Goal: Task Accomplishment & Management: Complete application form

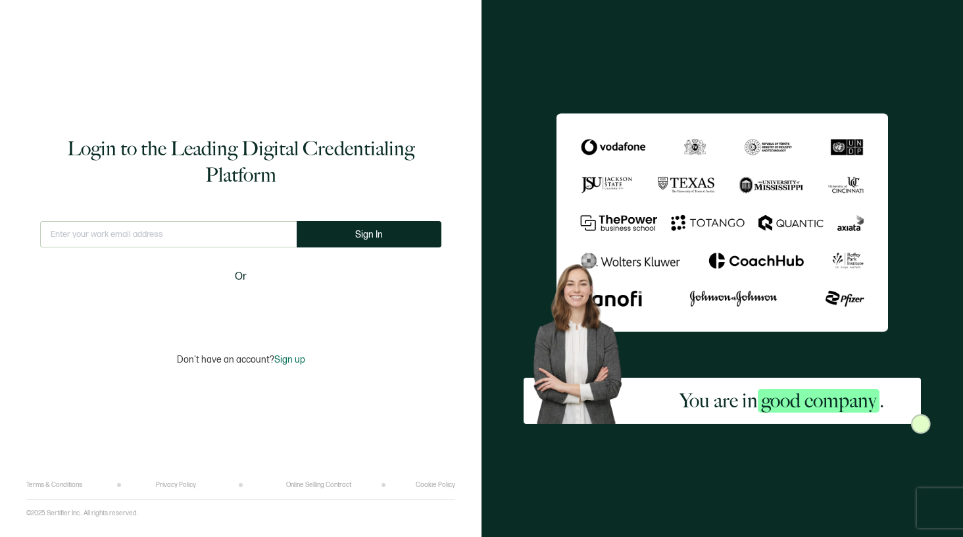
click at [226, 241] on input "text" at bounding box center [168, 234] width 257 height 26
type input "[EMAIL_ADDRESS][DOMAIN_NAME]"
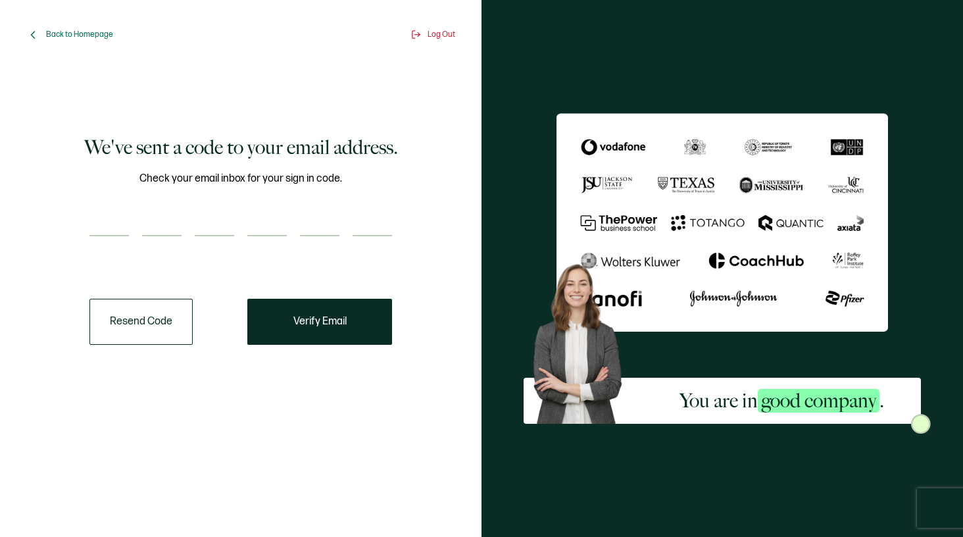
click at [97, 225] on input "number" at bounding box center [108, 223] width 39 height 26
type input "5"
type input "4"
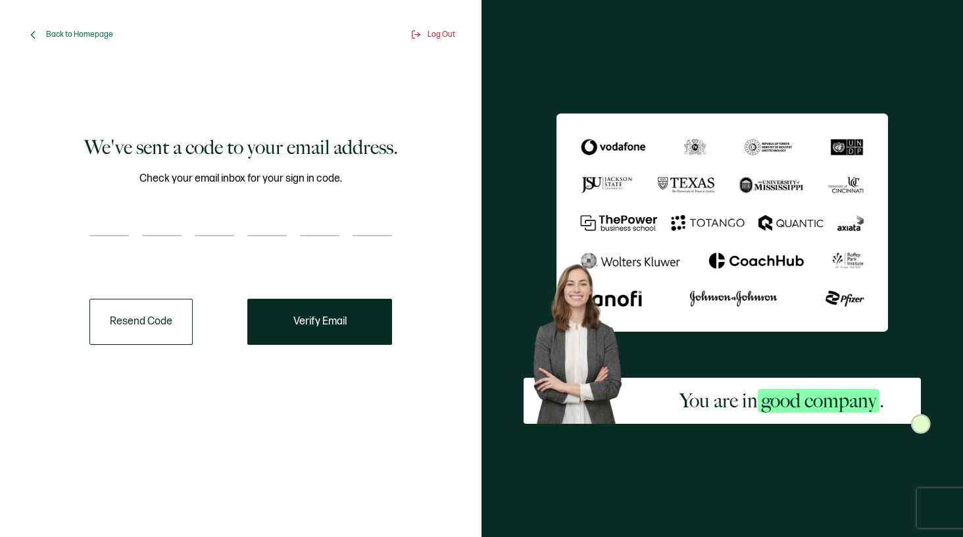
type input "1"
type input "9"
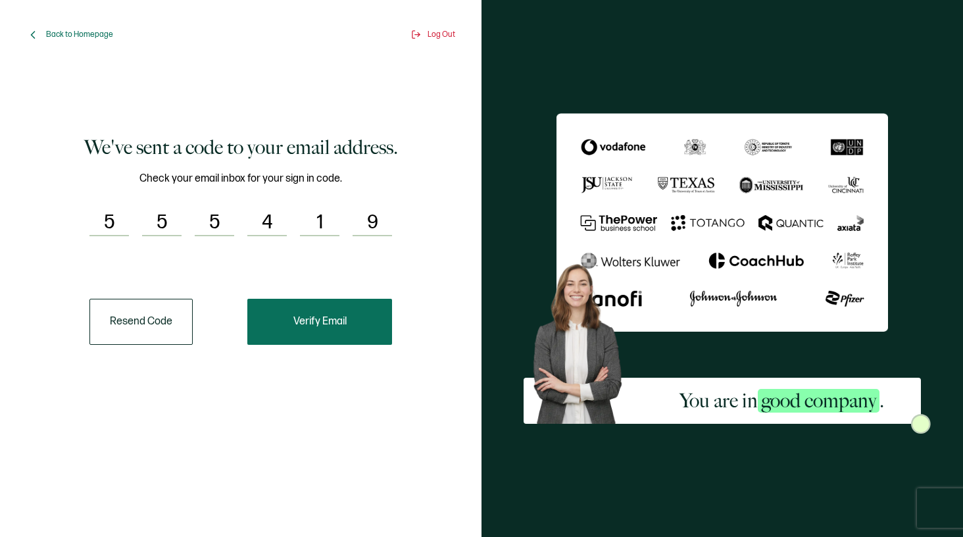
click at [334, 322] on span "Verify Email" at bounding box center [319, 321] width 53 height 11
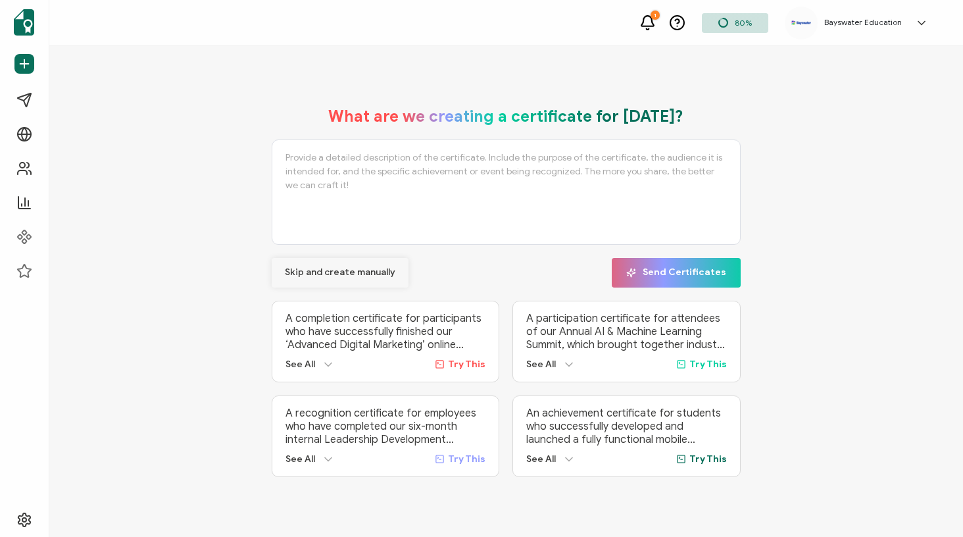
click at [379, 268] on span "Skip and create manually" at bounding box center [340, 272] width 111 height 9
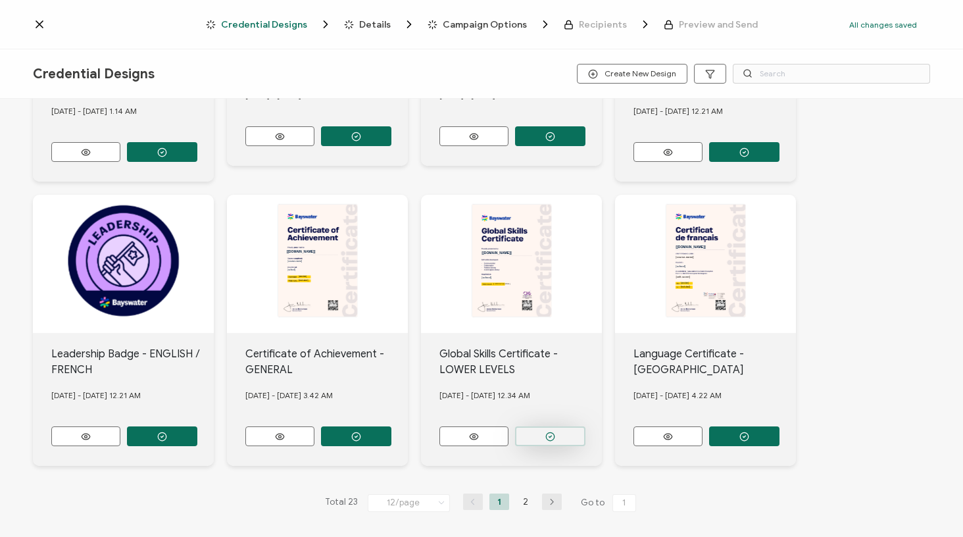
scroll to position [498, 0]
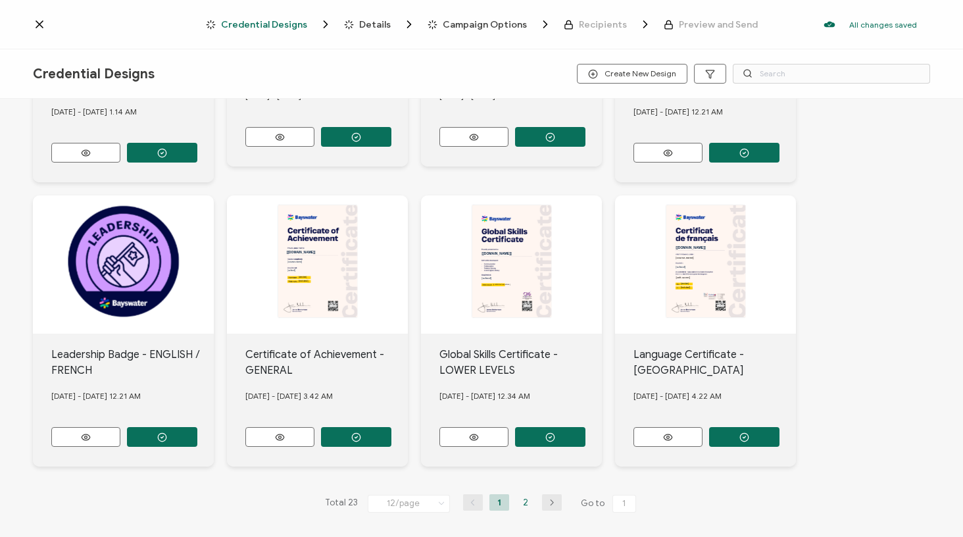
click at [528, 497] on li "2" at bounding box center [526, 502] width 20 height 16
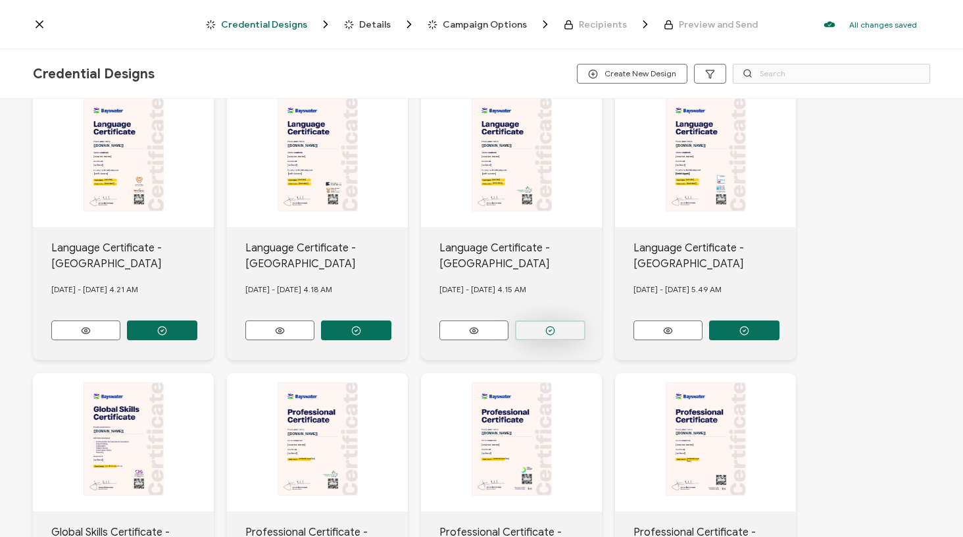
click at [197, 329] on button "button" at bounding box center [162, 330] width 70 height 20
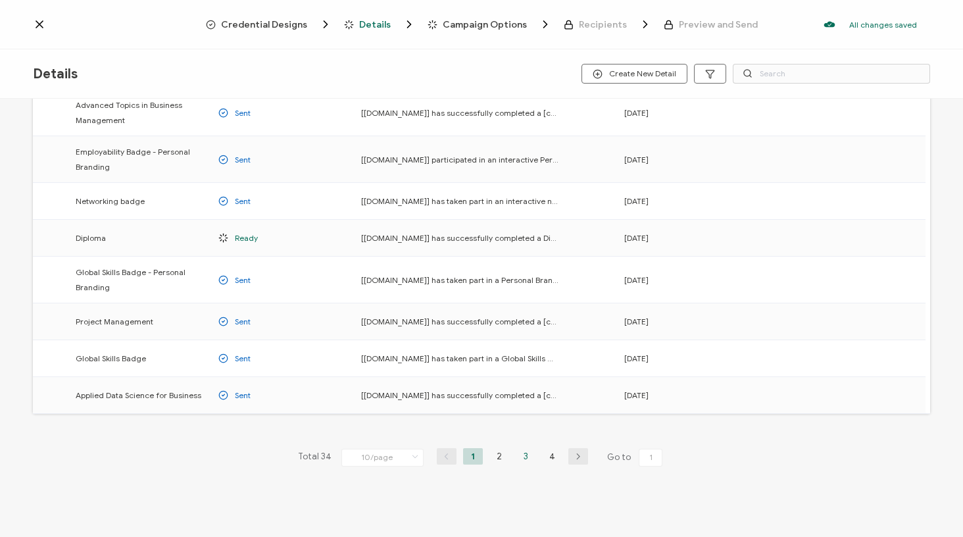
scroll to position [153, 0]
click at [524, 459] on li "3" at bounding box center [526, 456] width 20 height 16
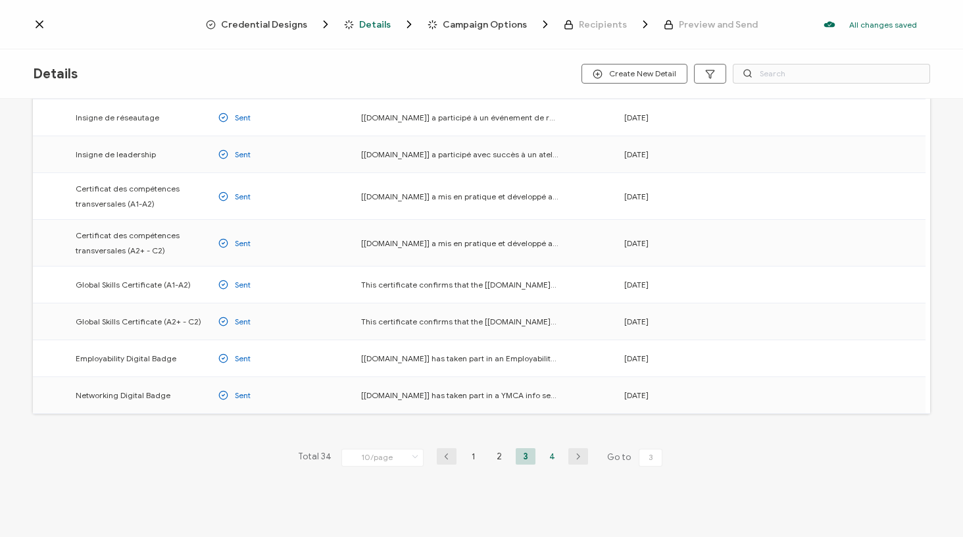
scroll to position [143, 0]
click at [550, 456] on li "4" at bounding box center [552, 456] width 20 height 16
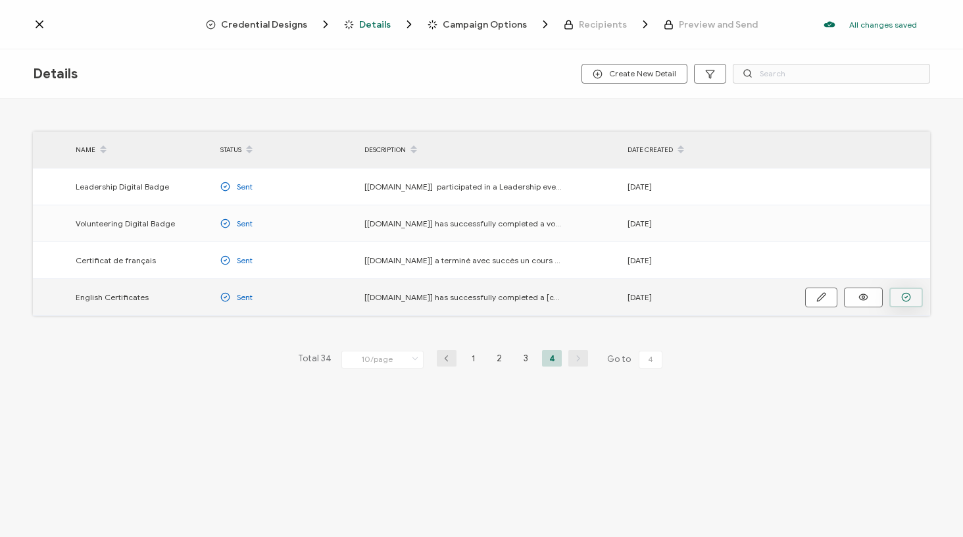
click at [0, 0] on button "button" at bounding box center [0, 0] width 0 height 0
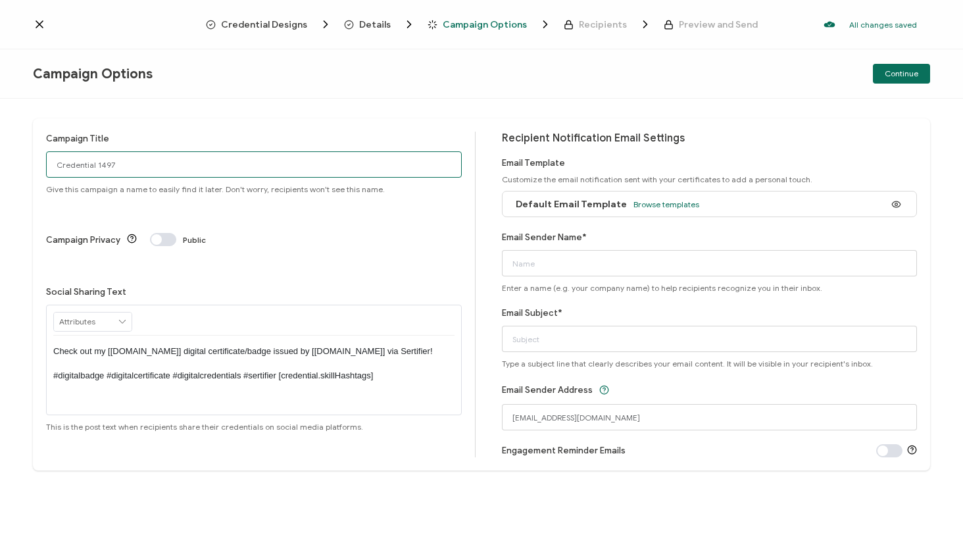
drag, startPoint x: 216, startPoint y: 172, endPoint x: 20, endPoint y: 148, distance: 198.1
type input "Cert Cal 22.08"
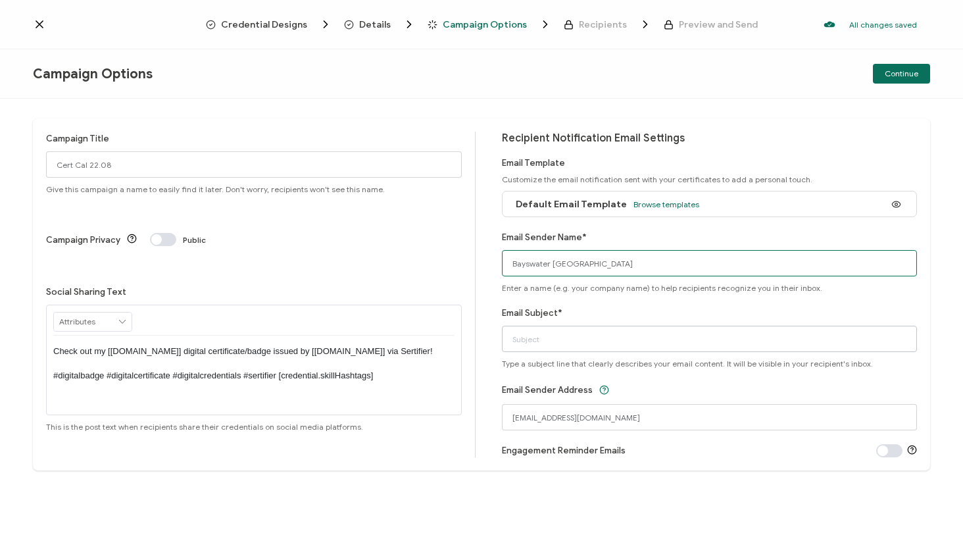
type input "Bayswater [GEOGRAPHIC_DATA]"
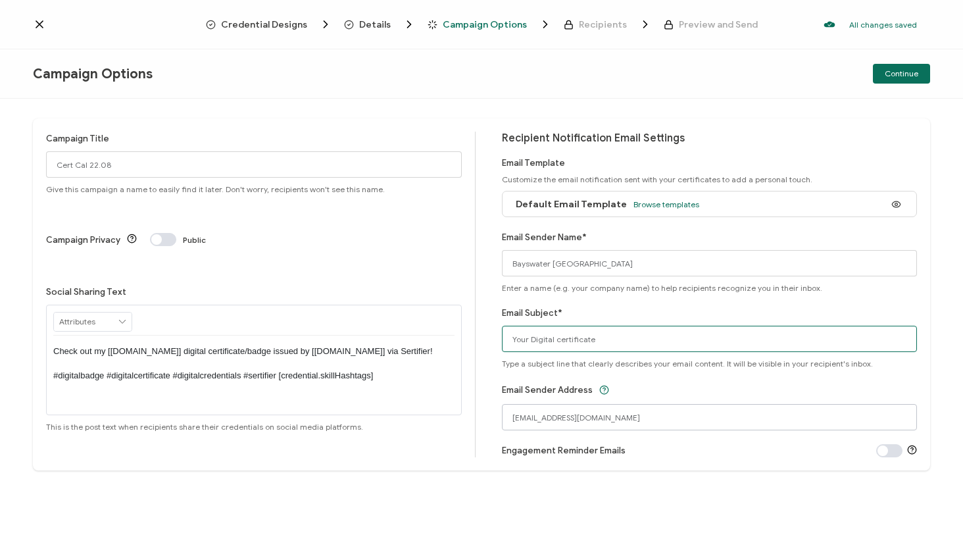
type input "Your Digital certificate"
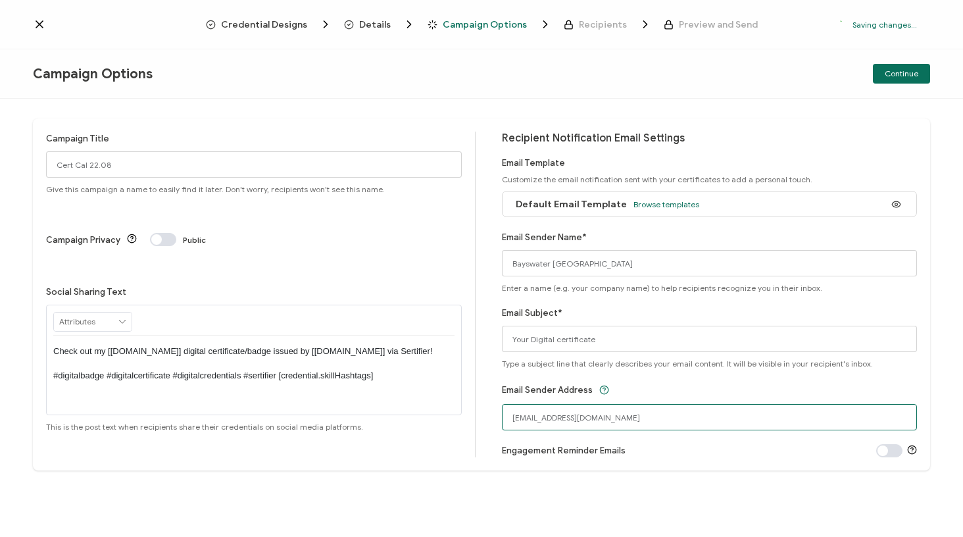
drag, startPoint x: 591, startPoint y: 418, endPoint x: 375, endPoint y: 416, distance: 215.8
type input "[EMAIL_ADDRESS][DOMAIN_NAME]"
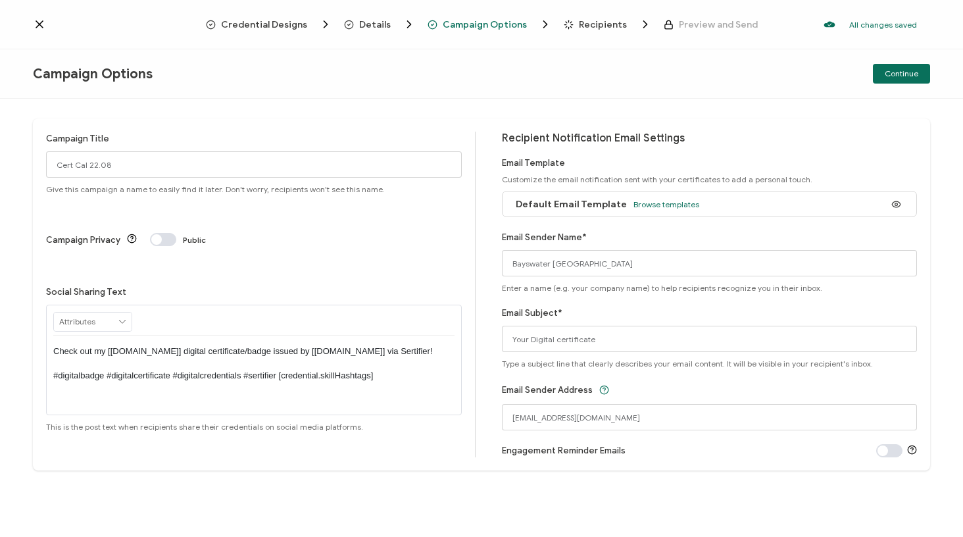
click at [847, 290] on div "Email Sender Name* Bayswater Calgary Enter a name (e.g. your company name) to h…" at bounding box center [710, 261] width 416 height 62
click at [914, 72] on span "Continue" at bounding box center [902, 74] width 34 height 8
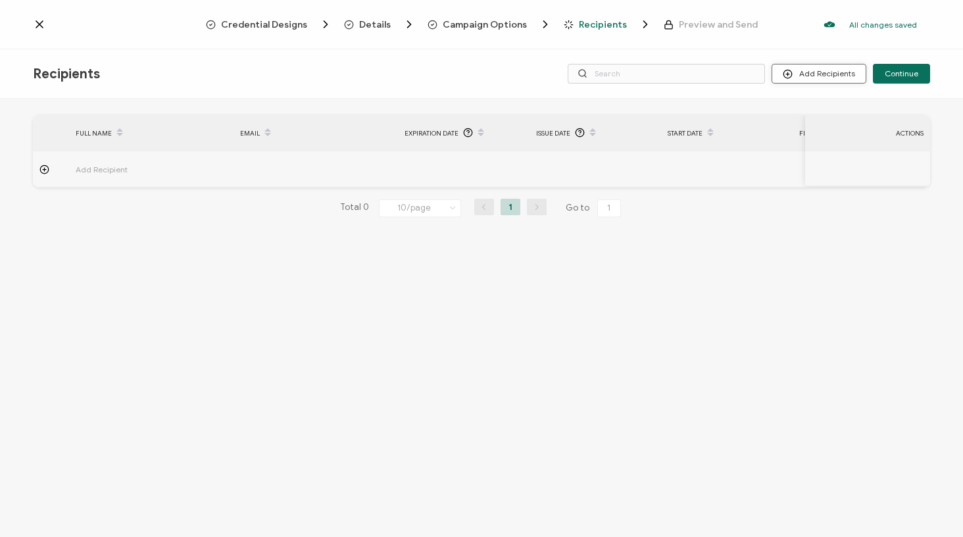
click at [858, 82] on button "Add Recipients" at bounding box center [819, 74] width 95 height 20
click at [825, 107] on span "Upload Recipients" at bounding box center [835, 109] width 66 height 10
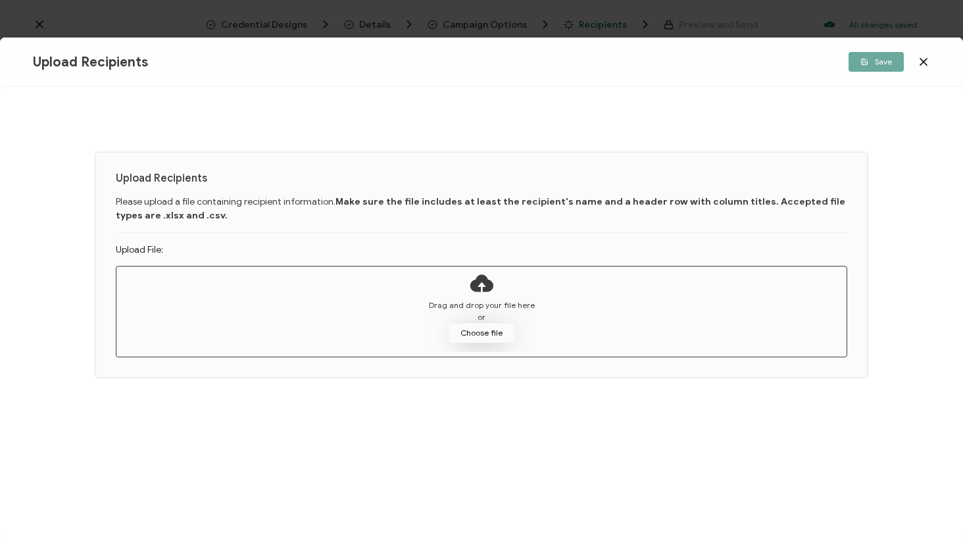
click at [499, 325] on button "Choose file" at bounding box center [482, 333] width 66 height 20
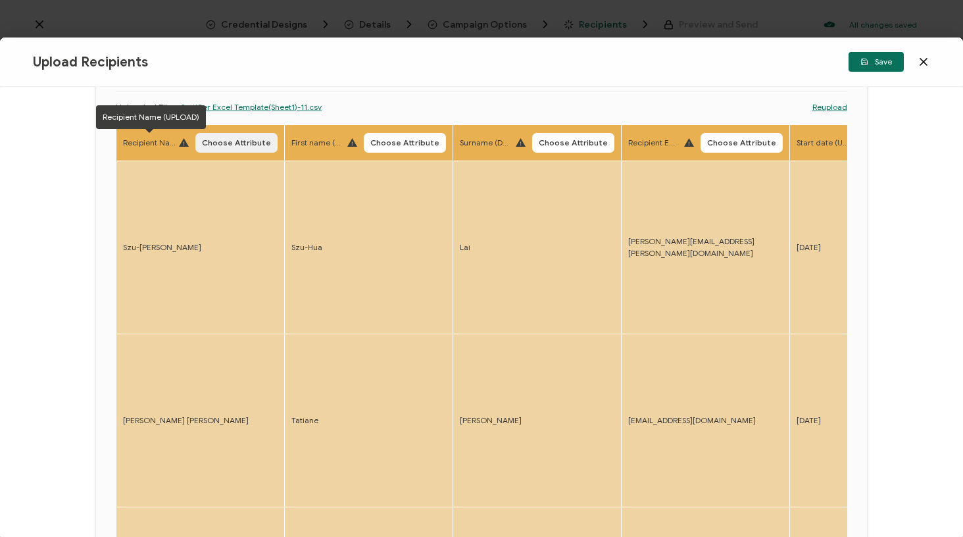
click at [228, 143] on span "Choose Attribute" at bounding box center [236, 143] width 69 height 8
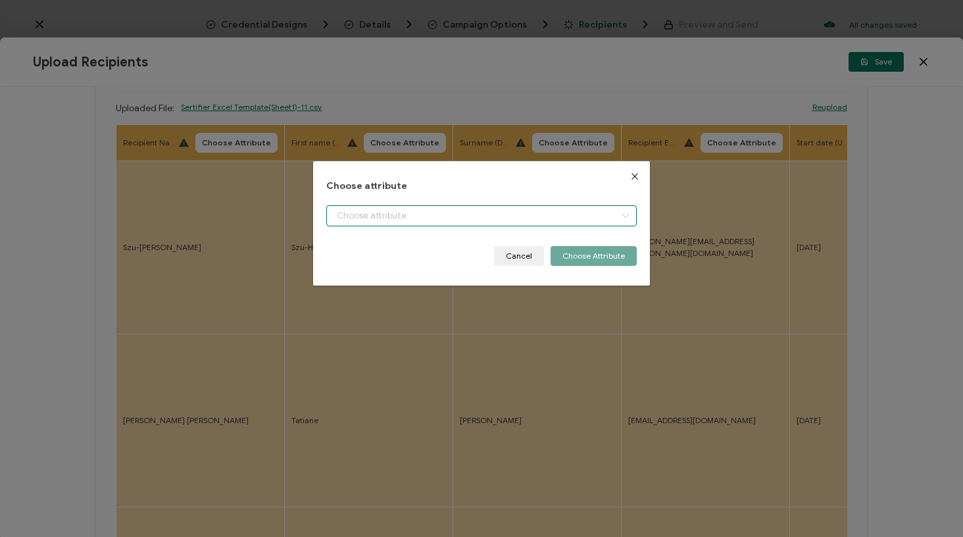
click at [414, 211] on input "dialog" at bounding box center [481, 215] width 310 height 21
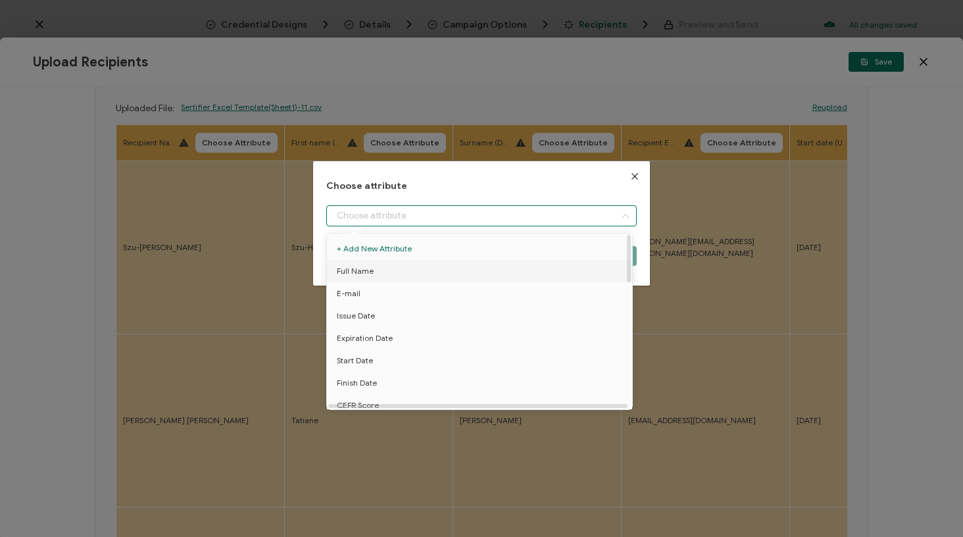
click at [376, 269] on li "Full Name" at bounding box center [482, 271] width 316 height 22
type input "Full Name"
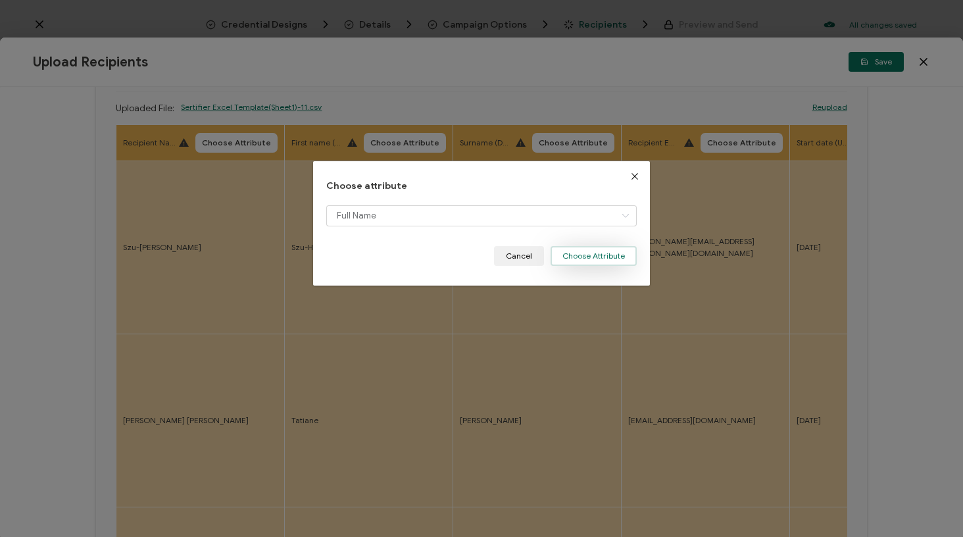
click at [589, 249] on button "Choose Attribute" at bounding box center [594, 256] width 86 height 20
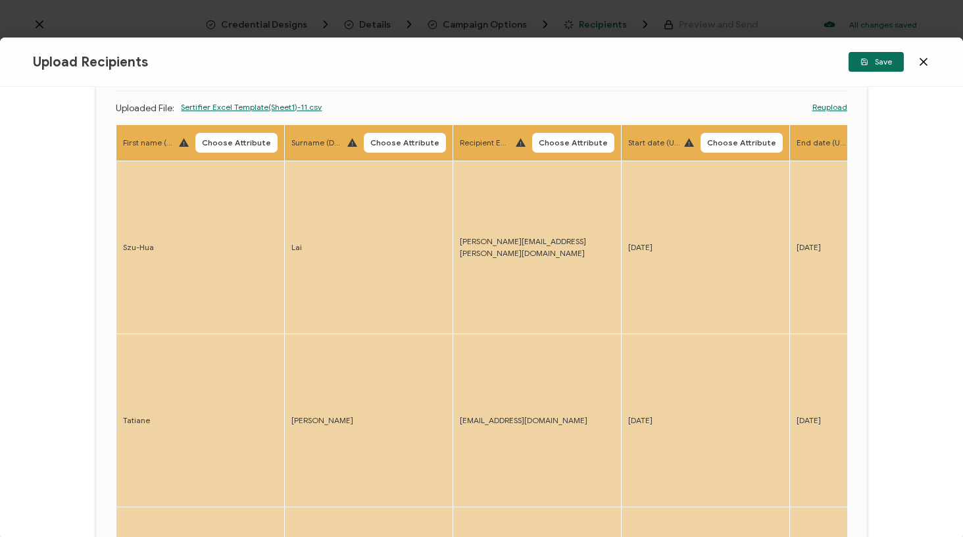
scroll to position [0, 385]
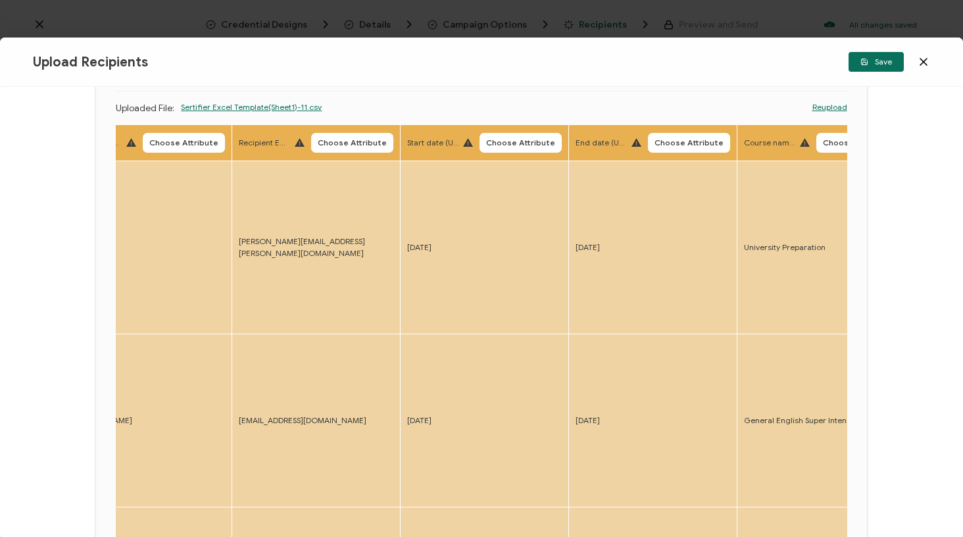
click at [348, 130] on th "Recipient Email (UPLOAD) Choose Attribute" at bounding box center [316, 143] width 168 height 36
click at [347, 139] on span "Choose Attribute" at bounding box center [352, 143] width 69 height 8
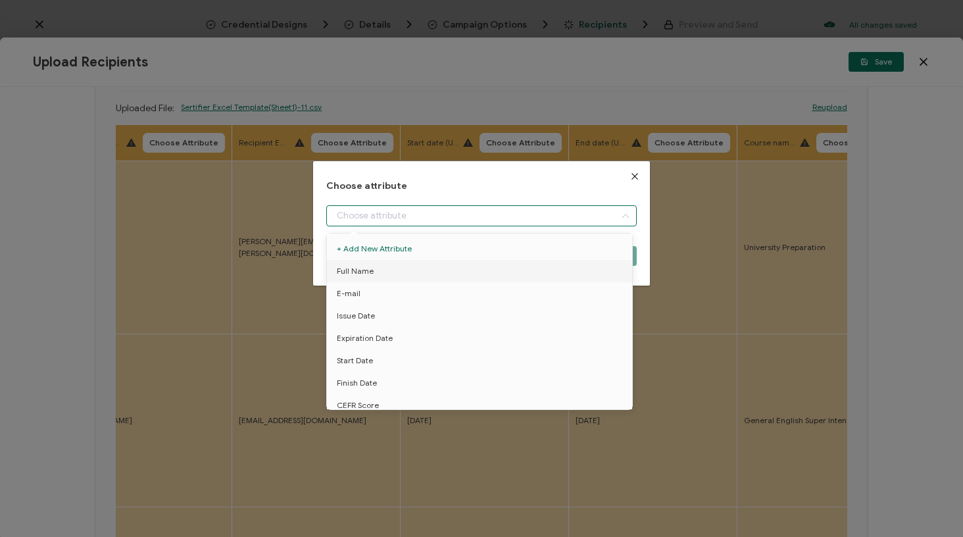
click at [370, 212] on input "dialog" at bounding box center [481, 215] width 310 height 21
click at [355, 285] on span "E-mail" at bounding box center [349, 293] width 24 height 22
type input "E-mail"
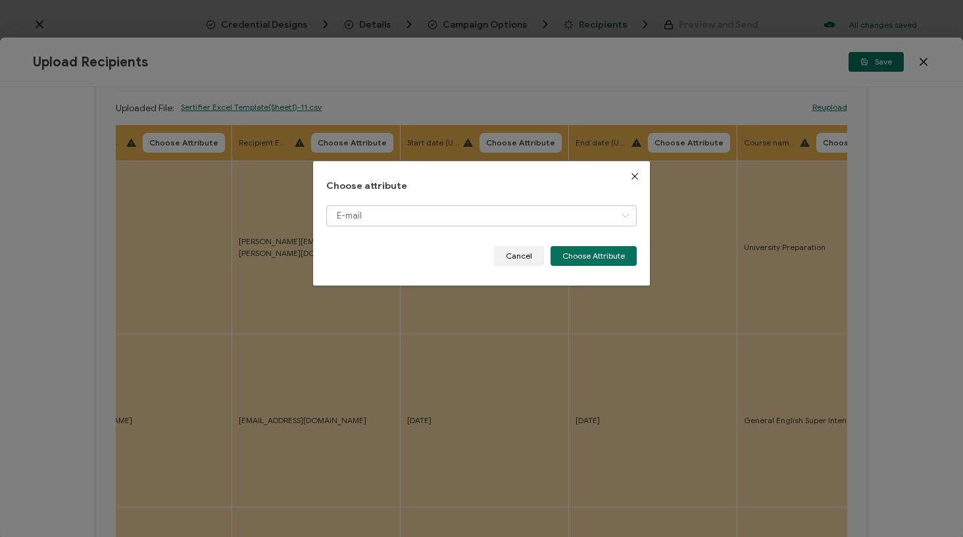
drag, startPoint x: 582, startPoint y: 255, endPoint x: 544, endPoint y: 198, distance: 68.8
click at [581, 255] on button "Choose Attribute" at bounding box center [594, 256] width 86 height 20
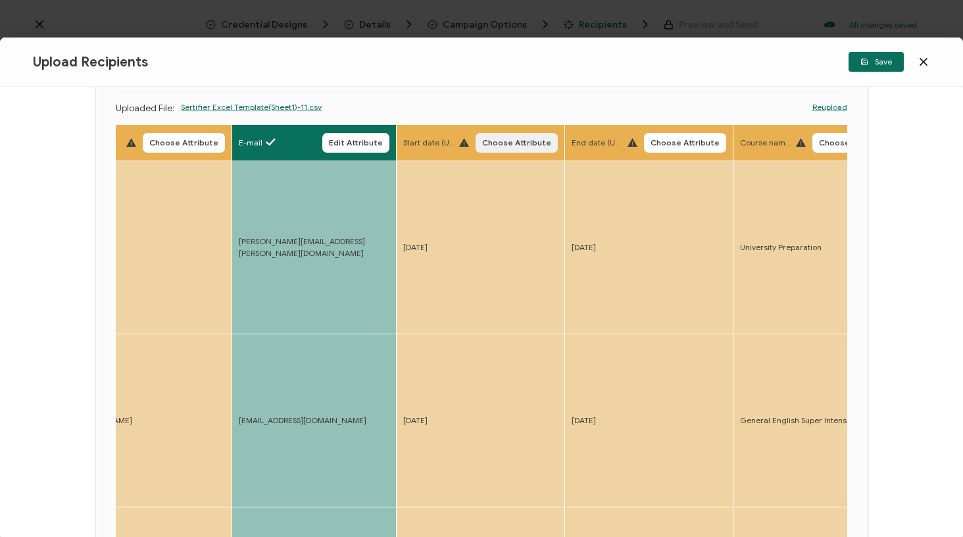
click at [521, 146] on span "Choose Attribute" at bounding box center [516, 143] width 69 height 8
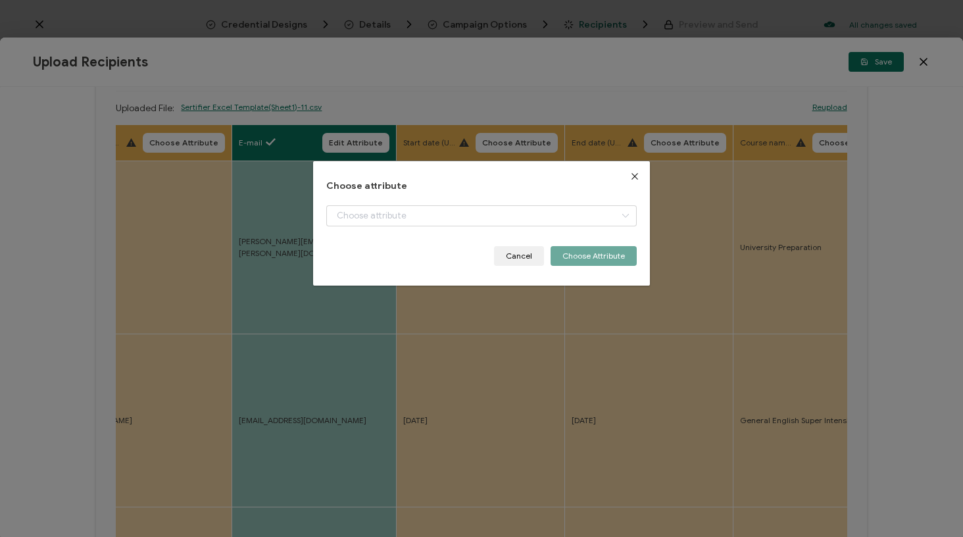
click at [495, 199] on div "Choose attribute Cancel Choose Attribute" at bounding box center [481, 223] width 310 height 85
click at [490, 210] on input "dialog" at bounding box center [481, 215] width 310 height 21
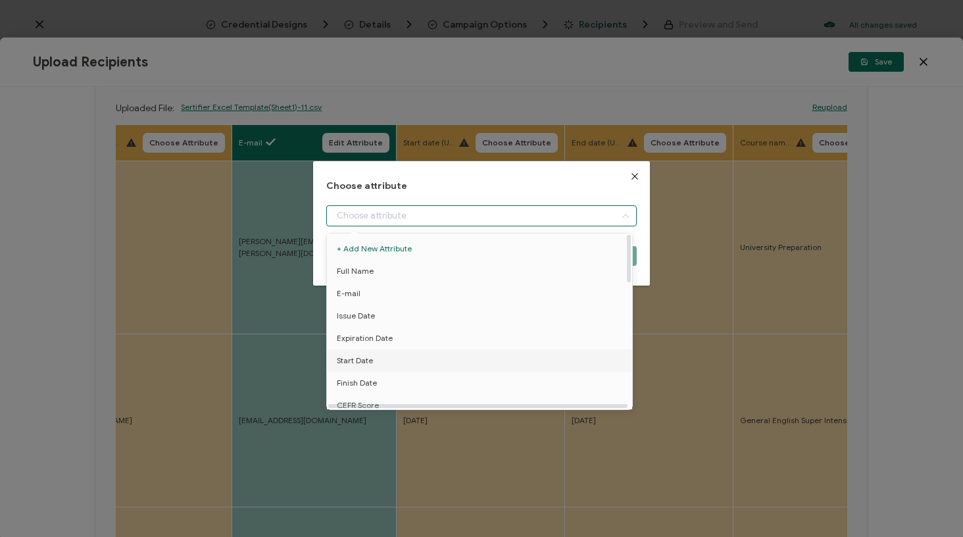
click at [387, 360] on li "Start Date" at bounding box center [482, 360] width 316 height 22
type input "Start Date"
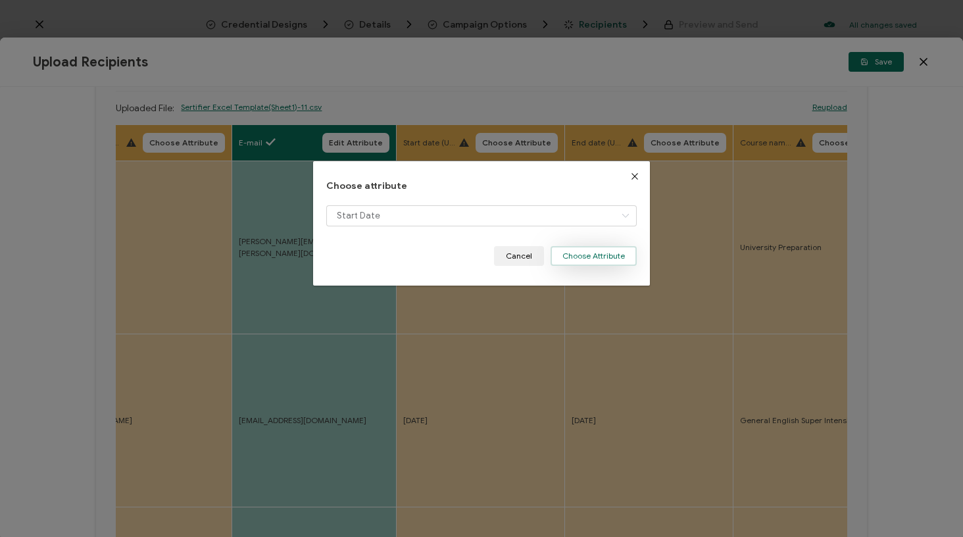
click at [626, 251] on button "Choose Attribute" at bounding box center [594, 256] width 86 height 20
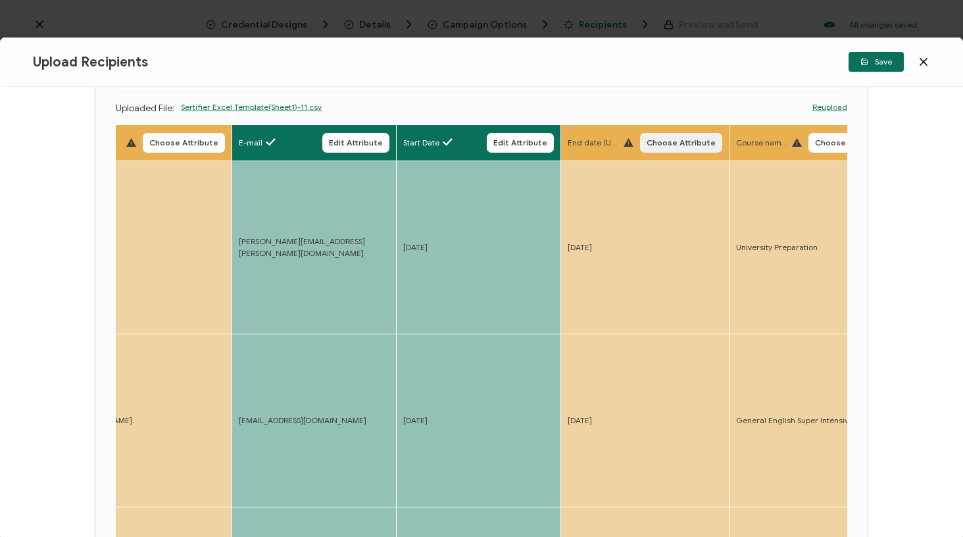
click at [682, 144] on span "Choose Attribute" at bounding box center [681, 143] width 69 height 8
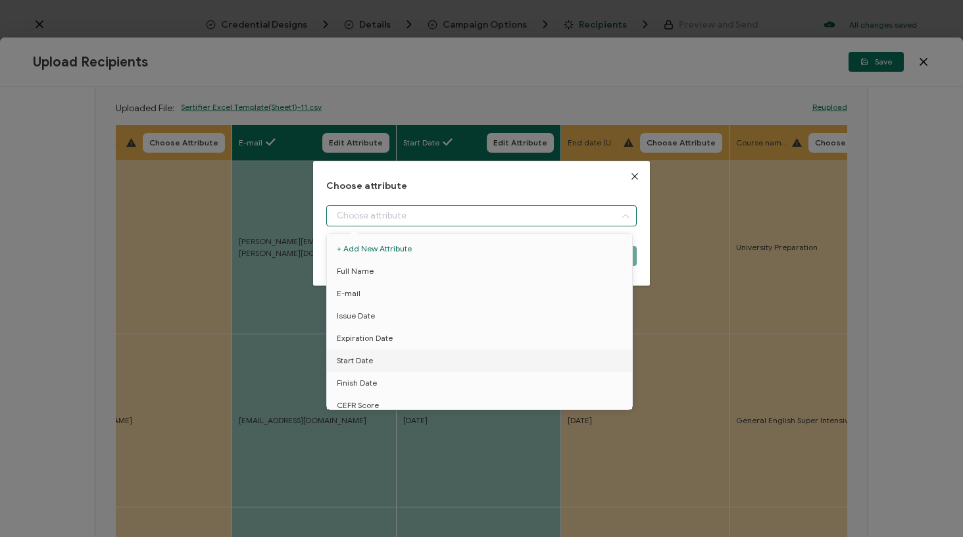
click at [601, 214] on input "dialog" at bounding box center [481, 215] width 310 height 21
click at [379, 382] on li "Finish Date" at bounding box center [482, 383] width 316 height 22
type input "Finish Date"
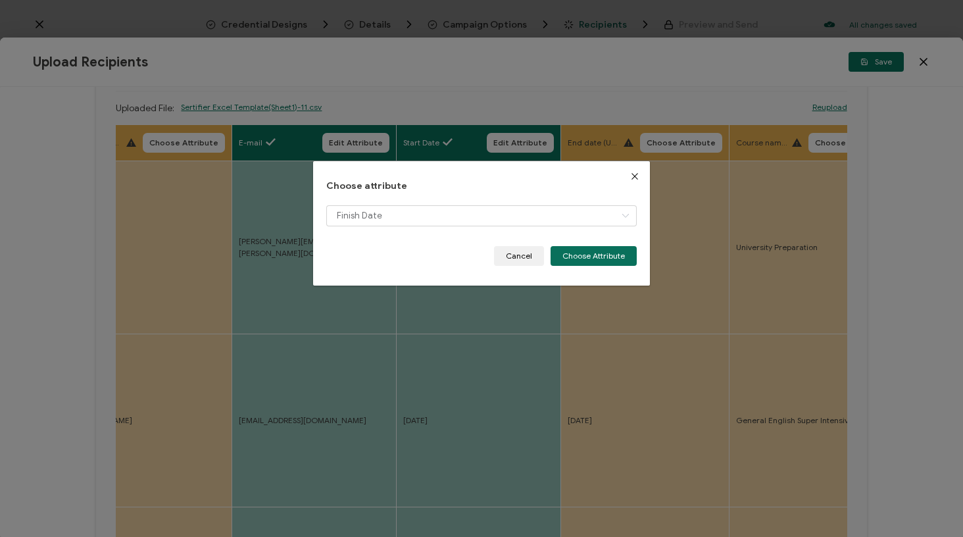
drag, startPoint x: 607, startPoint y: 257, endPoint x: 589, endPoint y: 264, distance: 19.2
click at [607, 257] on button "Choose Attribute" at bounding box center [594, 256] width 86 height 20
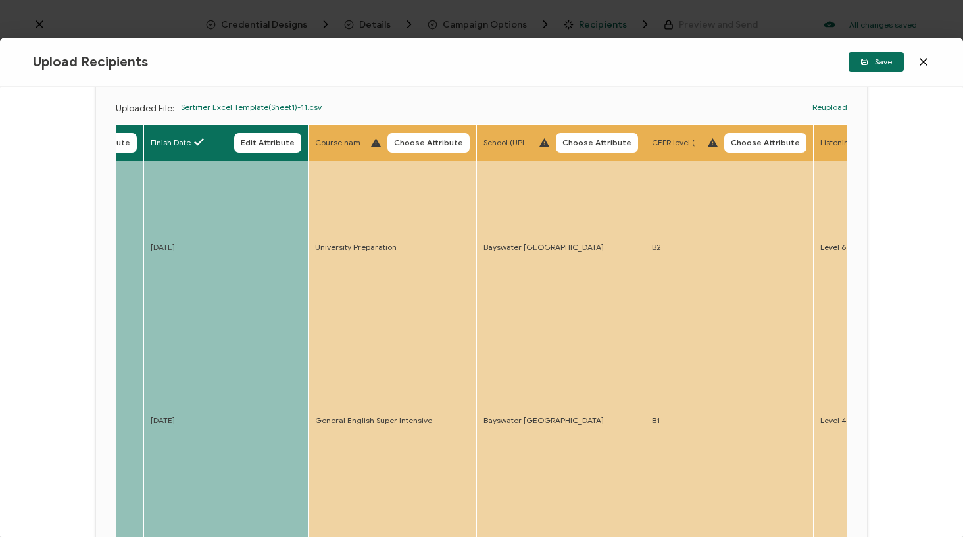
scroll to position [0, 826]
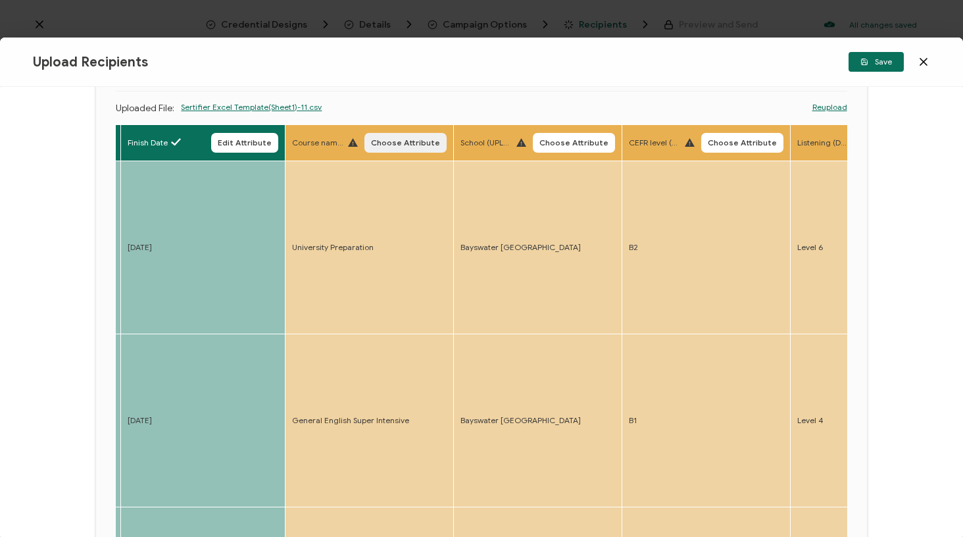
click at [383, 141] on span "Choose Attribute" at bounding box center [405, 143] width 69 height 8
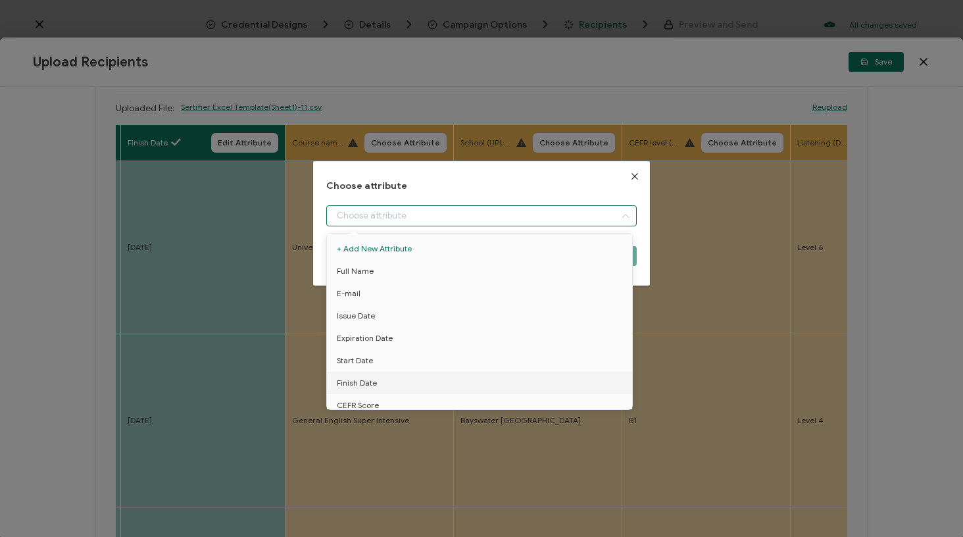
click at [397, 213] on input "dialog" at bounding box center [481, 215] width 310 height 21
click at [392, 287] on li "Course name" at bounding box center [482, 284] width 316 height 22
type input "Course name"
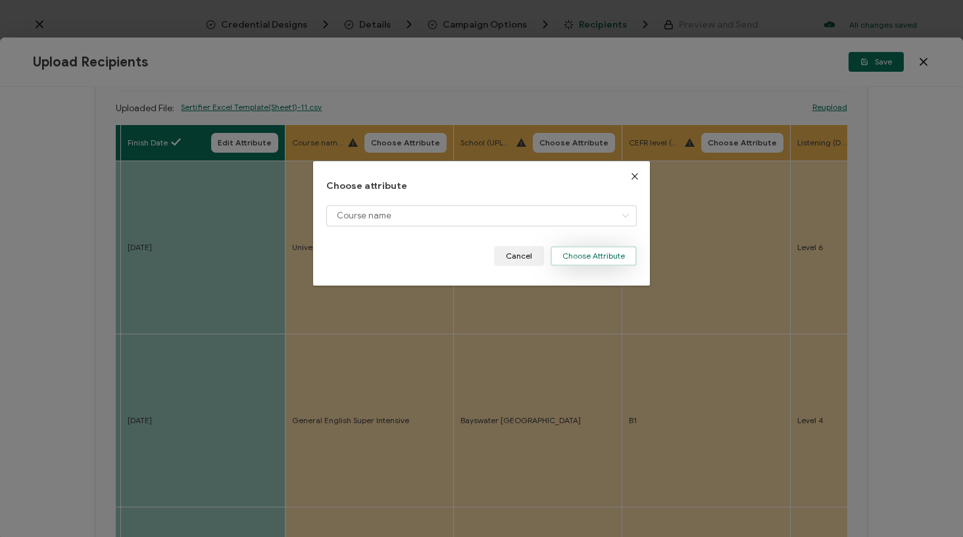
click at [601, 257] on button "Choose Attribute" at bounding box center [594, 256] width 86 height 20
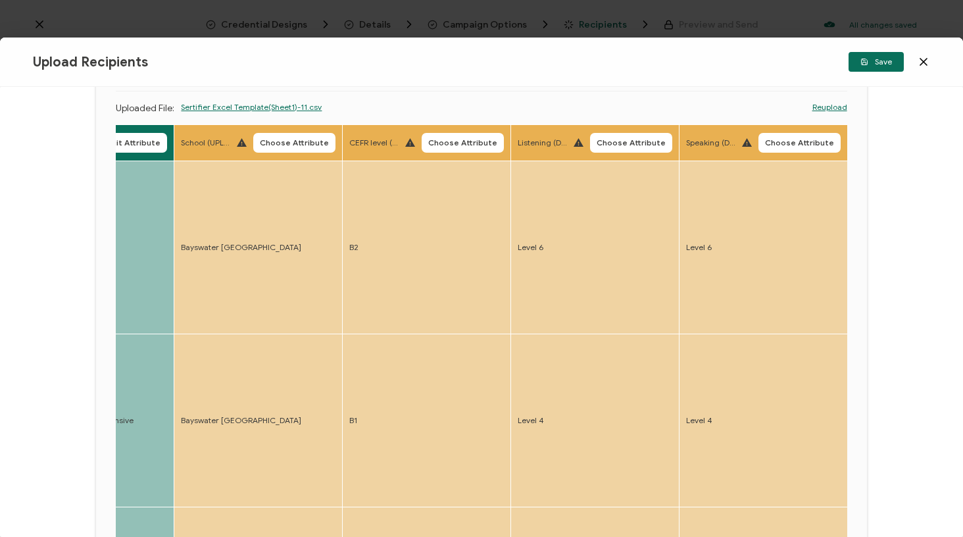
scroll to position [0, 1112]
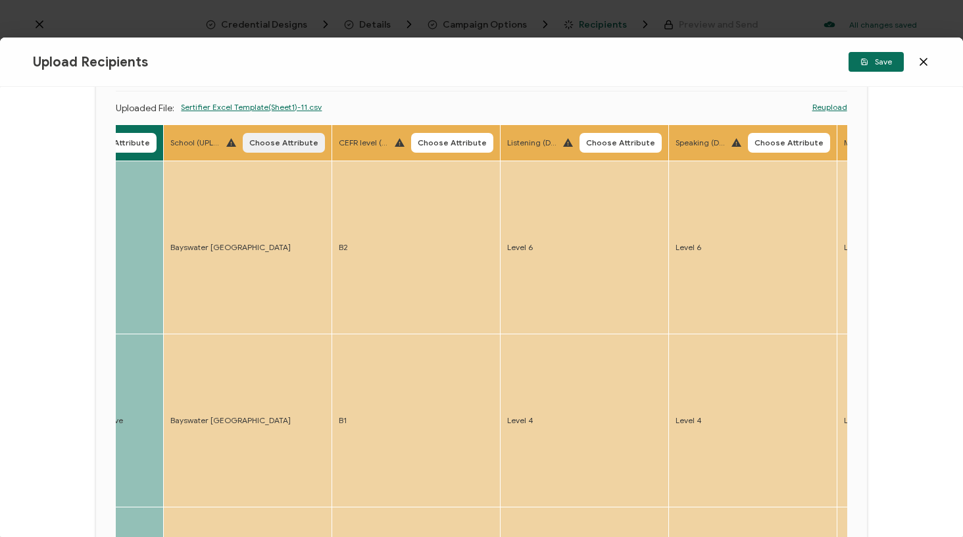
click at [301, 145] on span "Choose Attribute" at bounding box center [283, 143] width 69 height 8
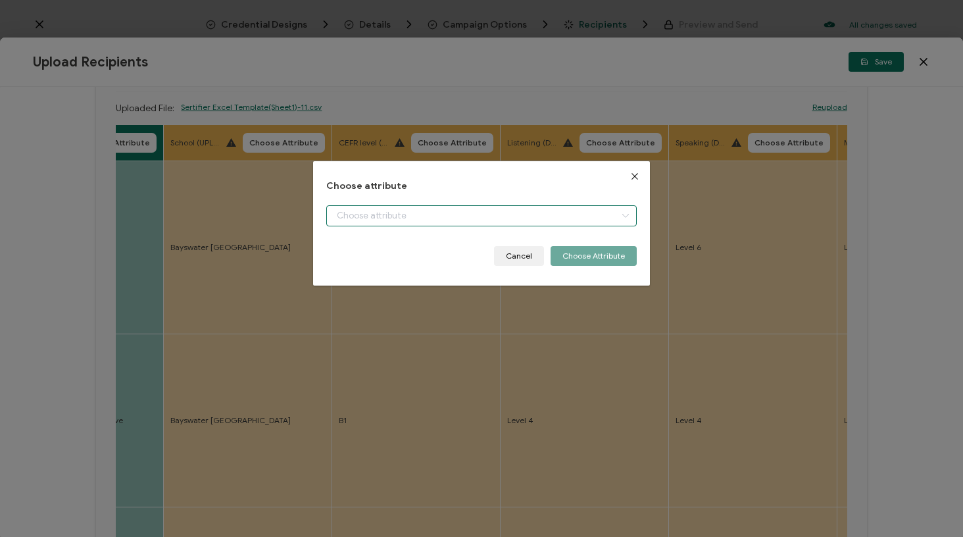
click at [360, 214] on input "dialog" at bounding box center [481, 215] width 310 height 21
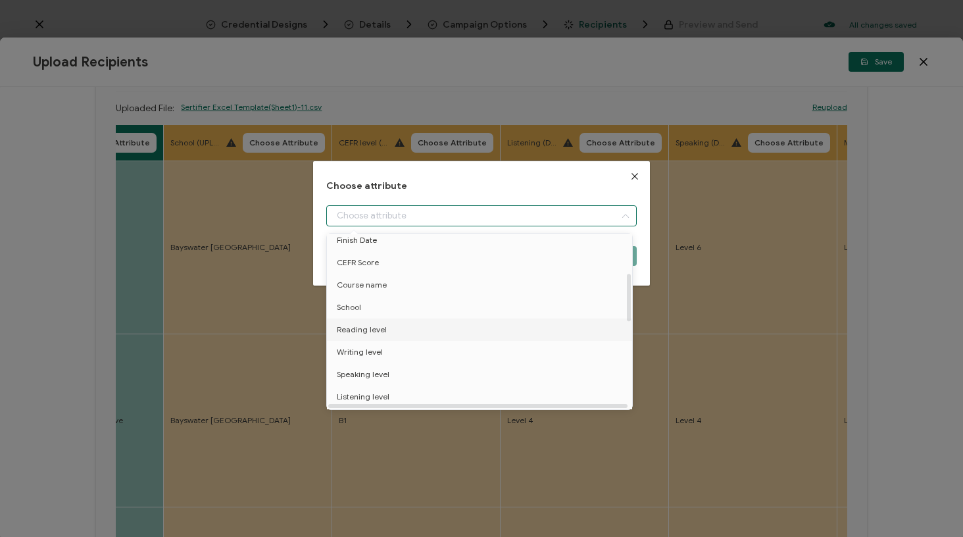
scroll to position [145, 0]
click at [393, 310] on li "School" at bounding box center [482, 304] width 316 height 22
type input "School"
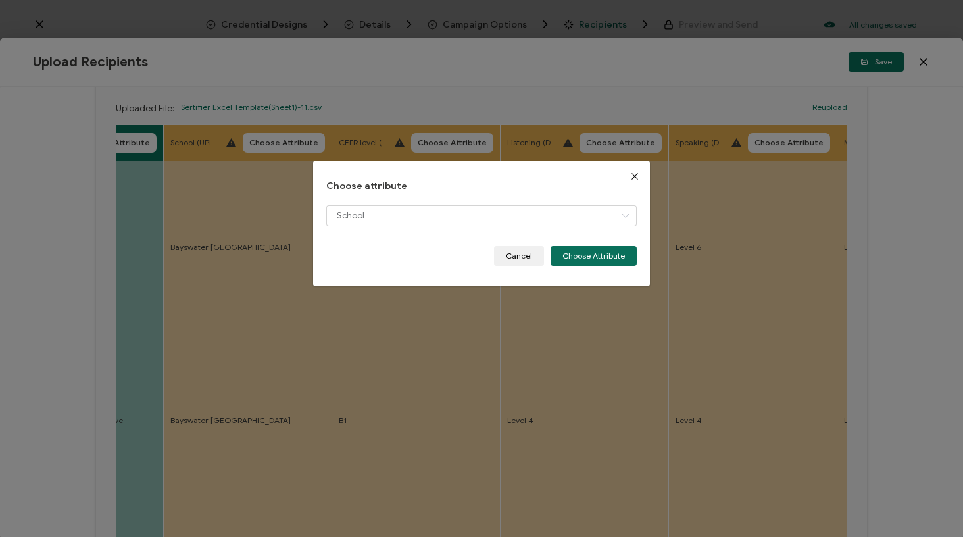
drag, startPoint x: 606, startPoint y: 255, endPoint x: 546, endPoint y: 258, distance: 59.9
click at [606, 255] on button "Choose Attribute" at bounding box center [594, 256] width 86 height 20
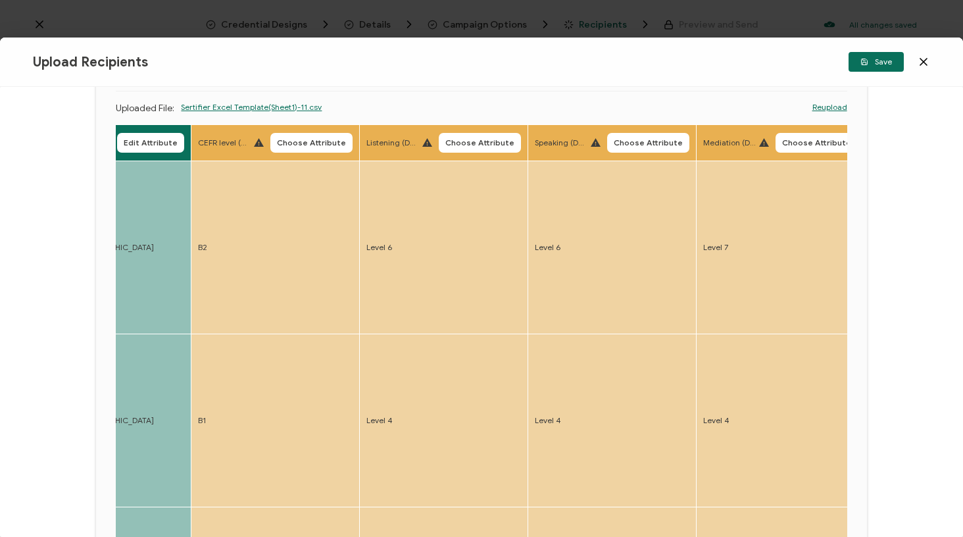
scroll to position [0, 1286]
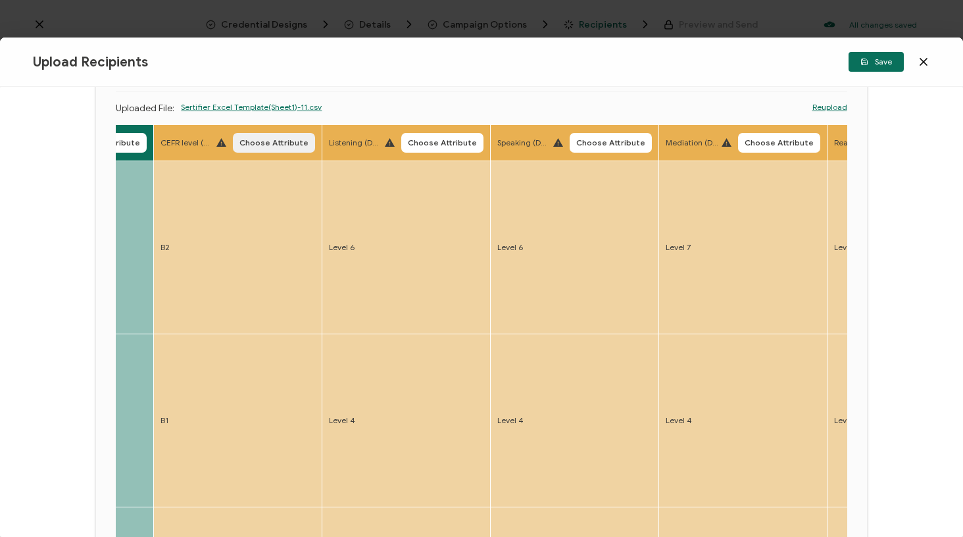
click at [239, 139] on span "Choose Attribute" at bounding box center [273, 143] width 69 height 8
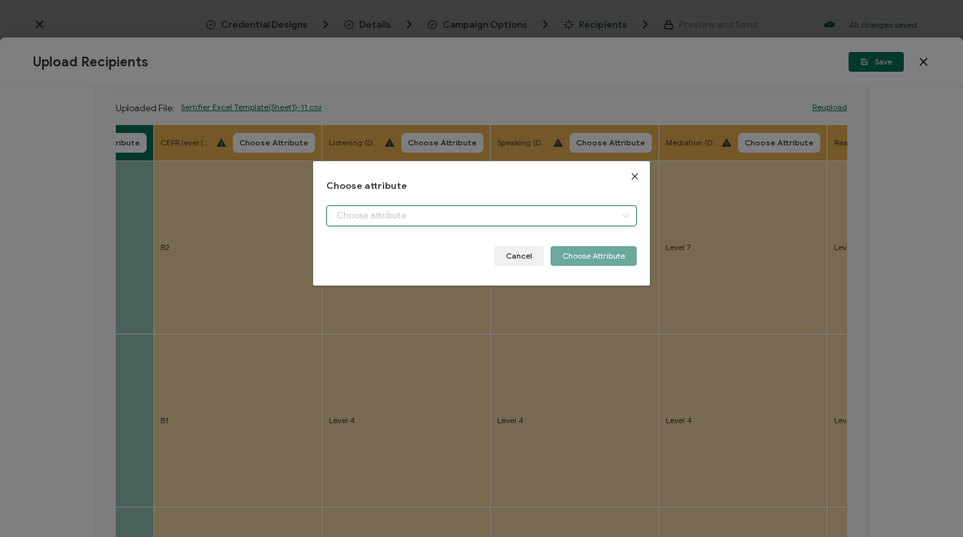
click at [364, 221] on input "dialog" at bounding box center [481, 215] width 310 height 21
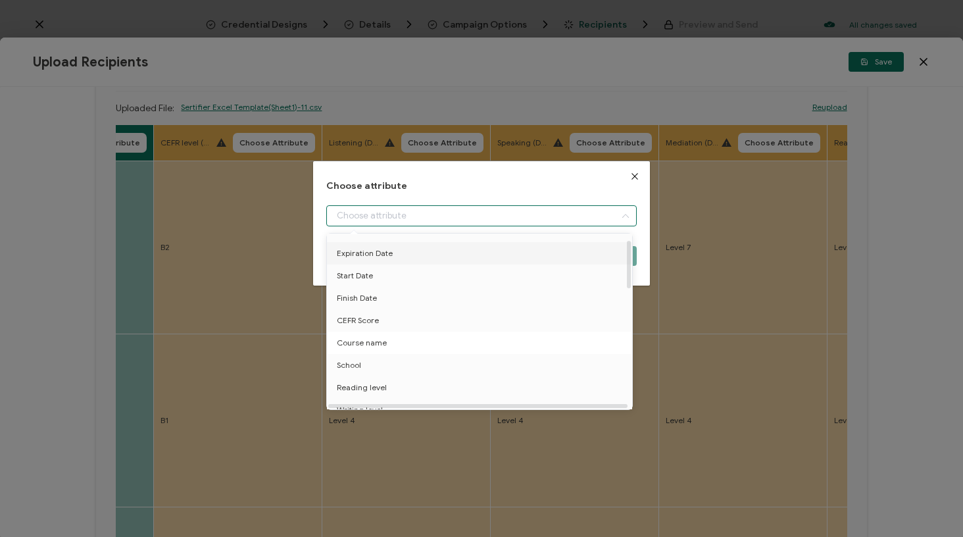
scroll to position [109, 0]
click at [385, 299] on li "CEFR Score" at bounding box center [482, 296] width 316 height 22
type input "CEFR Score"
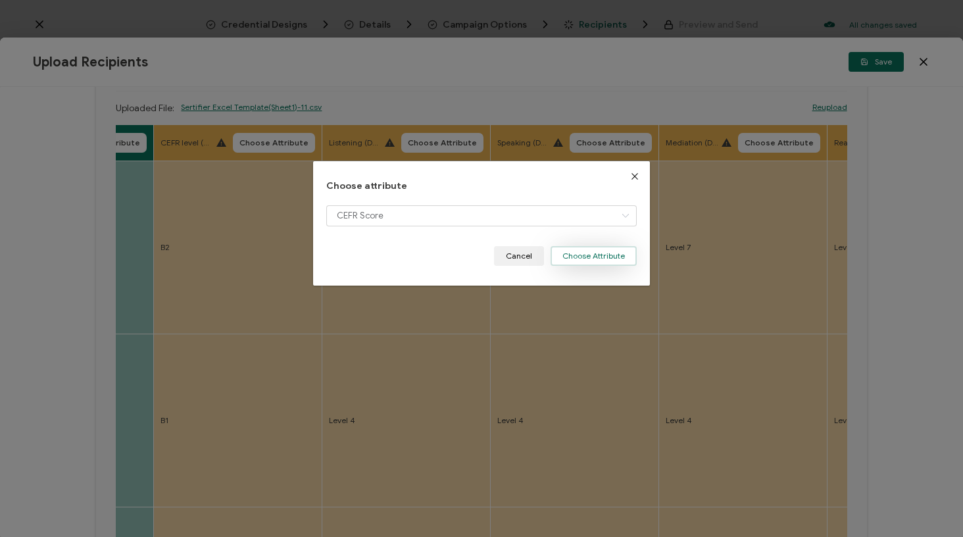
click at [579, 254] on button "Choose Attribute" at bounding box center [594, 256] width 86 height 20
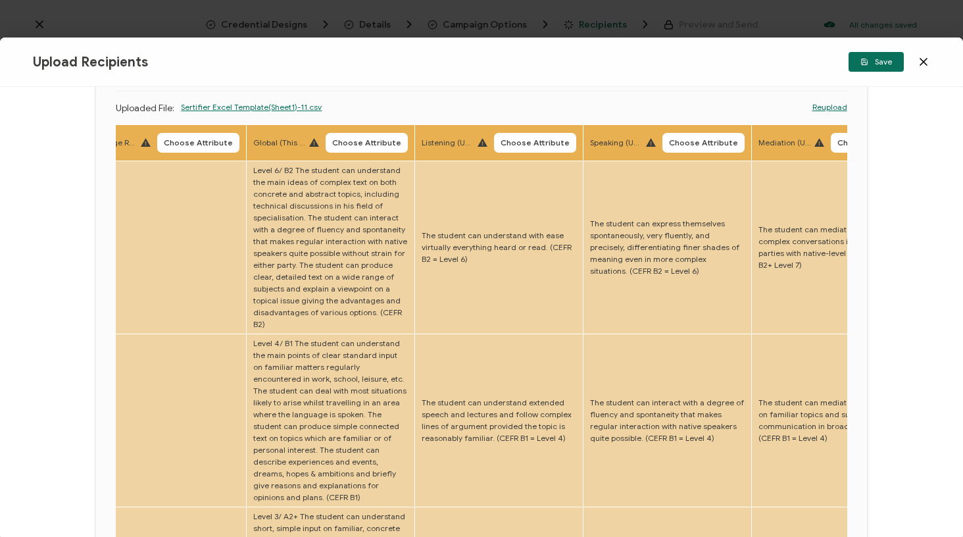
scroll to position [0, 2369]
click at [339, 143] on span "Choose Attribute" at bounding box center [366, 143] width 69 height 8
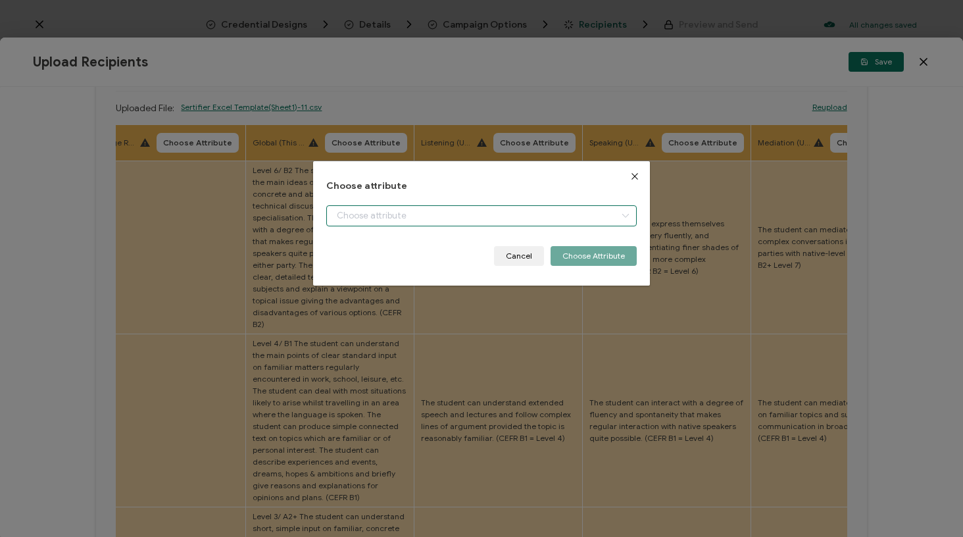
click at [389, 216] on input "dialog" at bounding box center [481, 215] width 310 height 21
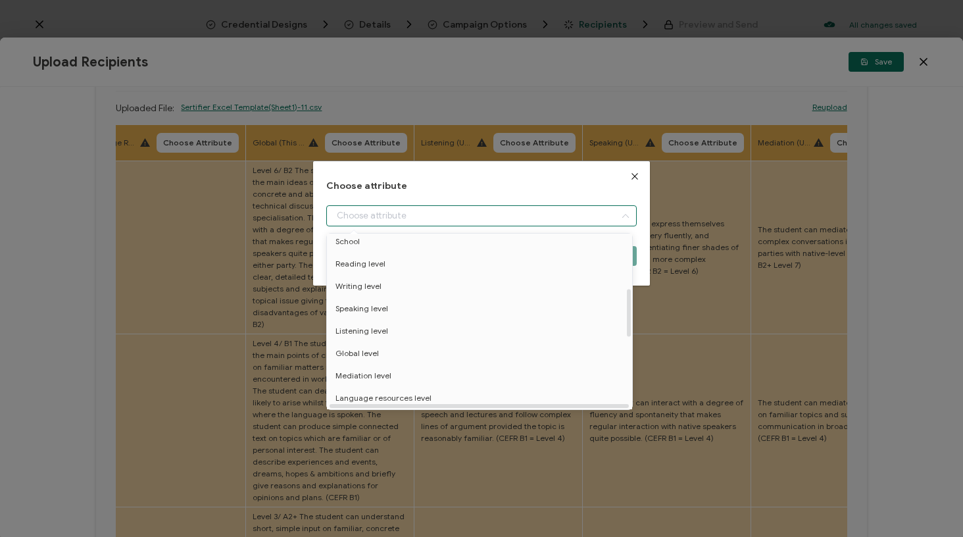
scroll to position [188, 1]
click at [368, 372] on span "Global level" at bounding box center [356, 373] width 43 height 22
type input "Global level"
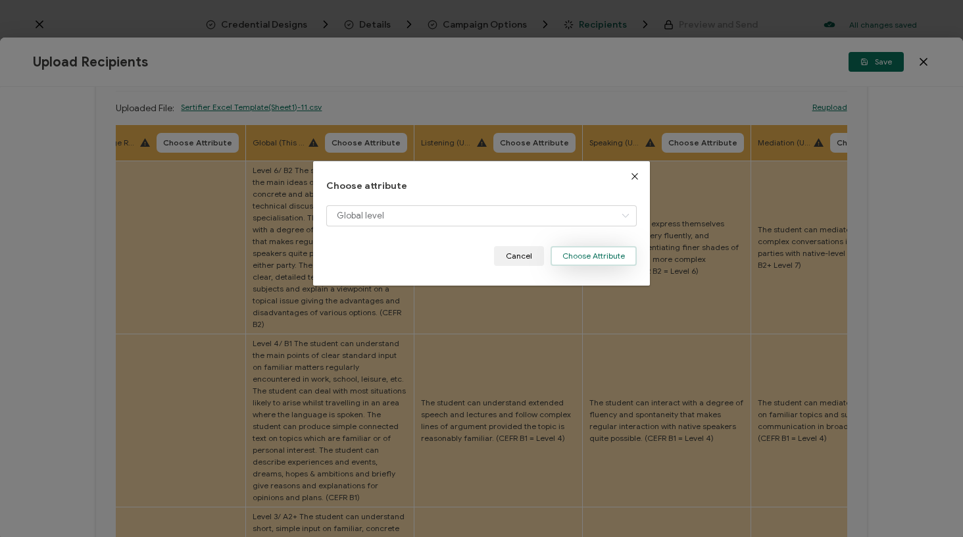
click at [574, 251] on button "Choose Attribute" at bounding box center [594, 256] width 86 height 20
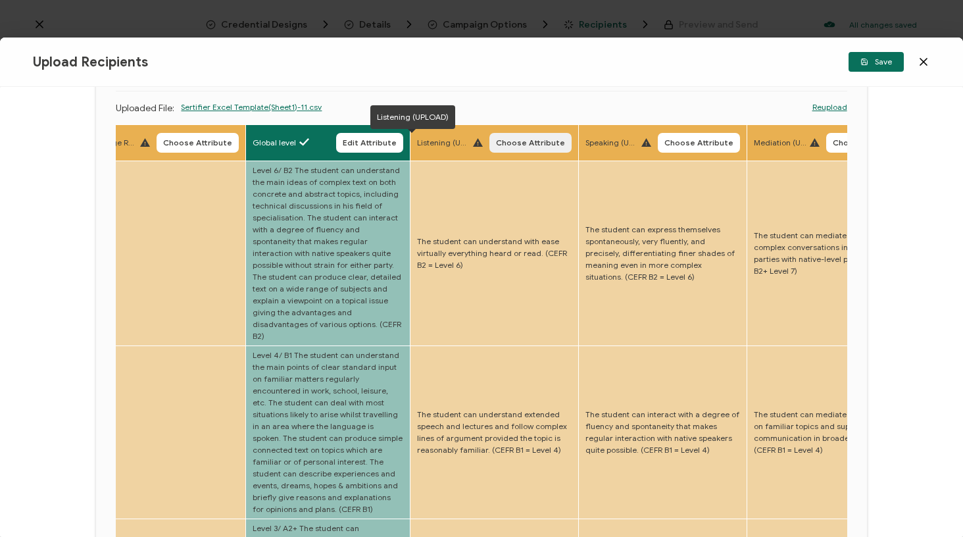
click at [496, 146] on span "Choose Attribute" at bounding box center [530, 143] width 69 height 8
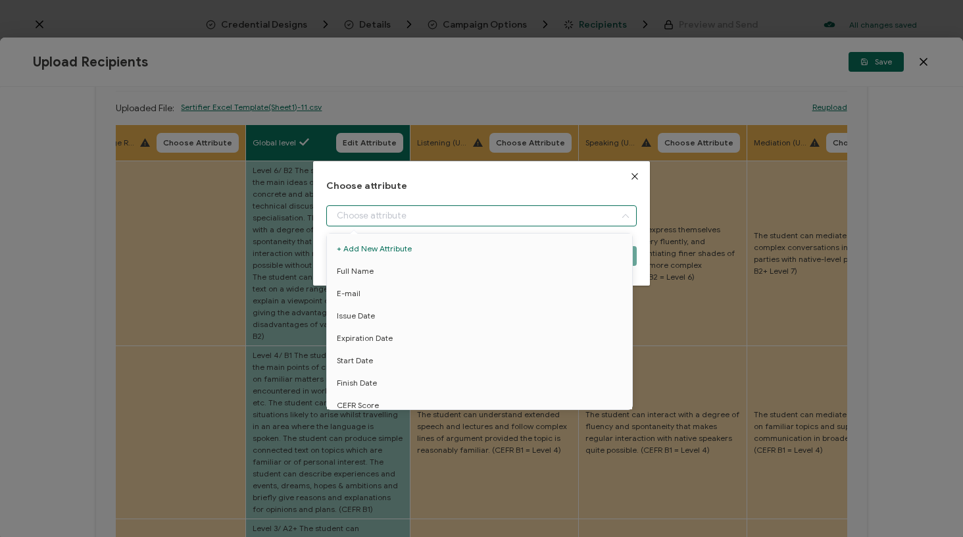
click at [474, 221] on input "dialog" at bounding box center [481, 215] width 310 height 21
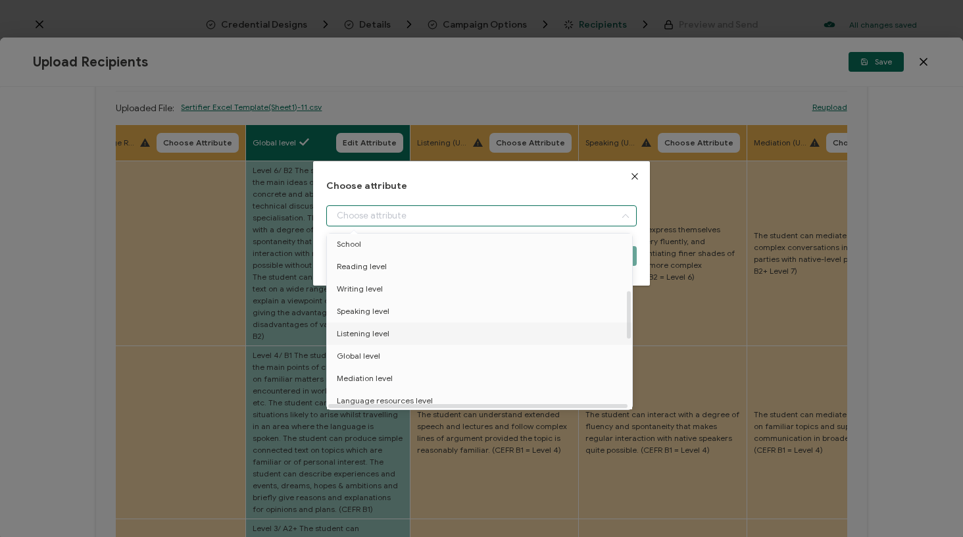
click at [404, 336] on li "Listening level" at bounding box center [482, 333] width 316 height 22
type input "Listening level"
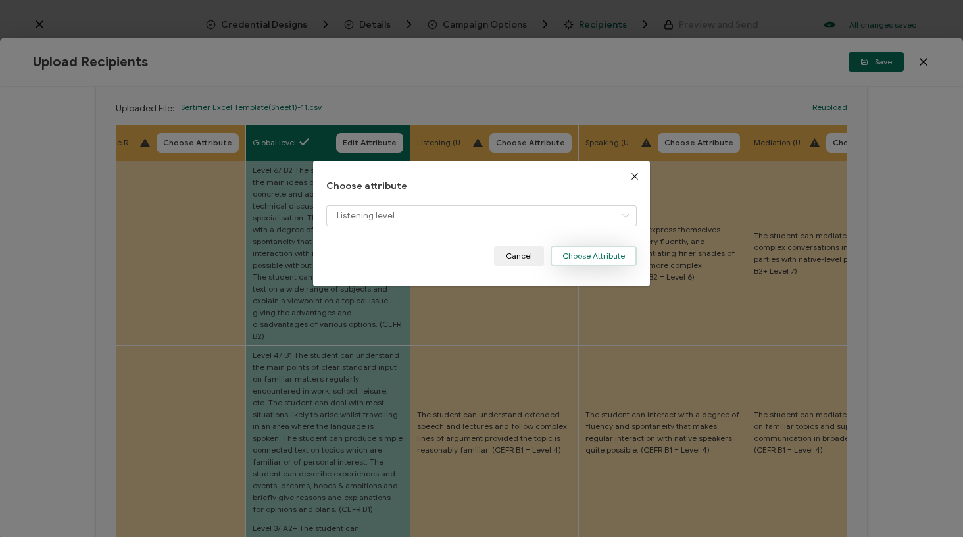
click at [591, 256] on button "Choose Attribute" at bounding box center [594, 256] width 86 height 20
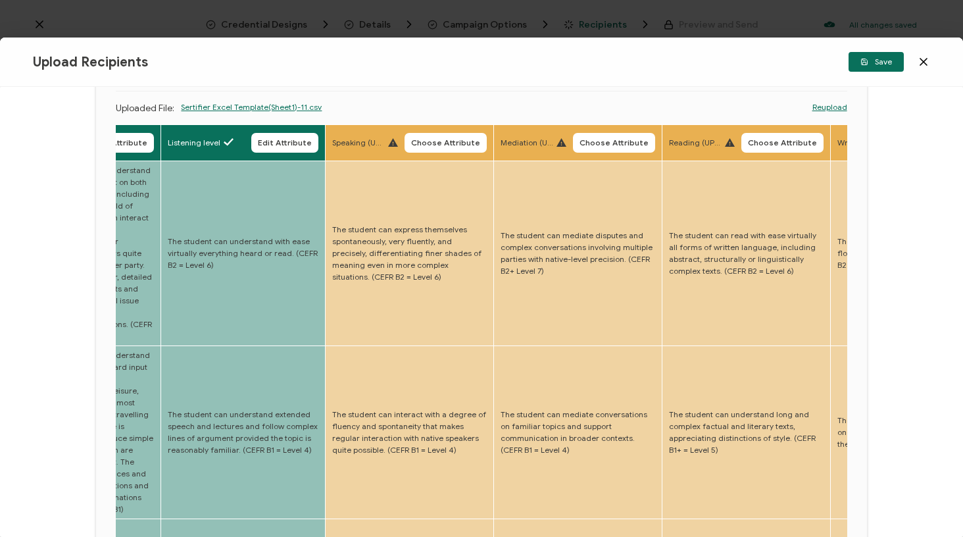
scroll to position [0, 2669]
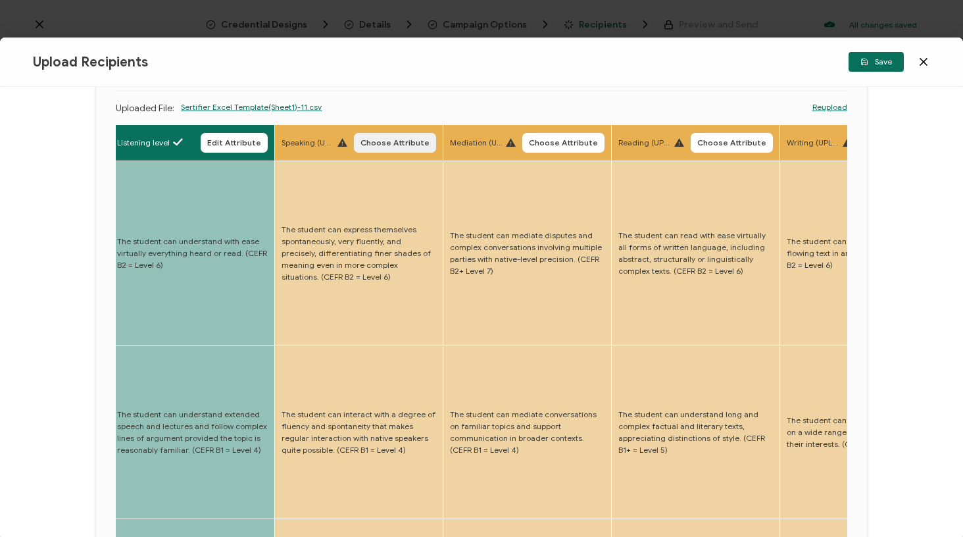
click at [380, 146] on span "Choose Attribute" at bounding box center [394, 143] width 69 height 8
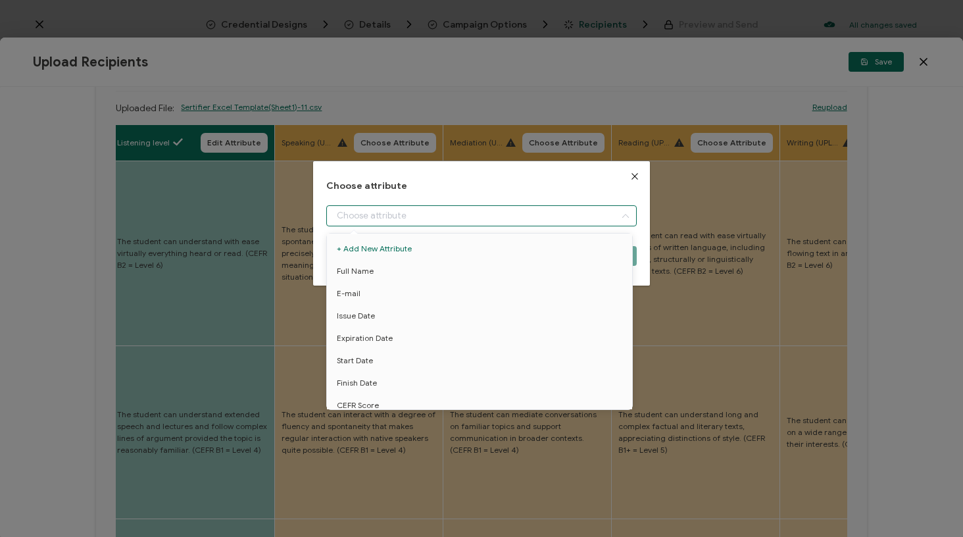
click at [402, 214] on input "dialog" at bounding box center [481, 215] width 310 height 21
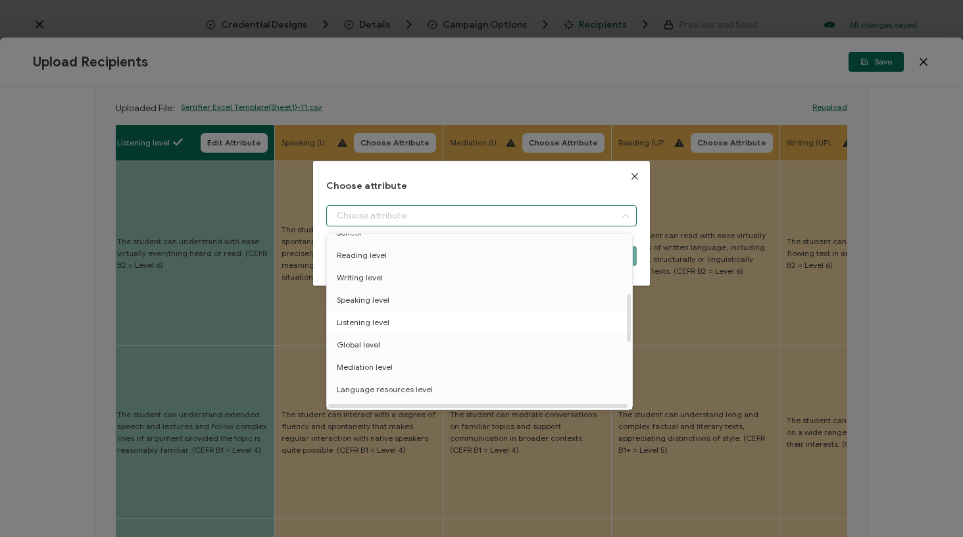
scroll to position [218, 0]
click at [404, 301] on li "Speaking level" at bounding box center [482, 298] width 316 height 22
type input "Speaking level"
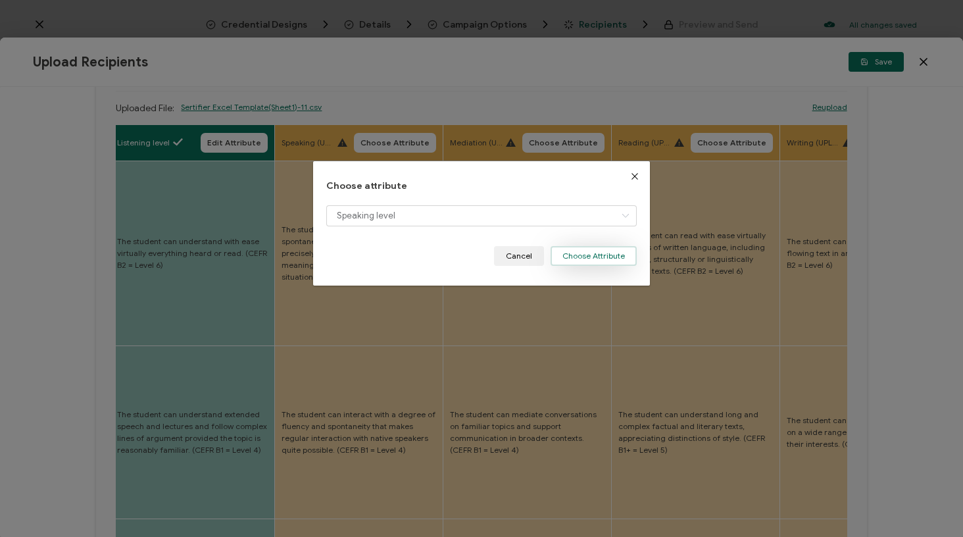
click at [599, 251] on button "Choose Attribute" at bounding box center [594, 256] width 86 height 20
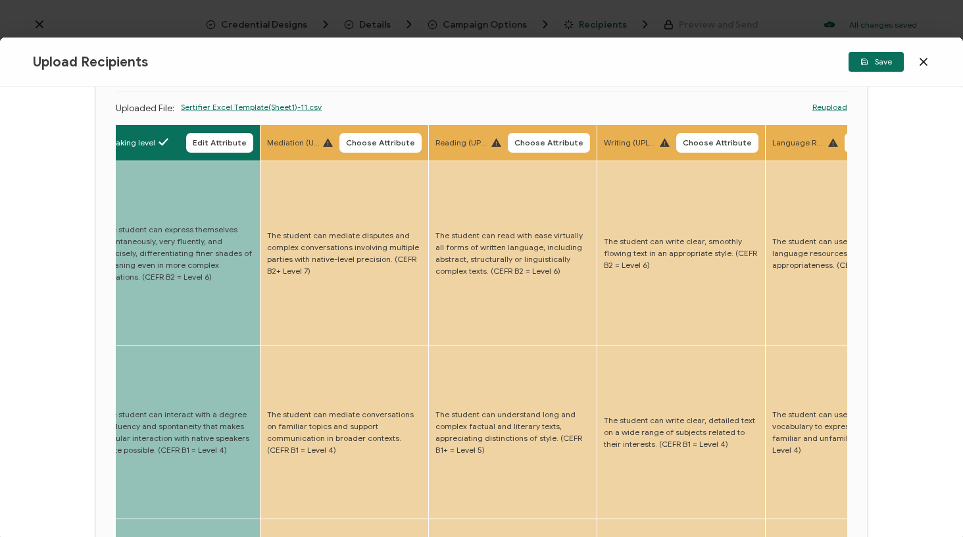
scroll to position [0, 2869]
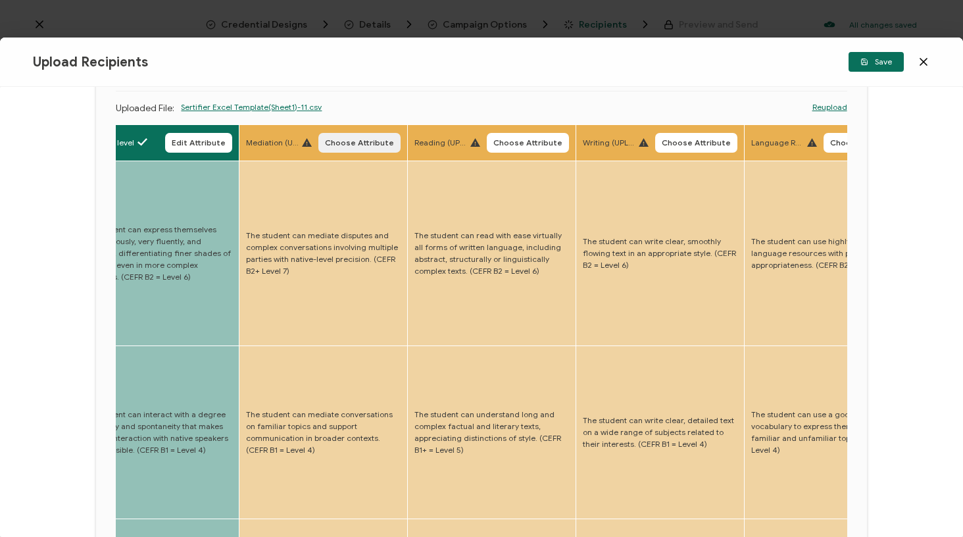
click at [327, 153] on button "Choose Attribute" at bounding box center [359, 143] width 82 height 20
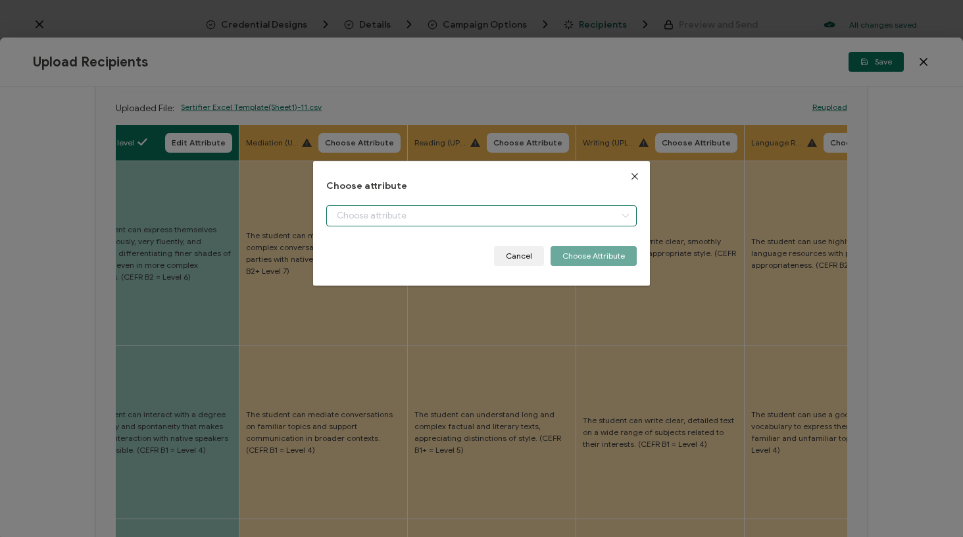
click at [373, 215] on input "dialog" at bounding box center [481, 215] width 310 height 21
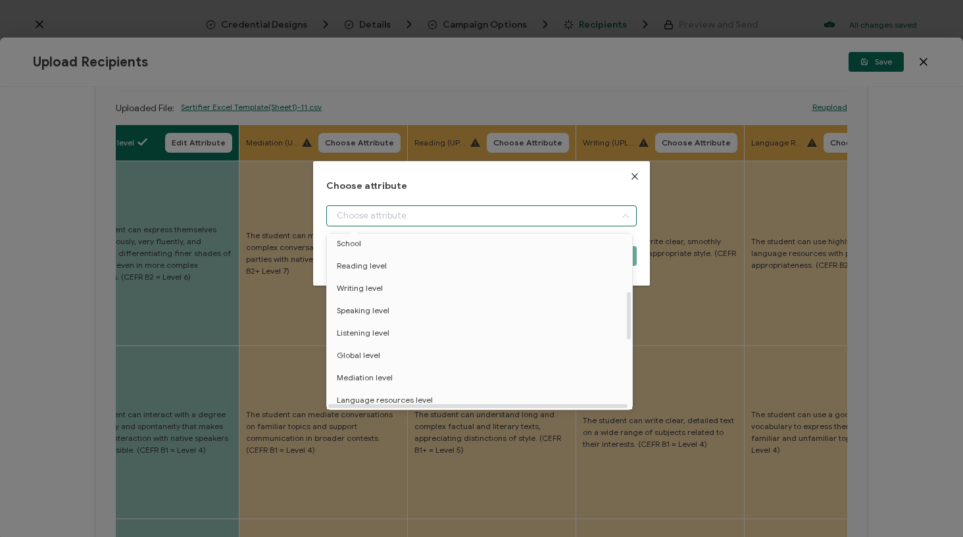
scroll to position [211, 0]
click at [366, 371] on span "Mediation level" at bounding box center [365, 373] width 56 height 22
type input "Mediation level"
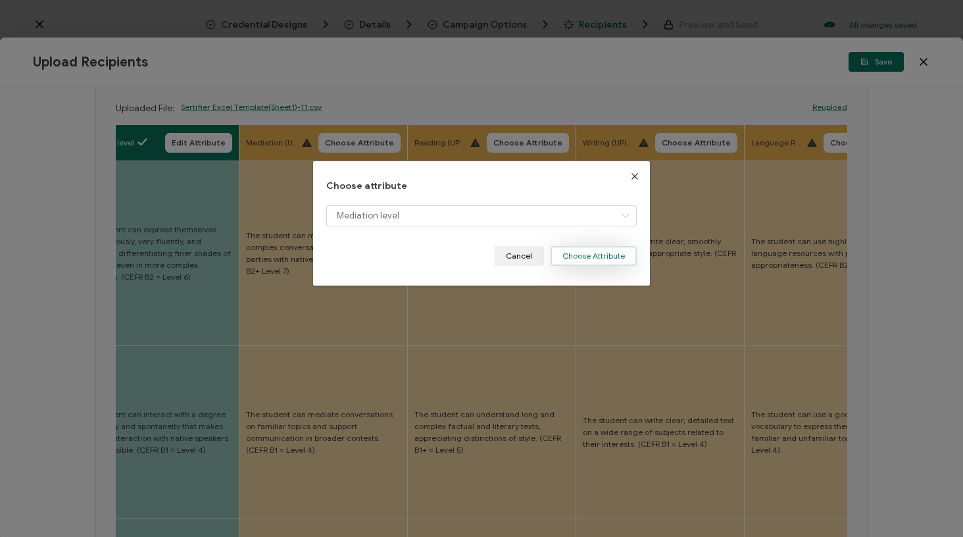
click at [597, 249] on button "Choose Attribute" at bounding box center [594, 256] width 86 height 20
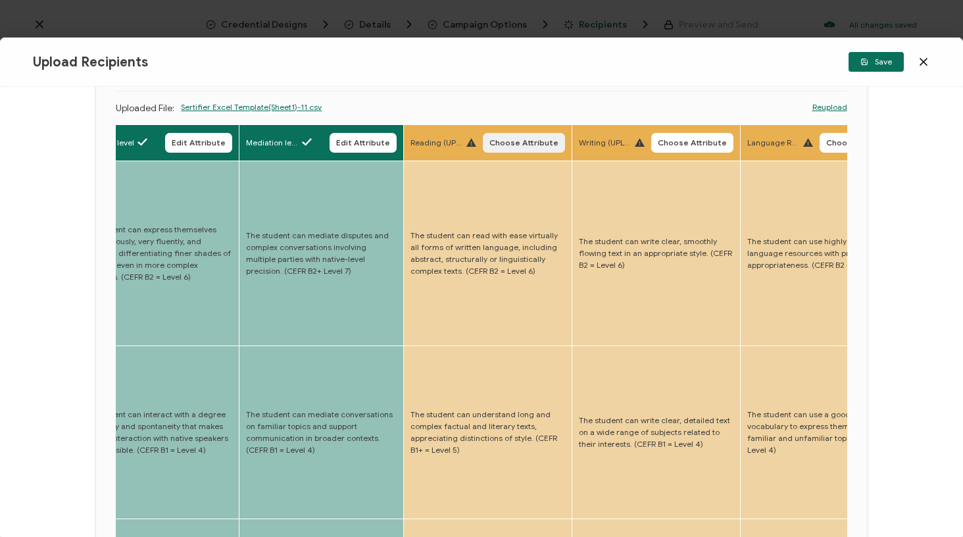
click at [511, 147] on span "Choose Attribute" at bounding box center [523, 143] width 69 height 8
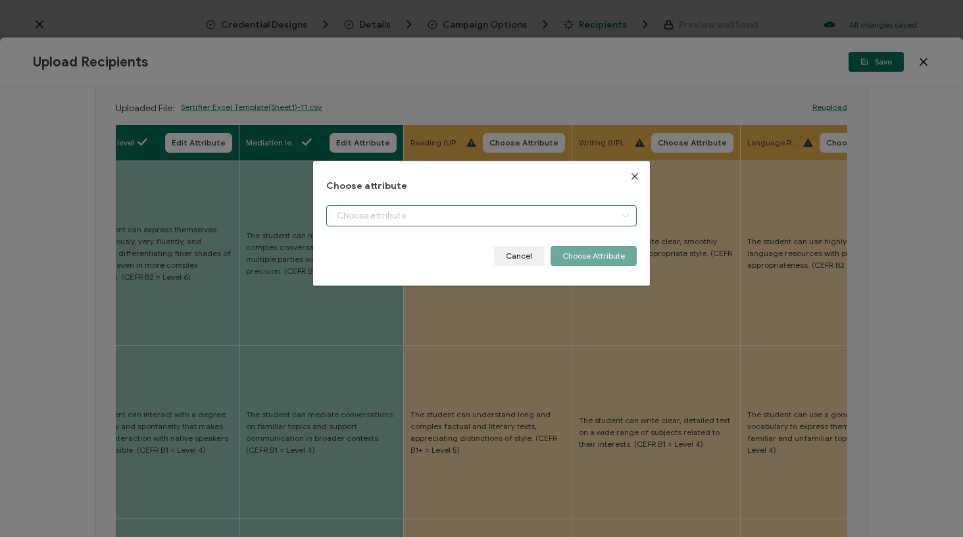
click at [489, 219] on input "dialog" at bounding box center [481, 215] width 310 height 21
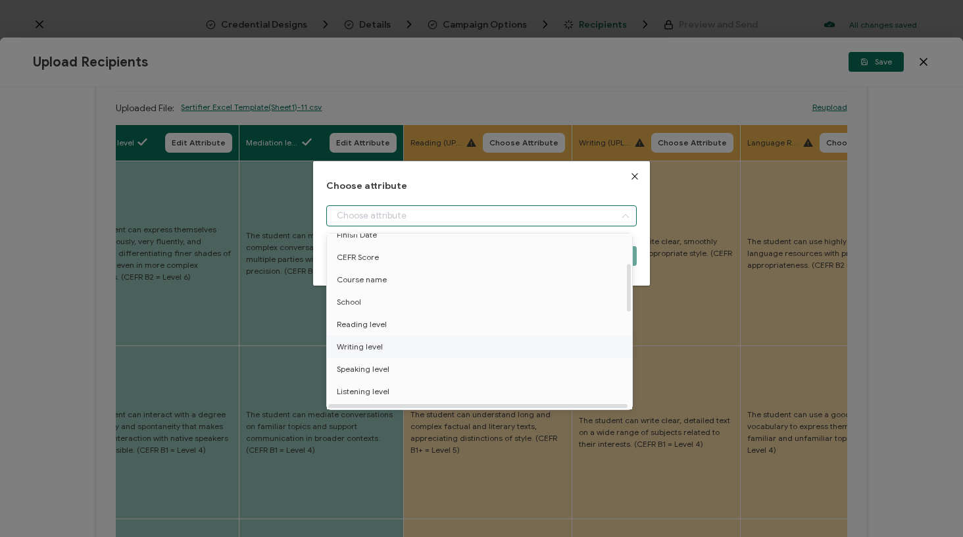
scroll to position [162, 0]
click at [385, 306] on li "Reading level" at bounding box center [482, 310] width 316 height 22
type input "Reading level"
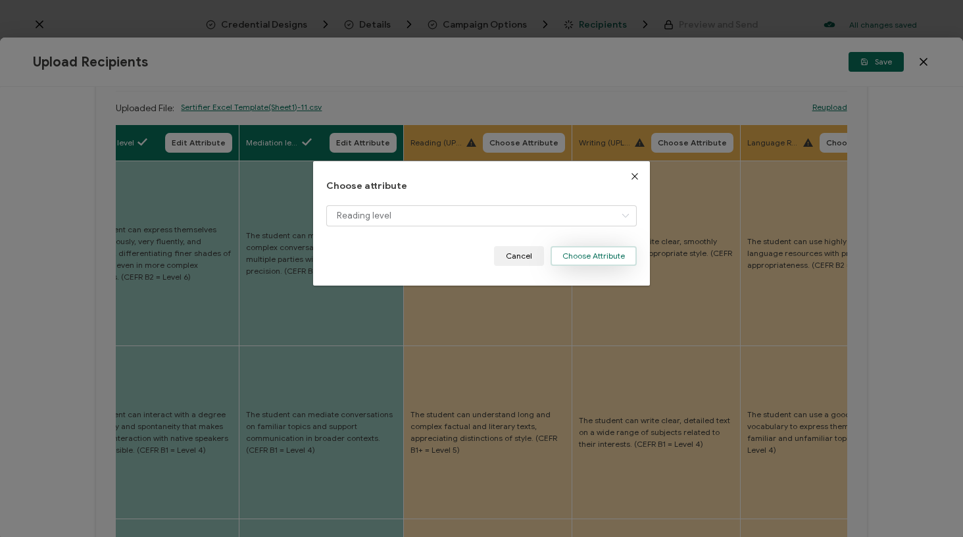
click at [583, 259] on button "Choose Attribute" at bounding box center [594, 256] width 86 height 20
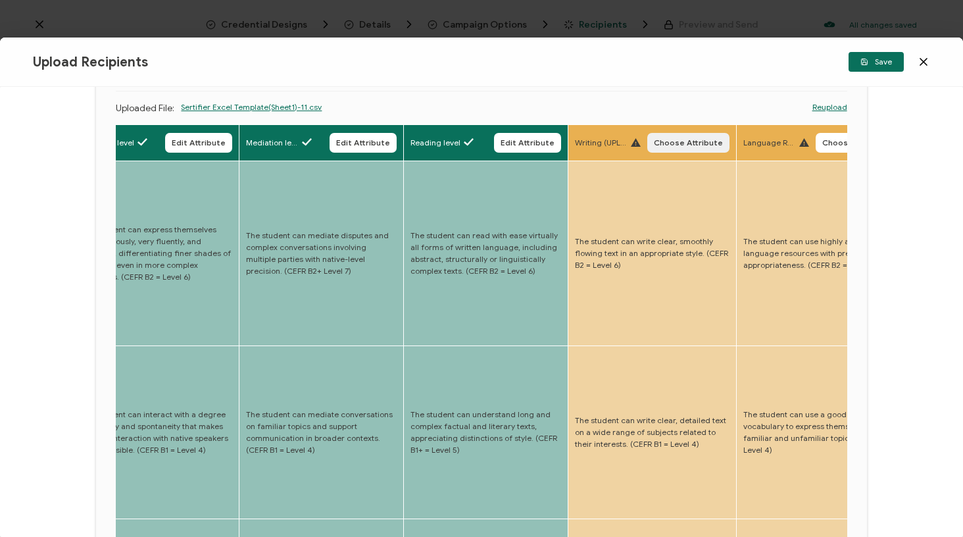
click at [654, 144] on span "Choose Attribute" at bounding box center [688, 143] width 69 height 8
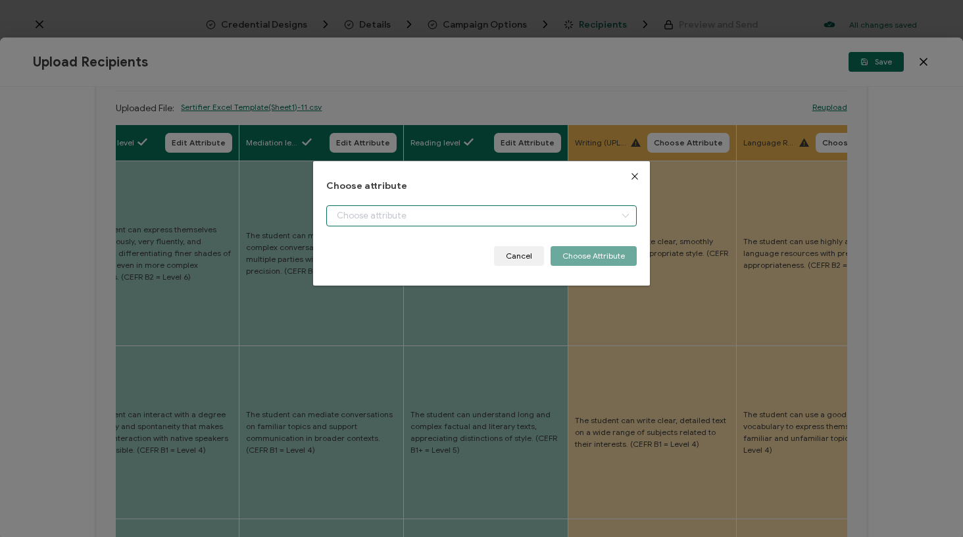
drag, startPoint x: 574, startPoint y: 220, endPoint x: 561, endPoint y: 225, distance: 13.3
click at [574, 220] on input "dialog" at bounding box center [481, 215] width 310 height 21
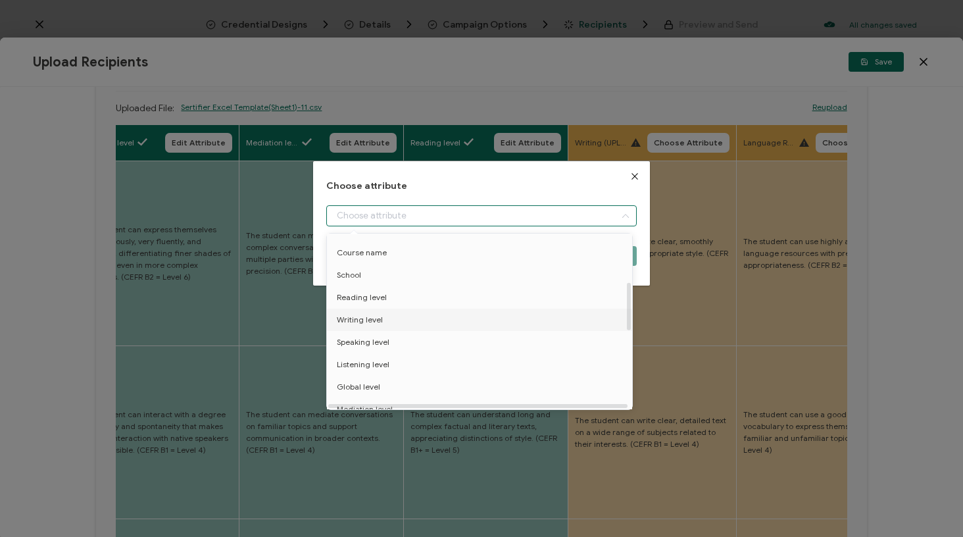
scroll to position [178, 0]
click at [441, 316] on li "Writing level" at bounding box center [482, 316] width 316 height 22
type input "Writing level"
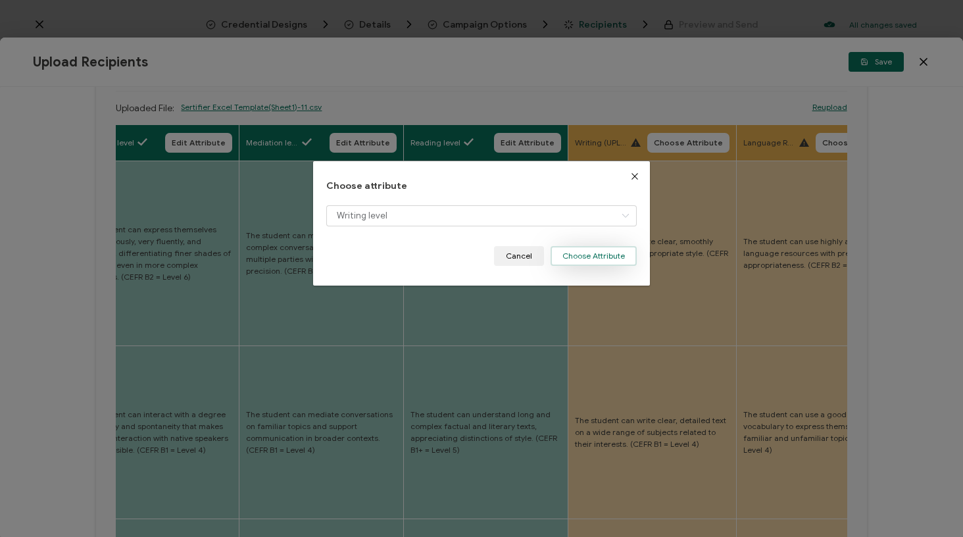
click at [597, 249] on button "Choose Attribute" at bounding box center [594, 256] width 86 height 20
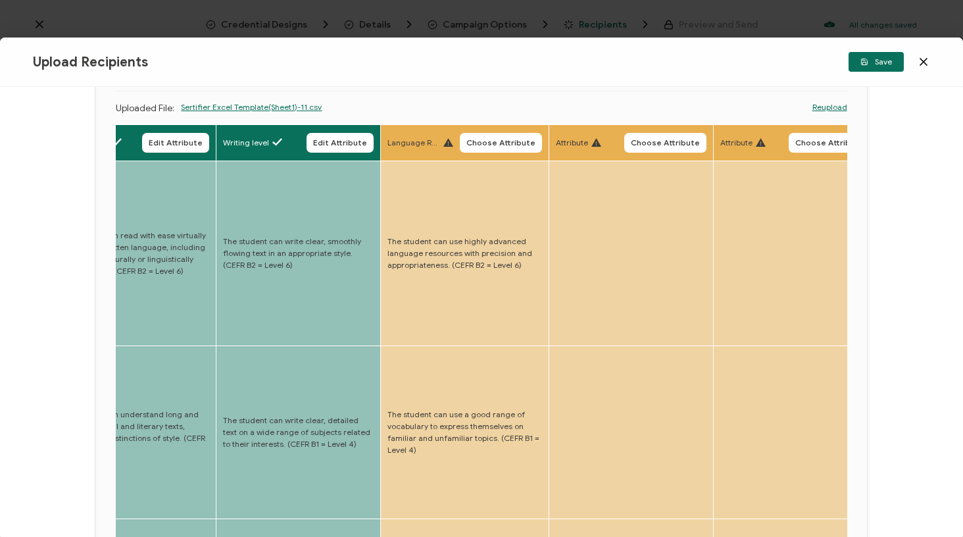
scroll to position [0, 3238]
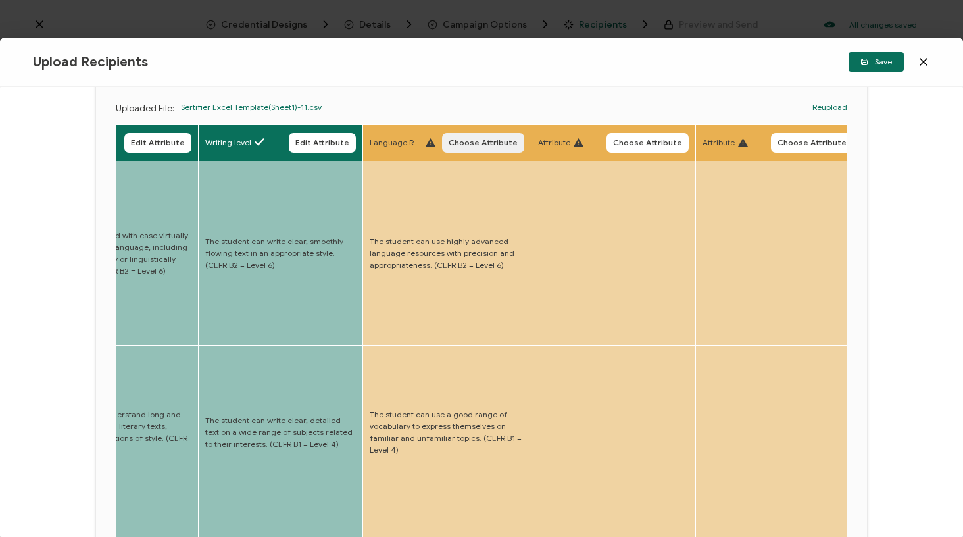
click at [449, 143] on span "Choose Attribute" at bounding box center [483, 143] width 69 height 8
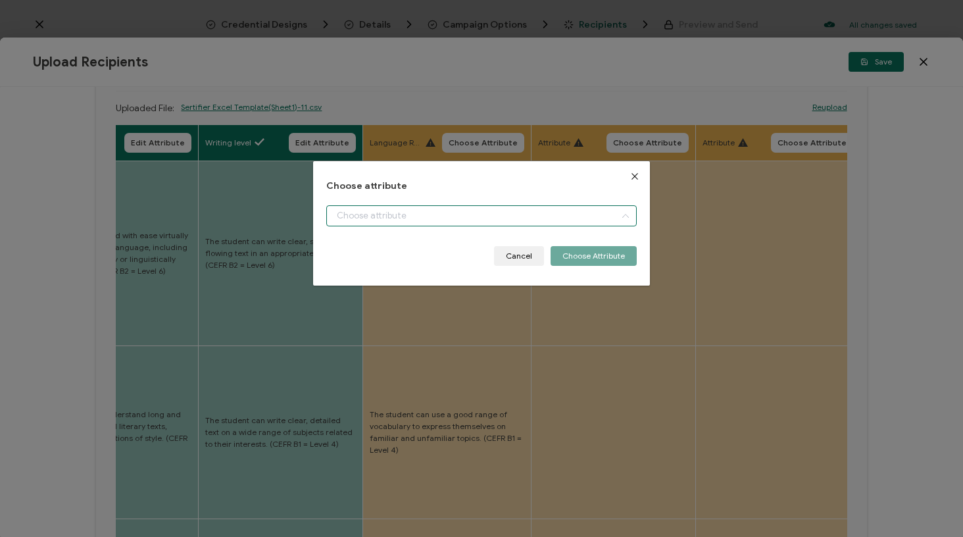
click at [451, 220] on input "dialog" at bounding box center [481, 215] width 310 height 21
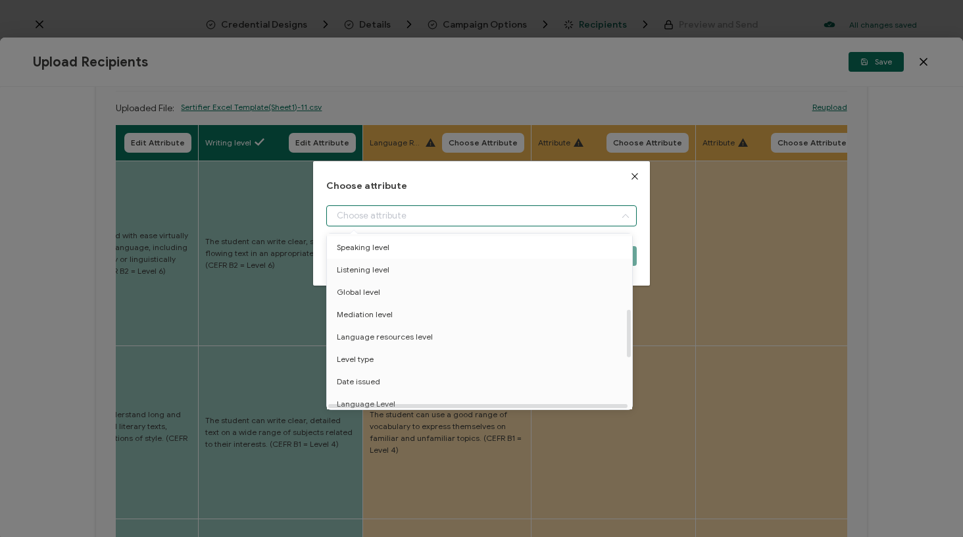
scroll to position [274, 0]
click at [425, 335] on span "Language resources level" at bounding box center [385, 332] width 96 height 22
type input "Language resources level"
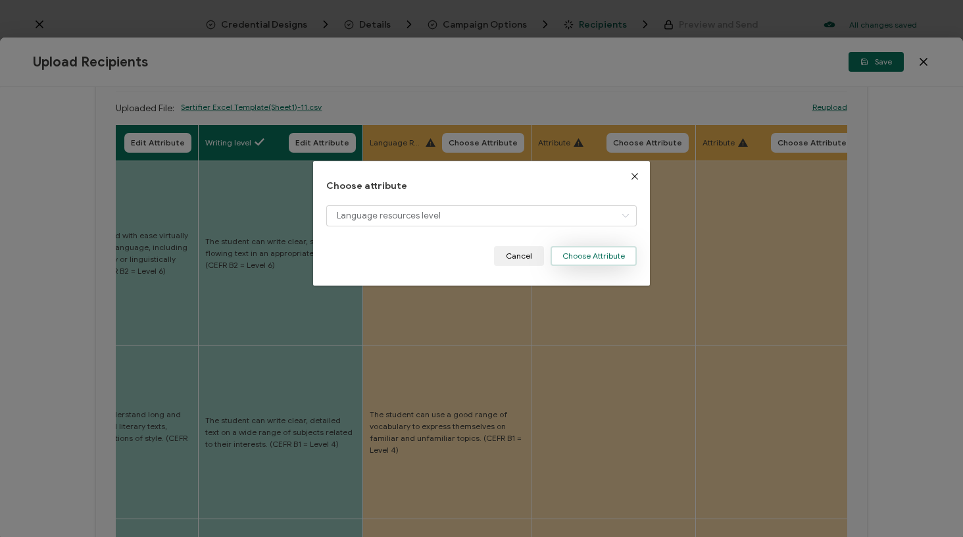
click at [572, 255] on button "Choose Attribute" at bounding box center [594, 256] width 86 height 20
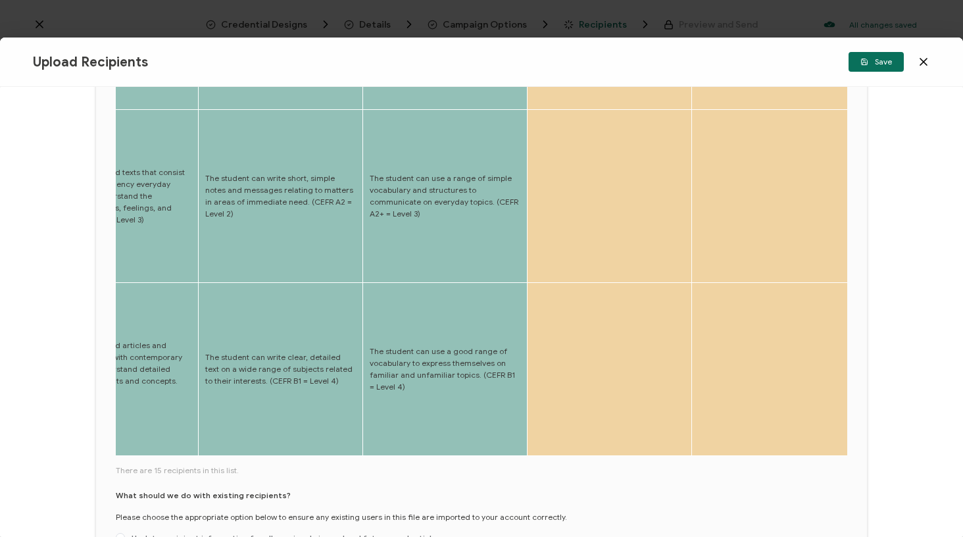
scroll to position [547, 0]
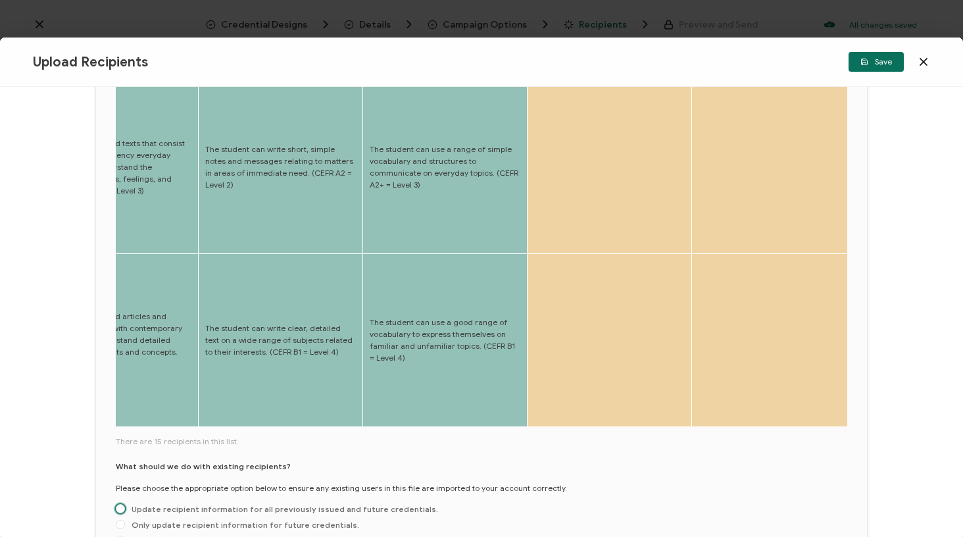
click at [243, 504] on span "Update recipient information for all previously issued and future credentials." at bounding box center [281, 509] width 313 height 10
click at [125, 504] on input "Update recipient information for all previously issued and future credentials." at bounding box center [120, 509] width 9 height 11
radio input "true"
click at [869, 58] on span "Save" at bounding box center [876, 62] width 32 height 8
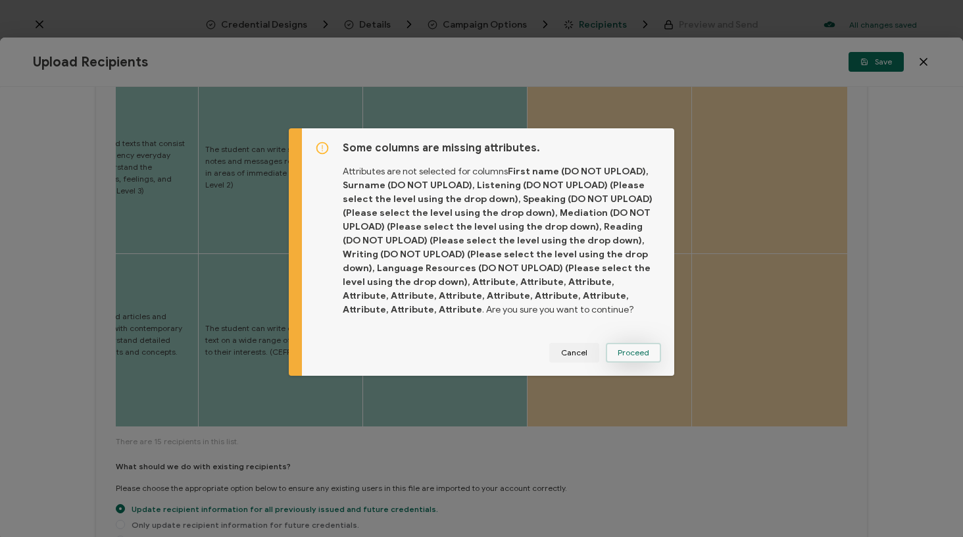
click at [628, 355] on span "Proceed" at bounding box center [634, 353] width 32 height 8
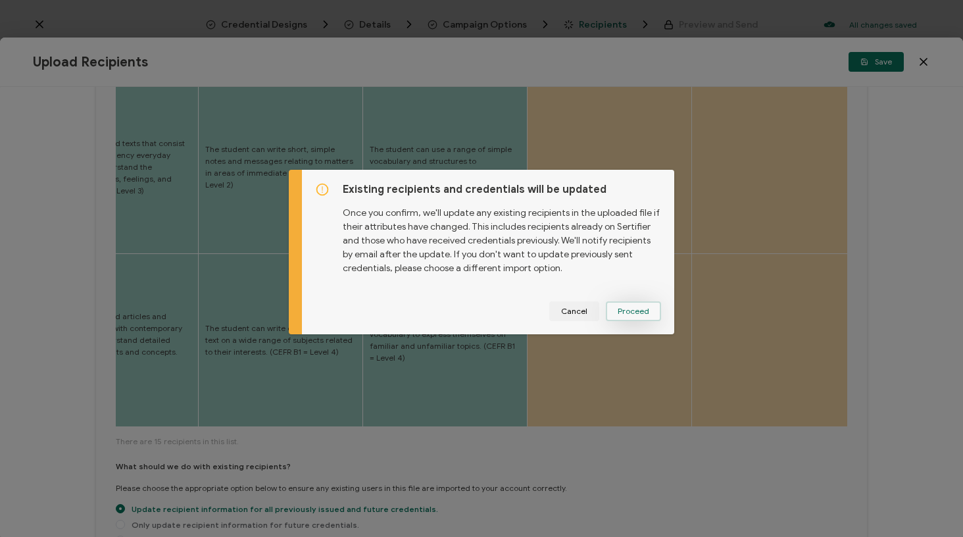
click at [0, 0] on span "Proceed" at bounding box center [0, 0] width 0 height 0
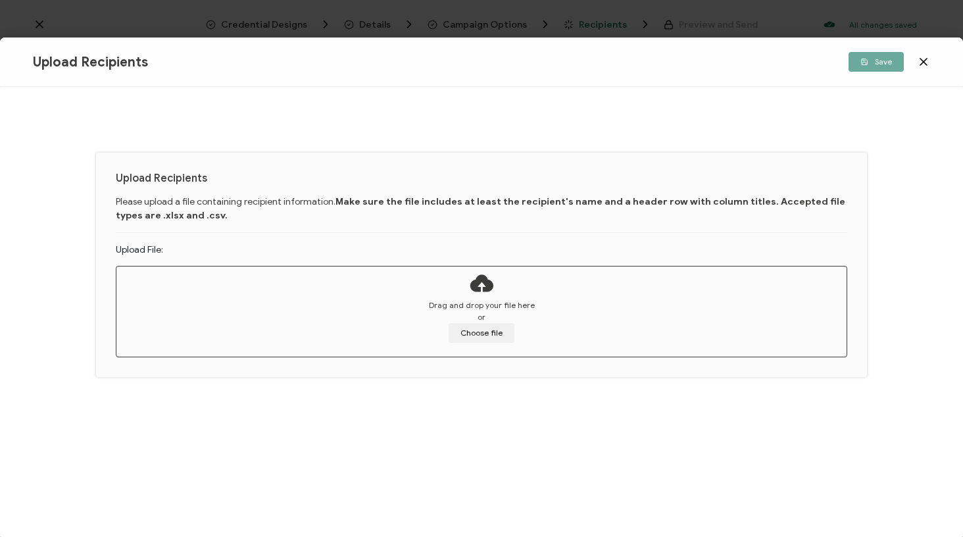
scroll to position [0, 0]
click at [493, 336] on button "Choose file" at bounding box center [482, 333] width 66 height 20
click at [491, 329] on button "Choose file" at bounding box center [482, 333] width 66 height 20
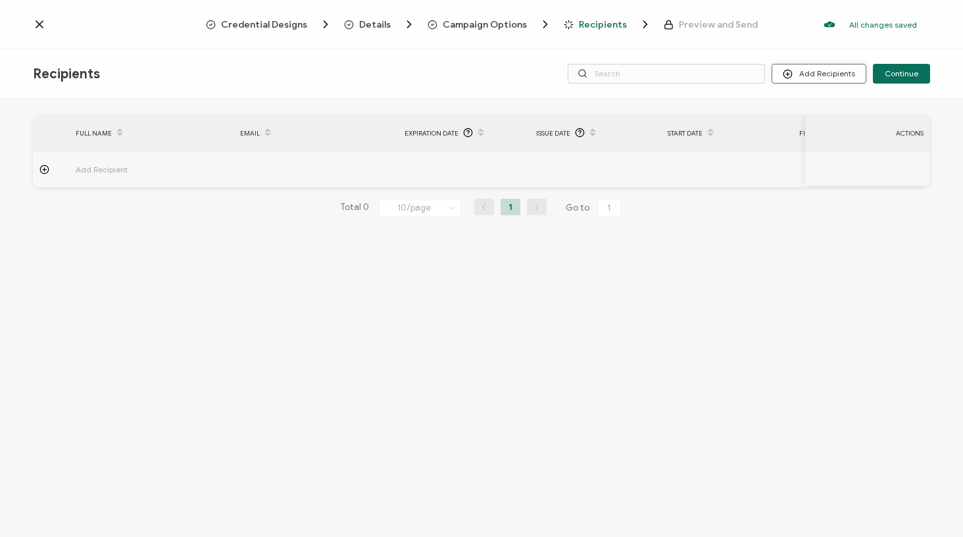
click at [784, 67] on button "Add Recipients" at bounding box center [819, 74] width 95 height 20
click at [797, 100] on li "Upload Recipients" at bounding box center [837, 110] width 123 height 22
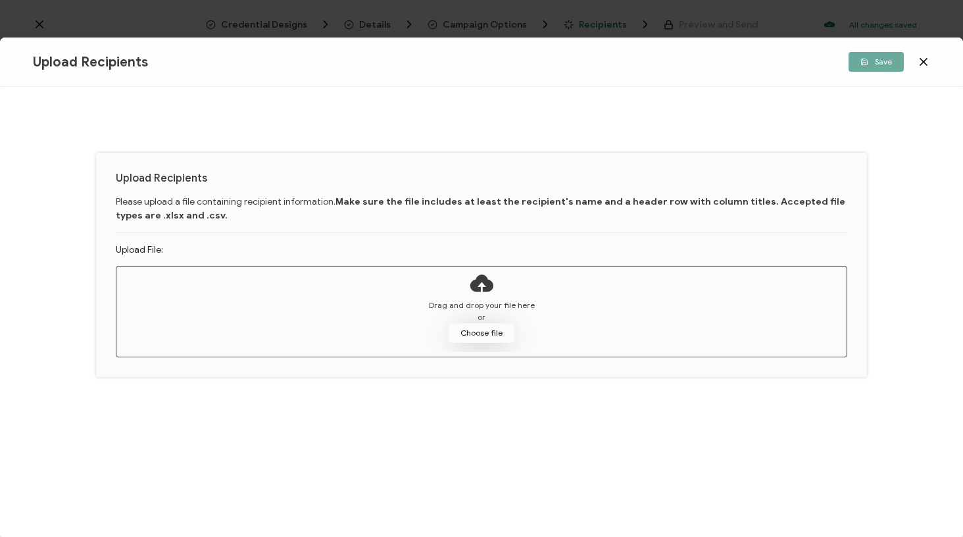
click at [484, 337] on button "Choose file" at bounding box center [482, 333] width 66 height 20
click at [471, 335] on button "Choose file" at bounding box center [482, 333] width 66 height 20
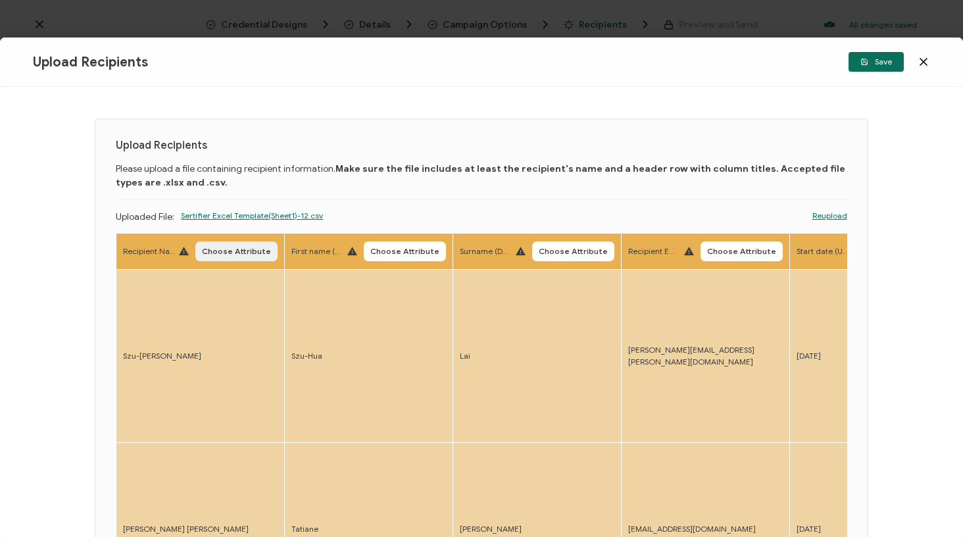
click at [233, 251] on span "Choose Attribute" at bounding box center [236, 251] width 69 height 8
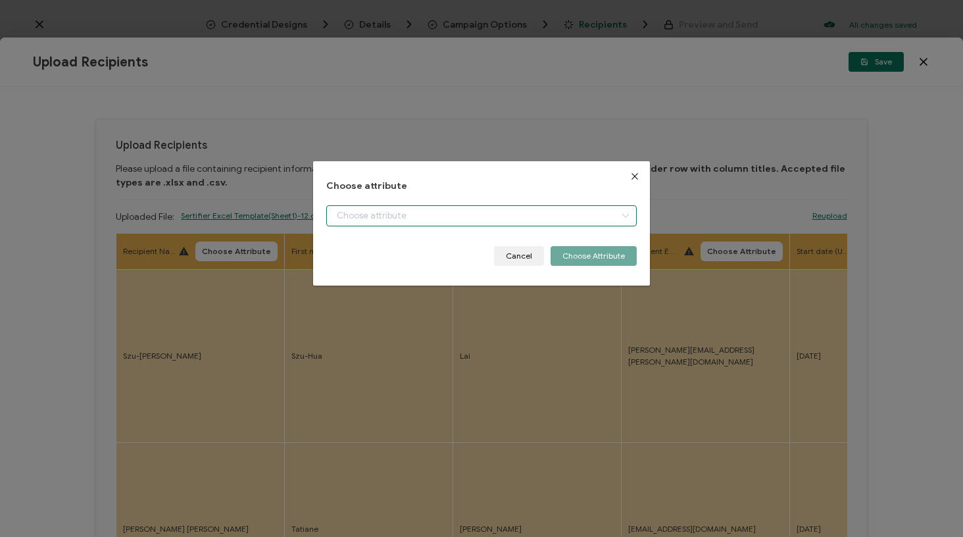
click at [344, 219] on input "dialog" at bounding box center [481, 215] width 310 height 21
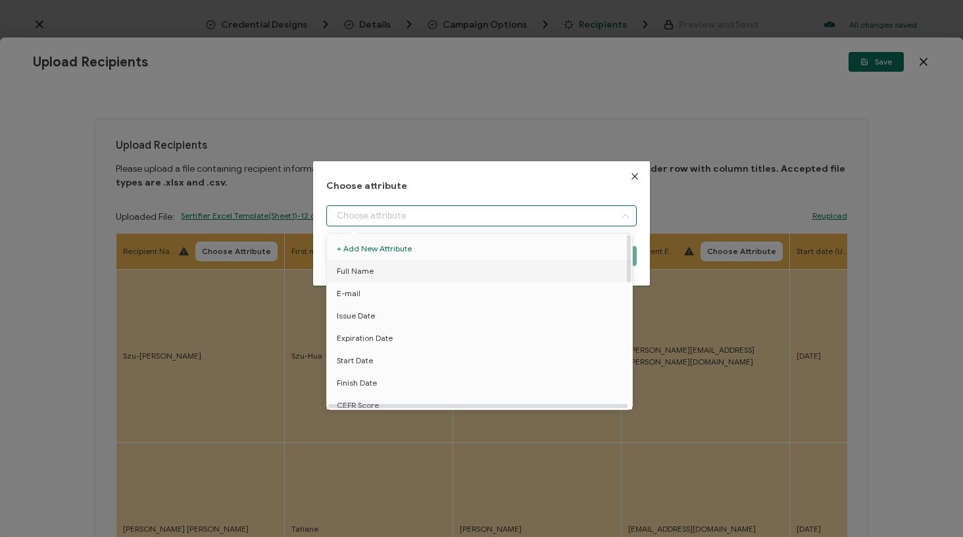
click at [374, 273] on li "Full Name" at bounding box center [482, 271] width 316 height 22
type input "Full Name"
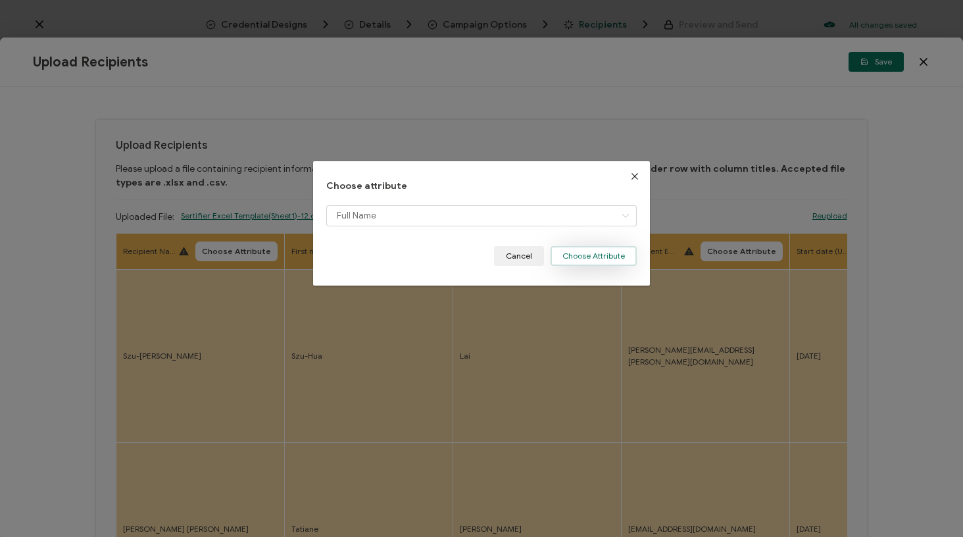
click at [578, 257] on button "Choose Attribute" at bounding box center [594, 256] width 86 height 20
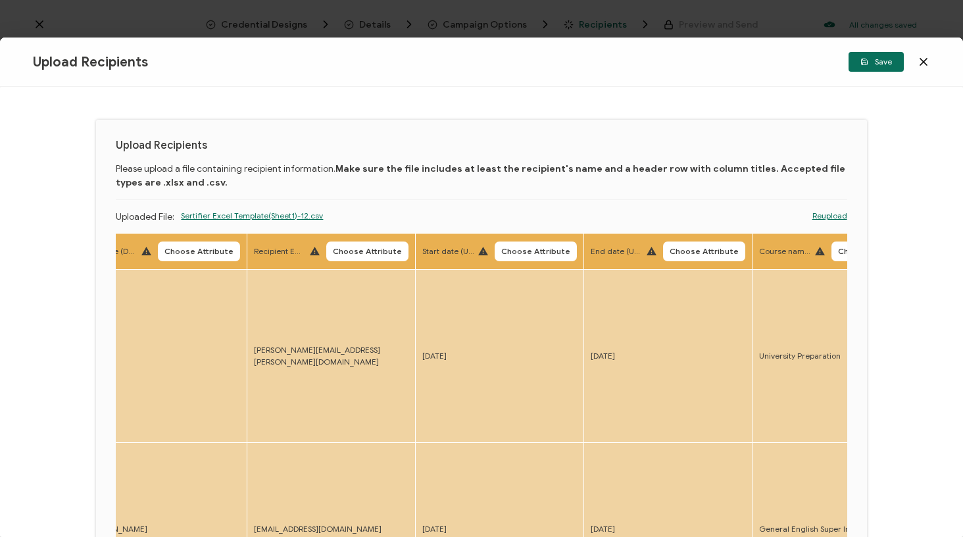
scroll to position [0, 430]
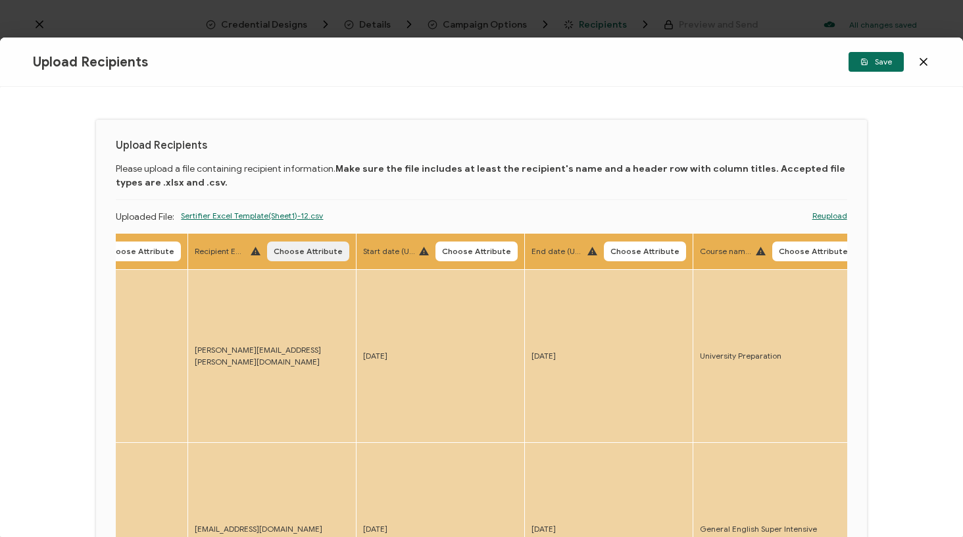
click at [322, 252] on span "Choose Attribute" at bounding box center [308, 251] width 69 height 8
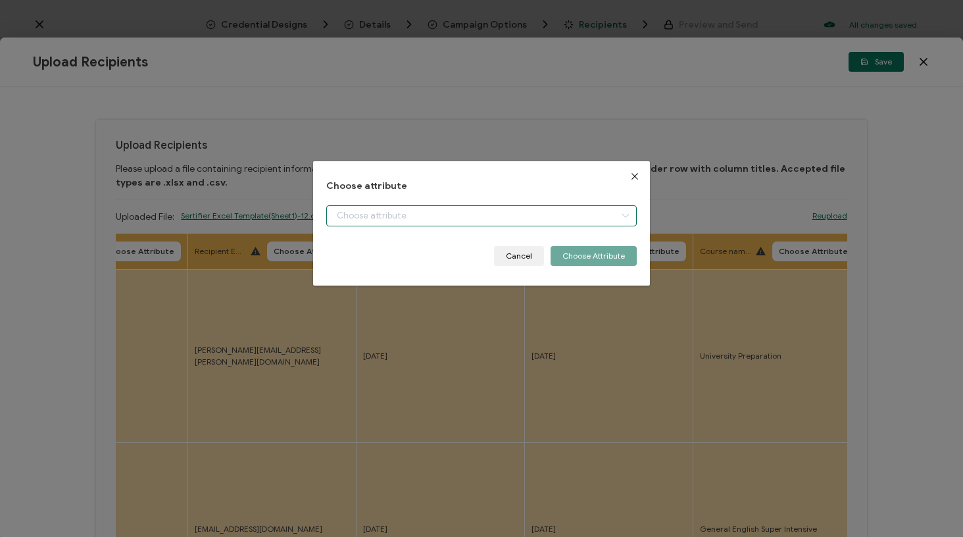
click at [391, 208] on input "dialog" at bounding box center [481, 215] width 310 height 21
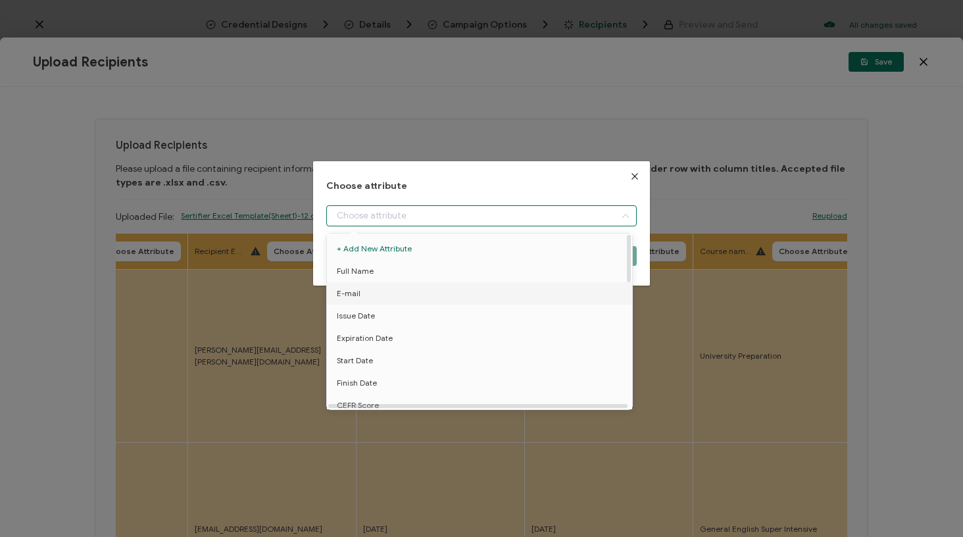
click at [382, 289] on li "E-mail" at bounding box center [482, 293] width 316 height 22
type input "E-mail"
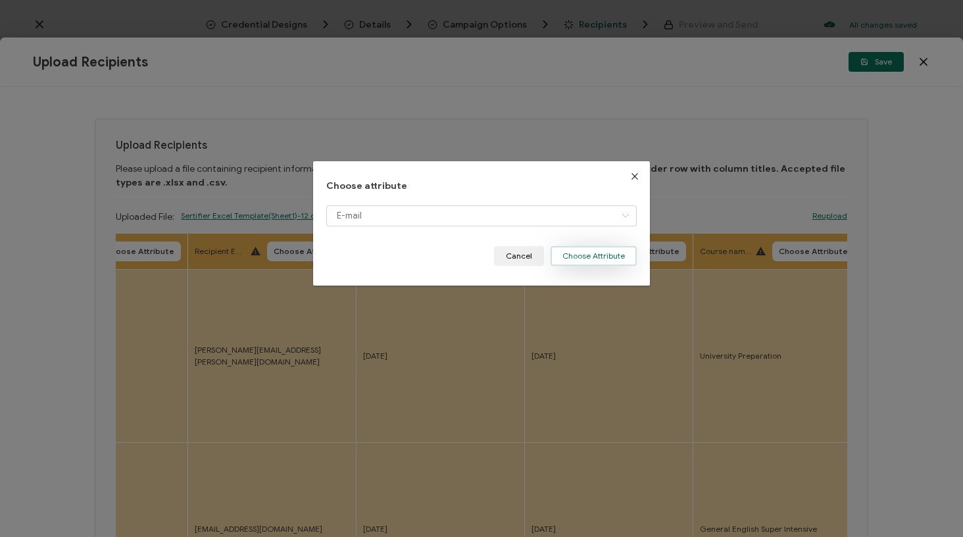
click at [572, 259] on button "Choose Attribute" at bounding box center [594, 256] width 86 height 20
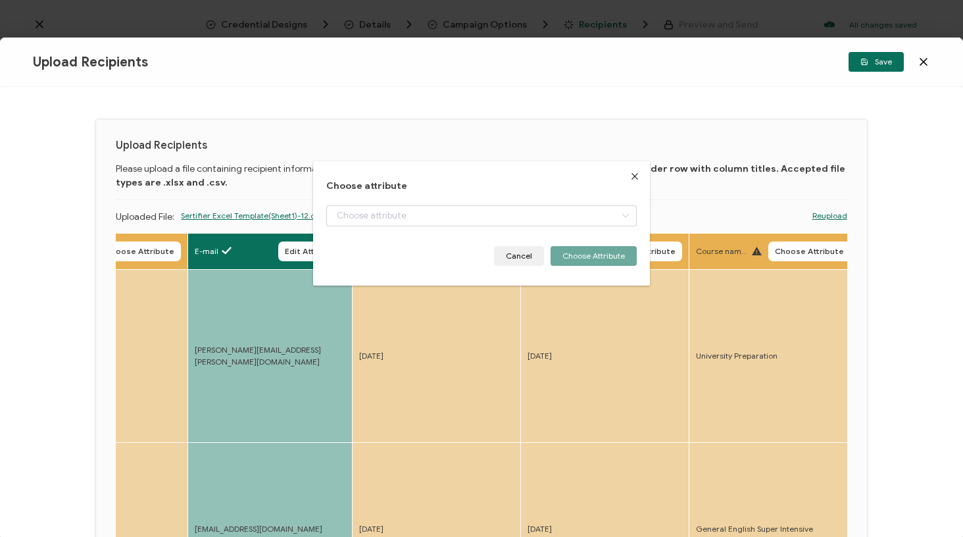
click at [459, 247] on span "Choose Attribute" at bounding box center [472, 251] width 69 height 8
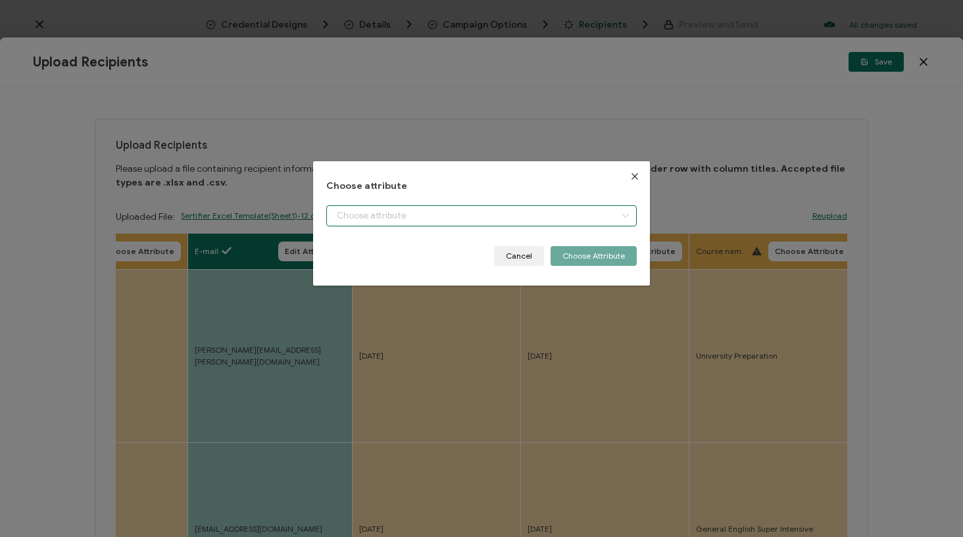
click at [510, 212] on input "dialog" at bounding box center [481, 215] width 310 height 21
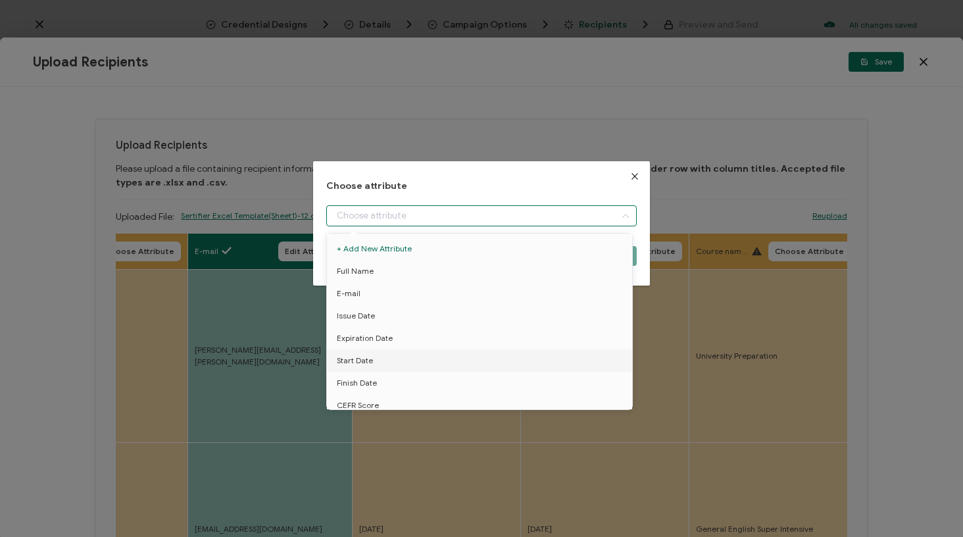
click at [355, 364] on span "Start Date" at bounding box center [355, 360] width 36 height 22
type input "Start Date"
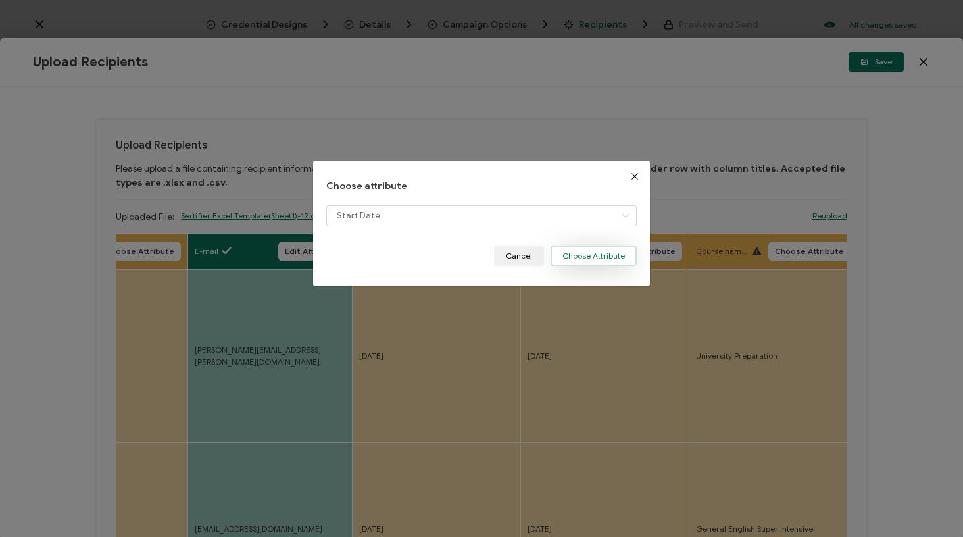
click at [599, 246] on button "Choose Attribute" at bounding box center [594, 256] width 86 height 20
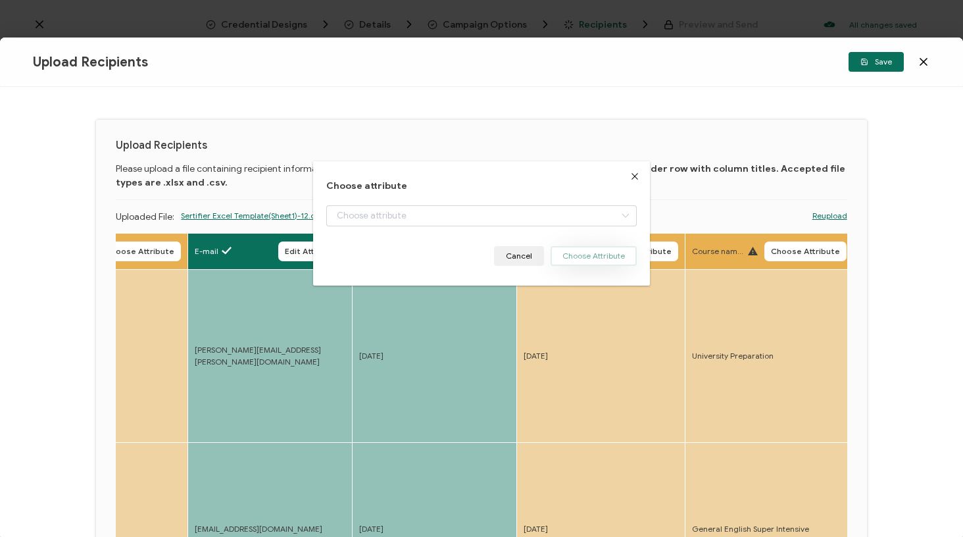
click at [584, 253] on div "Choose attribute Cancel Choose Attribute" at bounding box center [481, 223] width 337 height 124
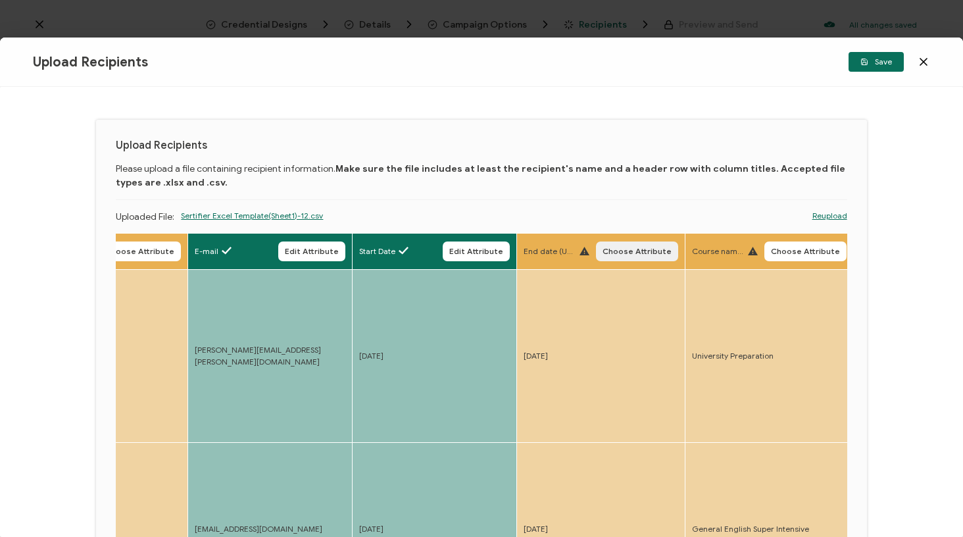
click at [610, 247] on span "Choose Attribute" at bounding box center [637, 251] width 69 height 8
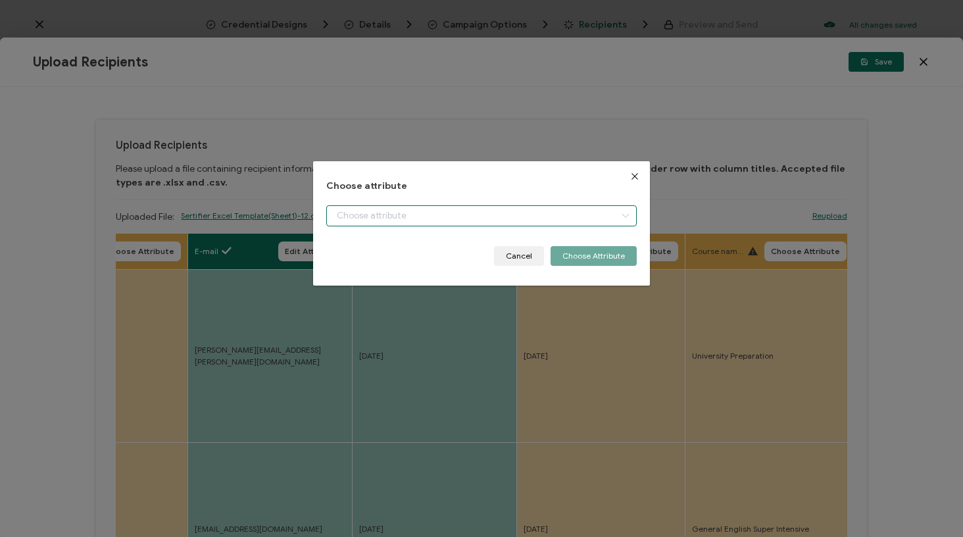
click at [602, 210] on input "dialog" at bounding box center [481, 215] width 310 height 21
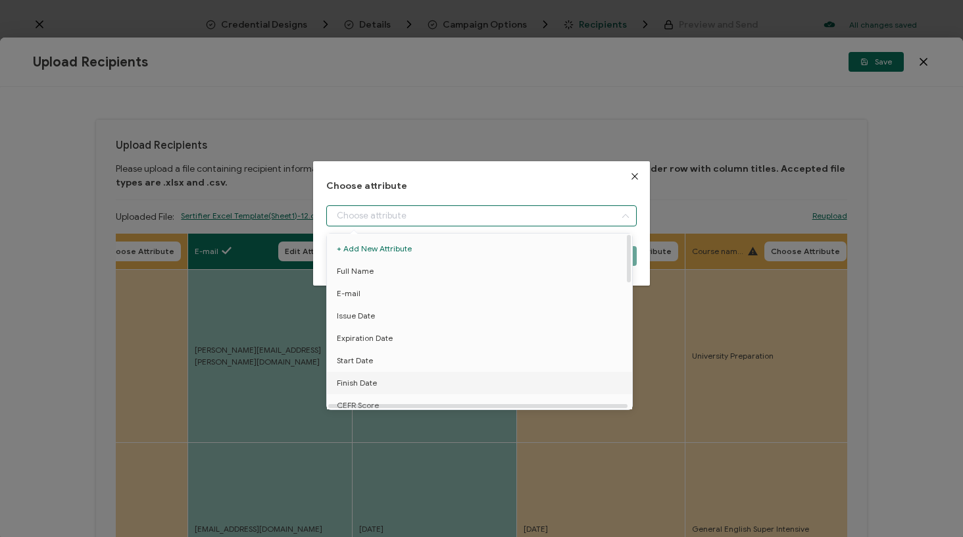
click at [384, 378] on li "Finish Date" at bounding box center [482, 383] width 316 height 22
type input "Finish Date"
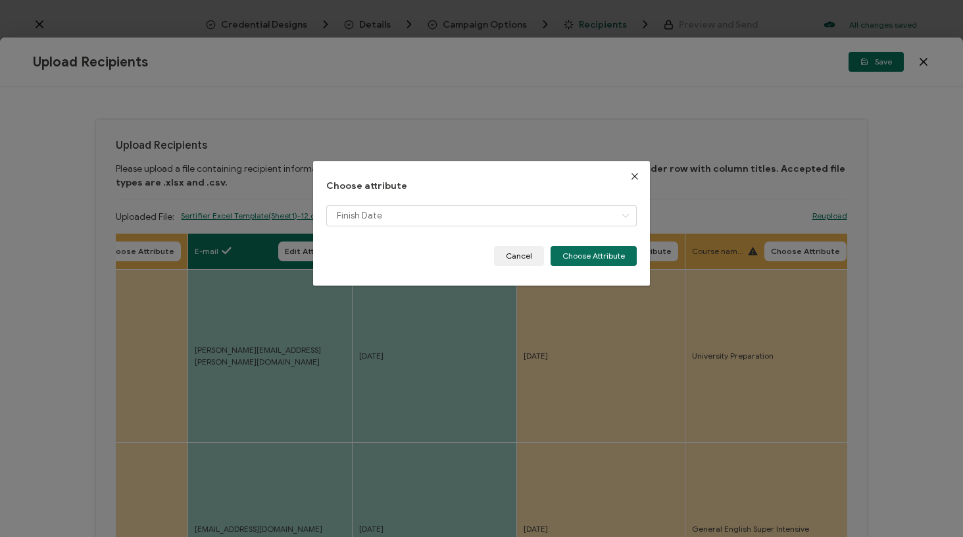
drag, startPoint x: 594, startPoint y: 264, endPoint x: 530, endPoint y: 323, distance: 86.6
click at [594, 264] on button "Choose Attribute" at bounding box center [594, 256] width 86 height 20
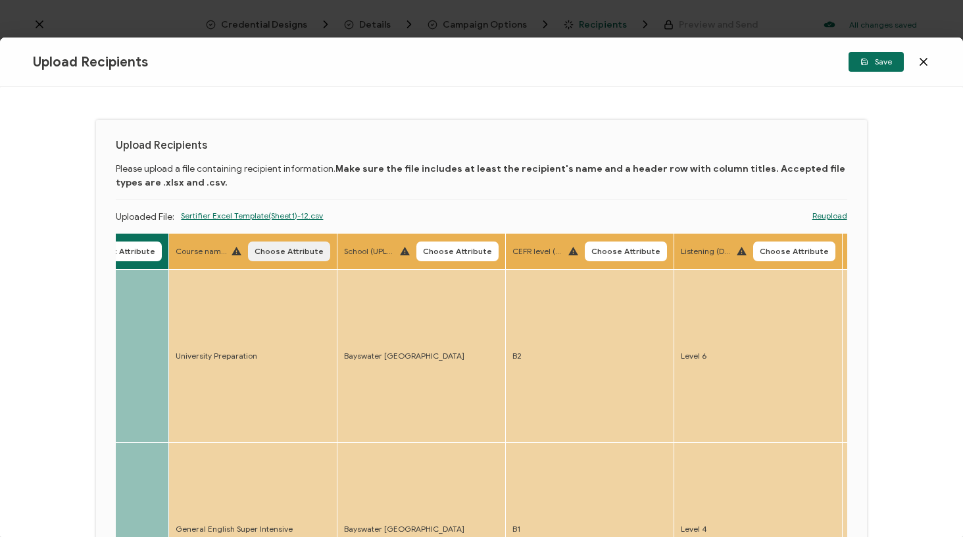
scroll to position [0, 945]
click at [292, 251] on span "Choose Attribute" at bounding box center [286, 251] width 69 height 8
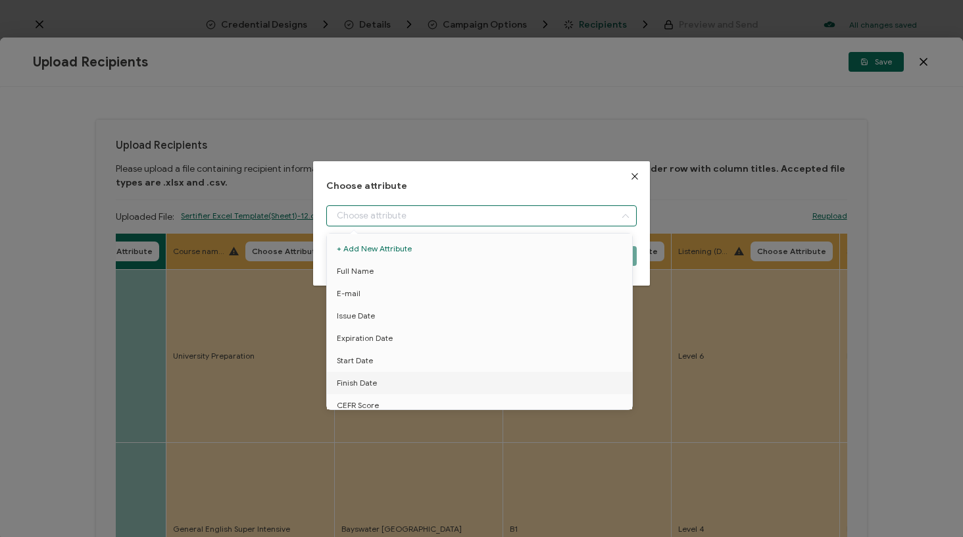
click at [362, 216] on input "dialog" at bounding box center [481, 215] width 310 height 21
click at [391, 322] on li "Course name" at bounding box center [482, 319] width 316 height 22
type input "Course name"
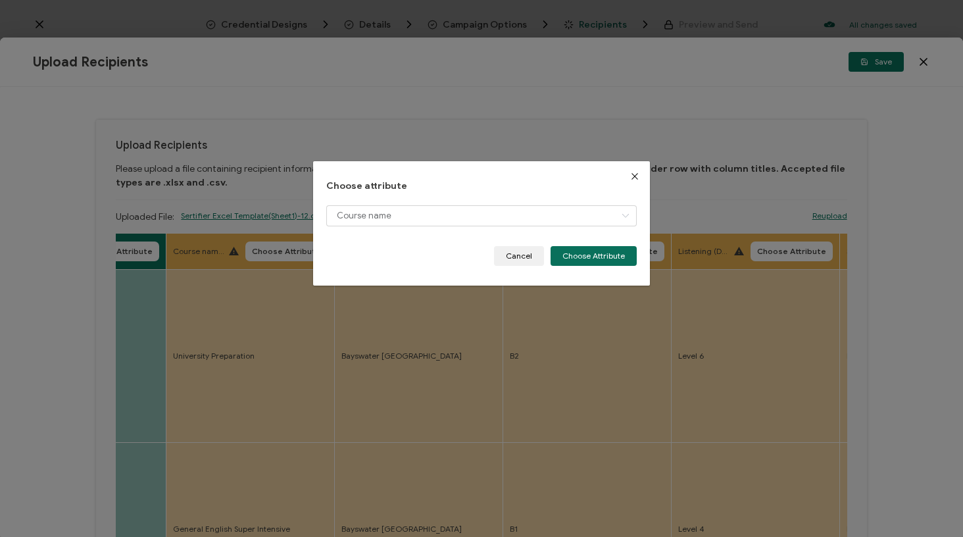
drag, startPoint x: 601, startPoint y: 262, endPoint x: 574, endPoint y: 261, distance: 27.0
click at [600, 261] on button "Choose Attribute" at bounding box center [594, 256] width 86 height 20
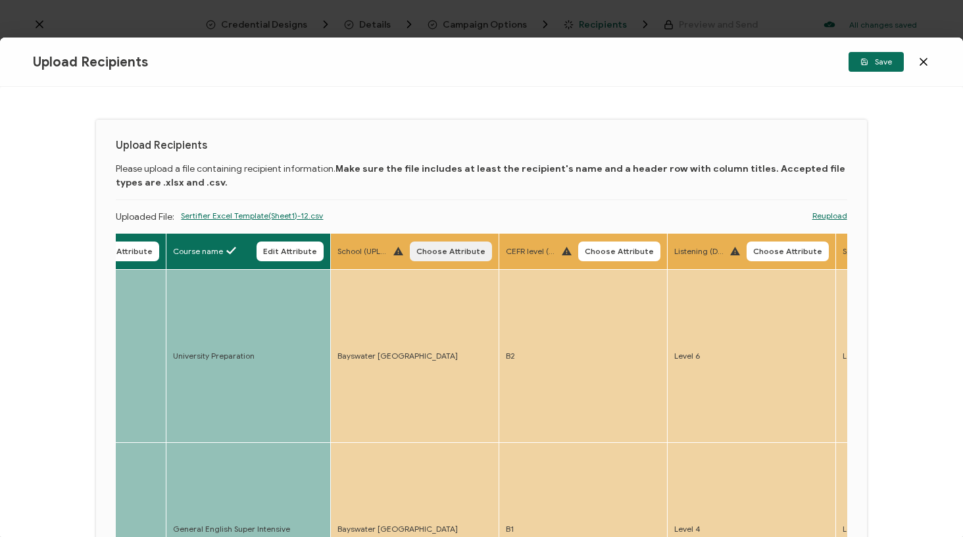
click at [456, 251] on span "Choose Attribute" at bounding box center [450, 251] width 69 height 8
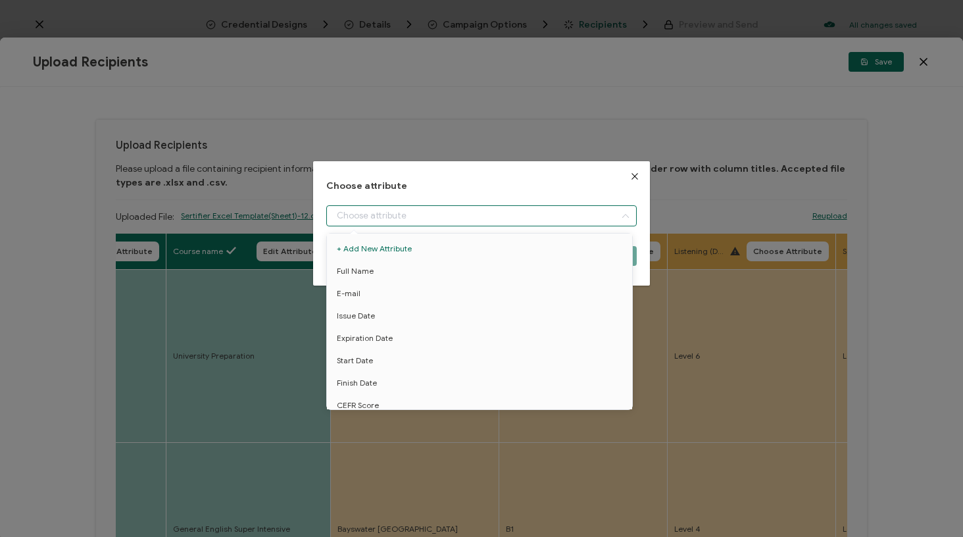
click at [505, 224] on input "dialog" at bounding box center [481, 215] width 310 height 21
click at [380, 333] on li "School" at bounding box center [482, 336] width 316 height 22
type input "School"
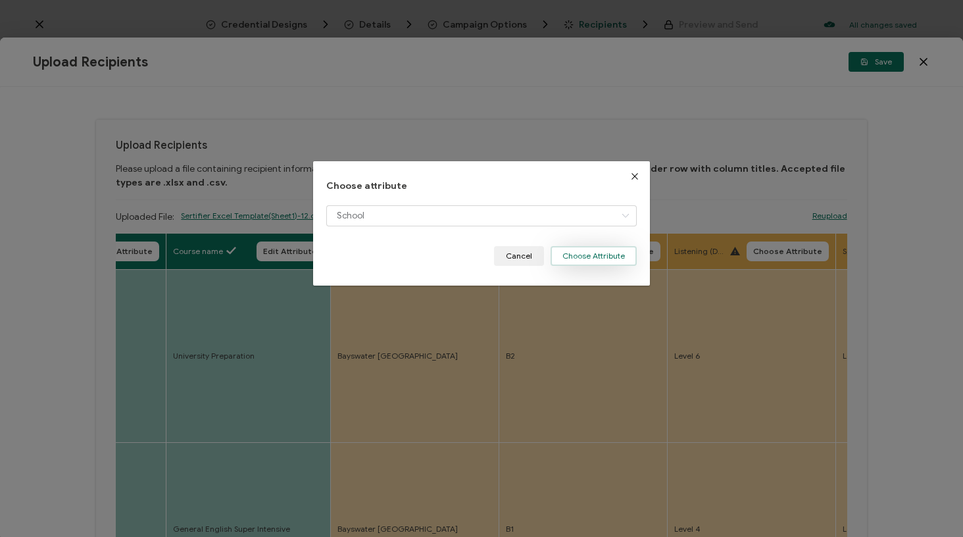
click at [599, 260] on button "Choose Attribute" at bounding box center [594, 256] width 86 height 20
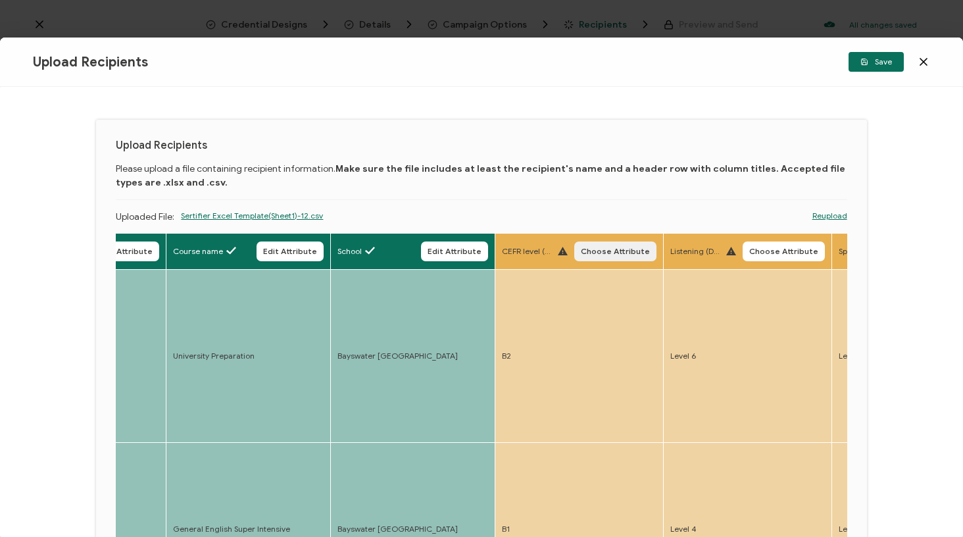
click at [612, 250] on span "Choose Attribute" at bounding box center [615, 251] width 69 height 8
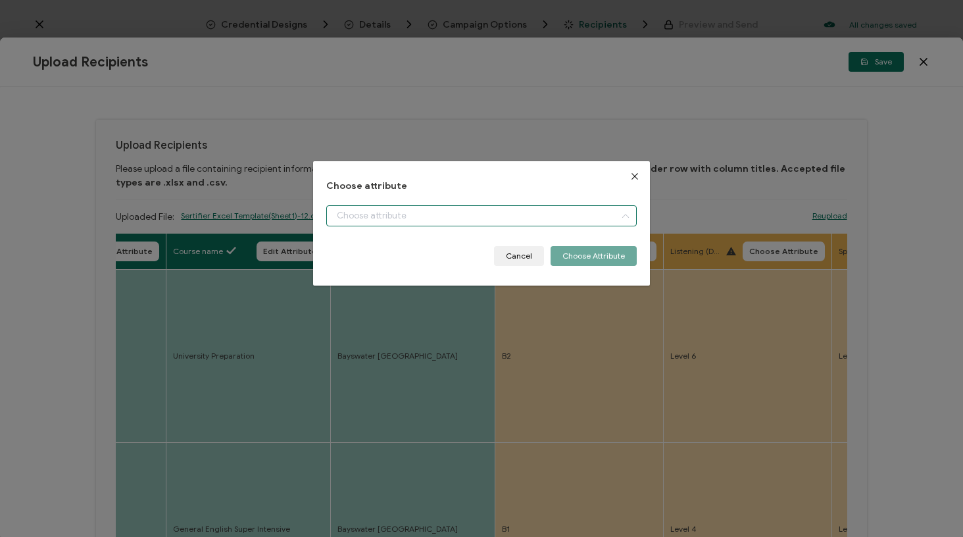
click at [558, 210] on input "dialog" at bounding box center [481, 215] width 310 height 21
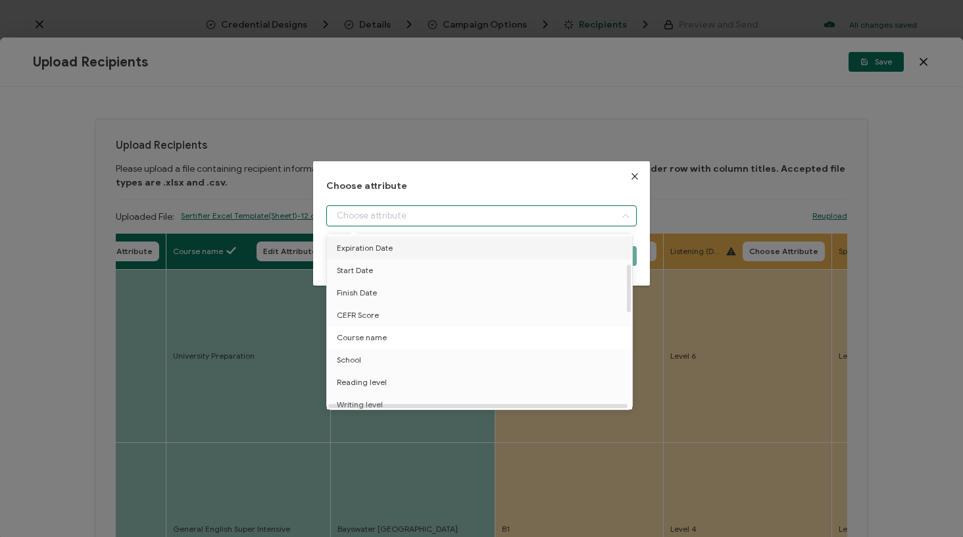
scroll to position [109, 0]
click at [382, 298] on li "CEFR Score" at bounding box center [482, 296] width 316 height 22
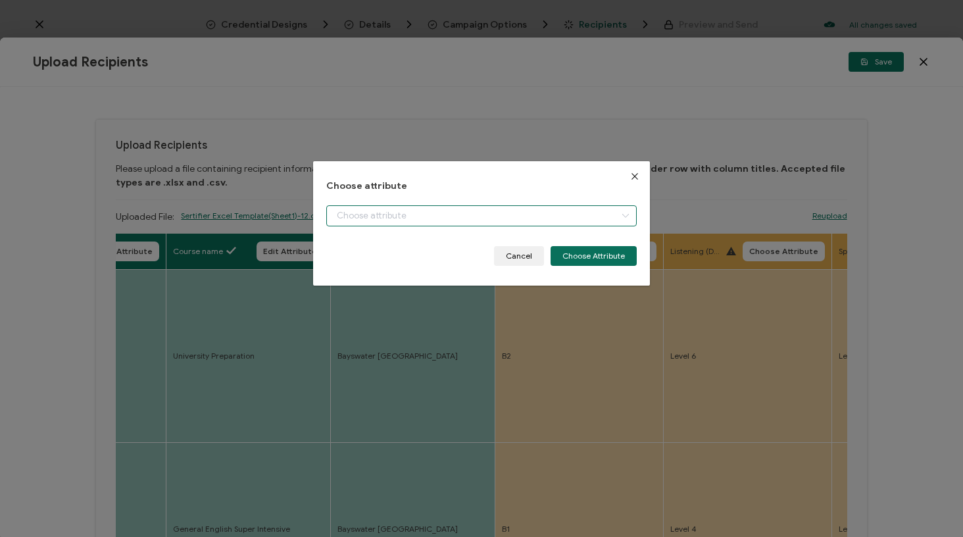
type input "CEFR Score"
click at [593, 256] on button "Choose Attribute" at bounding box center [594, 256] width 86 height 20
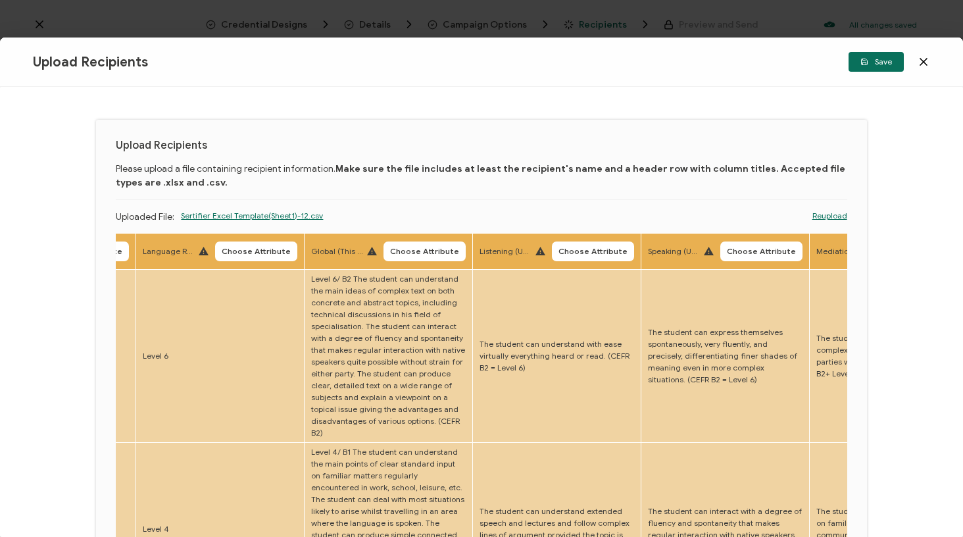
scroll to position [0, 2321]
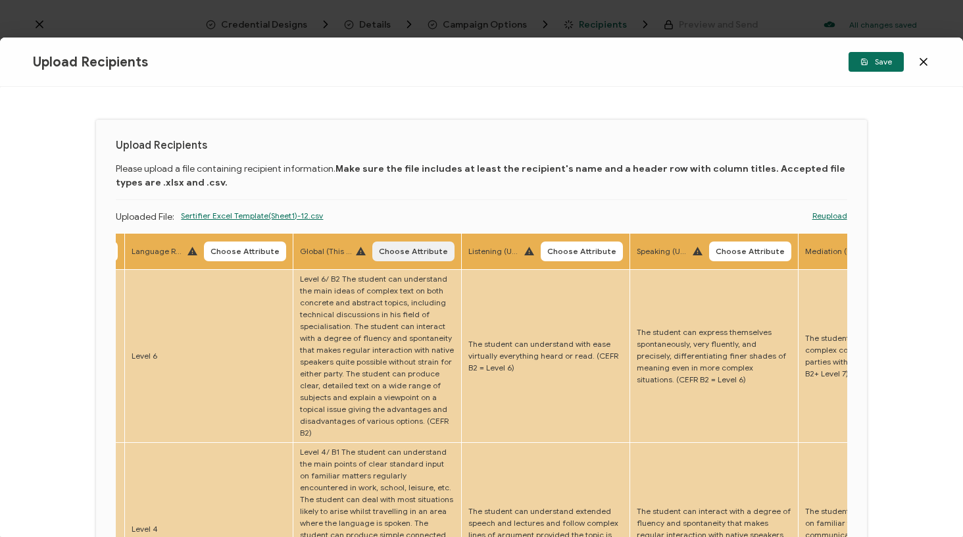
click at [395, 261] on button "Choose Attribute" at bounding box center [413, 251] width 82 height 20
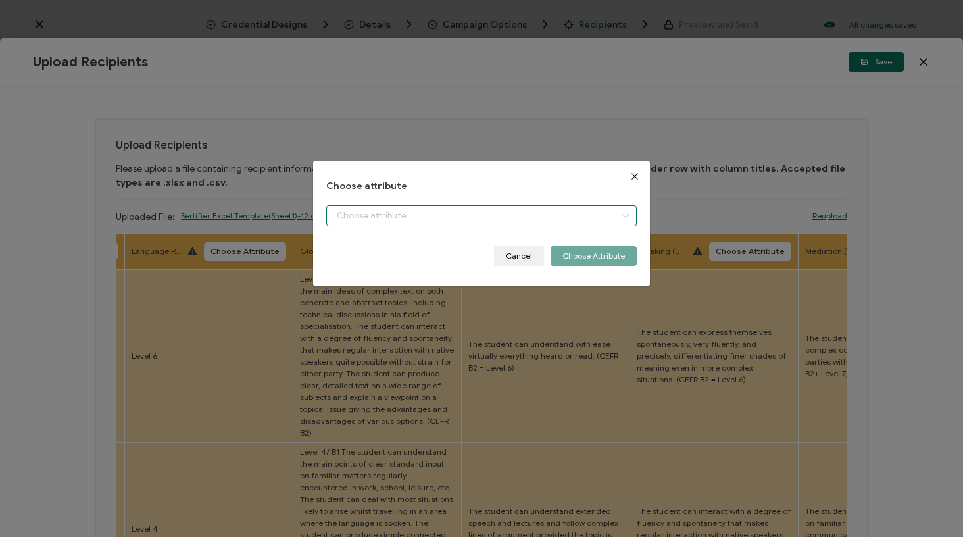
click at [399, 211] on input "dialog" at bounding box center [481, 215] width 310 height 21
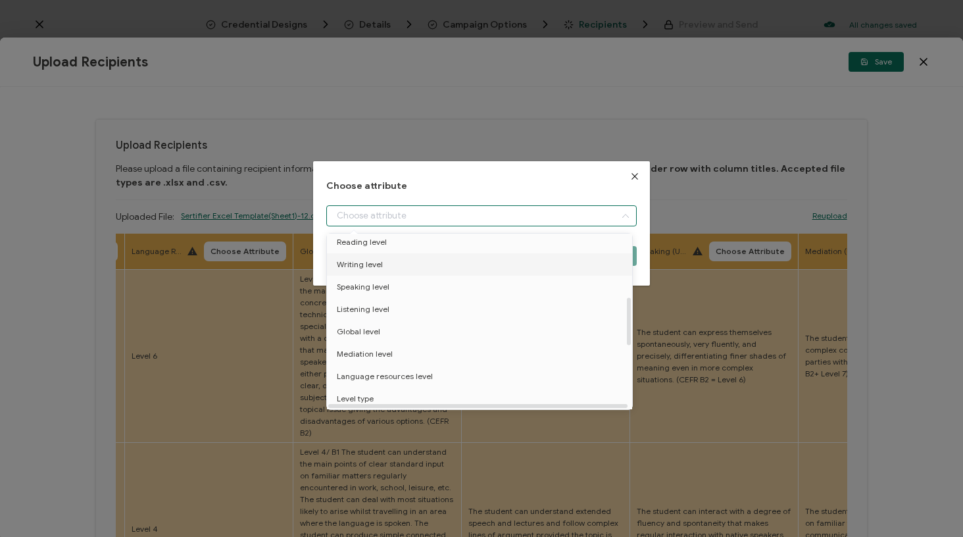
scroll to position [232, 0]
click at [405, 336] on li "Global level" at bounding box center [482, 330] width 316 height 22
type input "Global level"
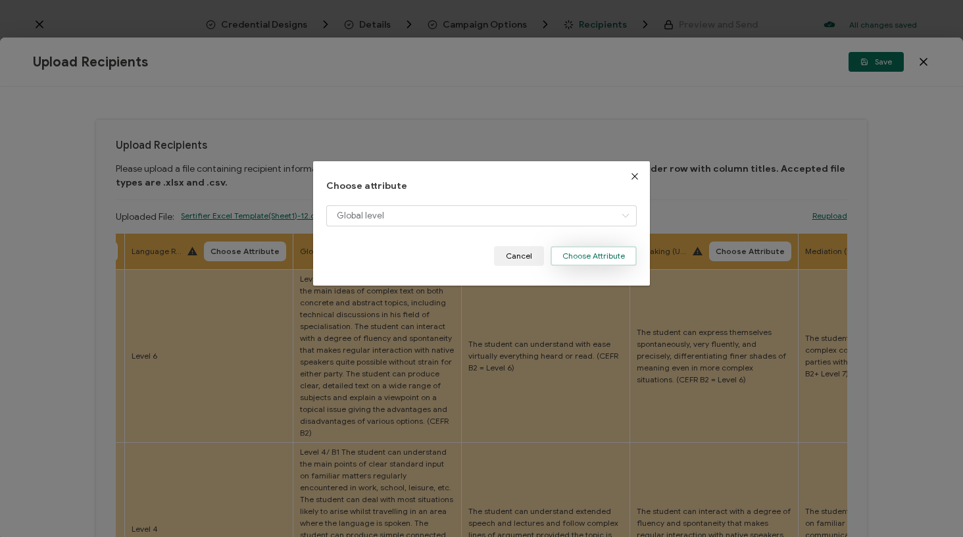
click at [620, 249] on button "Choose Attribute" at bounding box center [594, 256] width 86 height 20
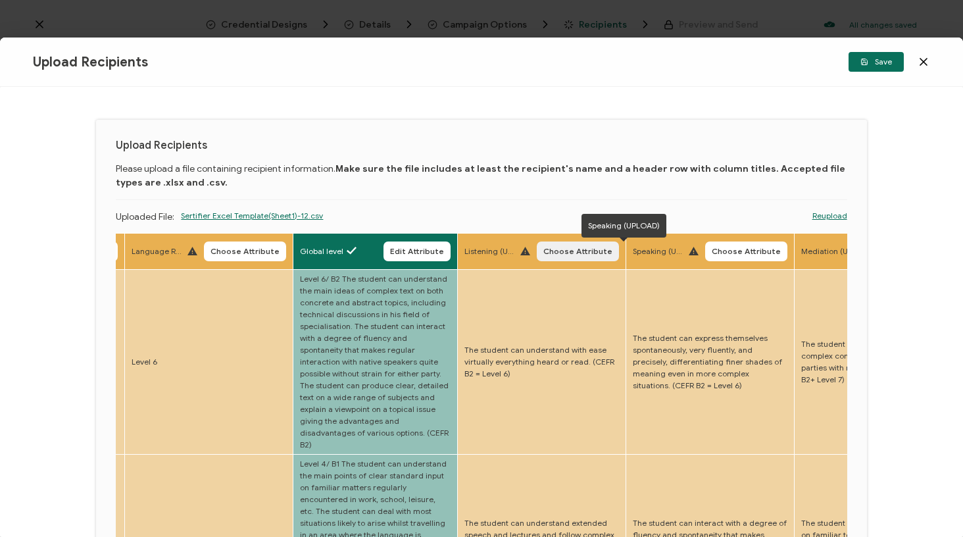
click at [543, 255] on span "Choose Attribute" at bounding box center [577, 251] width 69 height 8
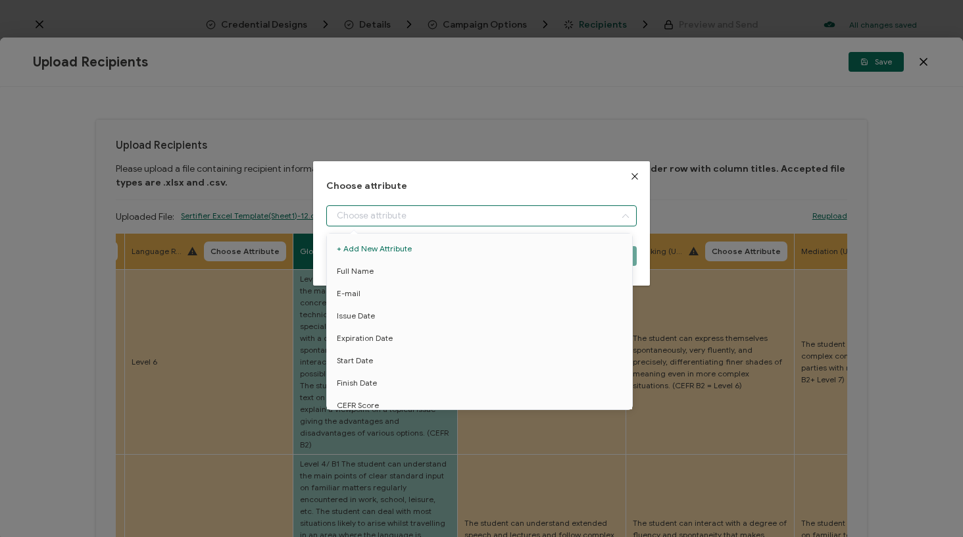
click at [507, 214] on input "dialog" at bounding box center [481, 215] width 310 height 21
click at [406, 332] on li "Listening level" at bounding box center [482, 336] width 316 height 22
type input "Listening level"
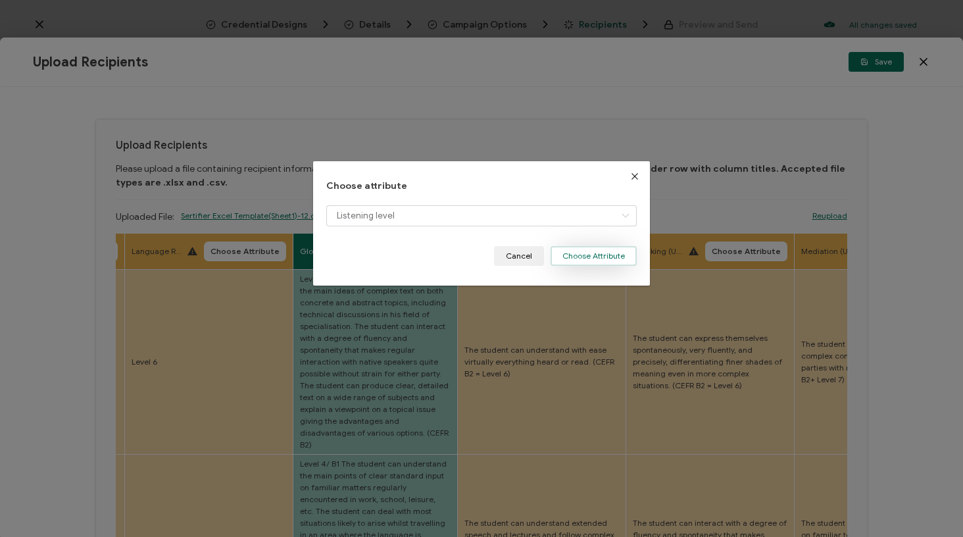
click at [592, 252] on button "Choose Attribute" at bounding box center [594, 256] width 86 height 20
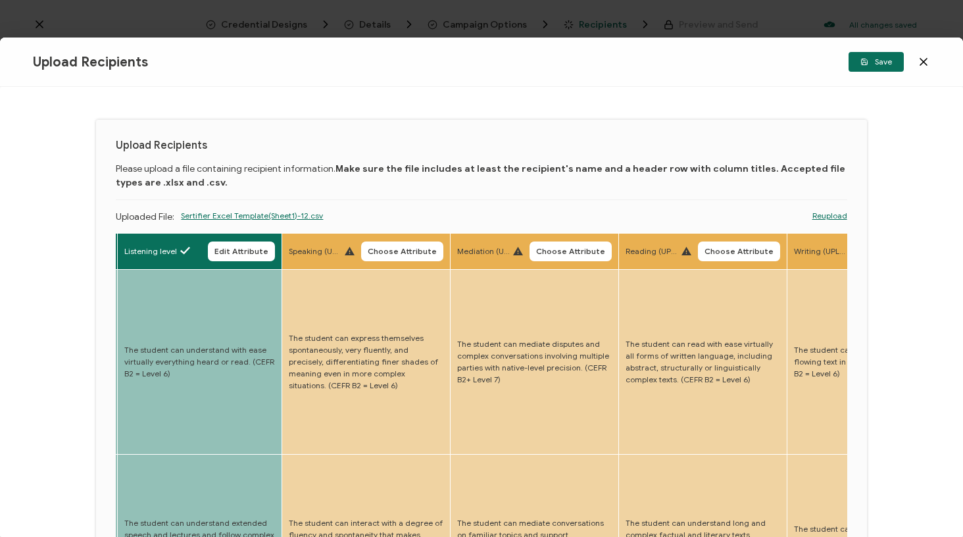
scroll to position [0, 2666]
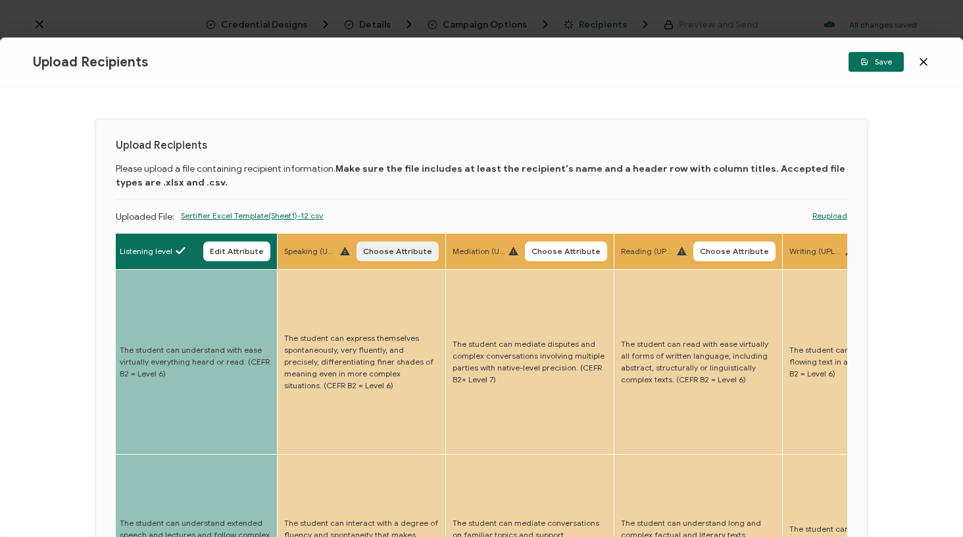
click at [363, 254] on span "Choose Attribute" at bounding box center [397, 251] width 69 height 8
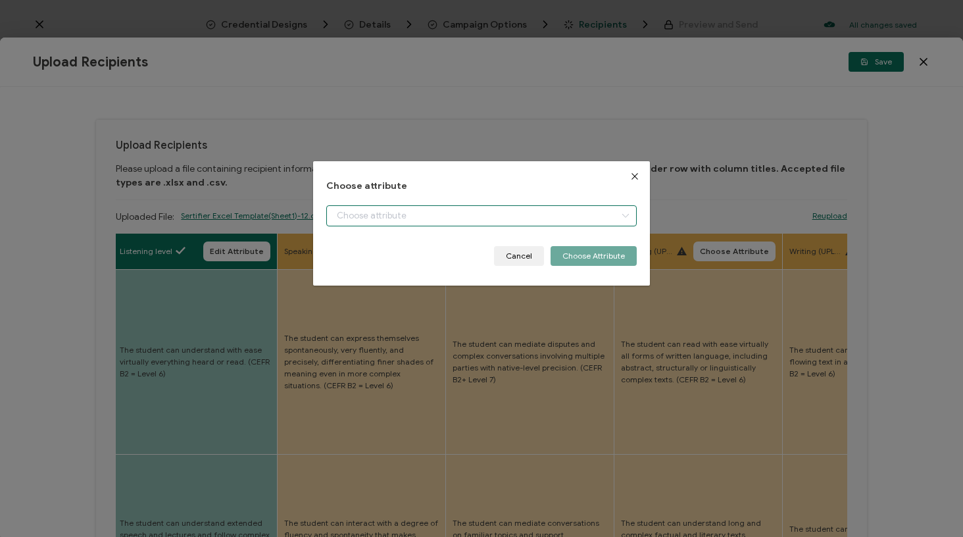
click at [392, 224] on input "dialog" at bounding box center [481, 215] width 310 height 21
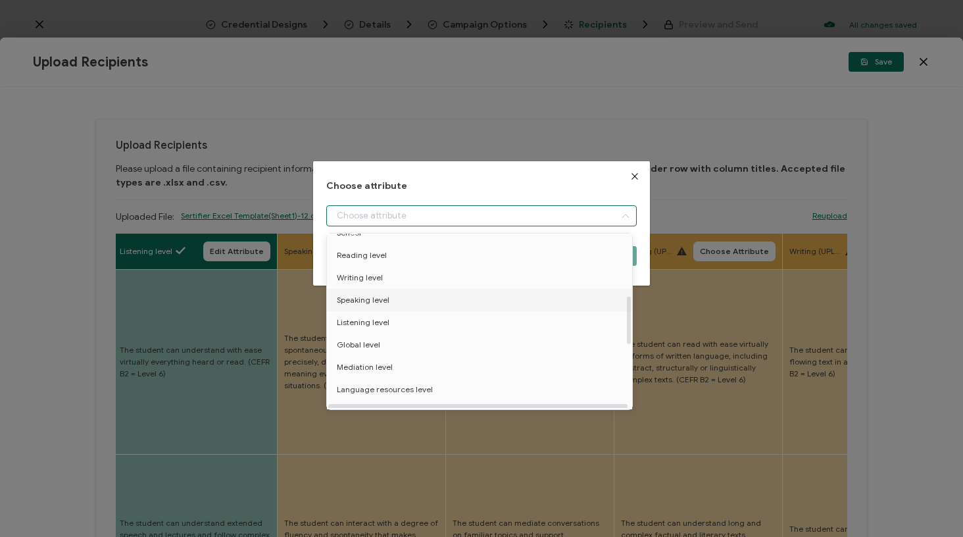
scroll to position [226, 0]
click at [380, 298] on span "Speaking level" at bounding box center [363, 291] width 53 height 22
type input "Speaking level"
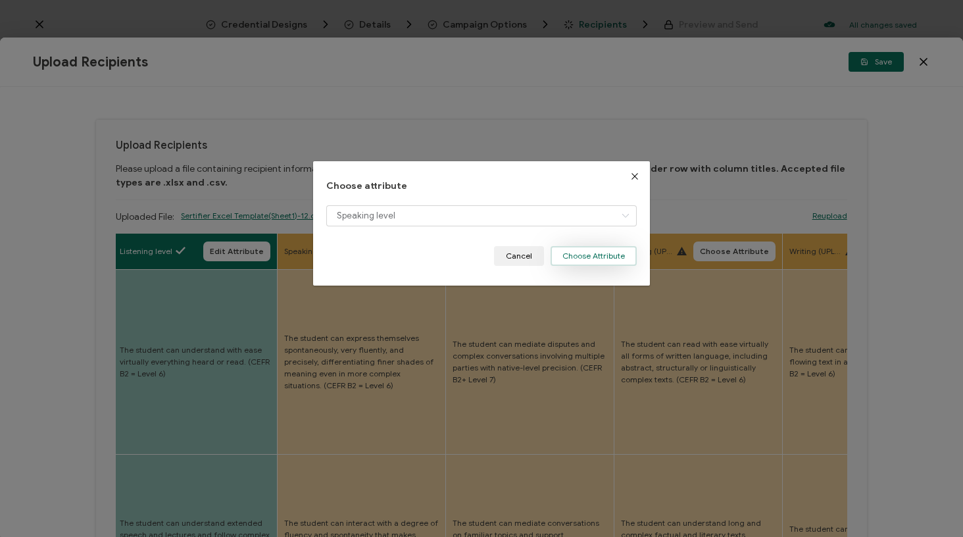
click at [581, 259] on button "Choose Attribute" at bounding box center [594, 256] width 86 height 20
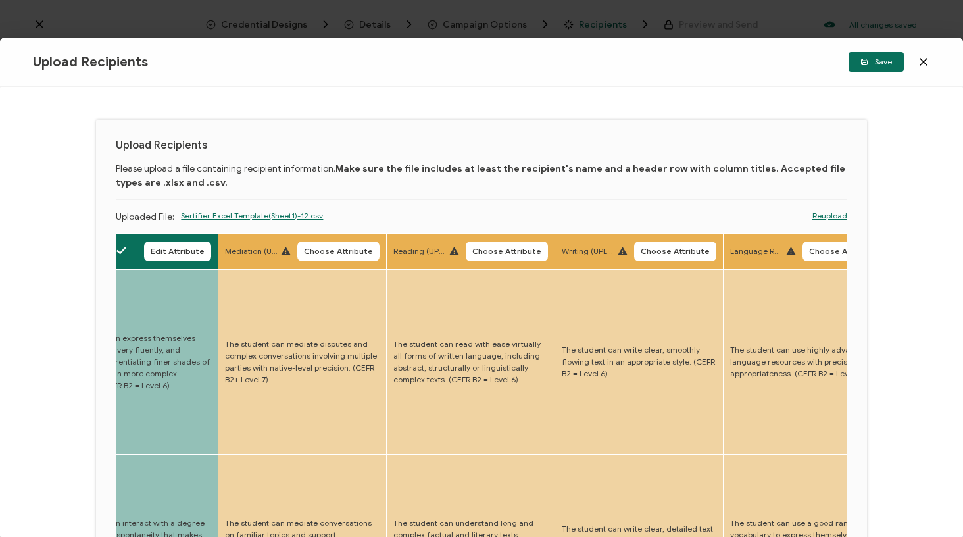
scroll to position [0, 2935]
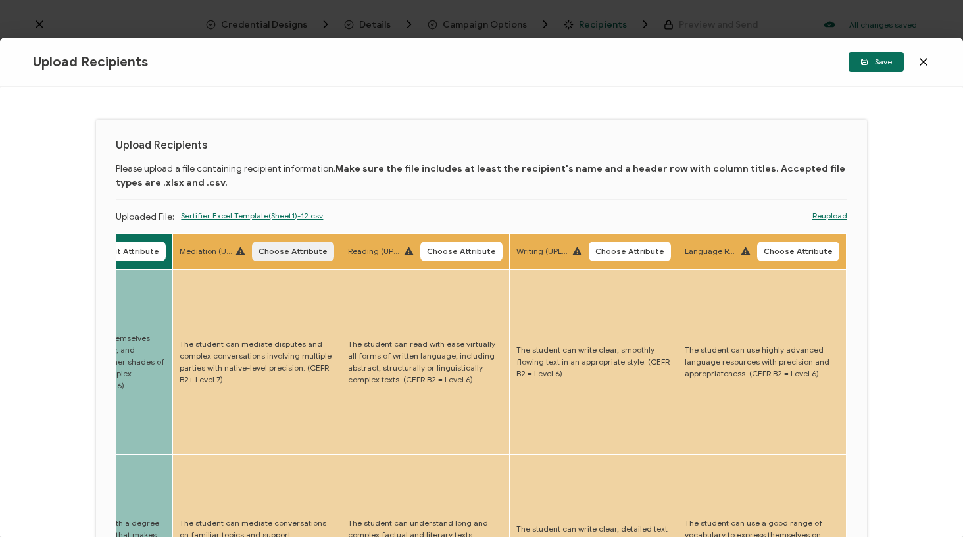
click at [270, 248] on span "Choose Attribute" at bounding box center [293, 251] width 69 height 8
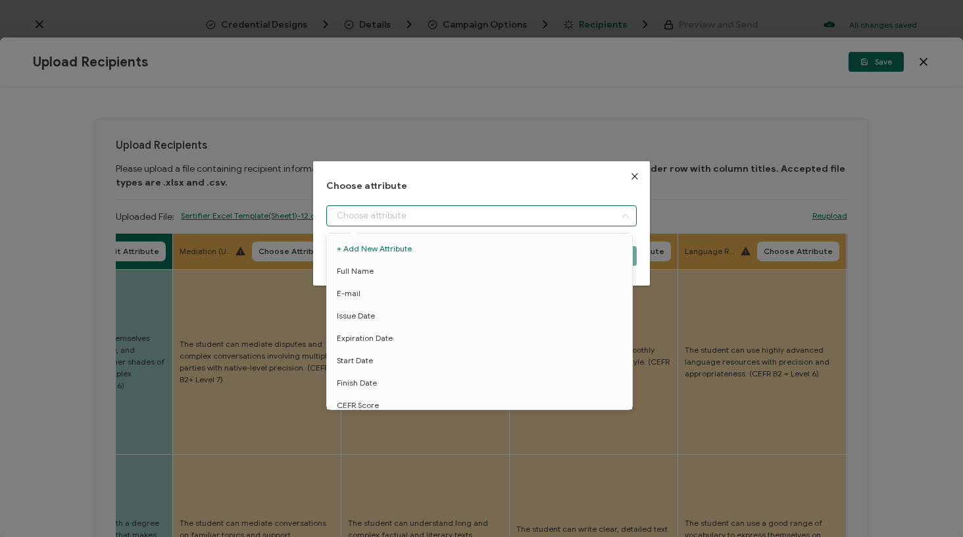
click at [367, 212] on input "dialog" at bounding box center [481, 215] width 310 height 21
click at [393, 320] on li "Mediation level" at bounding box center [482, 319] width 316 height 22
type input "Mediation level"
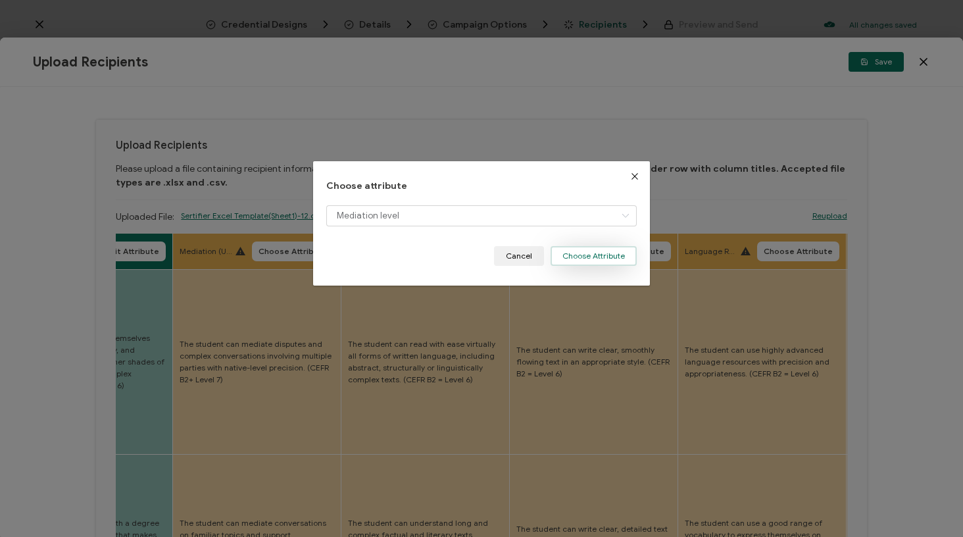
click at [600, 255] on button "Choose Attribute" at bounding box center [594, 256] width 86 height 20
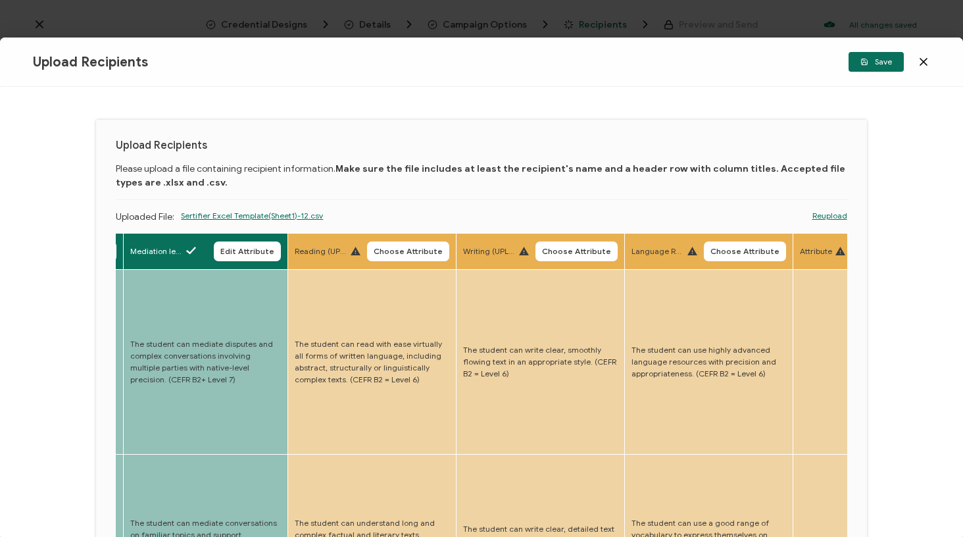
scroll to position [0, 2986]
click at [372, 254] on span "Choose Attribute" at bounding box center [406, 251] width 69 height 8
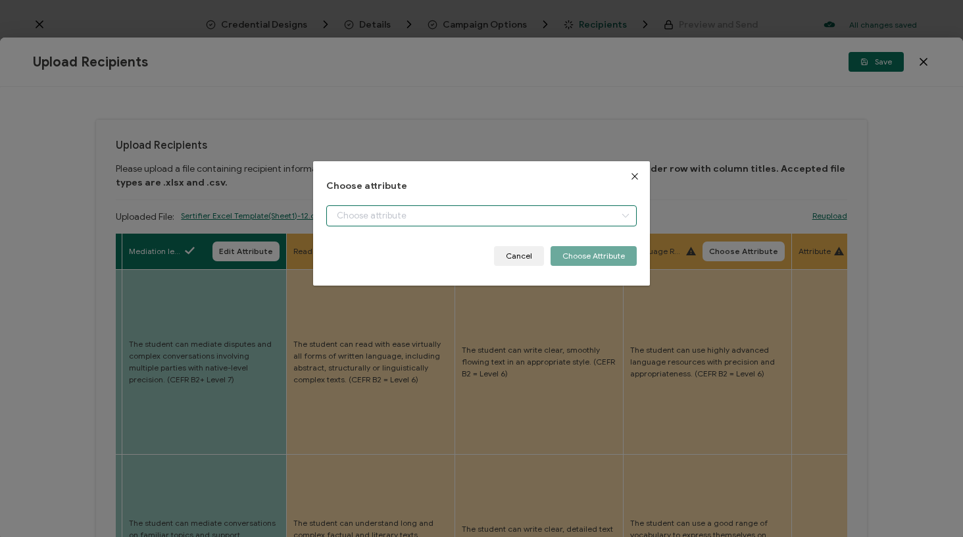
click at [405, 216] on input "dialog" at bounding box center [481, 215] width 310 height 21
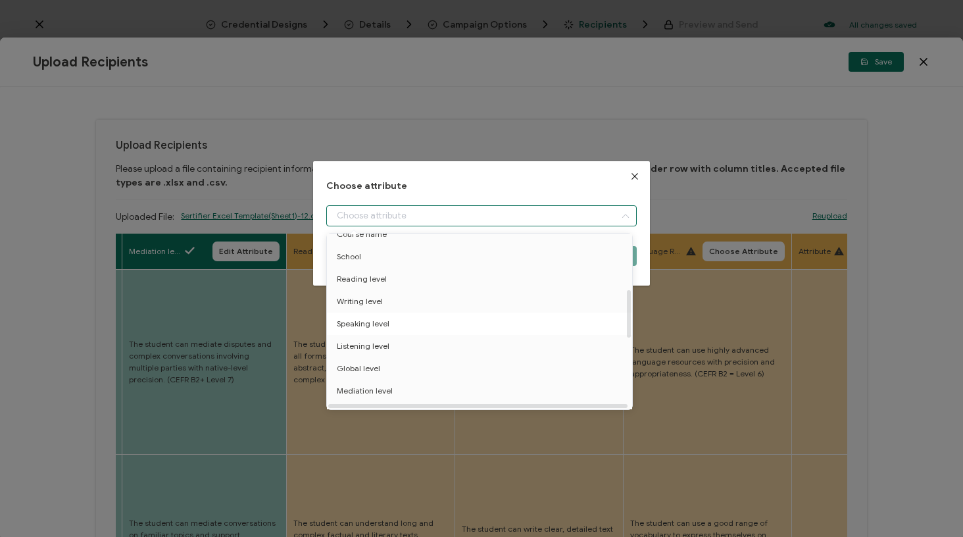
scroll to position [207, 0]
click at [408, 273] on li "Reading level" at bounding box center [482, 266] width 316 height 22
type input "Reading level"
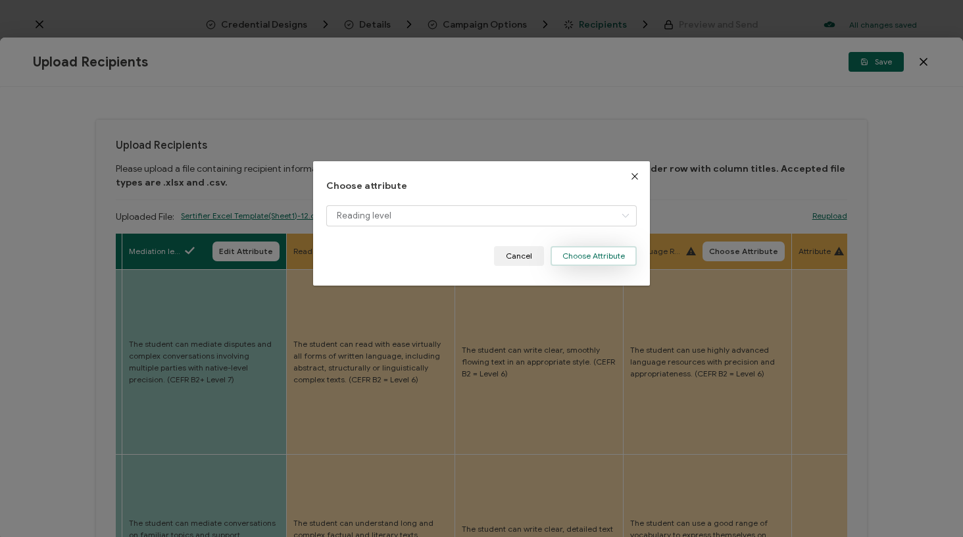
click at [620, 253] on button "Choose Attribute" at bounding box center [594, 256] width 86 height 20
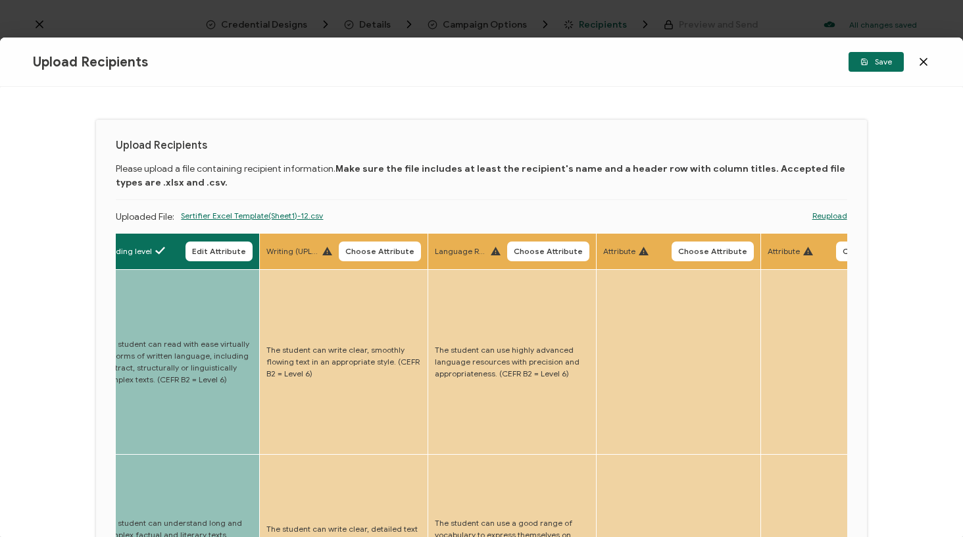
scroll to position [0, 3268]
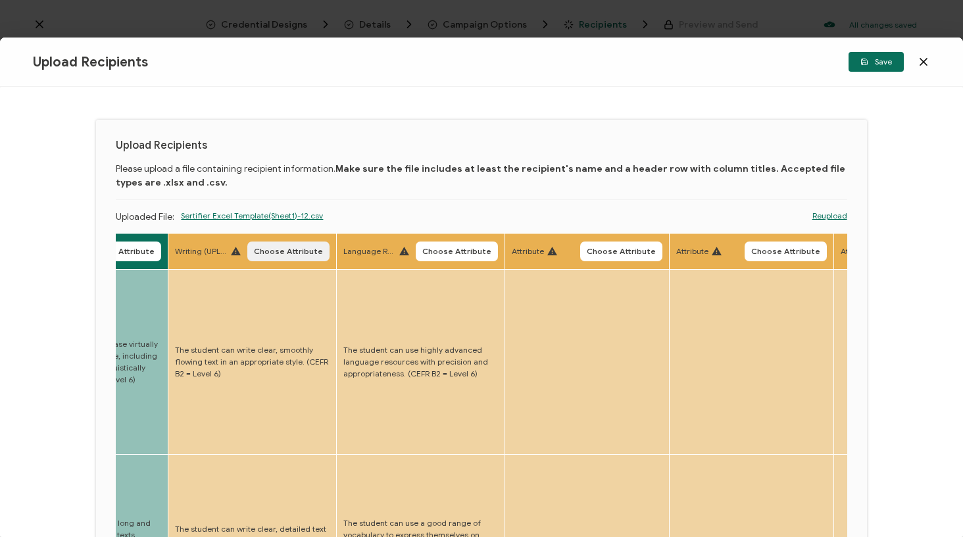
click at [271, 255] on span "Choose Attribute" at bounding box center [288, 251] width 69 height 8
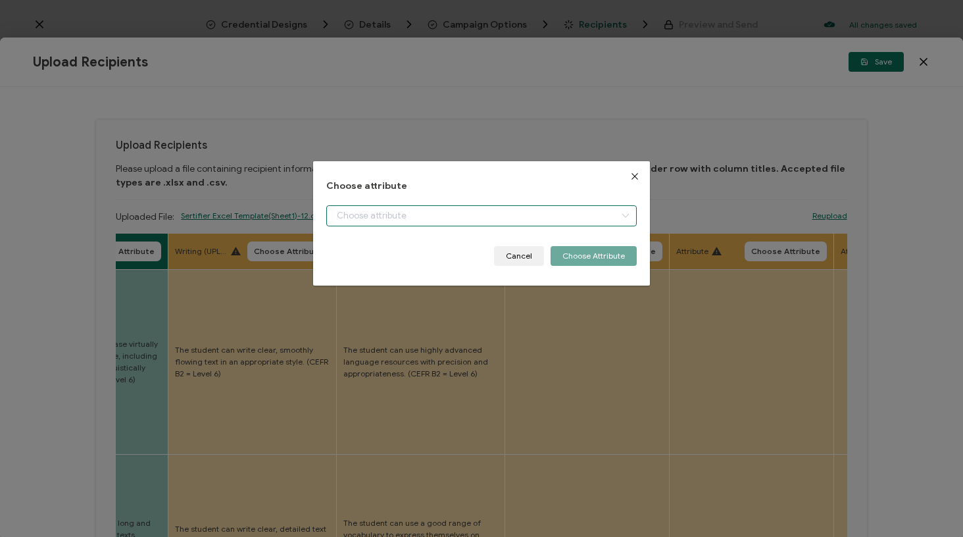
click at [357, 225] on input "dialog" at bounding box center [481, 215] width 310 height 21
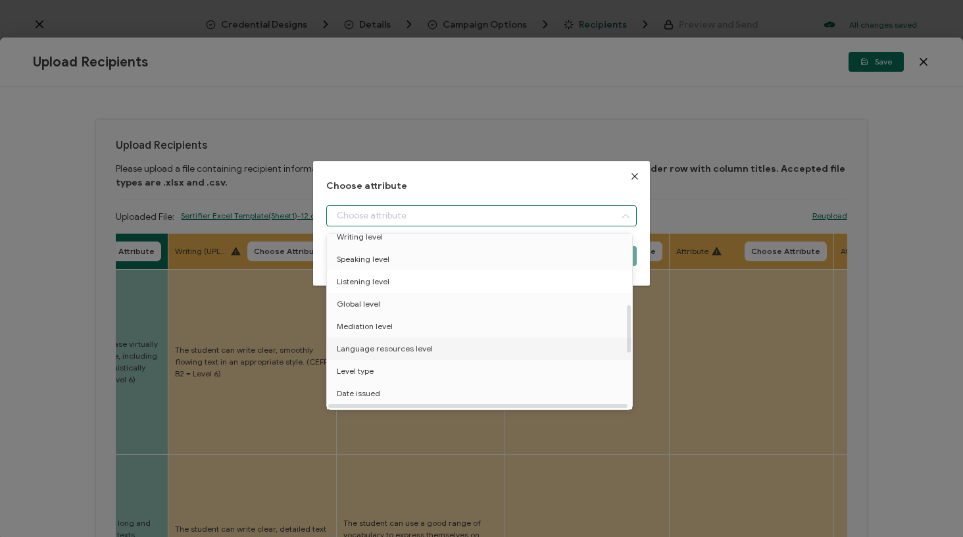
scroll to position [226, 0]
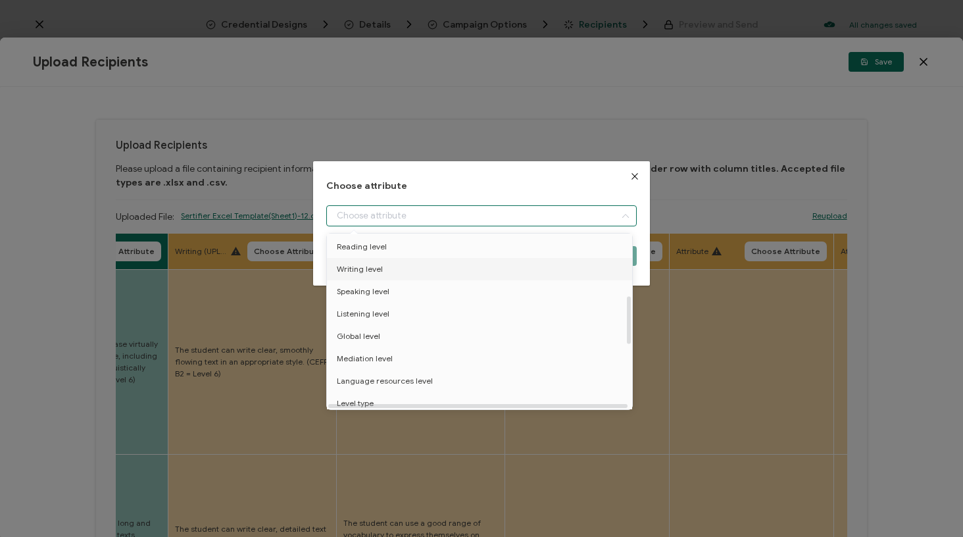
click at [383, 270] on li "Writing level" at bounding box center [482, 269] width 316 height 22
type input "Writing level"
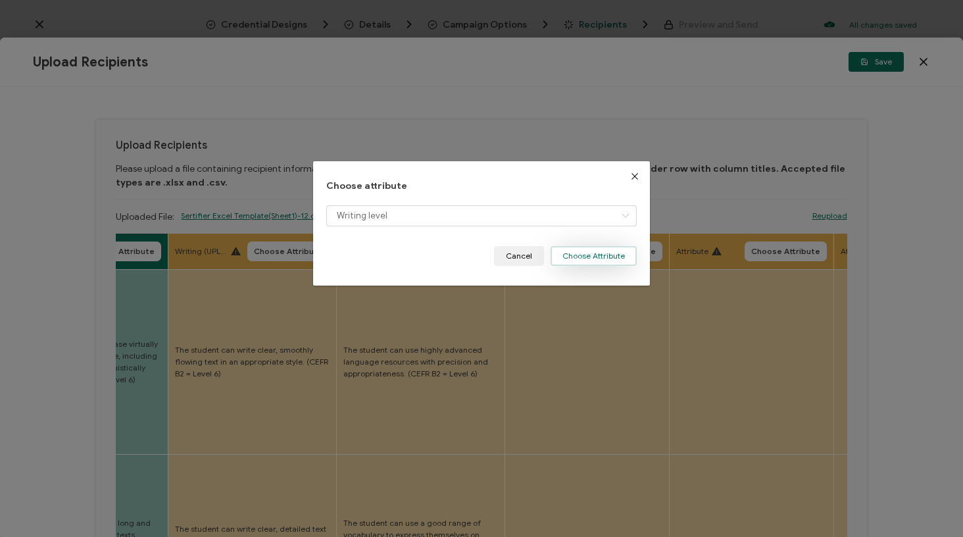
click at [596, 253] on button "Choose Attribute" at bounding box center [594, 256] width 86 height 20
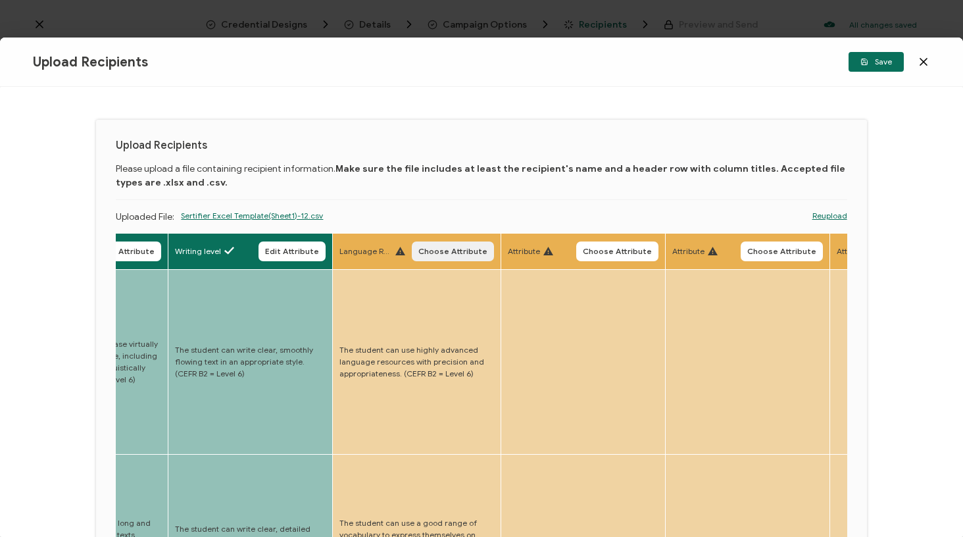
click at [418, 249] on span "Choose Attribute" at bounding box center [452, 251] width 69 height 8
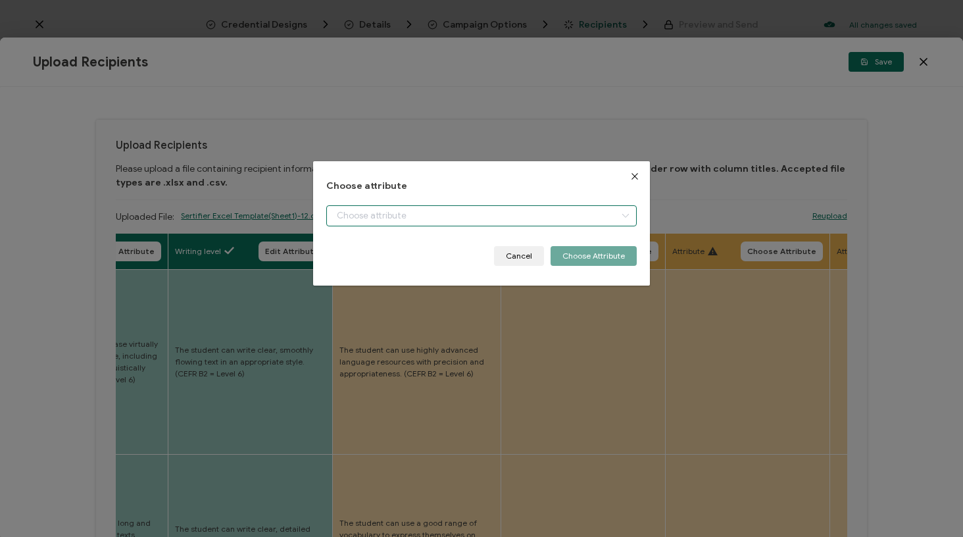
click at [449, 223] on input "dialog" at bounding box center [481, 215] width 310 height 21
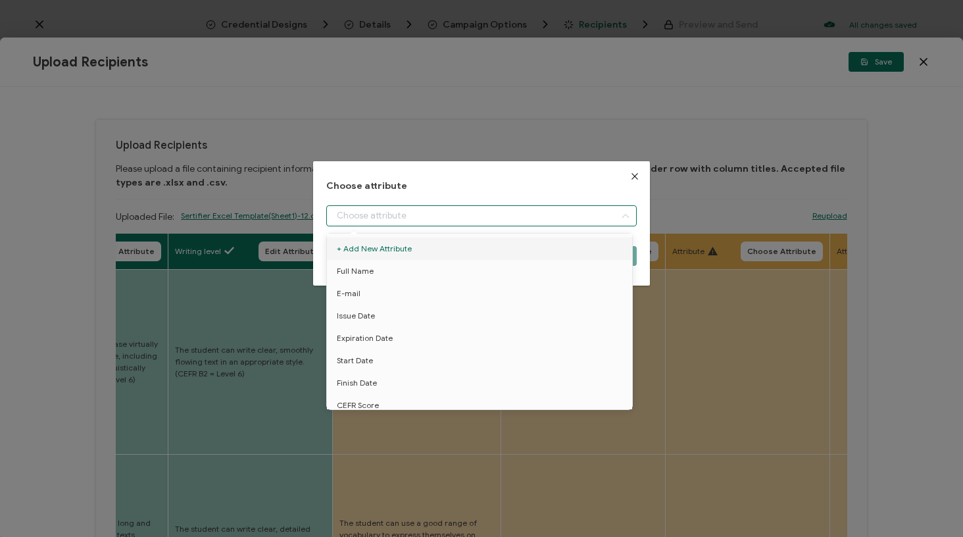
click at [624, 173] on button "Close" at bounding box center [635, 176] width 30 height 30
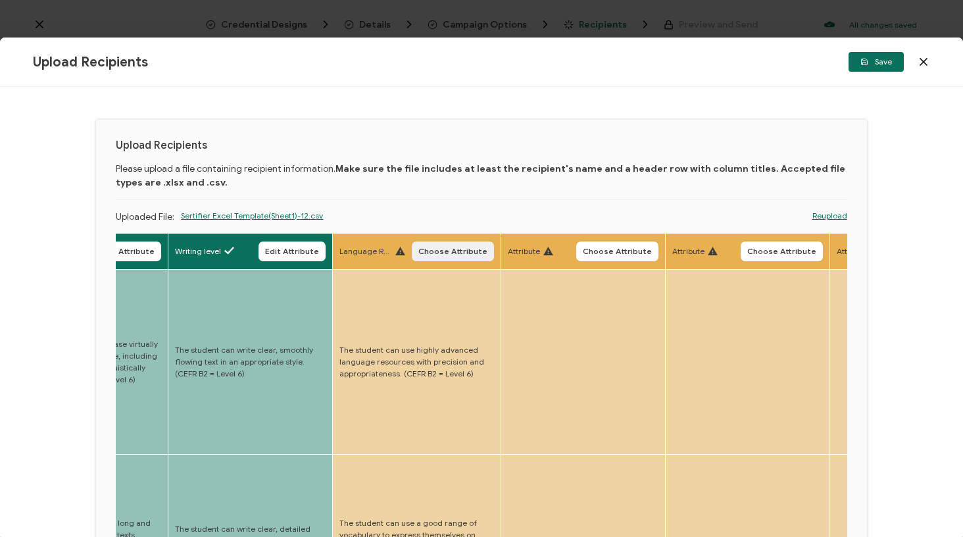
click at [433, 254] on span "Choose Attribute" at bounding box center [452, 251] width 69 height 8
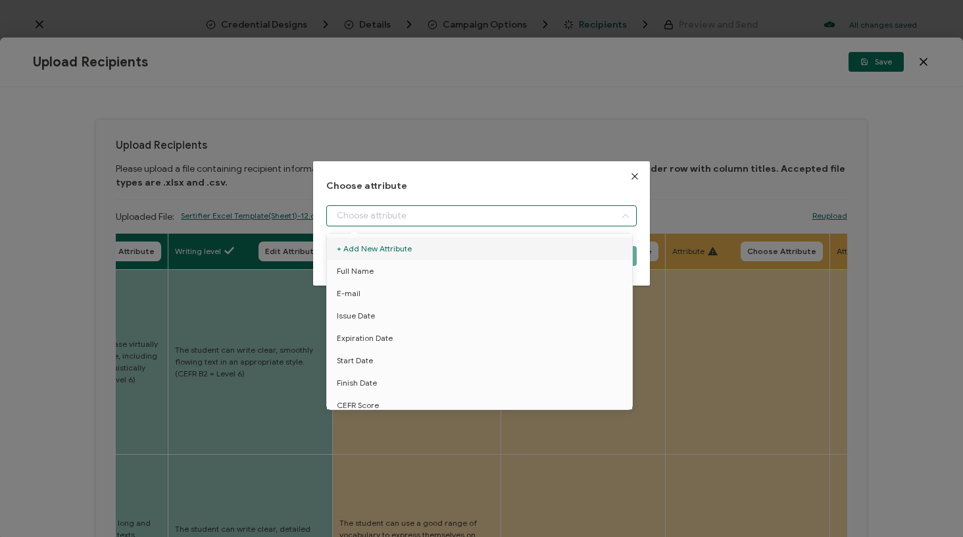
click at [472, 213] on input "dialog" at bounding box center [481, 215] width 310 height 21
click at [429, 332] on li "Language resources level" at bounding box center [482, 335] width 316 height 22
type input "Language resources level"
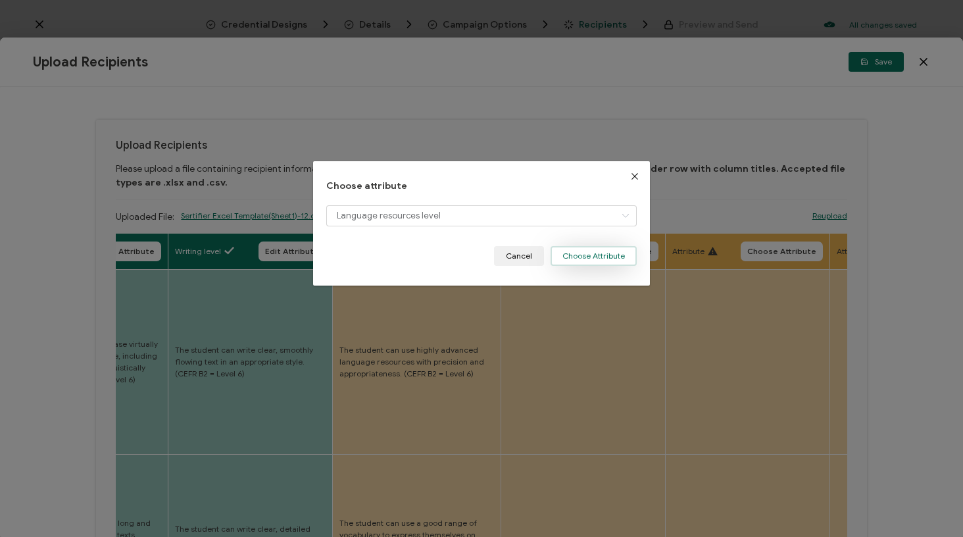
click at [621, 260] on button "Choose Attribute" at bounding box center [594, 256] width 86 height 20
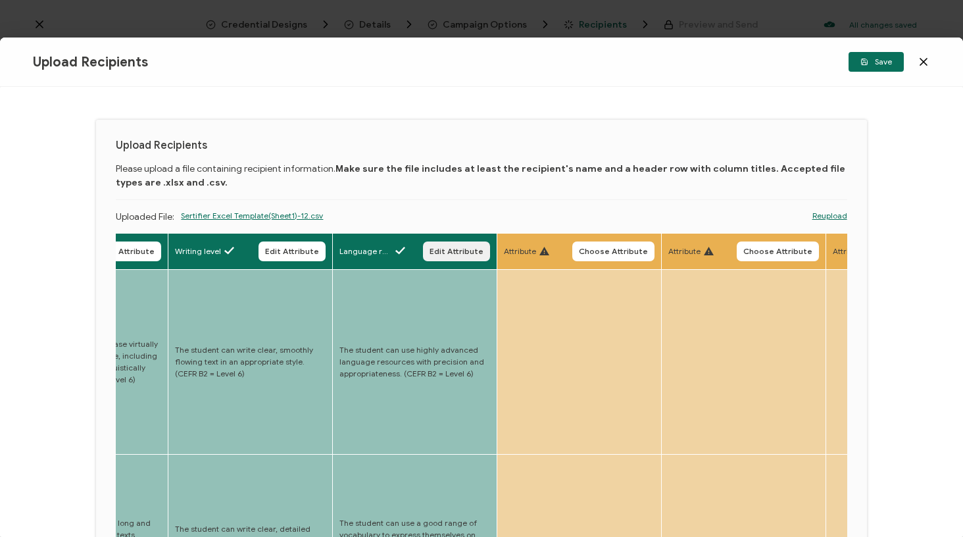
click at [433, 250] on span "Edit Attribute" at bounding box center [457, 251] width 54 height 8
type input "Language resources level"
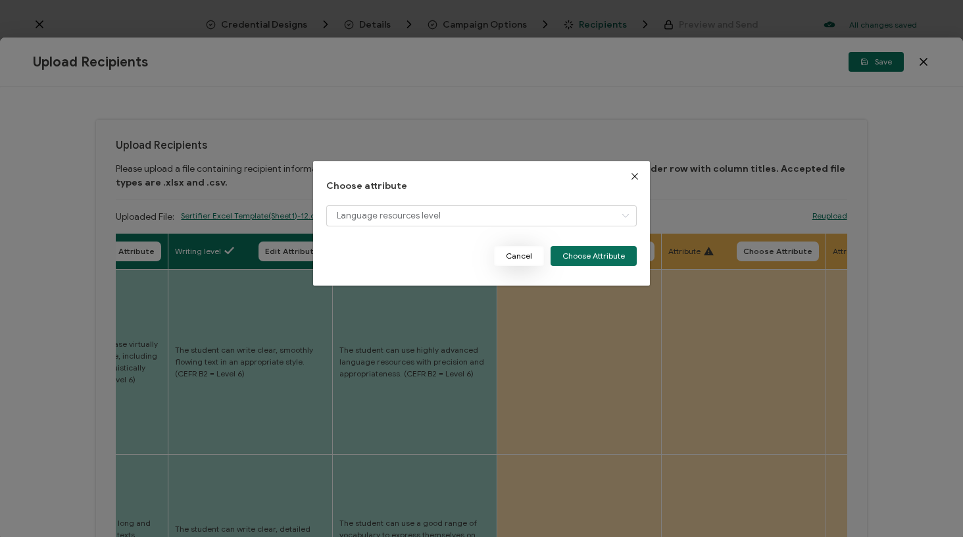
click at [537, 260] on button "Cancel" at bounding box center [519, 256] width 50 height 20
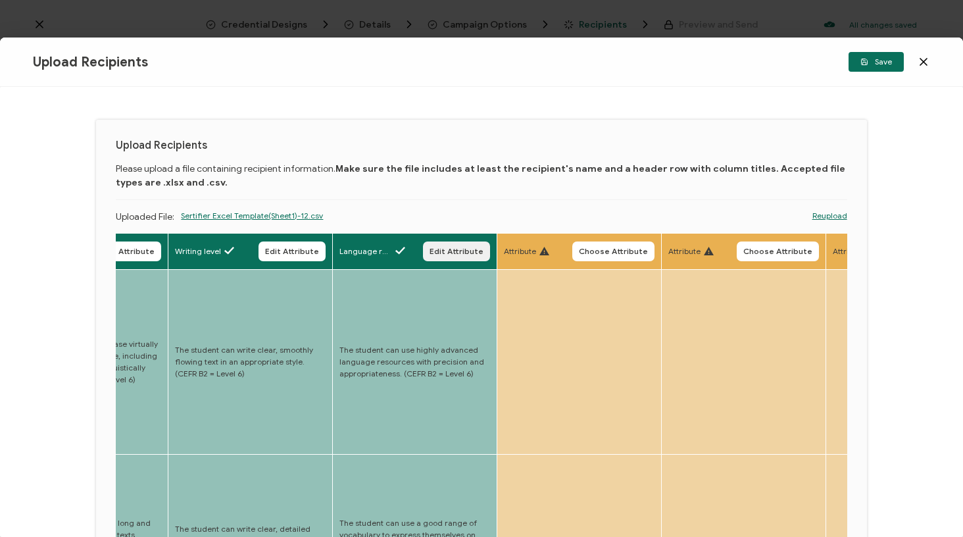
click at [445, 254] on span "Edit Attribute" at bounding box center [457, 251] width 54 height 8
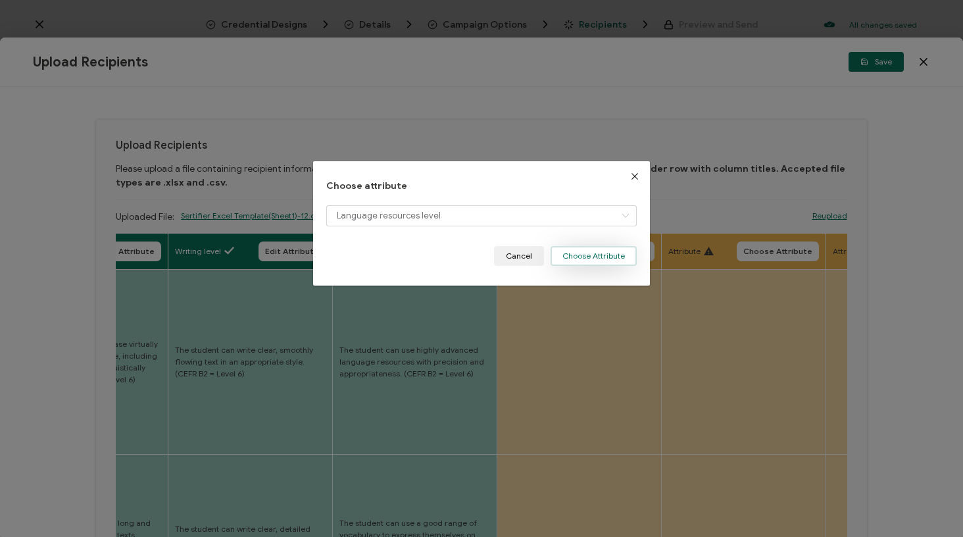
click at [585, 260] on button "Choose Attribute" at bounding box center [594, 256] width 86 height 20
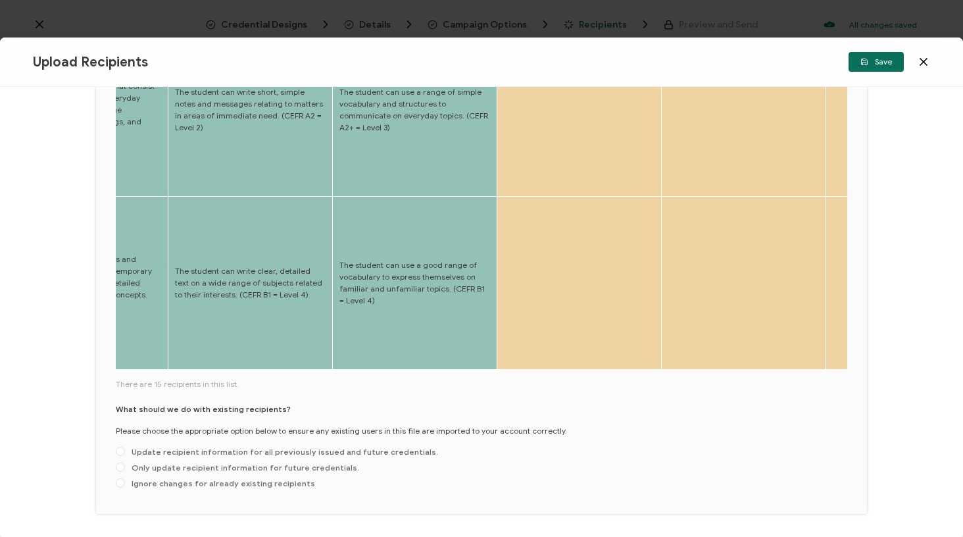
scroll to position [603, 0]
click at [316, 416] on div "What should we do with existing recipients? Please choose the appropriate optio…" at bounding box center [481, 449] width 731 height 91
click at [350, 447] on span "Update recipient information for all previously issued and future credentials." at bounding box center [281, 452] width 313 height 10
click at [125, 447] on input "Update recipient information for all previously issued and future credentials." at bounding box center [120, 452] width 9 height 11
radio input "true"
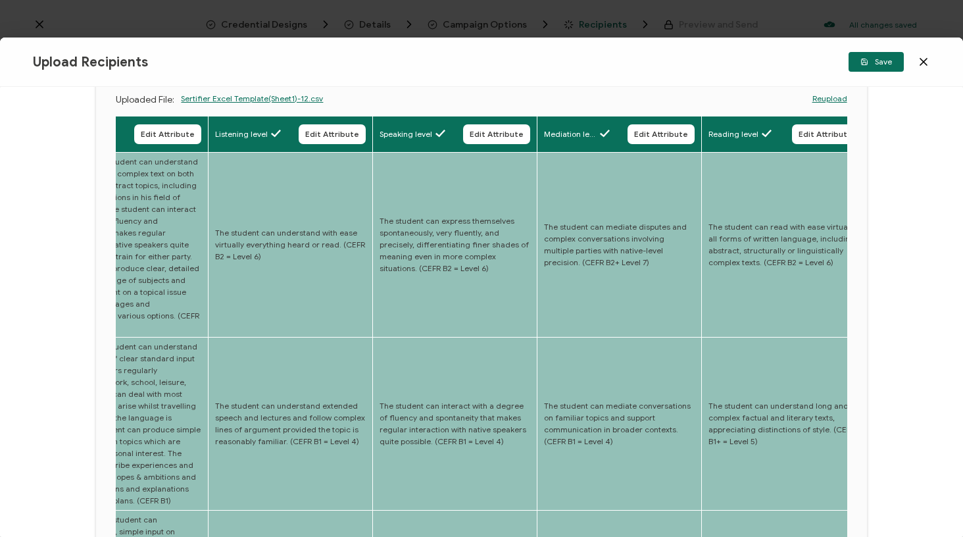
scroll to position [0, 2647]
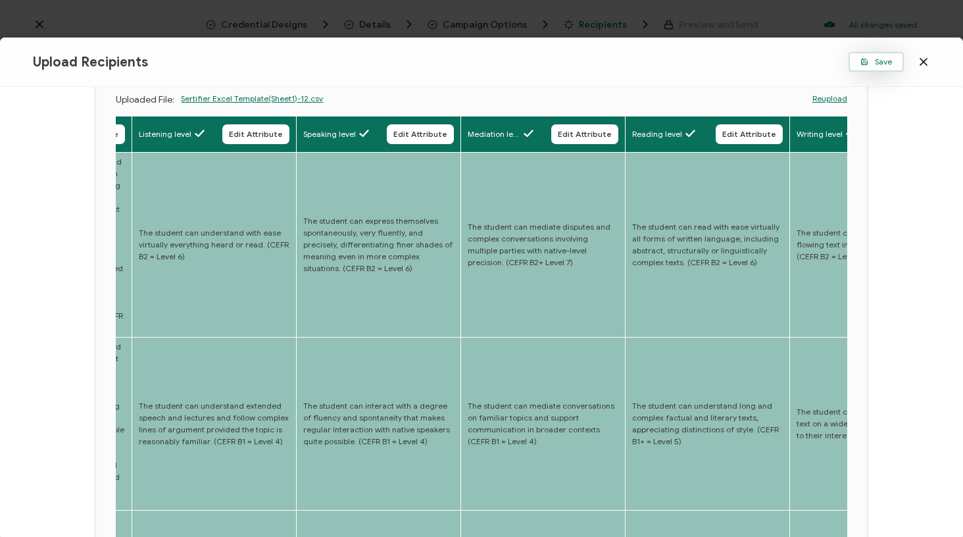
click at [867, 62] on icon "button" at bounding box center [864, 62] width 6 height 6
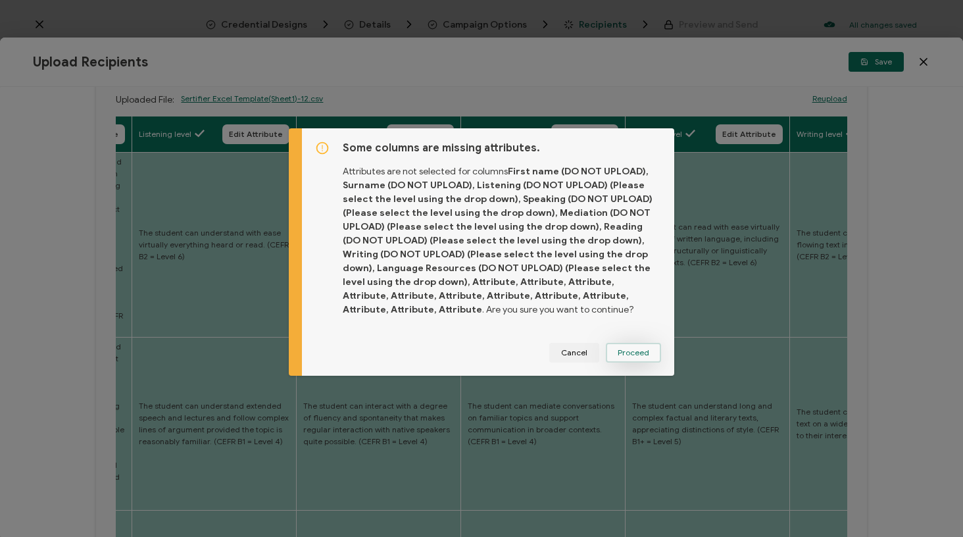
click at [633, 358] on button "Proceed" at bounding box center [633, 353] width 55 height 20
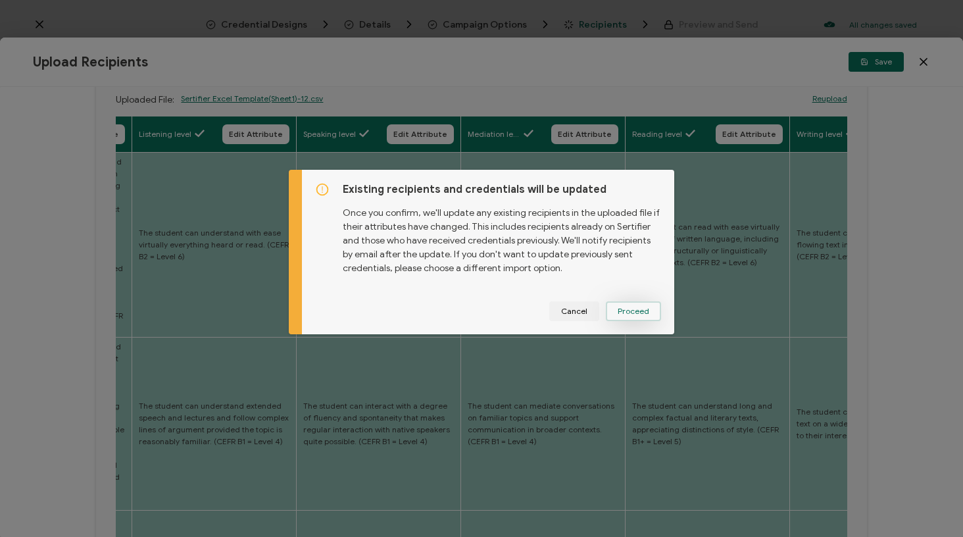
click at [0, 0] on button "Proceed" at bounding box center [0, 0] width 0 height 0
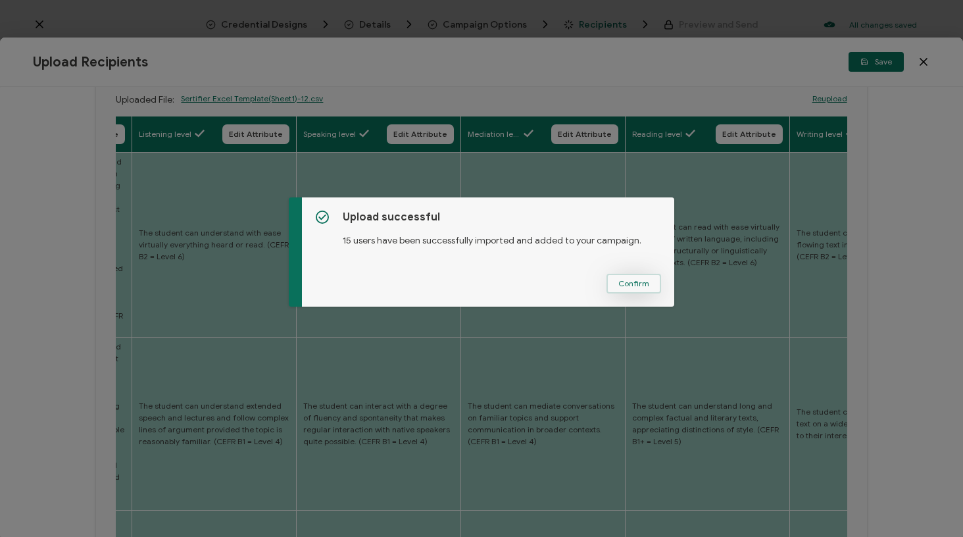
click at [633, 282] on span "Confirm" at bounding box center [633, 284] width 31 height 8
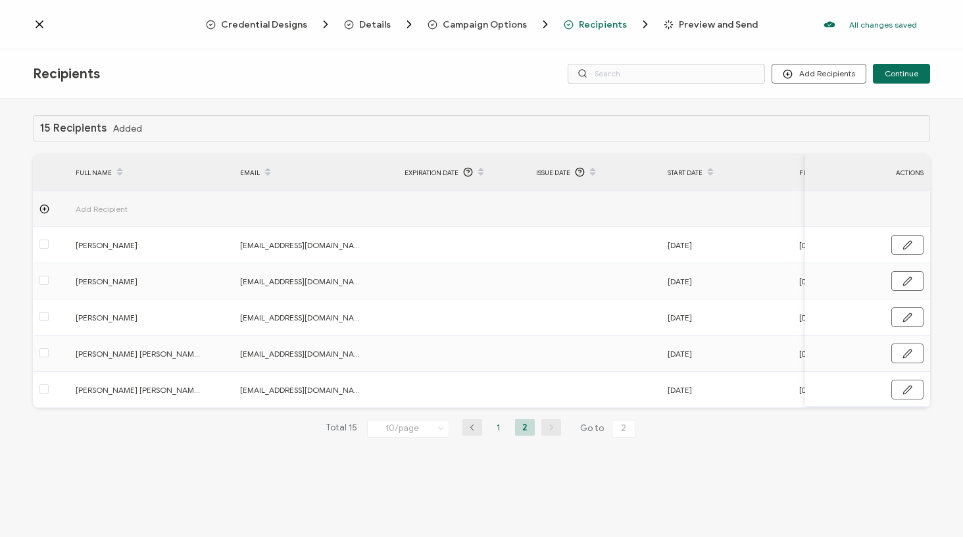
click at [497, 433] on li "1" at bounding box center [499, 427] width 20 height 16
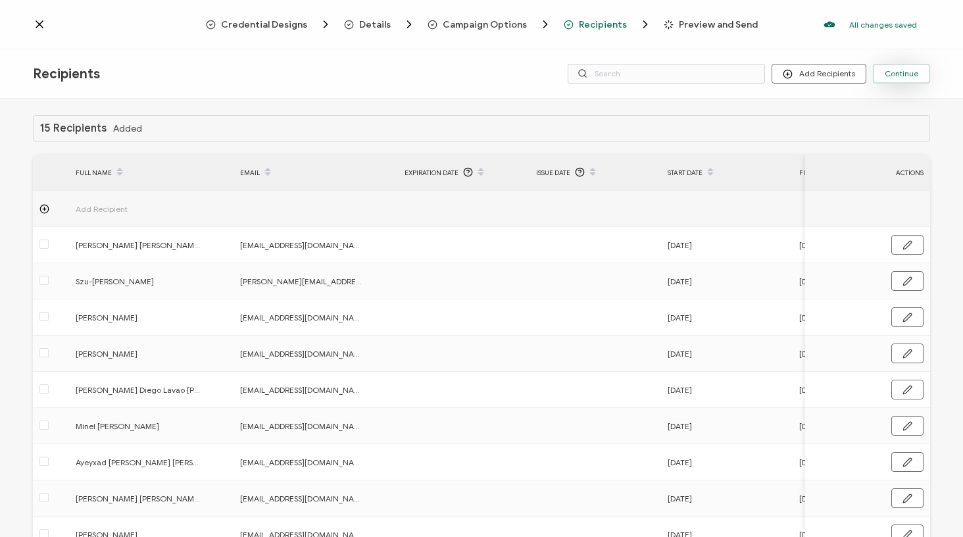
scroll to position [0, 0]
click at [894, 77] on span "Continue" at bounding box center [902, 74] width 34 height 8
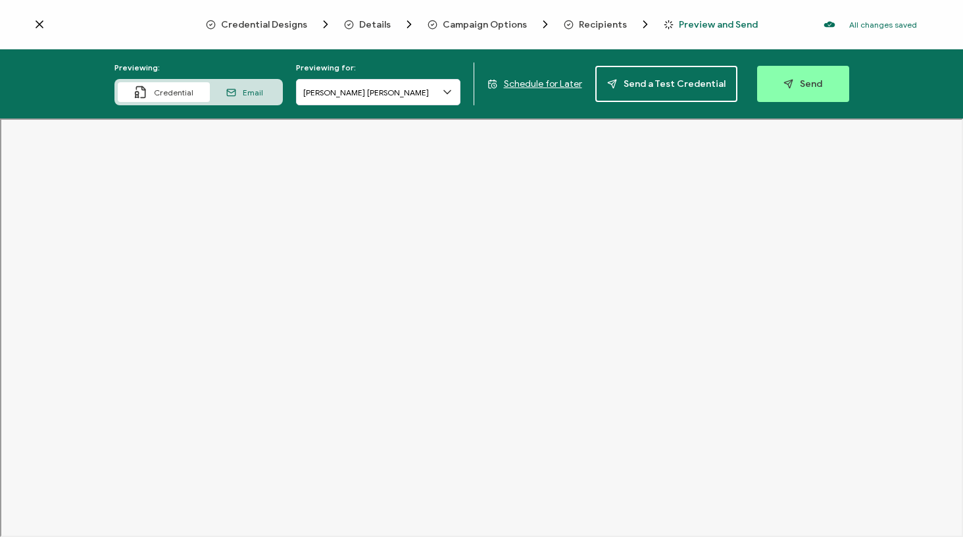
click at [535, 82] on span "Schedule for Later" at bounding box center [543, 83] width 78 height 11
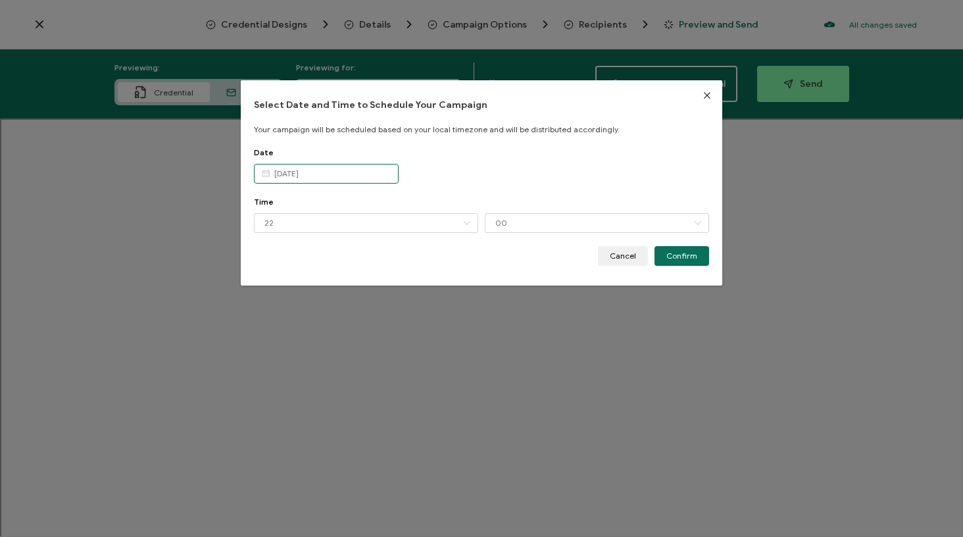
click at [345, 172] on input "[DATE]" at bounding box center [326, 174] width 145 height 20
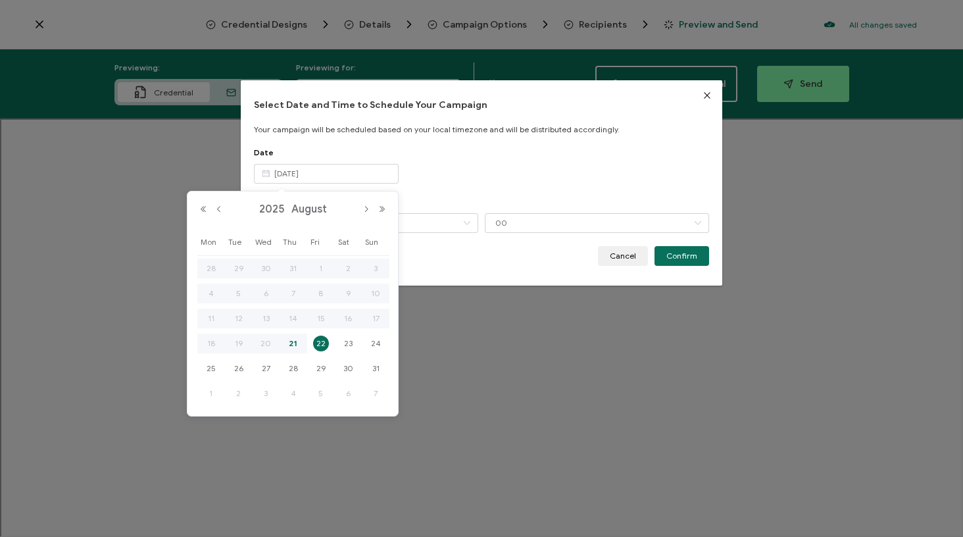
click at [320, 349] on span "22" at bounding box center [321, 343] width 16 height 16
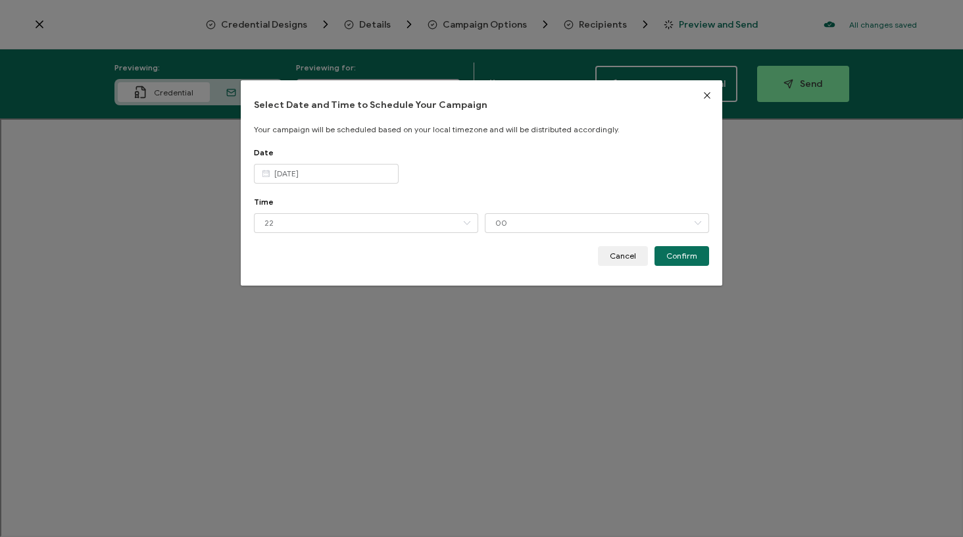
click at [343, 238] on div "Time 22 00 01 02 03 04 05 06 07 08 09 10 11 12 13 14 15 16 17 18 19 20 21 22 23…" at bounding box center [481, 221] width 455 height 49
click at [343, 229] on input "22" at bounding box center [366, 223] width 224 height 20
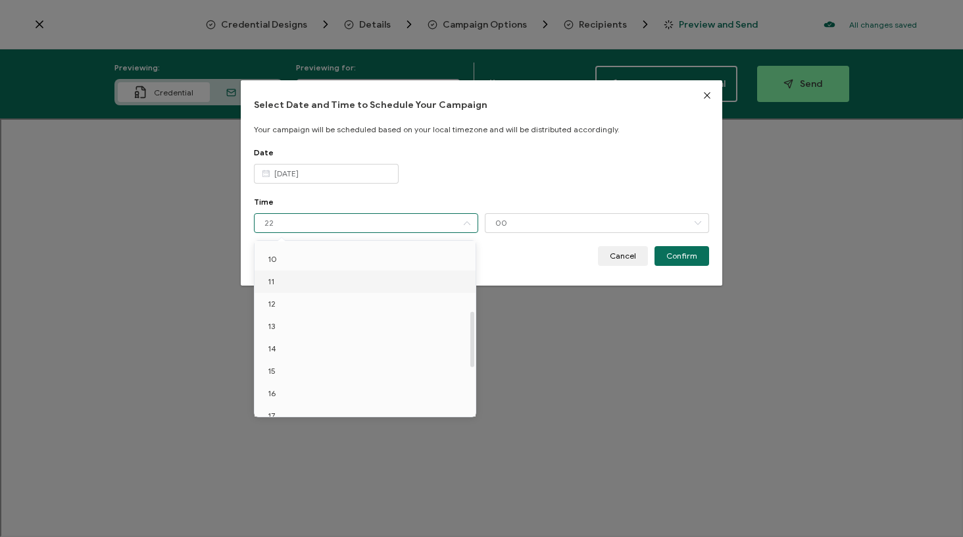
scroll to position [221, 0]
click at [318, 285] on li "11" at bounding box center [368, 281] width 226 height 22
type input "11"
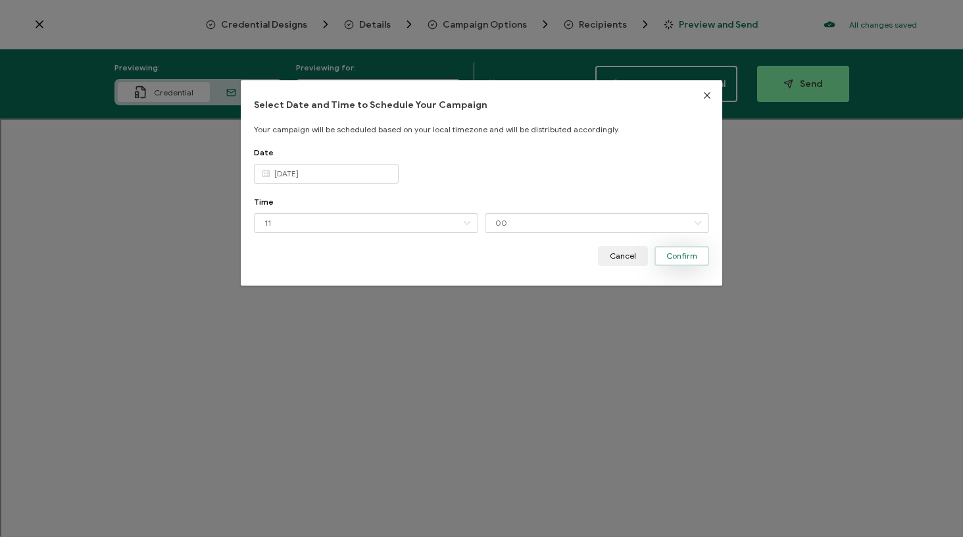
click at [681, 255] on span "Confirm" at bounding box center [681, 256] width 31 height 8
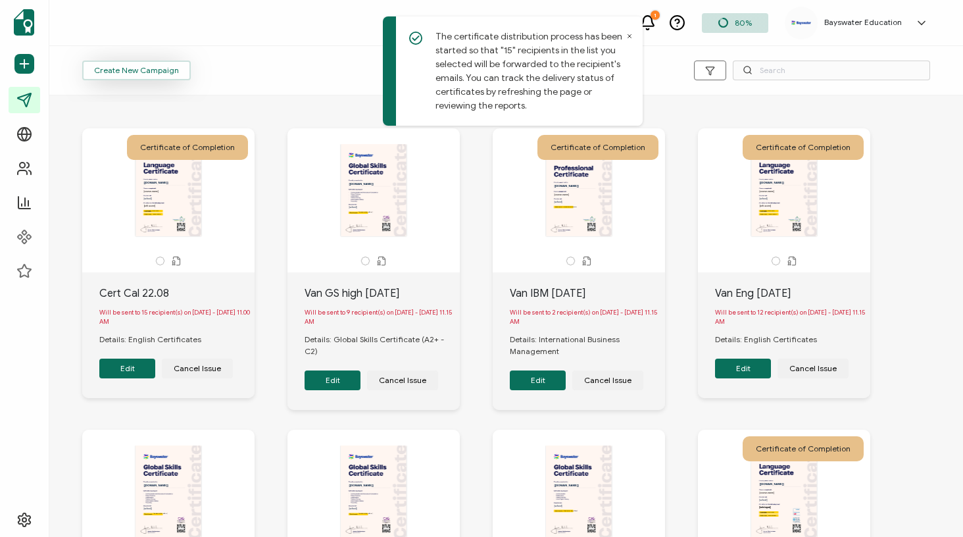
click at [162, 74] on span "Create New Campaign" at bounding box center [136, 70] width 85 height 8
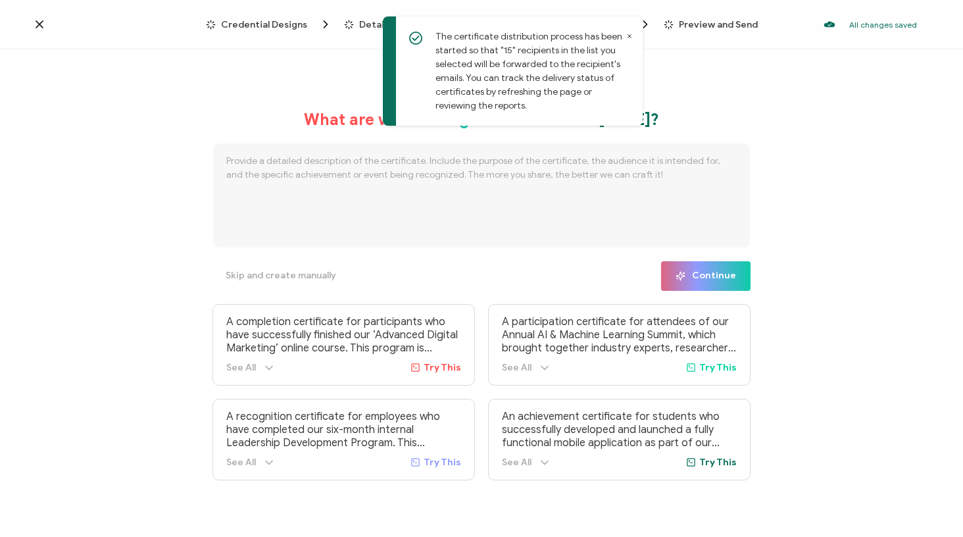
click at [629, 36] on icon at bounding box center [629, 36] width 3 height 3
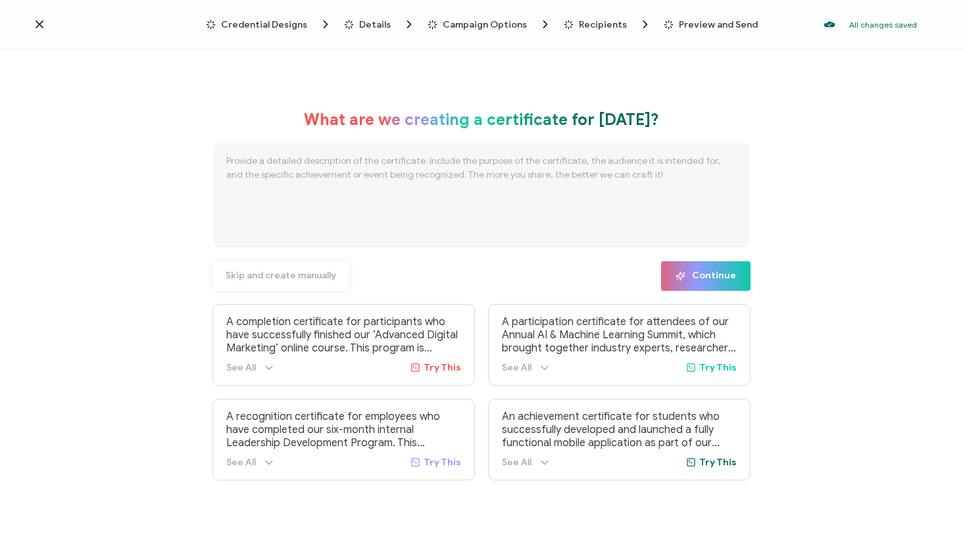
drag, startPoint x: 274, startPoint y: 291, endPoint x: 282, endPoint y: 284, distance: 11.2
click at [276, 291] on div "What are we creating a certificate for [DATE]? Skip and create manually Continu…" at bounding box center [481, 295] width 538 height 370
click at [282, 284] on button "Skip and create manually" at bounding box center [280, 276] width 137 height 30
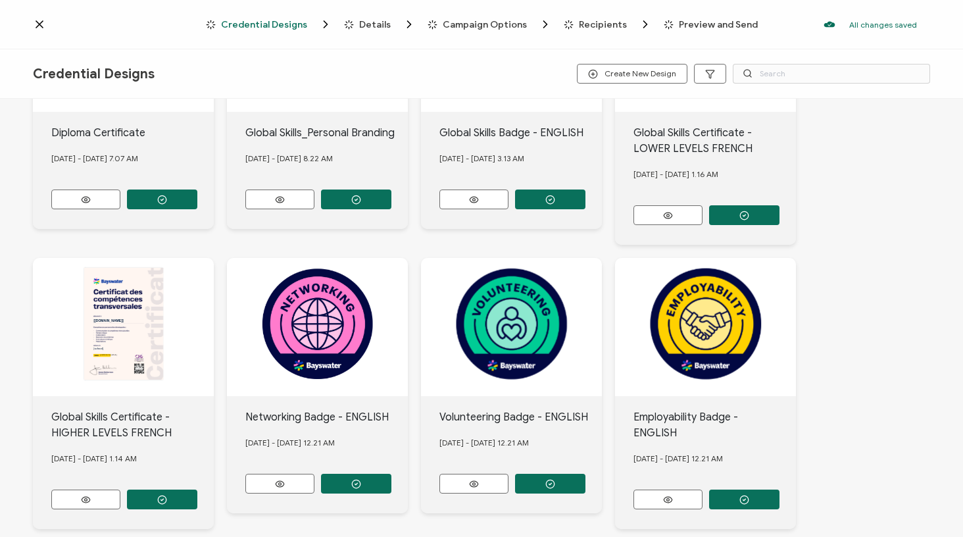
scroll to position [122, 0]
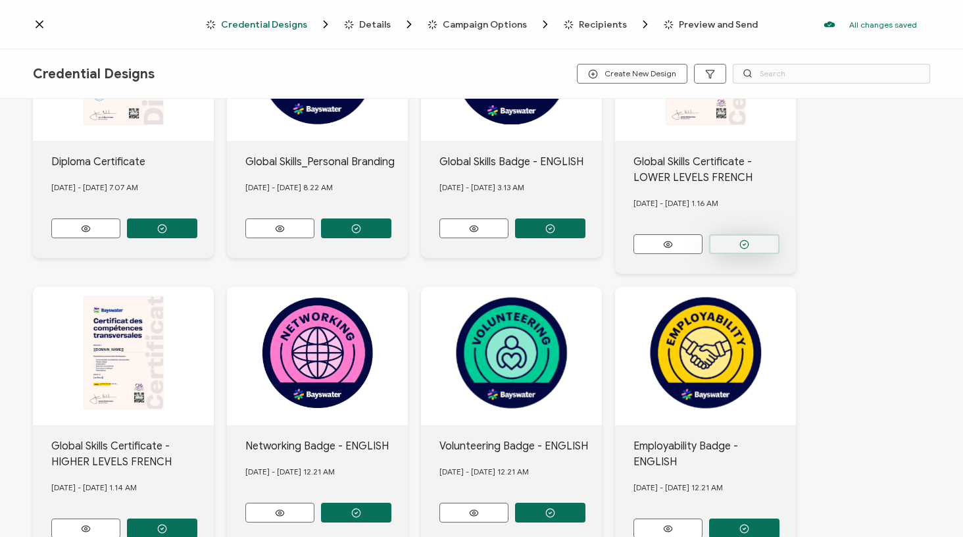
click at [197, 238] on button "button" at bounding box center [162, 228] width 70 height 20
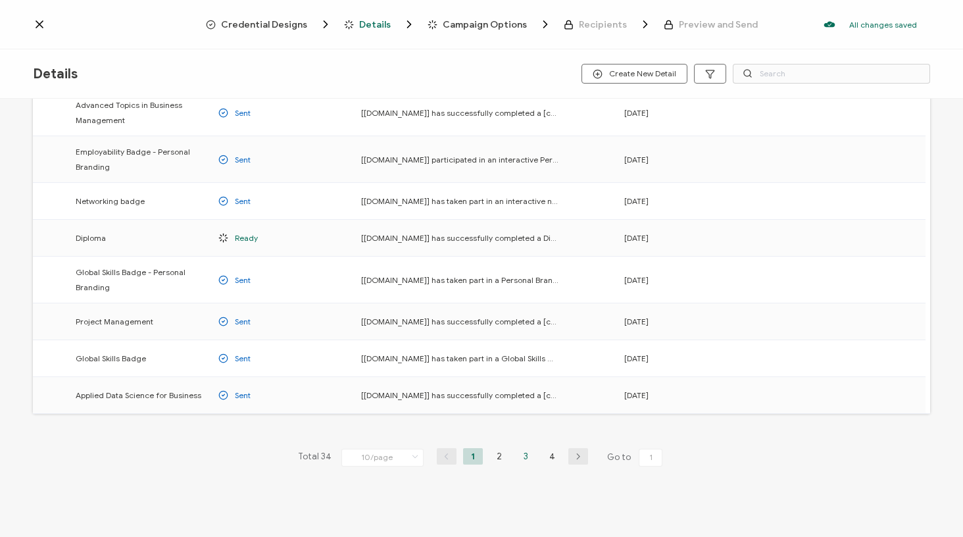
scroll to position [153, 0]
click at [525, 453] on li "3" at bounding box center [526, 456] width 20 height 16
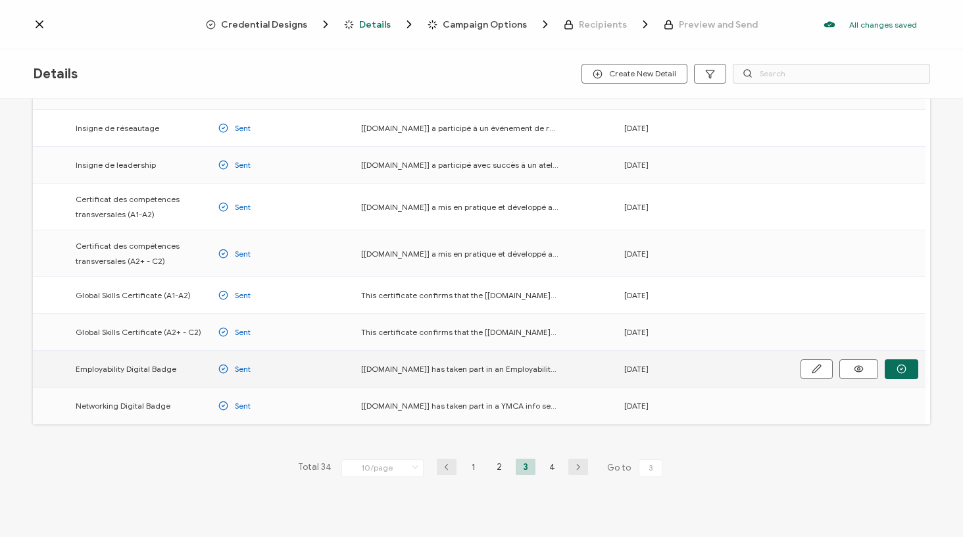
scroll to position [132, 0]
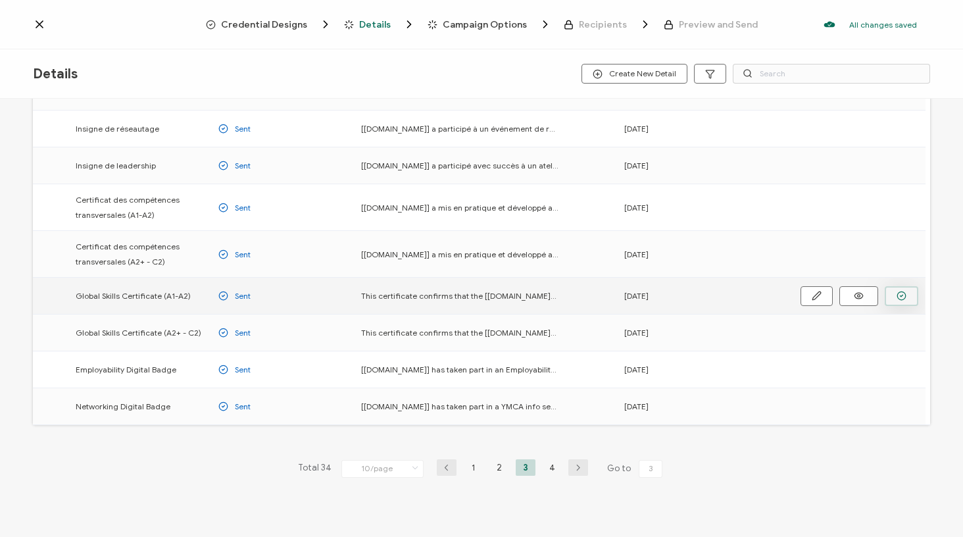
click at [0, 0] on button "button" at bounding box center [0, 0] width 0 height 0
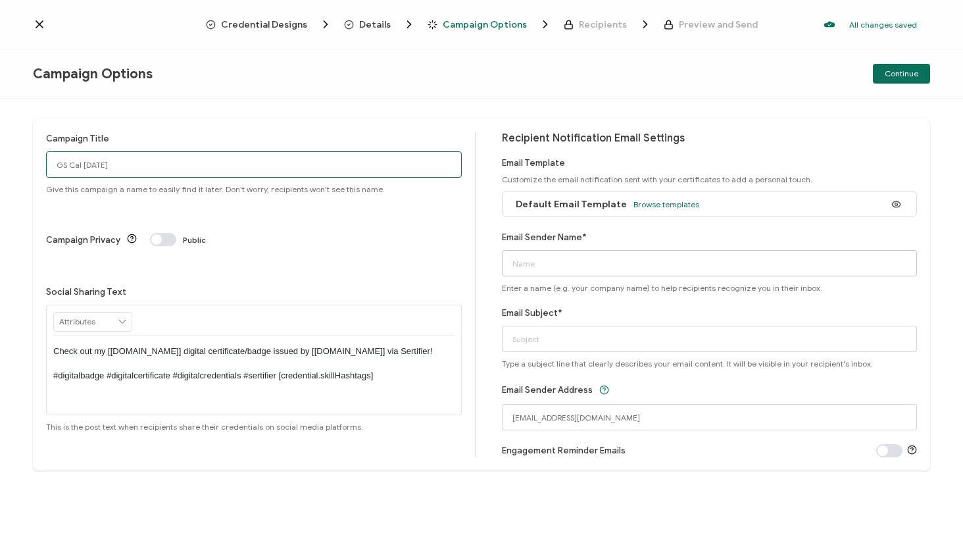
type input "GS Cal [DATE]"
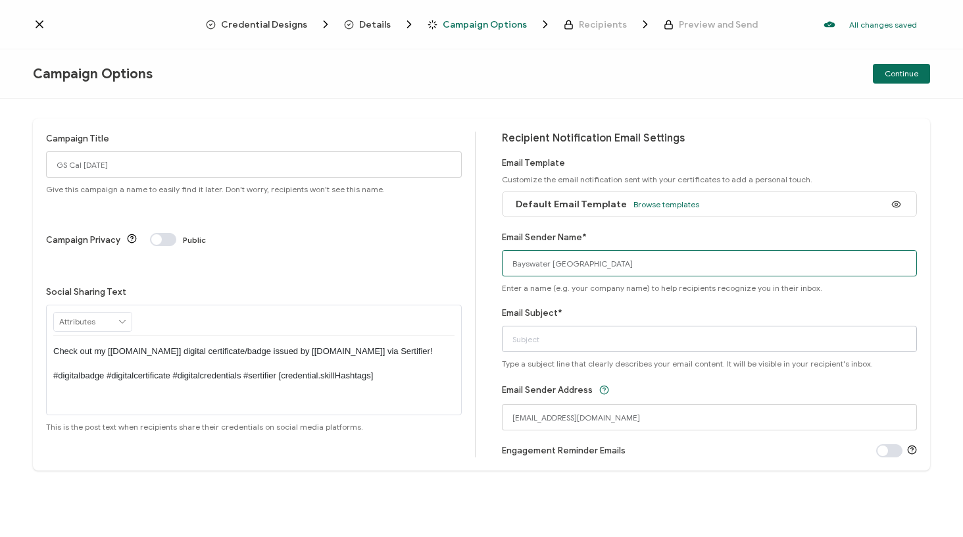
type input "Bayswater [GEOGRAPHIC_DATA]"
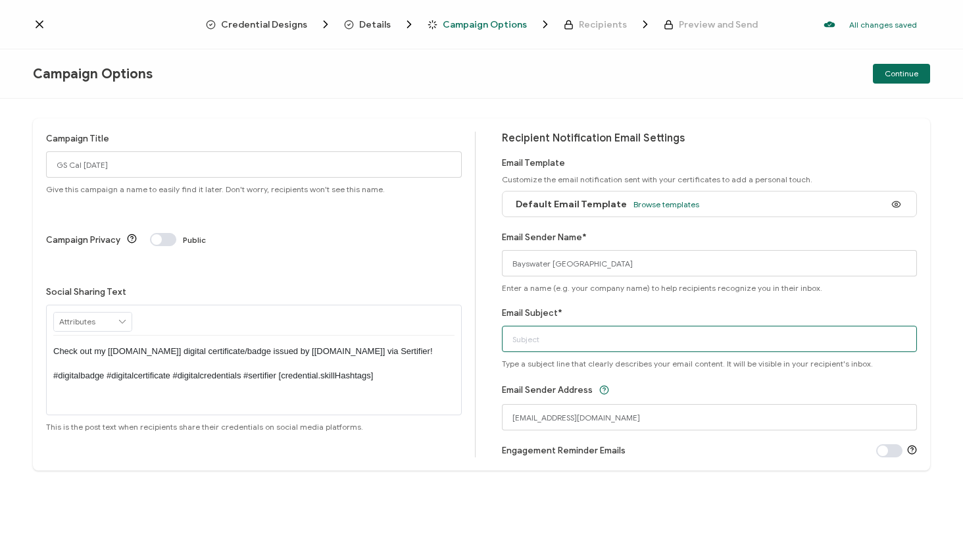
type input "b"
type input "Your Global skills certificate"
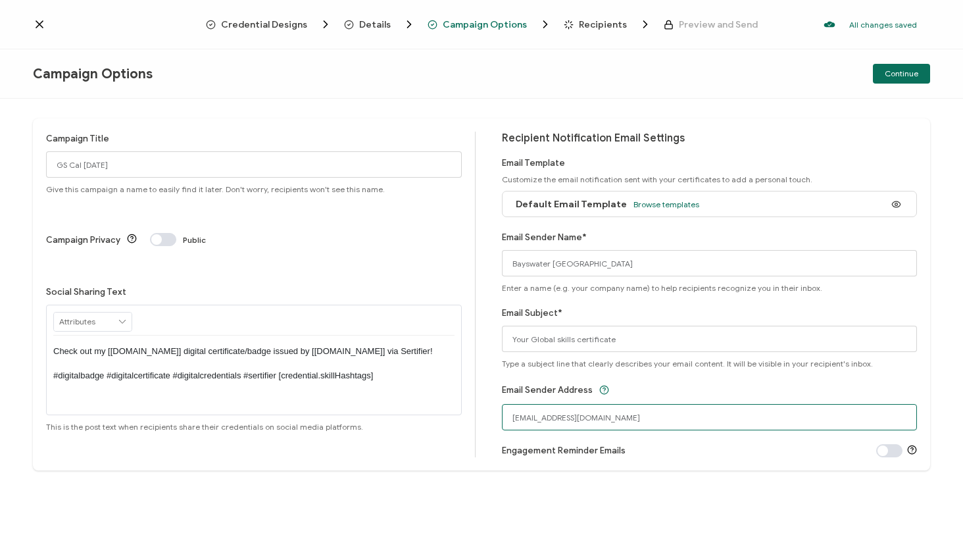
drag, startPoint x: 590, startPoint y: 418, endPoint x: 485, endPoint y: 416, distance: 105.3
click at [485, 416] on div "Campaign Title GS Cal [DATE] Give this campaign a name to easily find it later.…" at bounding box center [481, 294] width 897 height 352
type input "[EMAIL_ADDRESS][DOMAIN_NAME]"
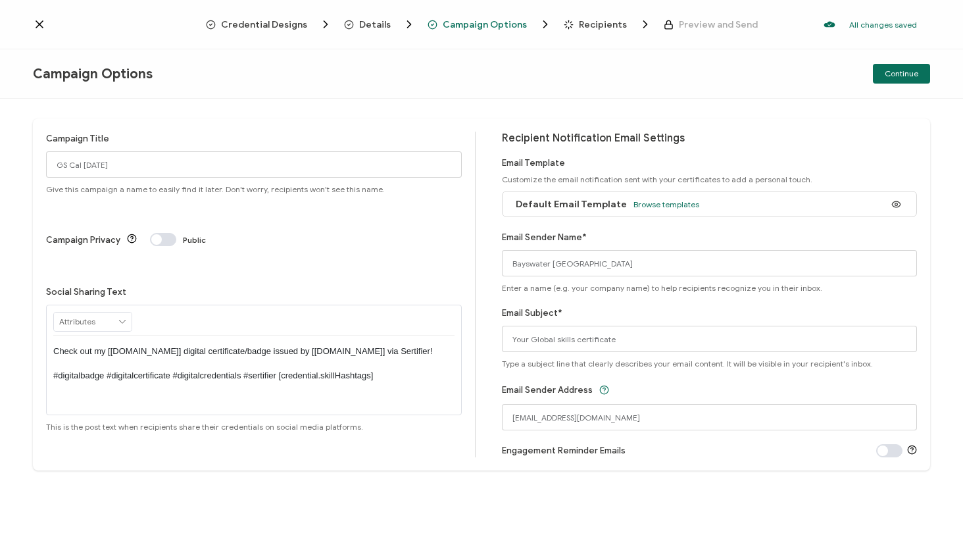
click at [879, 162] on div "Email Template Customize the email notification sent with your certificates to …" at bounding box center [710, 187] width 416 height 59
click at [916, 75] on span "Continue" at bounding box center [902, 74] width 34 height 8
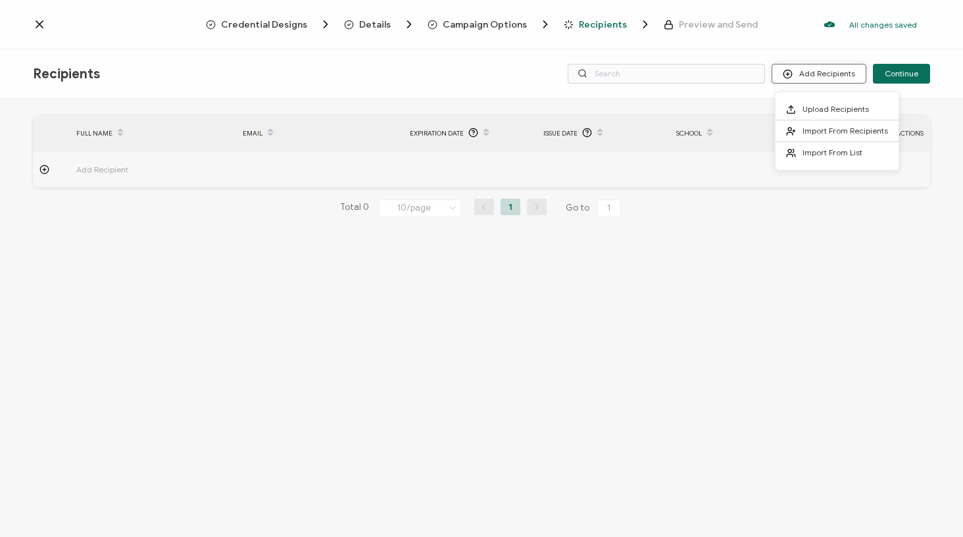
click at [837, 70] on button "Add Recipients" at bounding box center [819, 74] width 95 height 20
click at [811, 112] on span "Upload Recipients" at bounding box center [835, 109] width 66 height 10
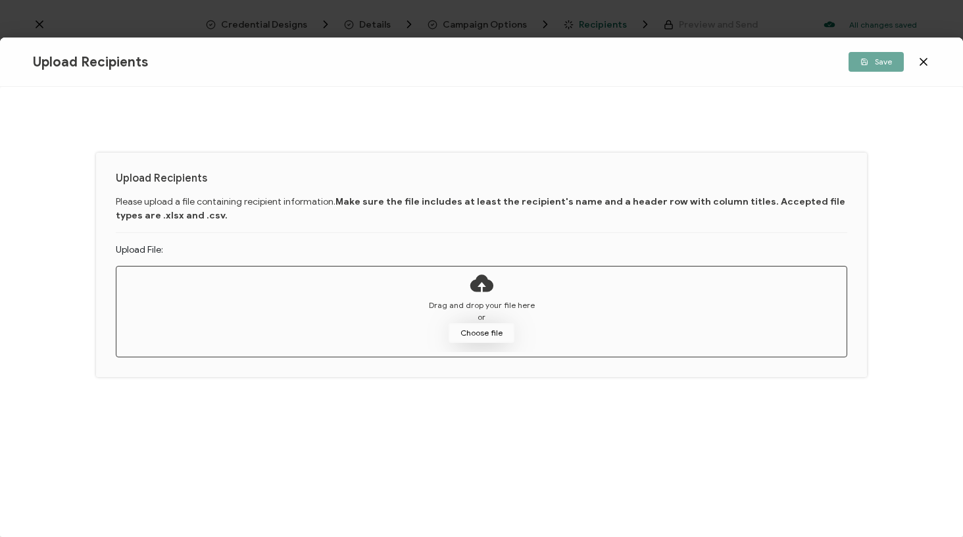
click at [465, 333] on button "Choose file" at bounding box center [482, 333] width 66 height 20
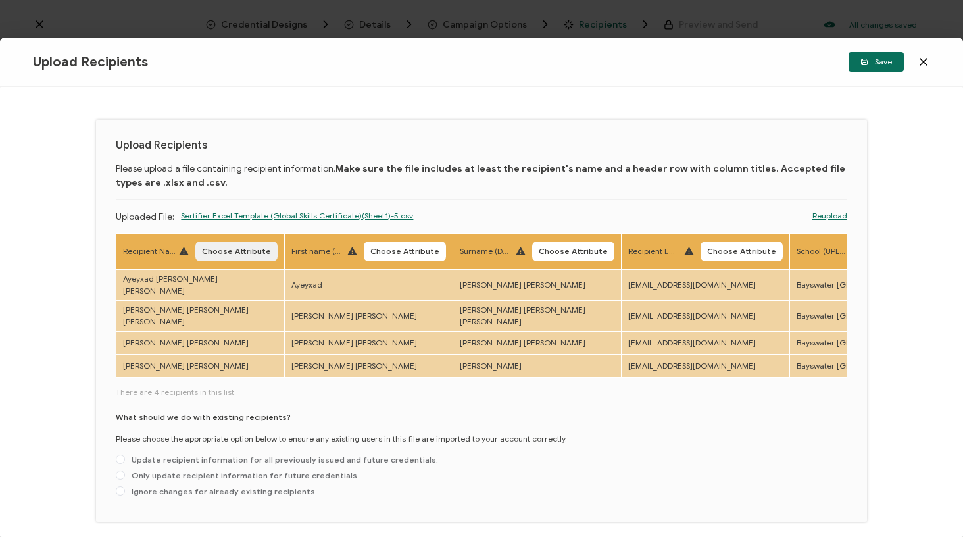
click at [255, 253] on span "Choose Attribute" at bounding box center [236, 251] width 69 height 8
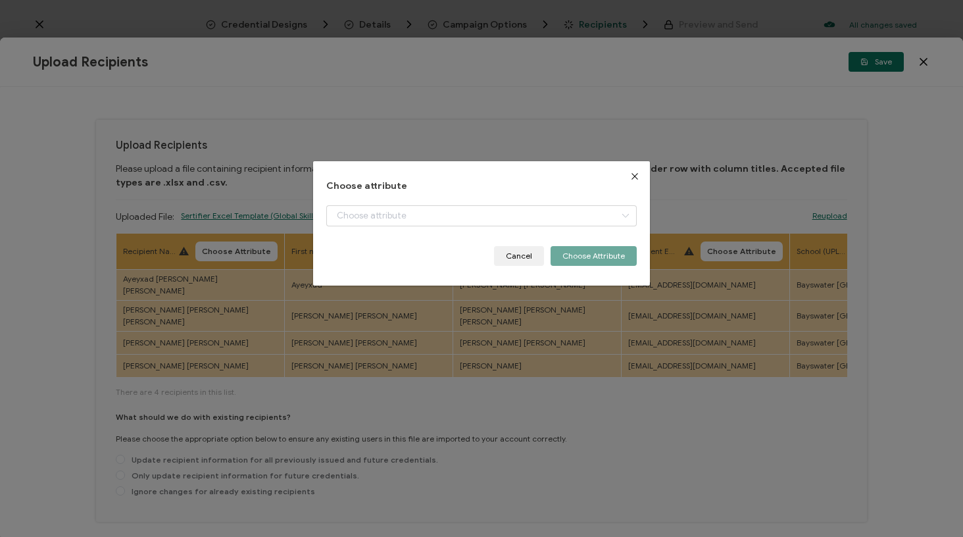
click at [383, 199] on div "Choose attribute + Add New Attribute Full Name E-mail Issue Date Expiration Dat…" at bounding box center [481, 223] width 310 height 85
click at [380, 212] on input "dialog" at bounding box center [481, 215] width 310 height 21
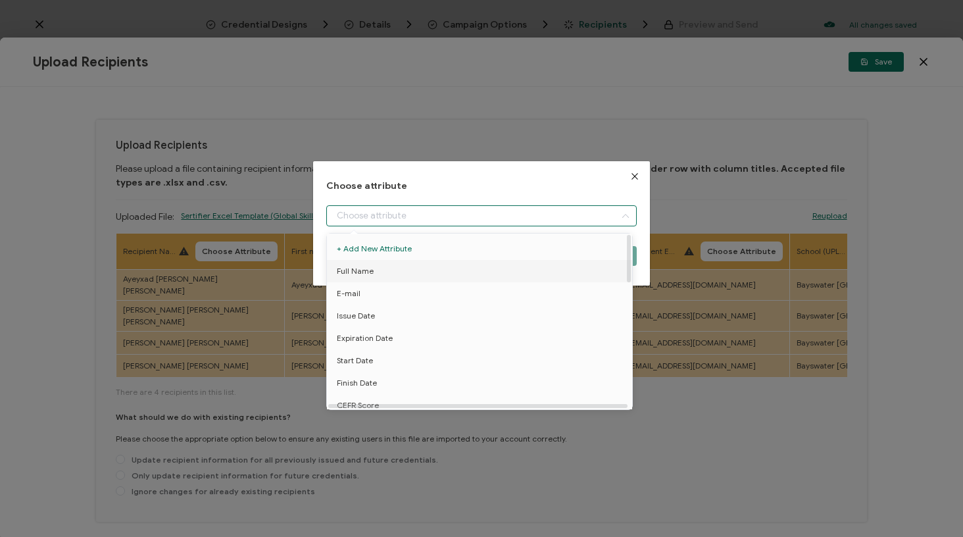
click at [371, 266] on span "Full Name" at bounding box center [355, 271] width 37 height 22
type input "Full Name"
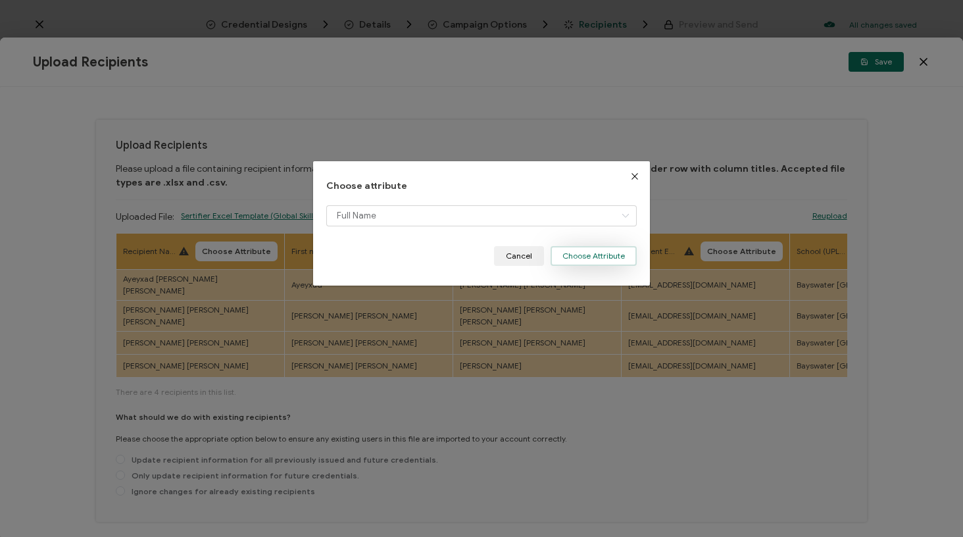
click at [567, 255] on button "Choose Attribute" at bounding box center [594, 256] width 86 height 20
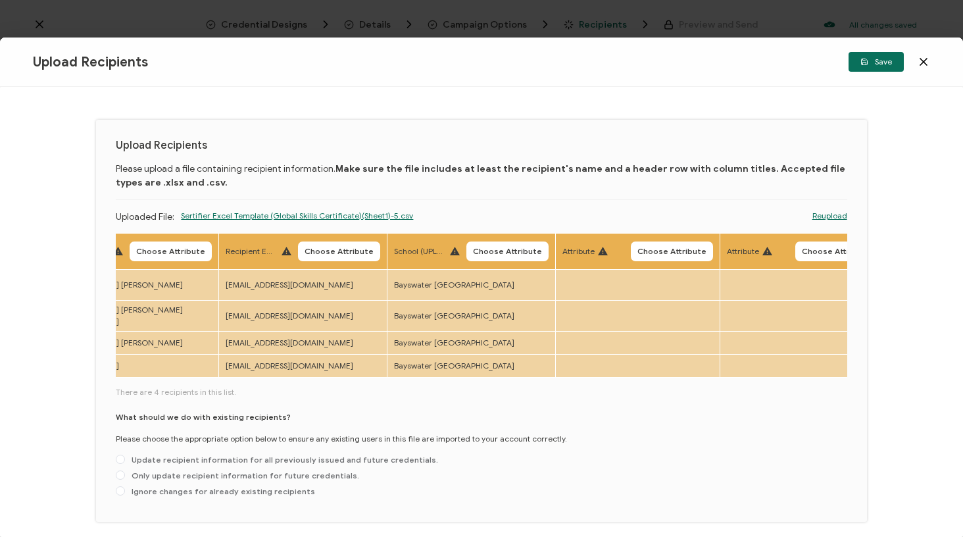
scroll to position [0, 427]
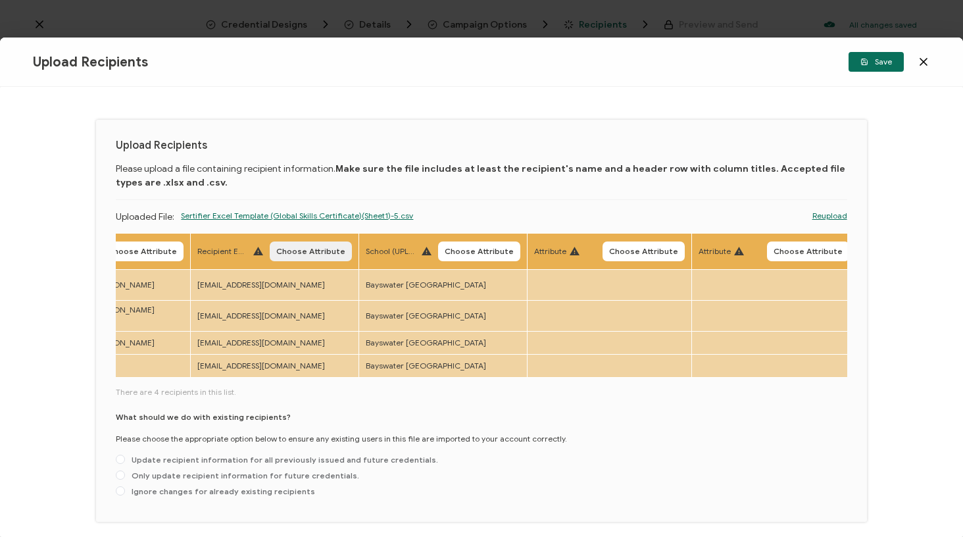
click at [314, 255] on span "Choose Attribute" at bounding box center [310, 251] width 69 height 8
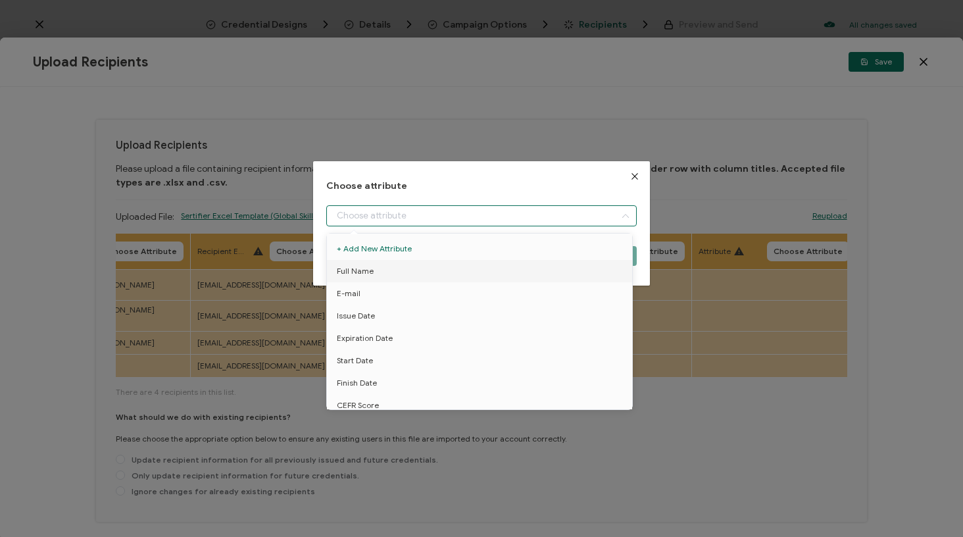
click at [358, 220] on input "dialog" at bounding box center [481, 215] width 310 height 21
click at [363, 285] on li "E-mail" at bounding box center [482, 293] width 316 height 22
type input "E-mail"
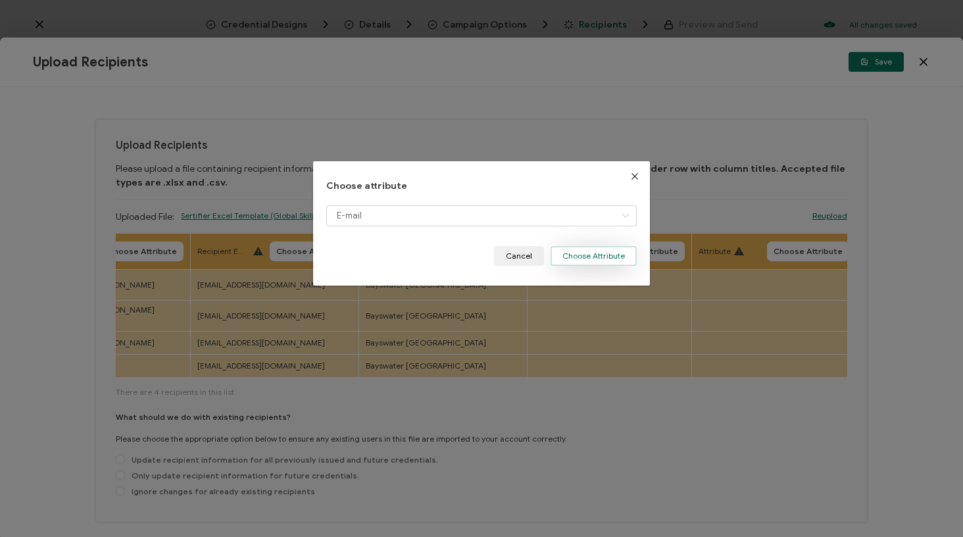
click at [580, 255] on button "Choose Attribute" at bounding box center [594, 256] width 86 height 20
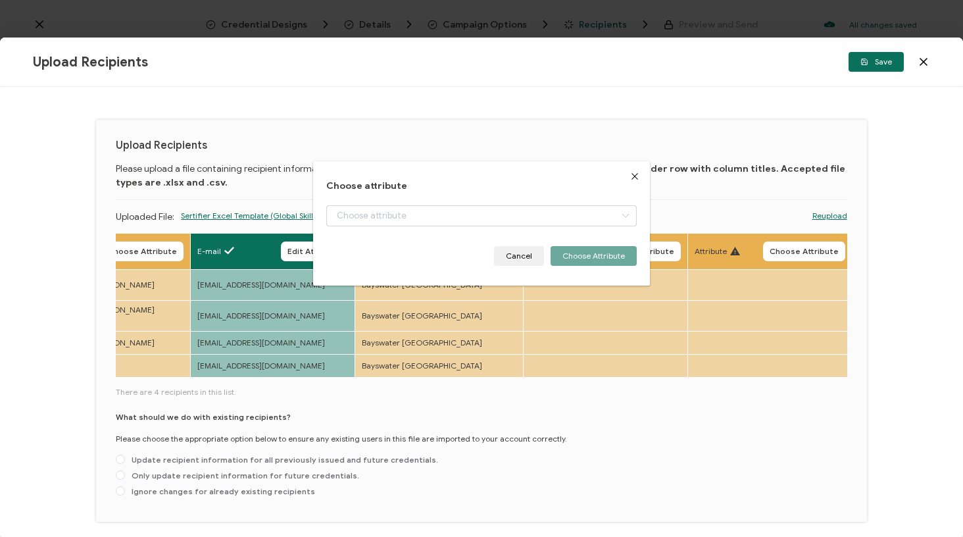
click at [481, 249] on span "Choose Attribute" at bounding box center [475, 251] width 69 height 8
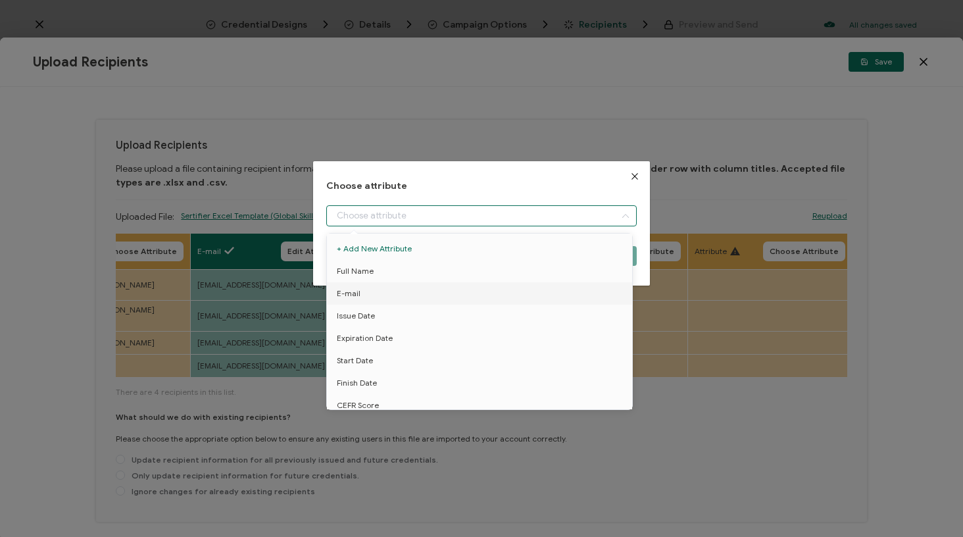
click at [473, 212] on input "dialog" at bounding box center [481, 215] width 310 height 21
click at [365, 330] on li "School" at bounding box center [478, 336] width 316 height 22
type input "School"
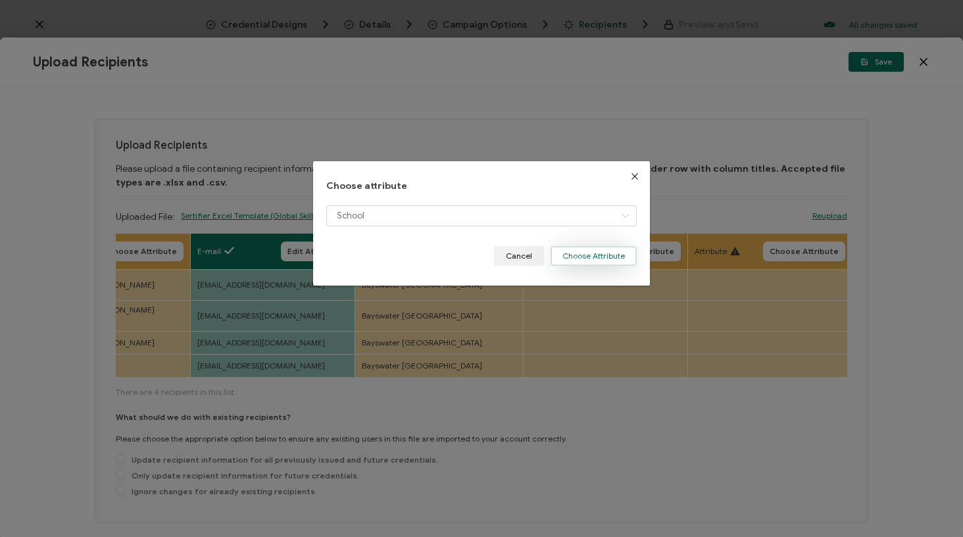
click at [581, 257] on button "Choose Attribute" at bounding box center [594, 256] width 86 height 20
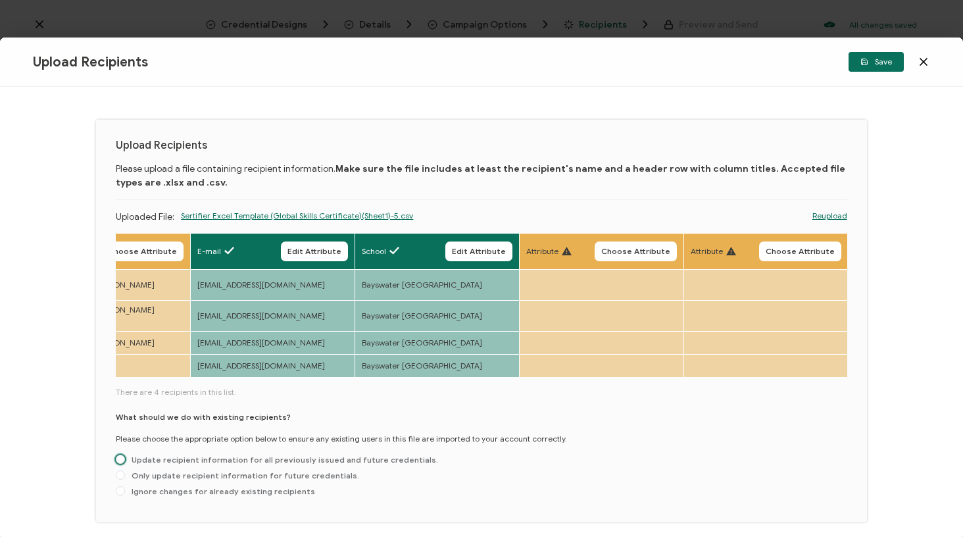
click at [316, 455] on span "Update recipient information for all previously issued and future credentials." at bounding box center [281, 460] width 313 height 10
click at [125, 455] on input "Update recipient information for all previously issued and future credentials." at bounding box center [120, 460] width 9 height 11
radio input "true"
click at [872, 68] on button "Save" at bounding box center [876, 62] width 55 height 20
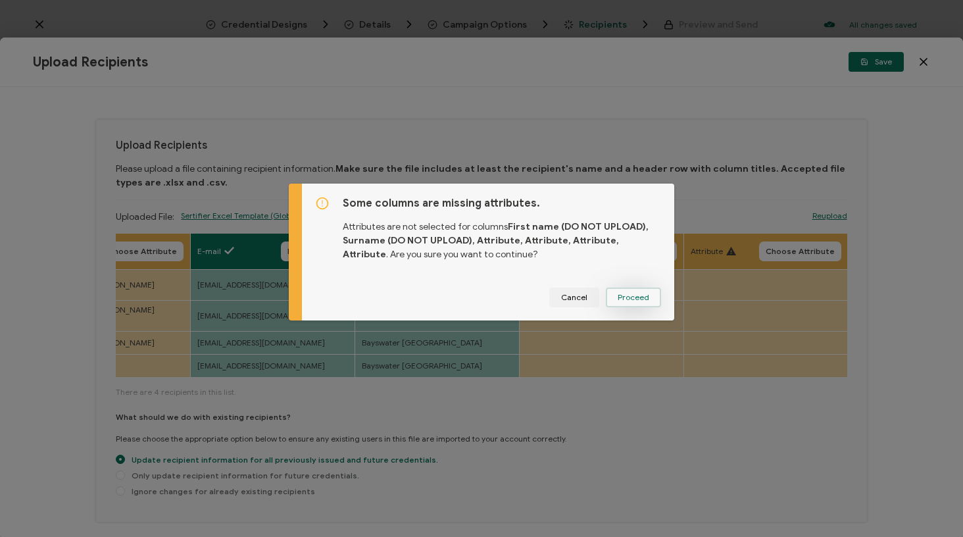
click at [647, 291] on button "Proceed" at bounding box center [633, 297] width 55 height 20
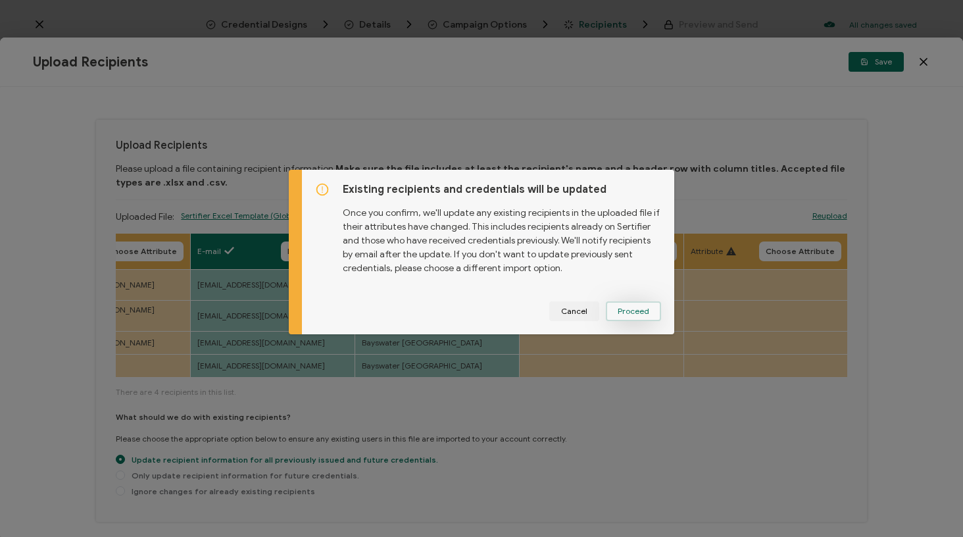
click at [0, 0] on button "Proceed" at bounding box center [0, 0] width 0 height 0
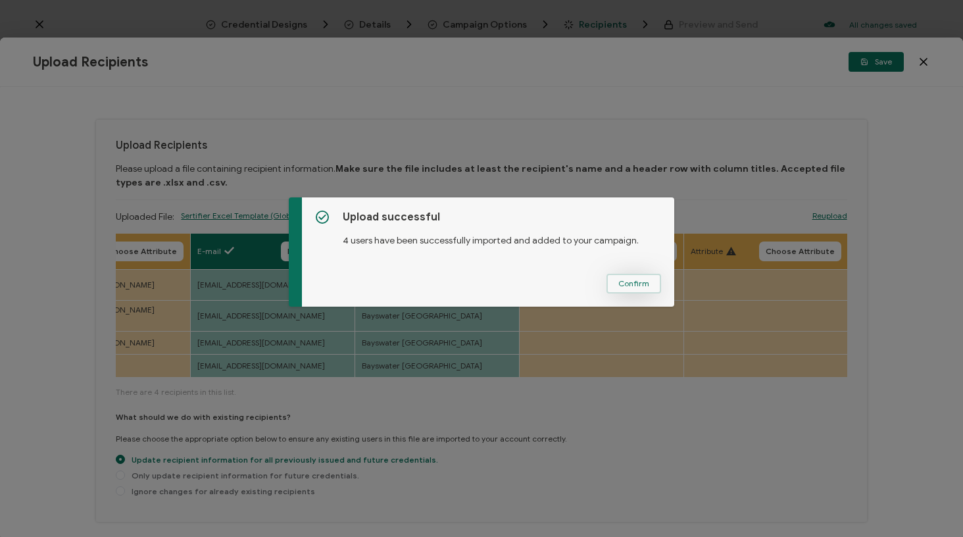
click at [634, 287] on span "Confirm" at bounding box center [633, 284] width 31 height 8
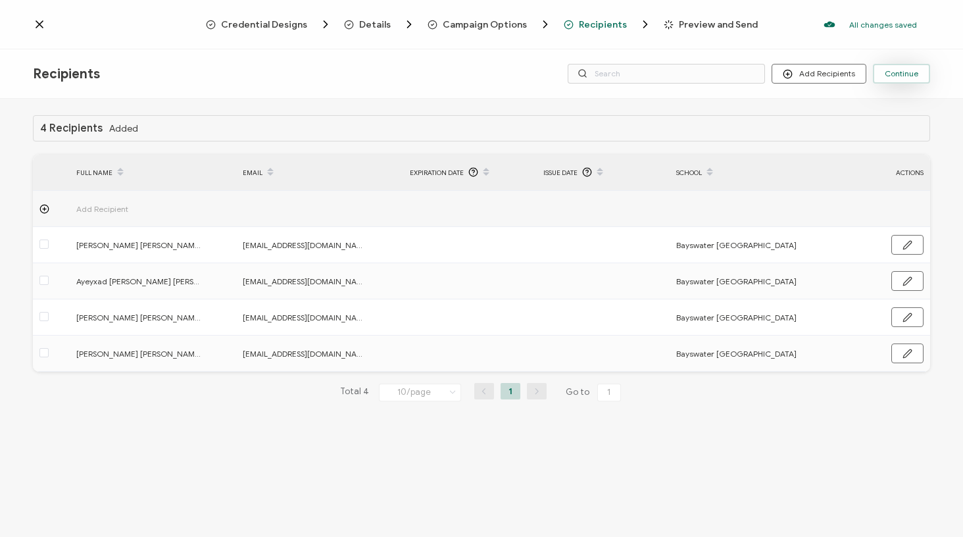
click at [914, 68] on button "Continue" at bounding box center [901, 74] width 57 height 20
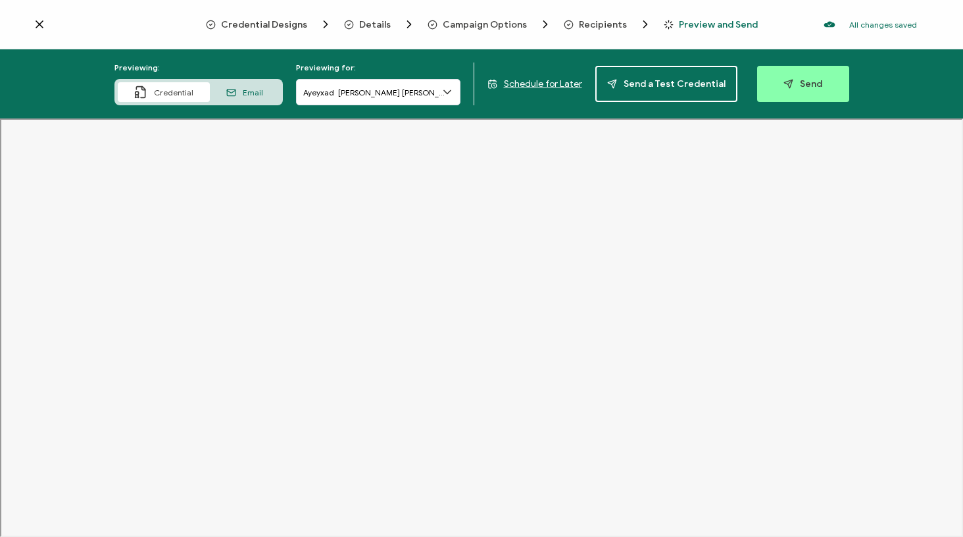
click at [607, 22] on span "Recipients" at bounding box center [603, 25] width 48 height 10
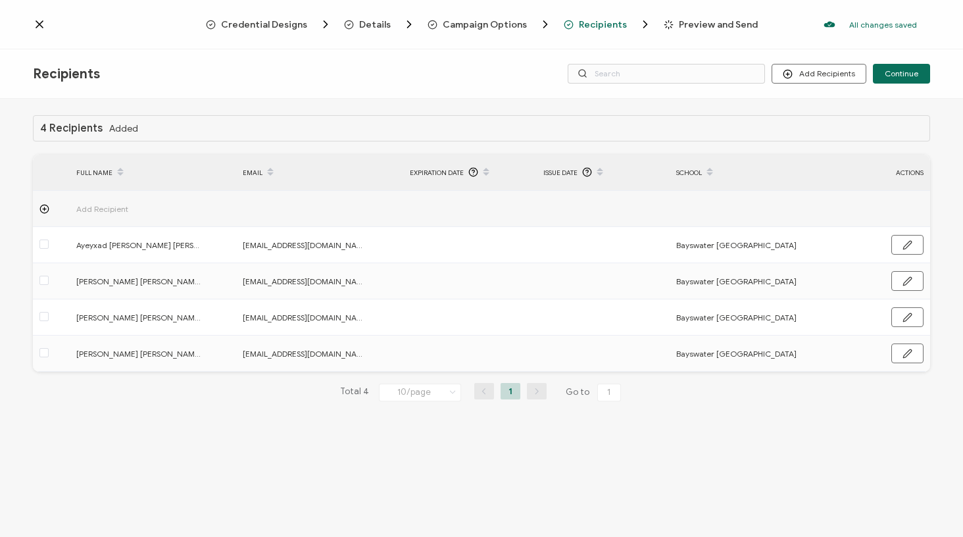
click at [686, 26] on span "Preview and Send" at bounding box center [718, 25] width 79 height 10
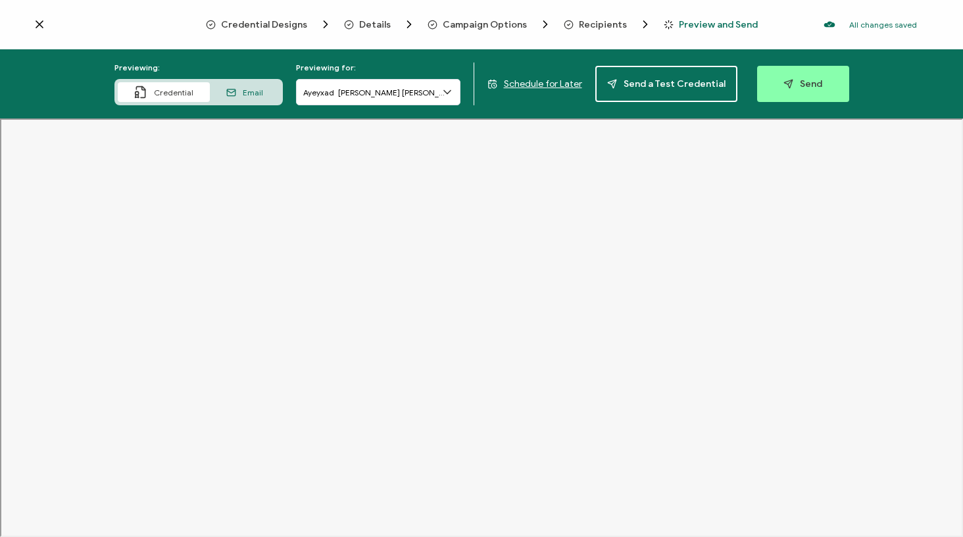
click at [442, 98] on icon at bounding box center [447, 92] width 13 height 13
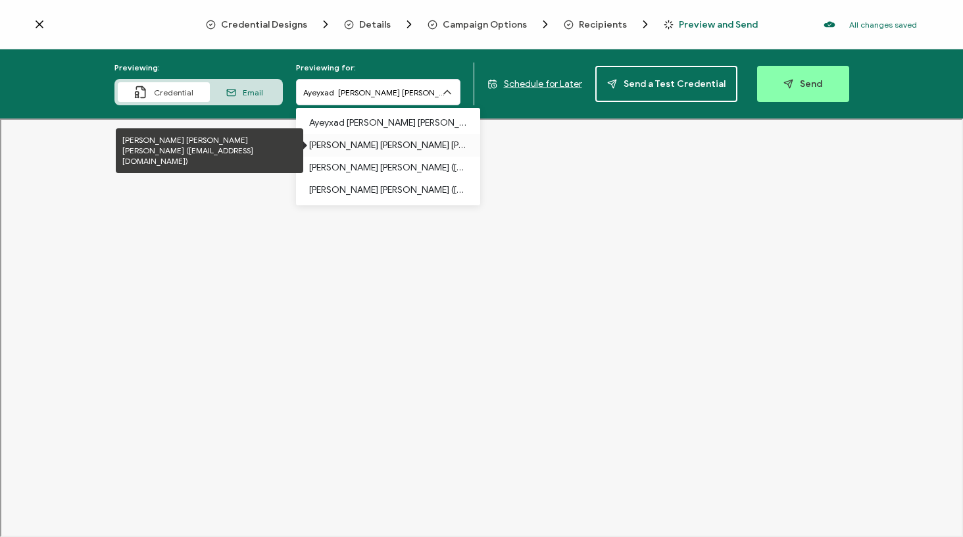
click at [404, 154] on p "[PERSON_NAME] [PERSON_NAME] [PERSON_NAME] ([EMAIL_ADDRESS][DOMAIN_NAME])" at bounding box center [388, 145] width 158 height 22
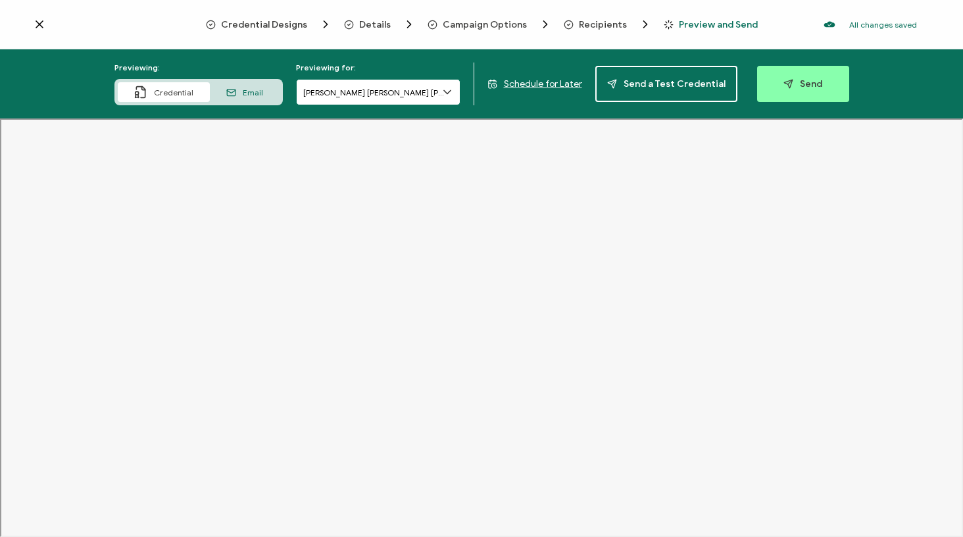
click at [361, 85] on input "[PERSON_NAME] [PERSON_NAME] [PERSON_NAME]" at bounding box center [378, 92] width 164 height 26
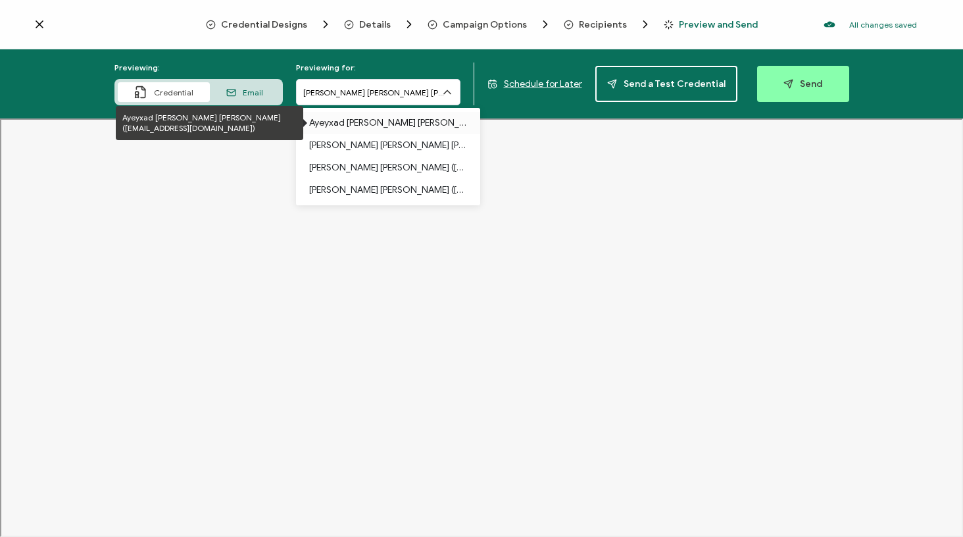
click at [367, 122] on p "Ayeyxad [PERSON_NAME] [PERSON_NAME] ([EMAIL_ADDRESS][DOMAIN_NAME])" at bounding box center [388, 123] width 158 height 22
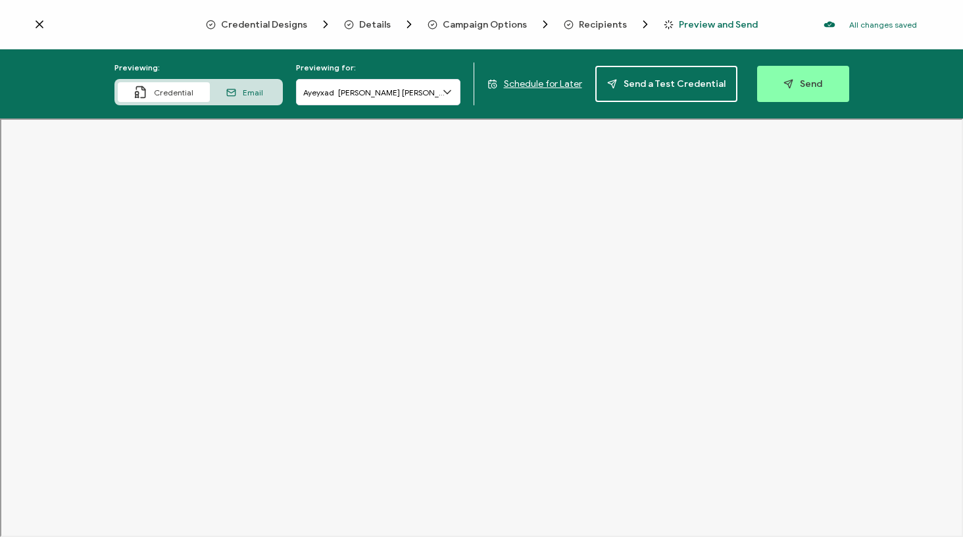
click at [286, 25] on span "Credential Designs" at bounding box center [264, 25] width 86 height 10
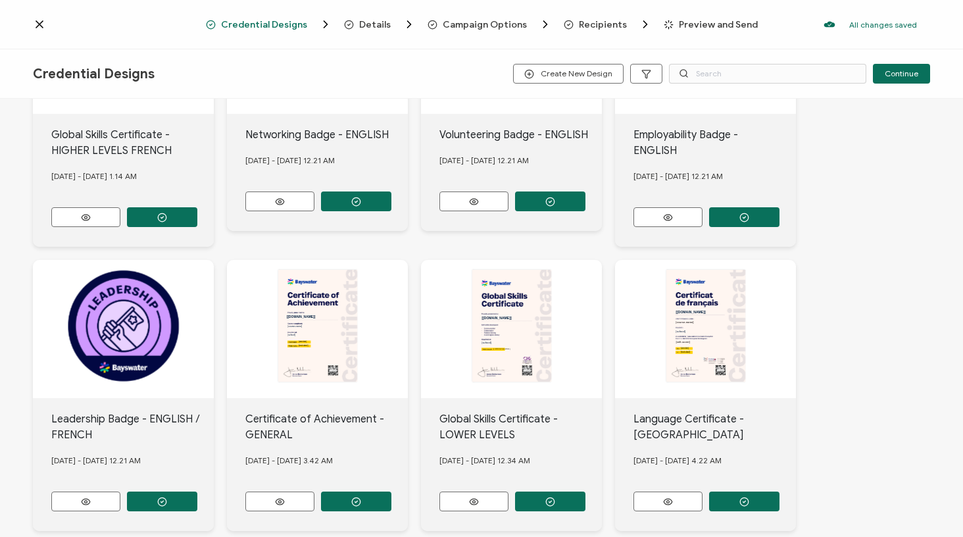
scroll to position [517, 0]
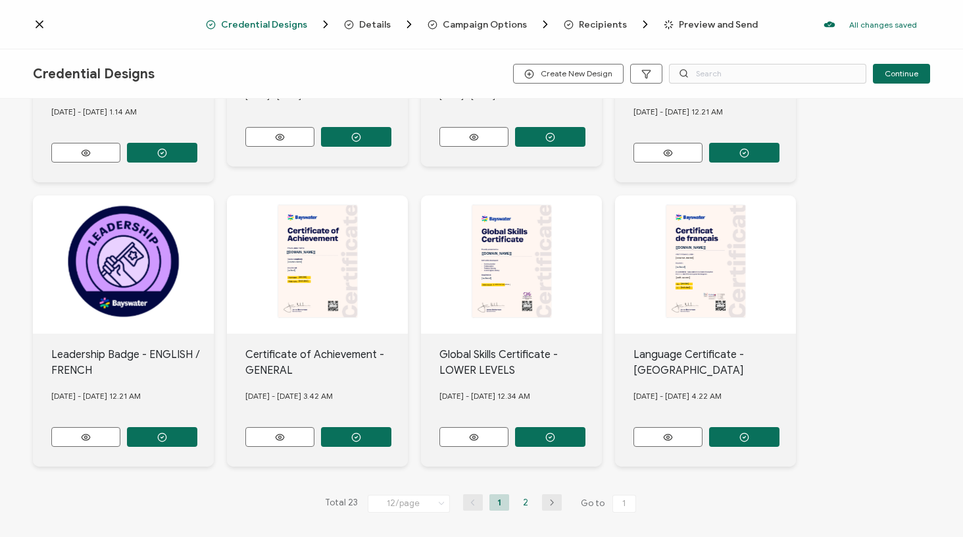
click at [520, 498] on li "2" at bounding box center [526, 502] width 20 height 16
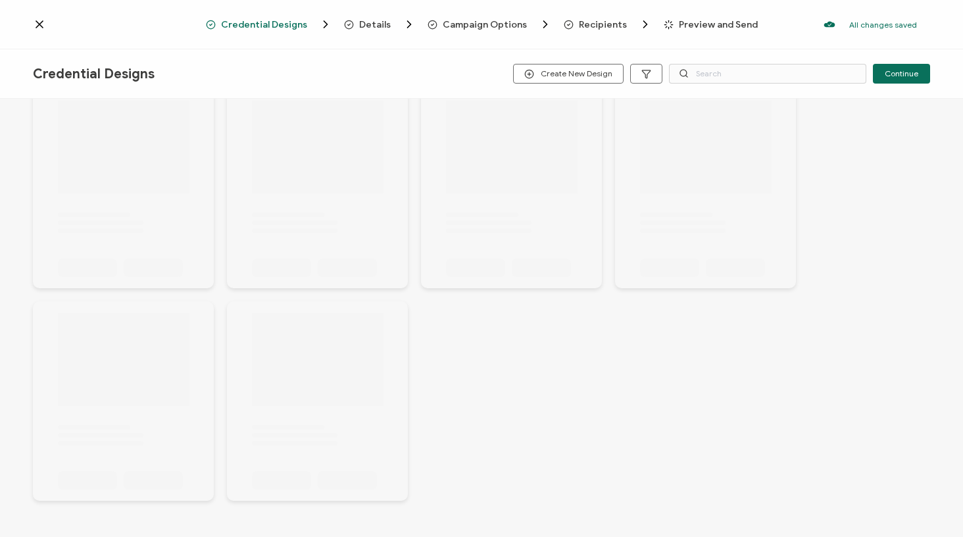
scroll to position [36, 0]
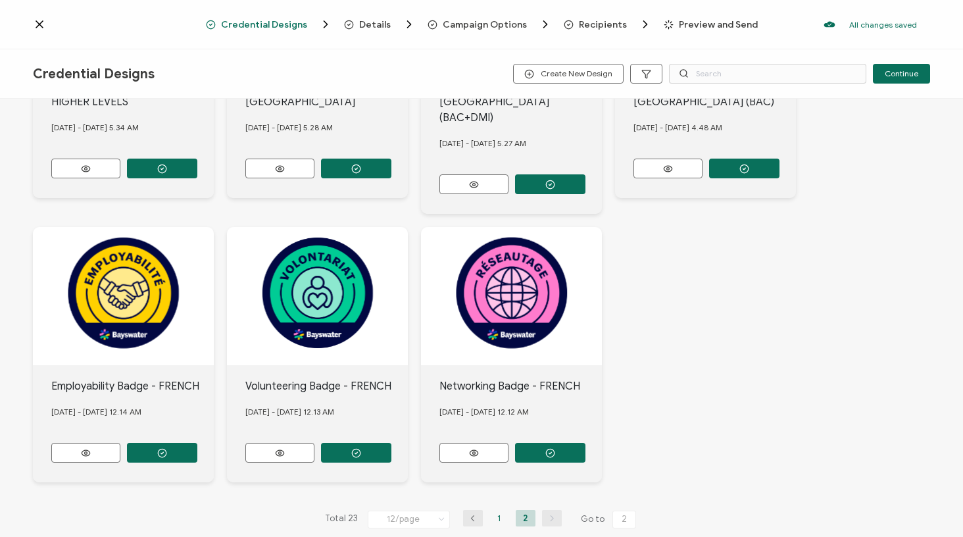
click at [497, 510] on li "1" at bounding box center [499, 518] width 20 height 16
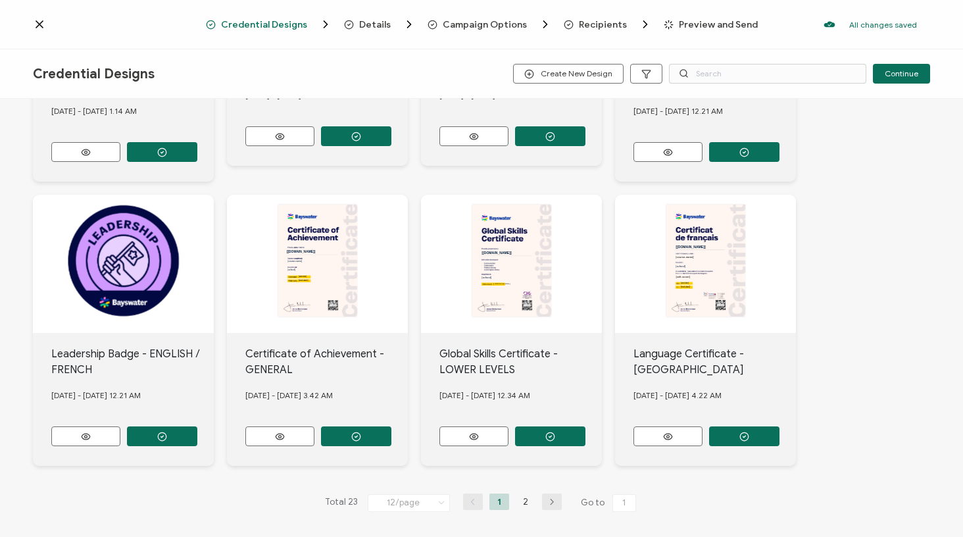
scroll to position [579, 0]
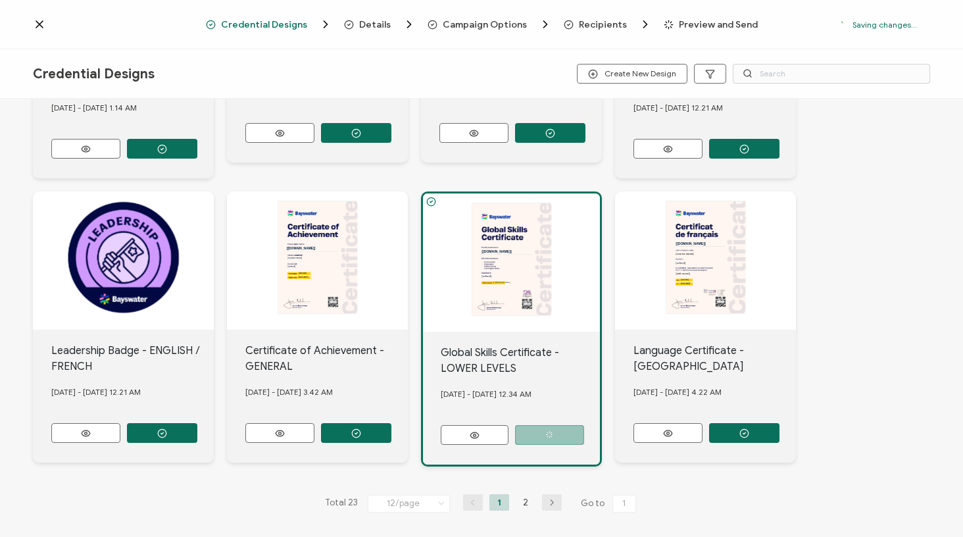
scroll to position [36, 0]
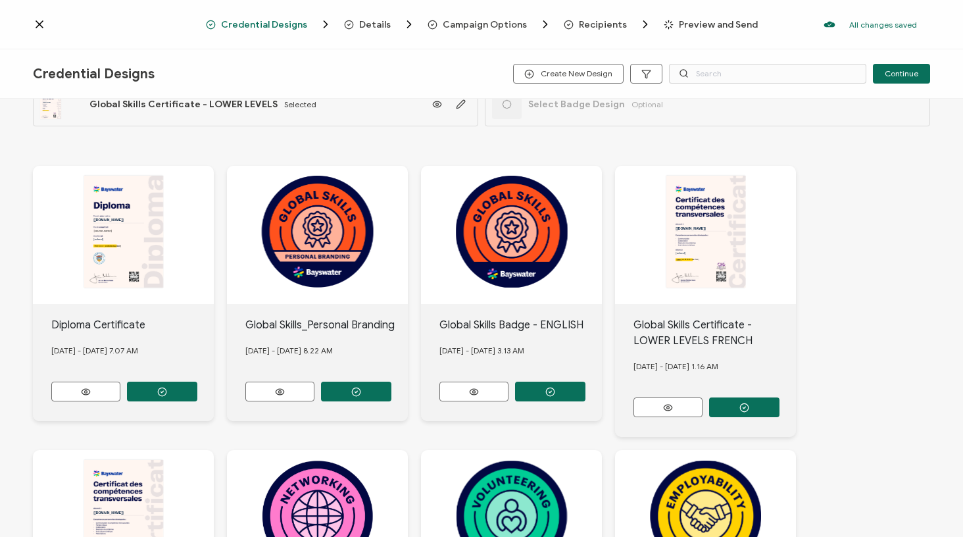
click at [687, 23] on span "Preview and Send" at bounding box center [718, 25] width 79 height 10
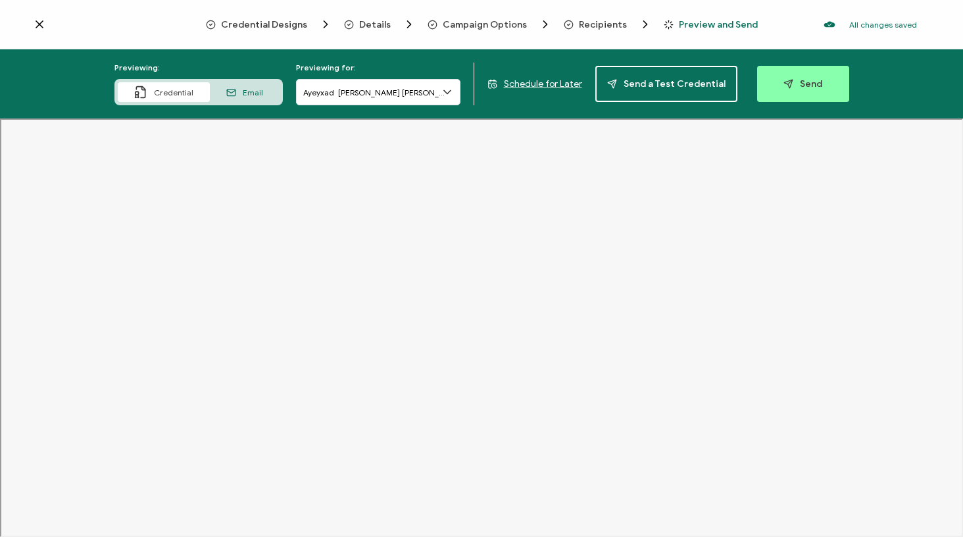
click at [537, 84] on span "Schedule for Later" at bounding box center [543, 83] width 78 height 11
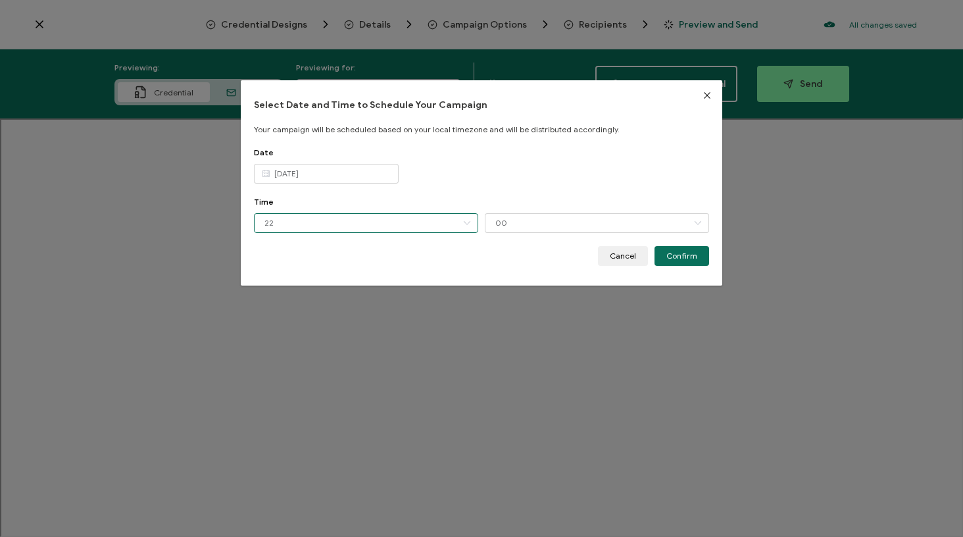
click at [328, 224] on input "22" at bounding box center [366, 223] width 224 height 20
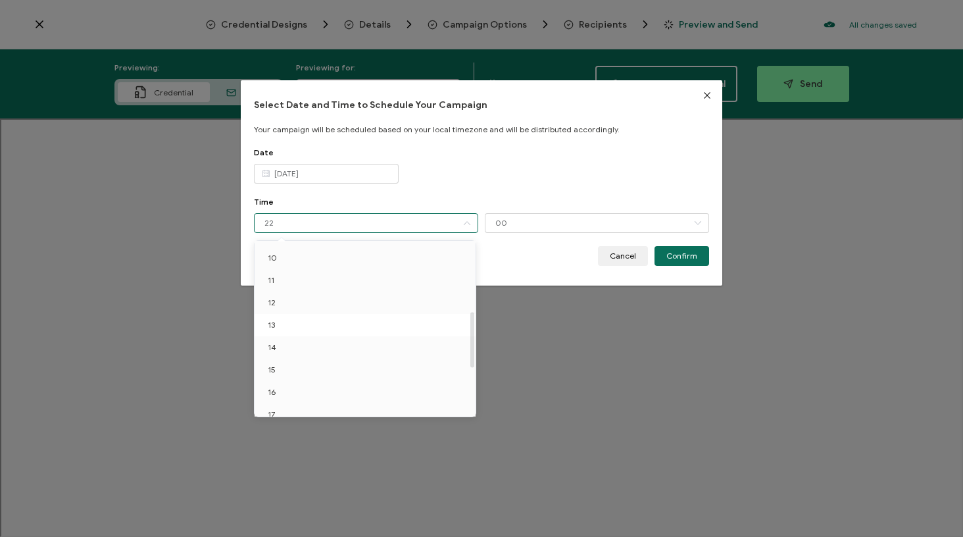
scroll to position [220, 0]
click at [303, 282] on li "11" at bounding box center [368, 281] width 226 height 22
click at [283, 282] on li "11" at bounding box center [368, 281] width 226 height 22
click at [343, 281] on li "11" at bounding box center [368, 281] width 226 height 22
click at [344, 174] on input "[DATE]" at bounding box center [326, 174] width 145 height 20
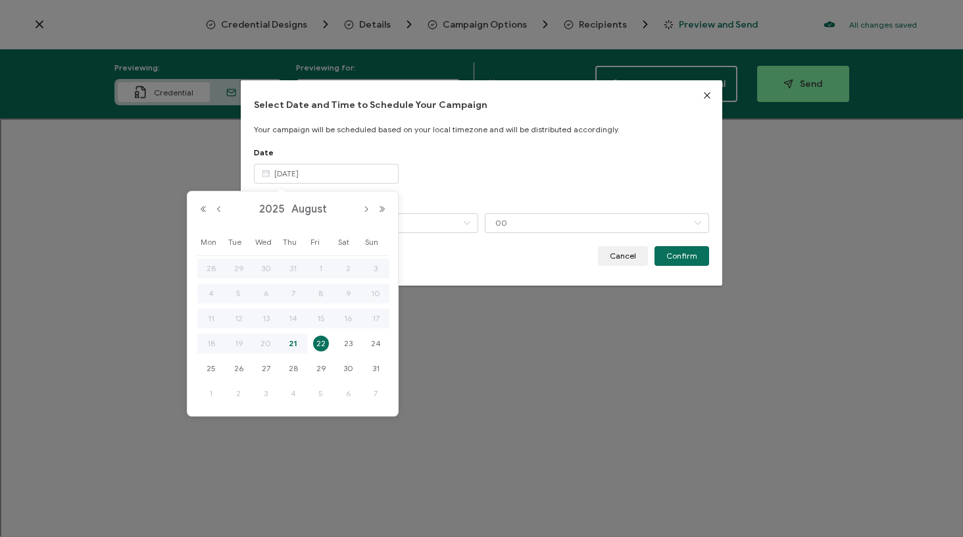
click at [324, 343] on span "22" at bounding box center [321, 343] width 16 height 16
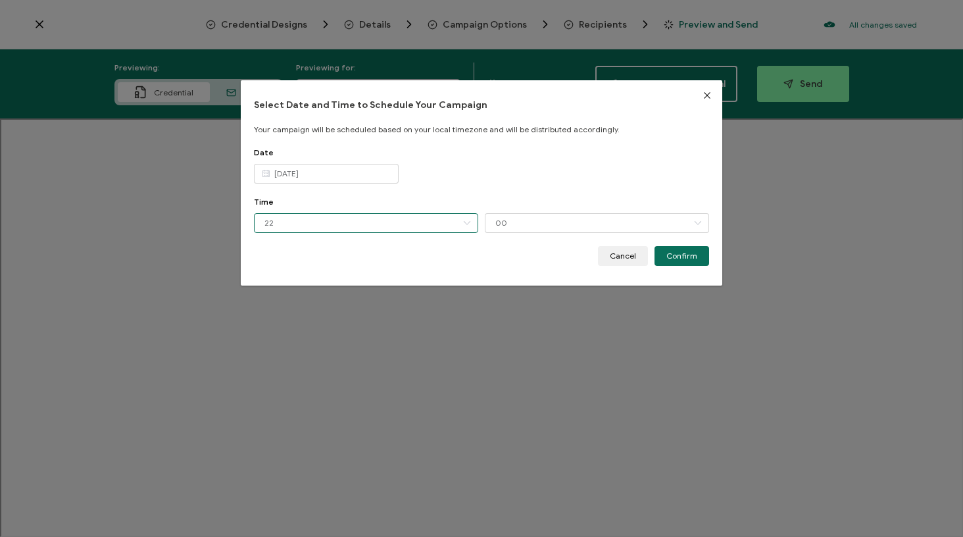
click at [362, 223] on input "22" at bounding box center [366, 223] width 224 height 20
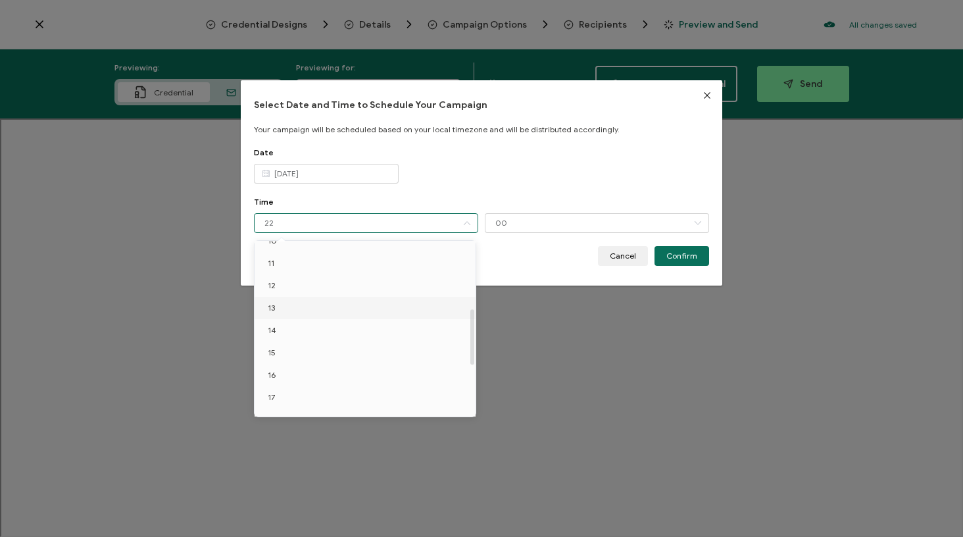
scroll to position [212, 0]
click at [284, 295] on li "11" at bounding box center [368, 290] width 226 height 22
type input "11"
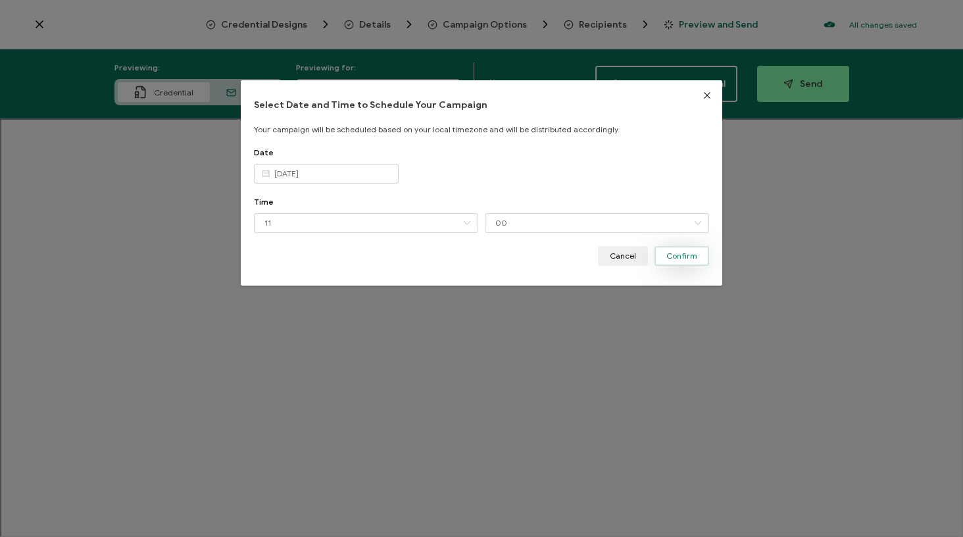
click at [679, 253] on span "Confirm" at bounding box center [681, 256] width 31 height 8
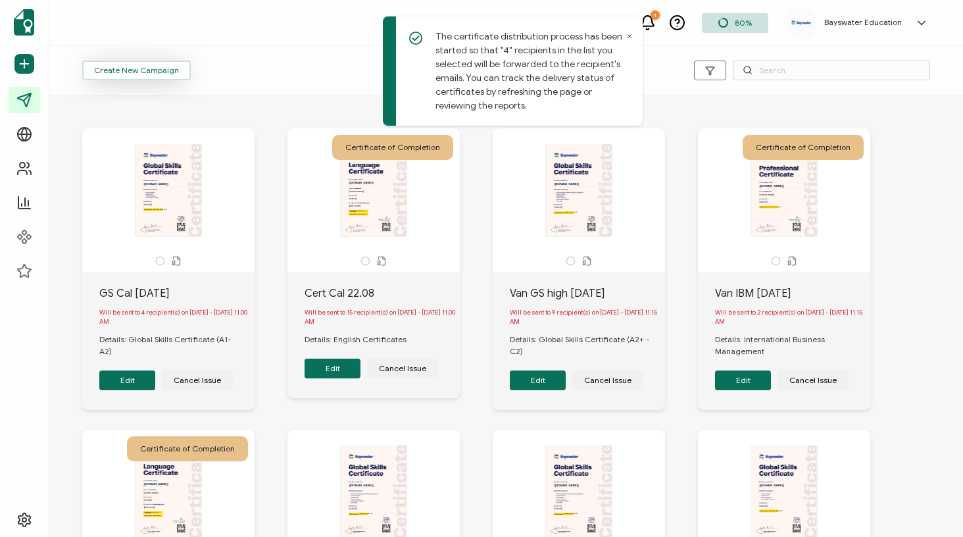
click at [154, 70] on span "Create New Campaign" at bounding box center [136, 70] width 85 height 8
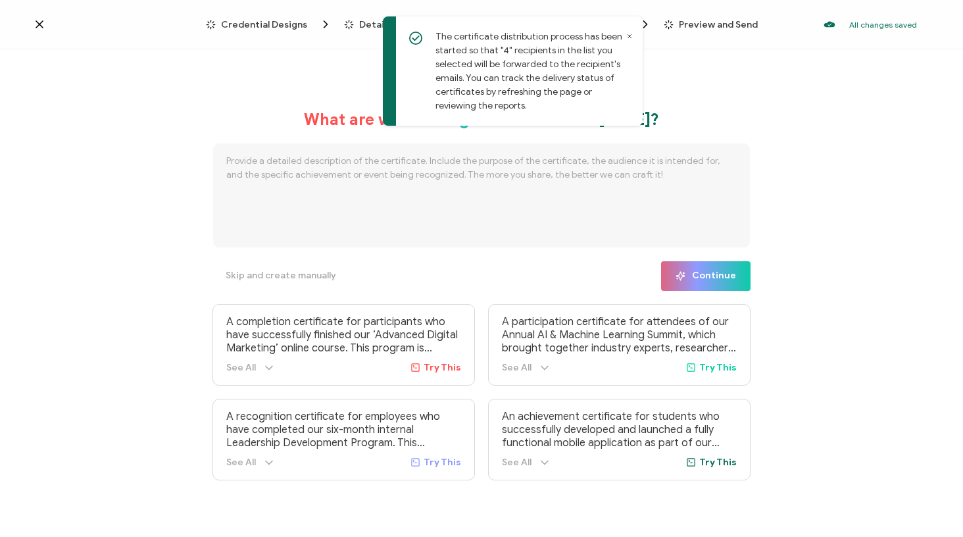
click at [630, 36] on icon at bounding box center [629, 36] width 3 height 3
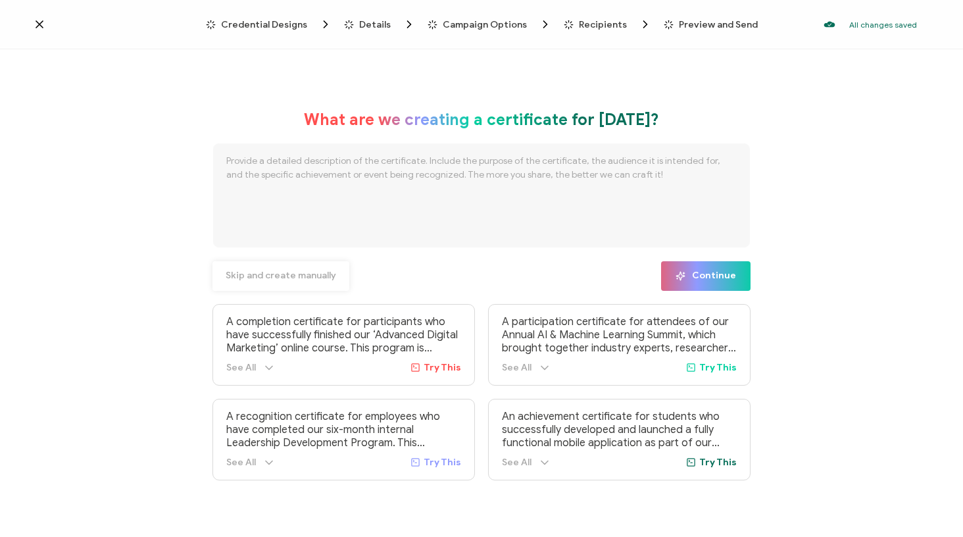
click at [297, 274] on span "Skip and create manually" at bounding box center [281, 275] width 111 height 9
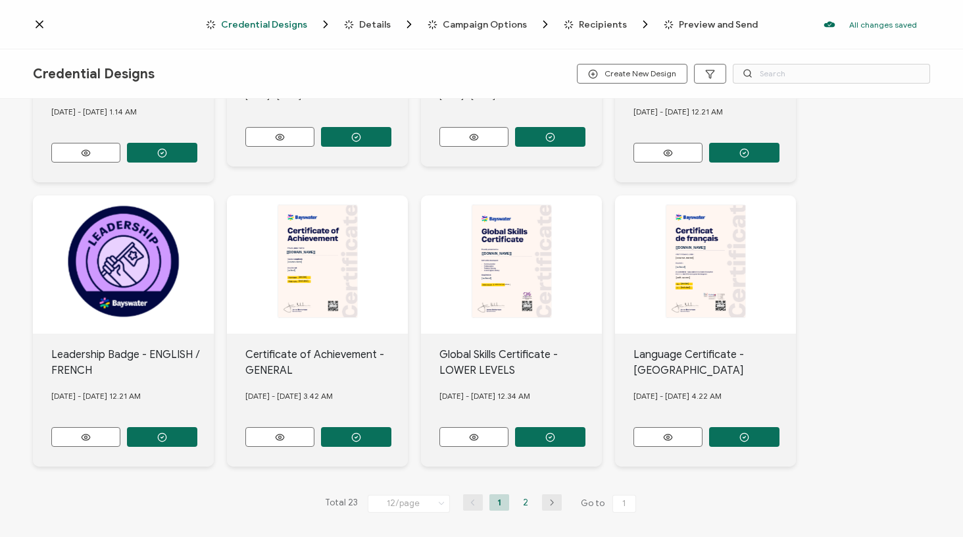
click at [526, 498] on li "2" at bounding box center [526, 502] width 20 height 16
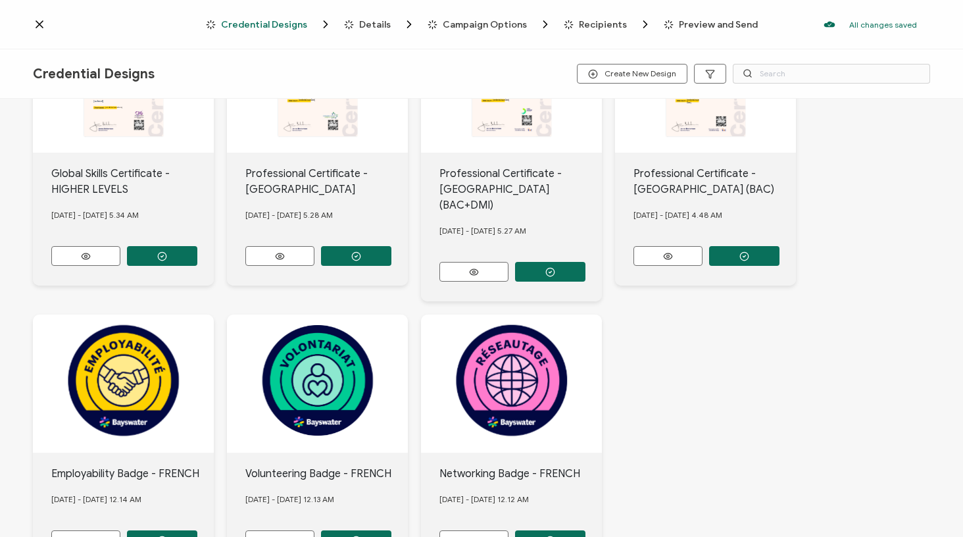
scroll to position [393, 0]
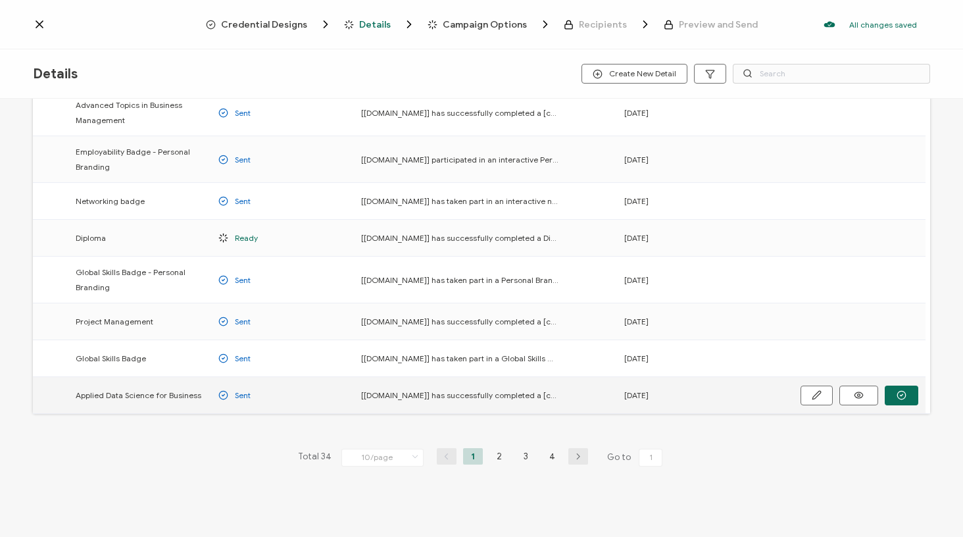
scroll to position [153, 0]
click at [522, 455] on li "3" at bounding box center [526, 456] width 20 height 16
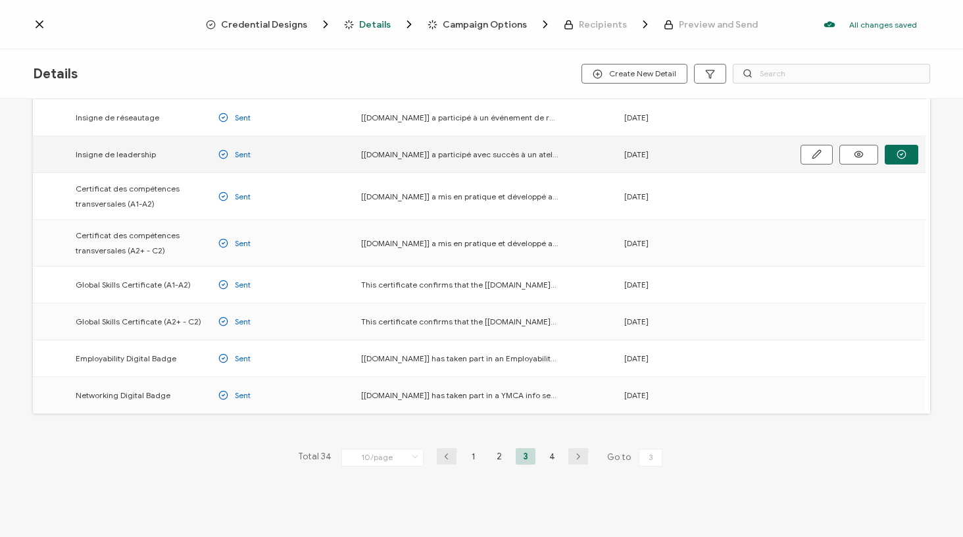
scroll to position [143, 0]
click at [0, 0] on icon "button" at bounding box center [0, 0] width 0 height 0
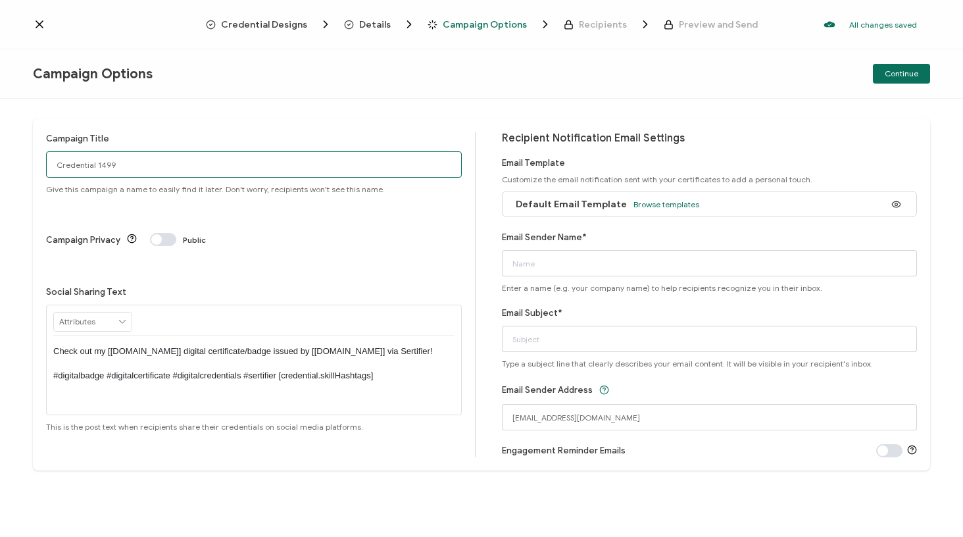
drag, startPoint x: 115, startPoint y: 173, endPoint x: 36, endPoint y: 163, distance: 80.2
drag, startPoint x: 140, startPoint y: 168, endPoint x: 110, endPoint y: 165, distance: 30.4
click at [118, 168] on input "GS Cal 22Credential 1499" at bounding box center [254, 164] width 416 height 26
type input "GS Cal [DATE]"
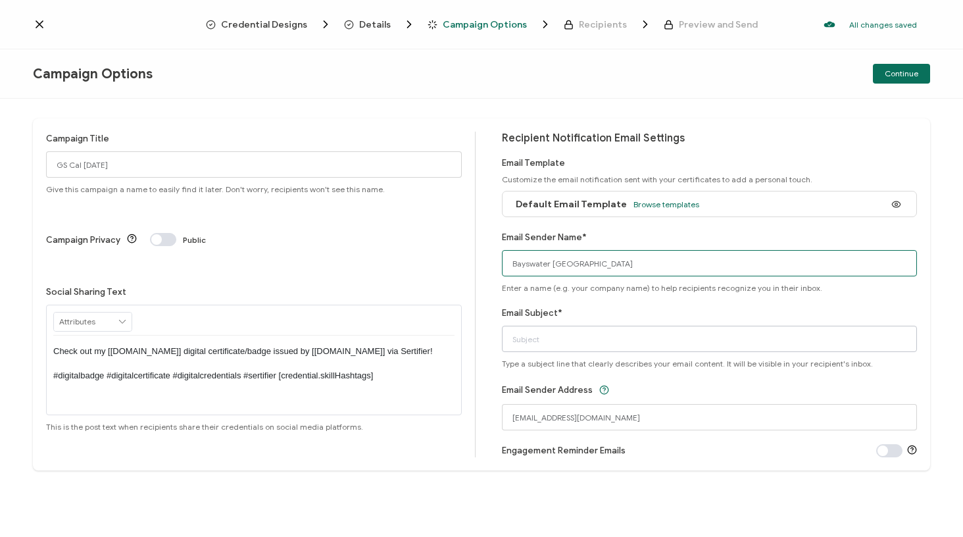
type input "Bayswater [GEOGRAPHIC_DATA]"
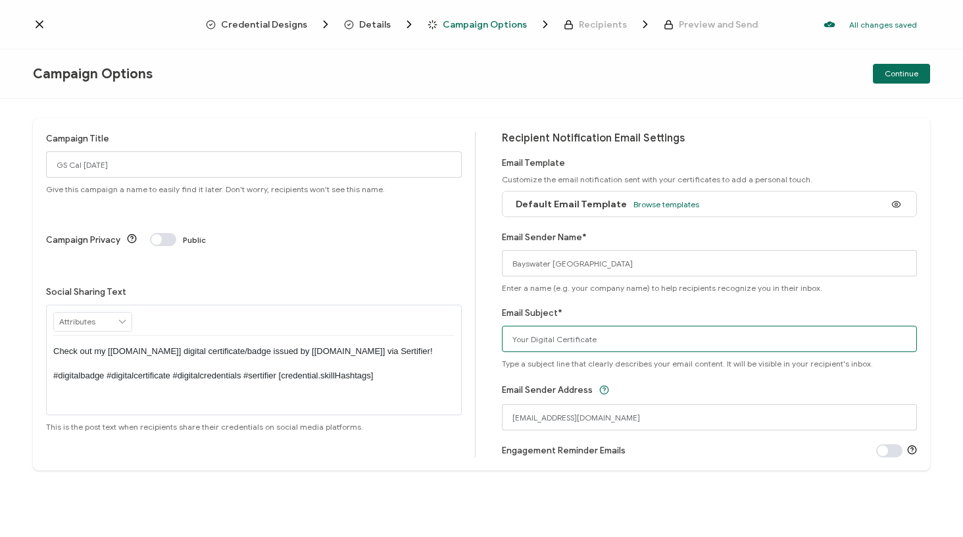
click at [527, 338] on input "Your Digital Certificate" at bounding box center [710, 339] width 416 height 26
click at [540, 337] on input "Your Digital Certificate" at bounding box center [710, 339] width 416 height 26
type input "Your Global skills certificate"
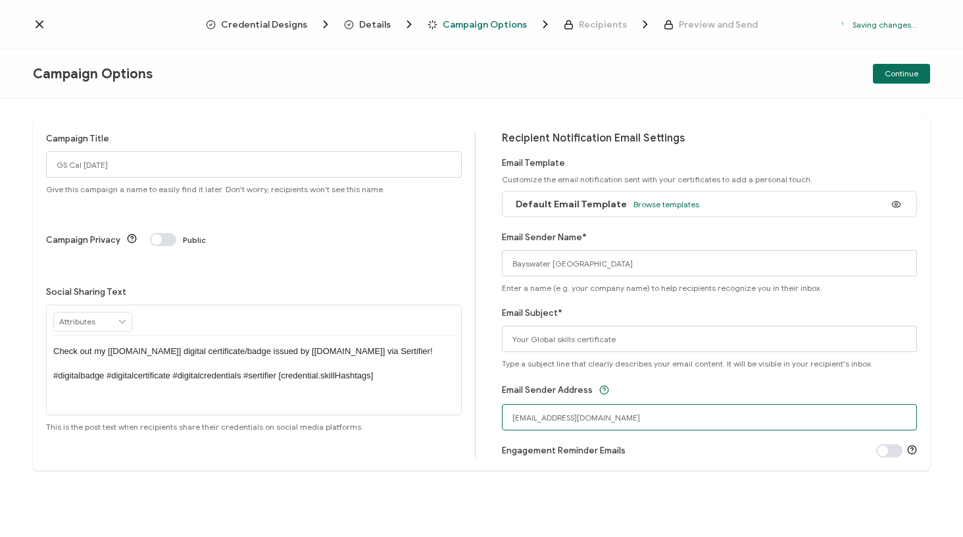
drag, startPoint x: 590, startPoint y: 417, endPoint x: 429, endPoint y: 417, distance: 161.2
type input "[EMAIL_ADDRESS][DOMAIN_NAME]"
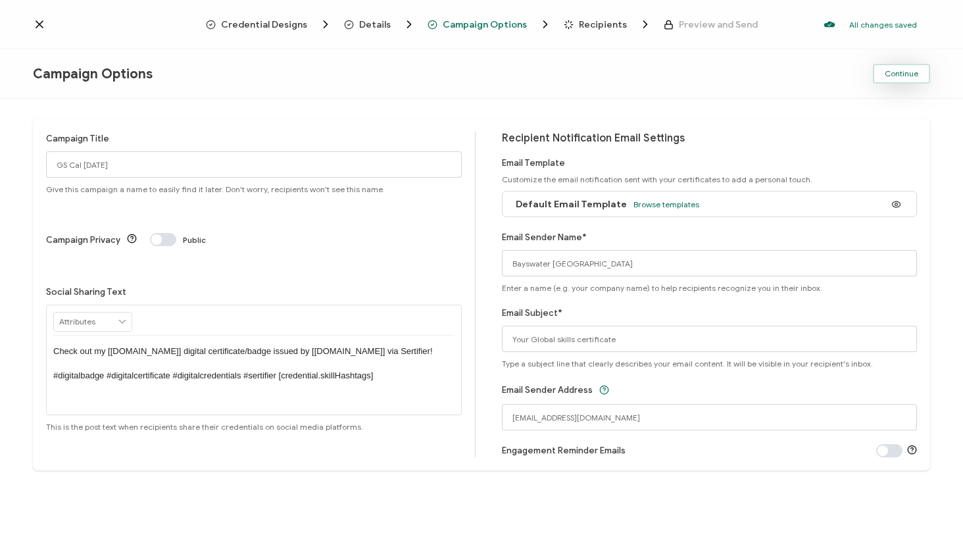
click at [918, 74] on button "Continue" at bounding box center [901, 74] width 57 height 20
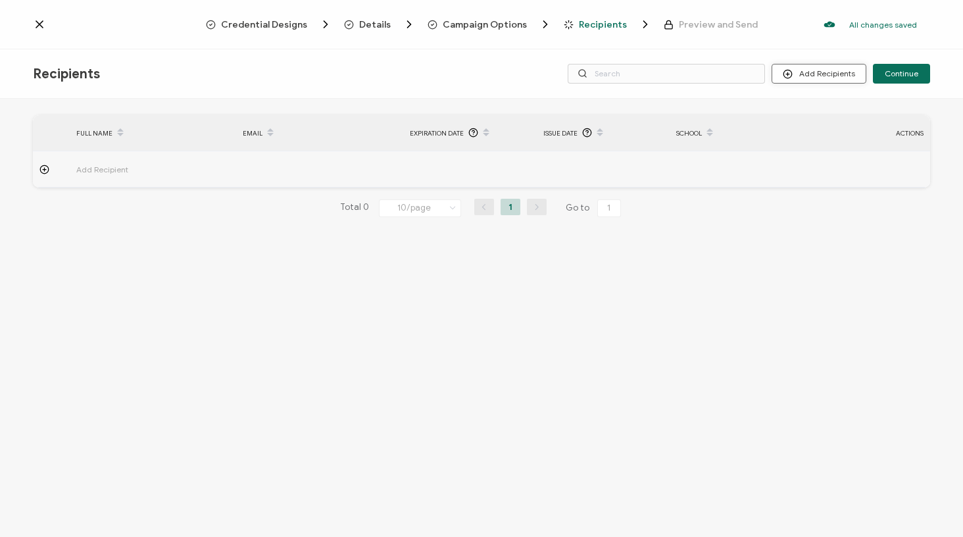
click at [803, 76] on button "Add Recipients" at bounding box center [819, 74] width 95 height 20
click at [801, 111] on span at bounding box center [794, 109] width 16 height 11
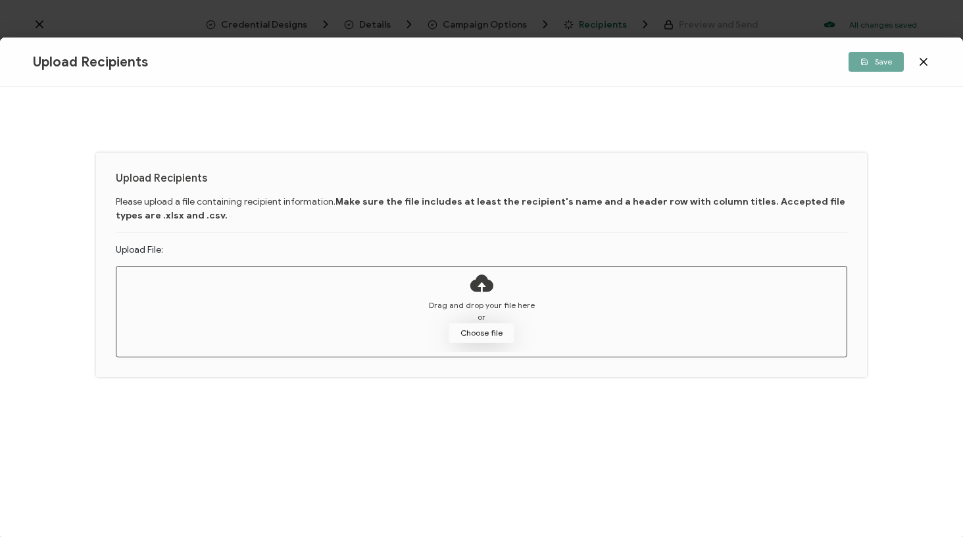
click at [493, 329] on button "Choose file" at bounding box center [482, 333] width 66 height 20
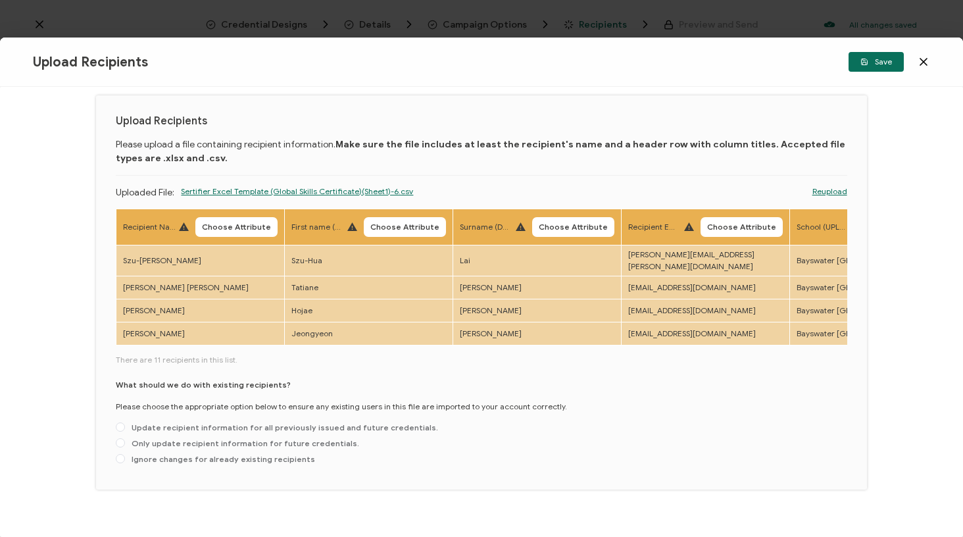
scroll to position [0, 1]
click at [208, 422] on span "Update recipient information for all previously issued and future credentials." at bounding box center [281, 427] width 313 height 10
click at [125, 422] on input "Update recipient information for all previously issued and future credentials." at bounding box center [120, 427] width 9 height 11
radio input "true"
click at [230, 230] on span "Choose Attribute" at bounding box center [235, 227] width 69 height 8
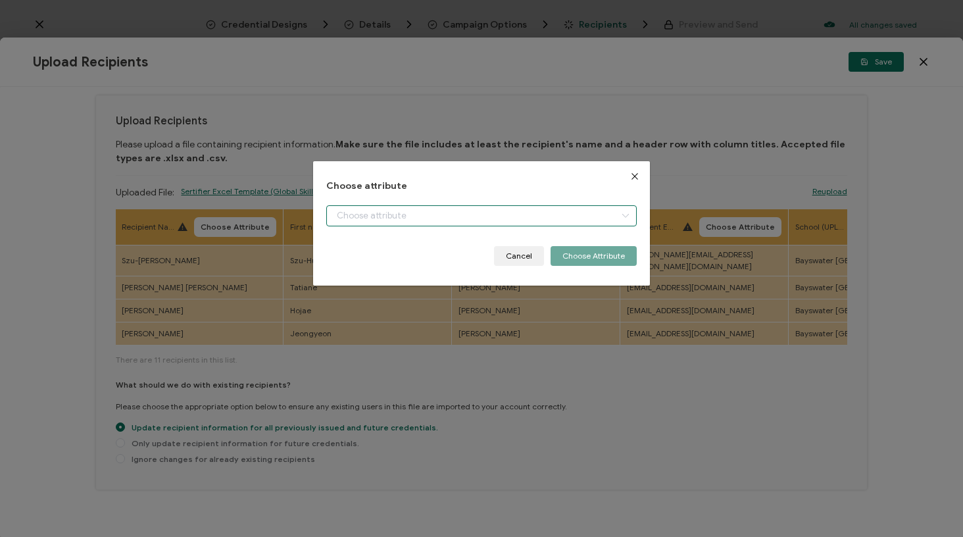
click at [405, 218] on input "dialog" at bounding box center [481, 215] width 310 height 21
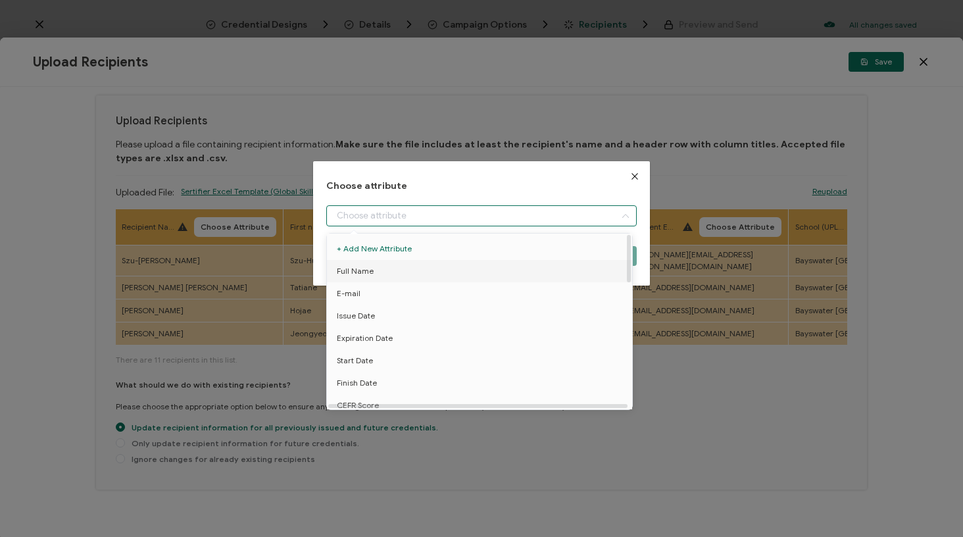
click at [377, 277] on li "Full Name" at bounding box center [482, 271] width 316 height 22
type input "Full Name"
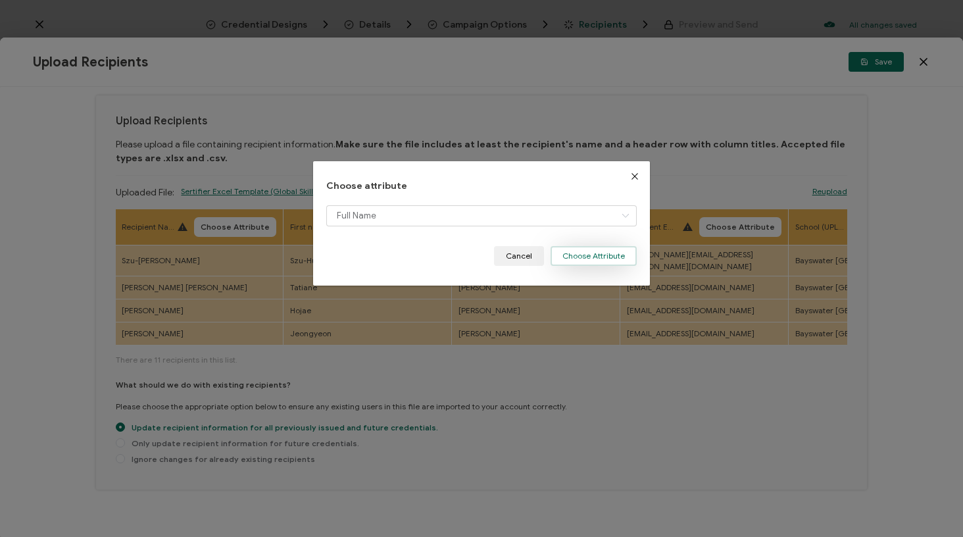
click at [606, 259] on button "Choose Attribute" at bounding box center [594, 256] width 86 height 20
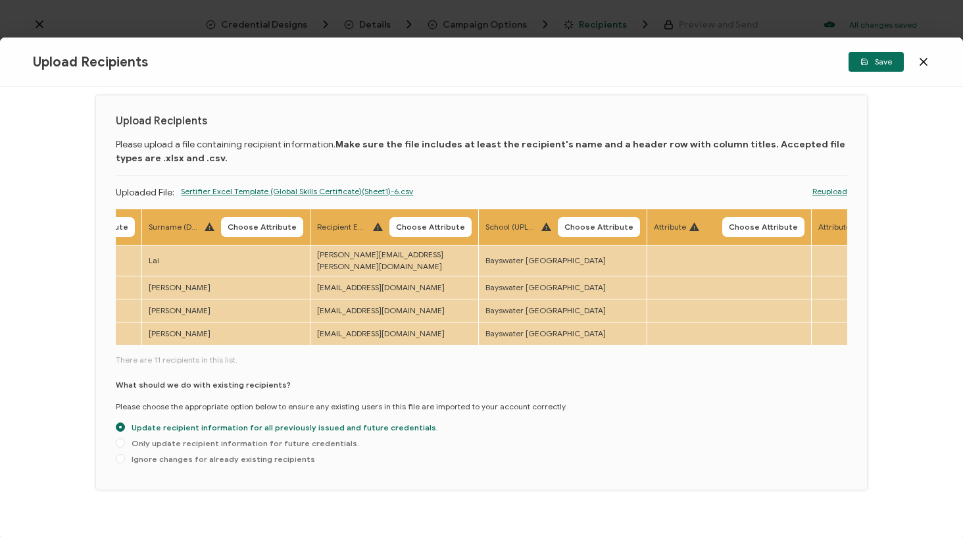
scroll to position [0, 257]
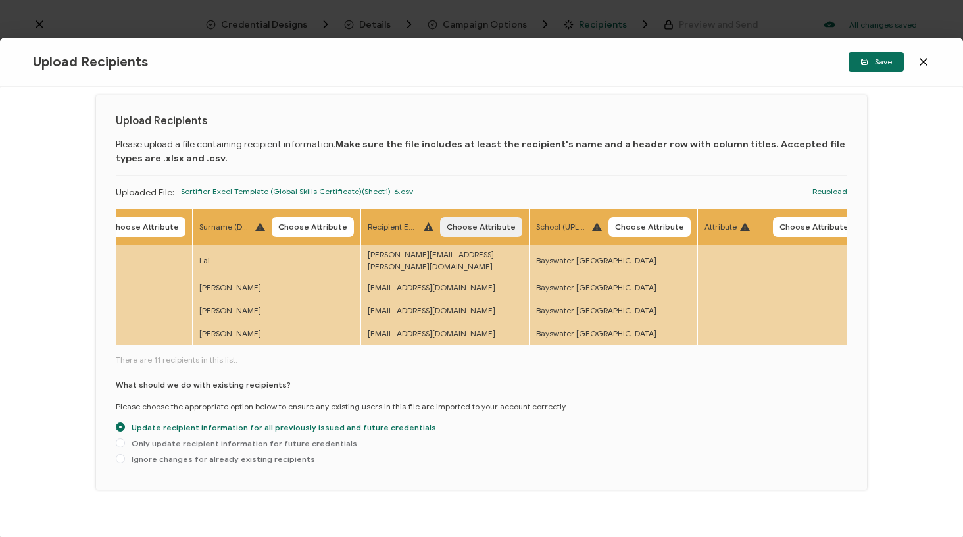
click at [478, 218] on button "Choose Attribute" at bounding box center [481, 227] width 82 height 20
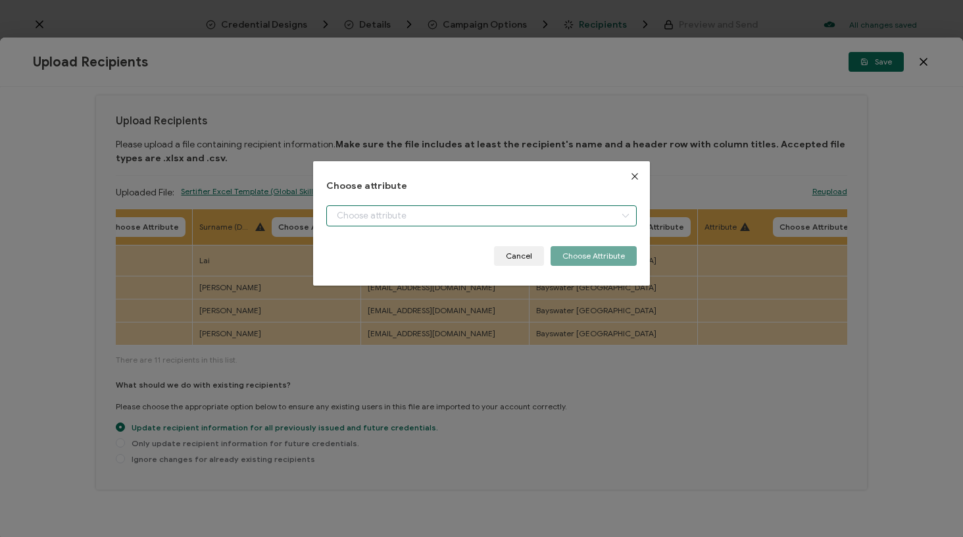
click at [465, 214] on input "dialog" at bounding box center [481, 215] width 310 height 21
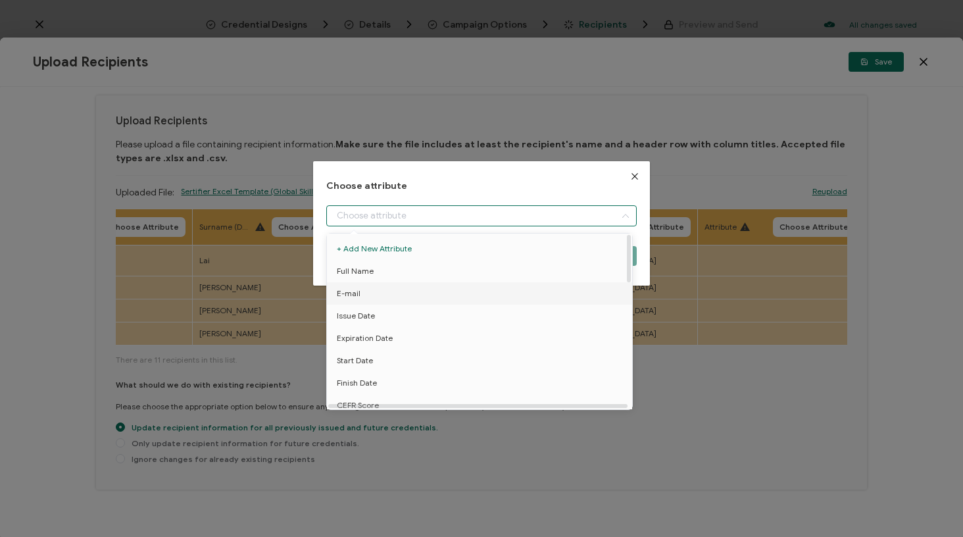
click at [378, 291] on li "E-mail" at bounding box center [482, 293] width 316 height 22
type input "E-mail"
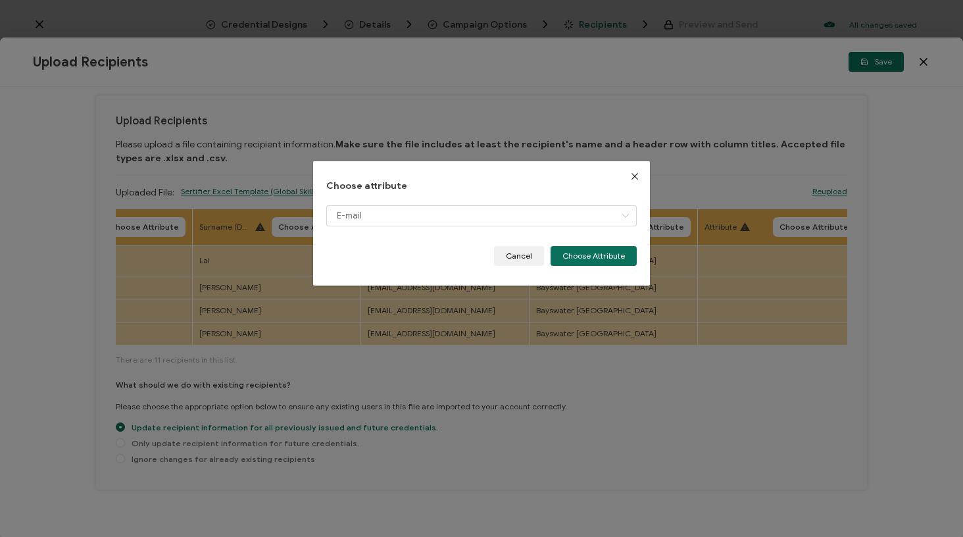
click at [582, 266] on div "Choose attribute E-mail Cancel Choose Attribute" at bounding box center [481, 223] width 337 height 124
click at [609, 247] on button "Choose Attribute" at bounding box center [594, 256] width 86 height 20
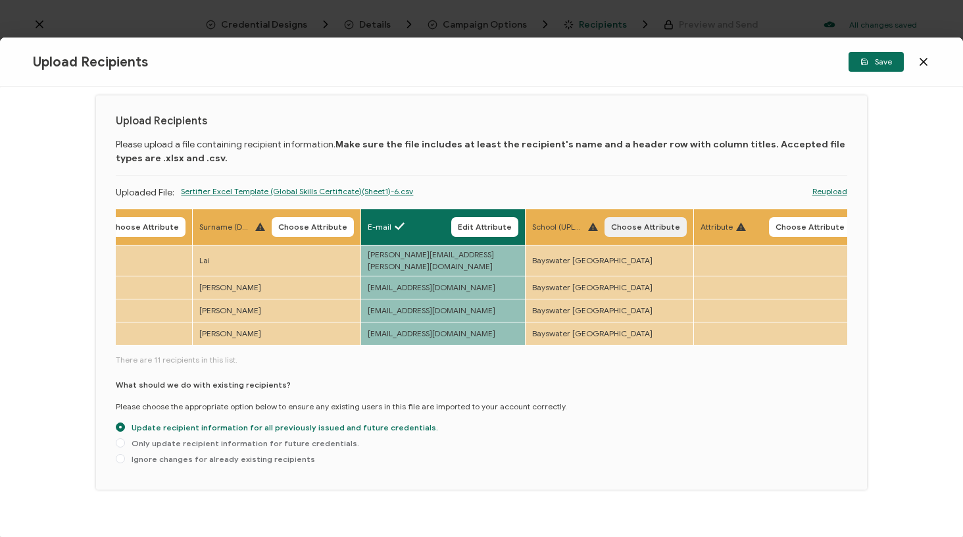
click at [645, 230] on span "Choose Attribute" at bounding box center [645, 227] width 69 height 8
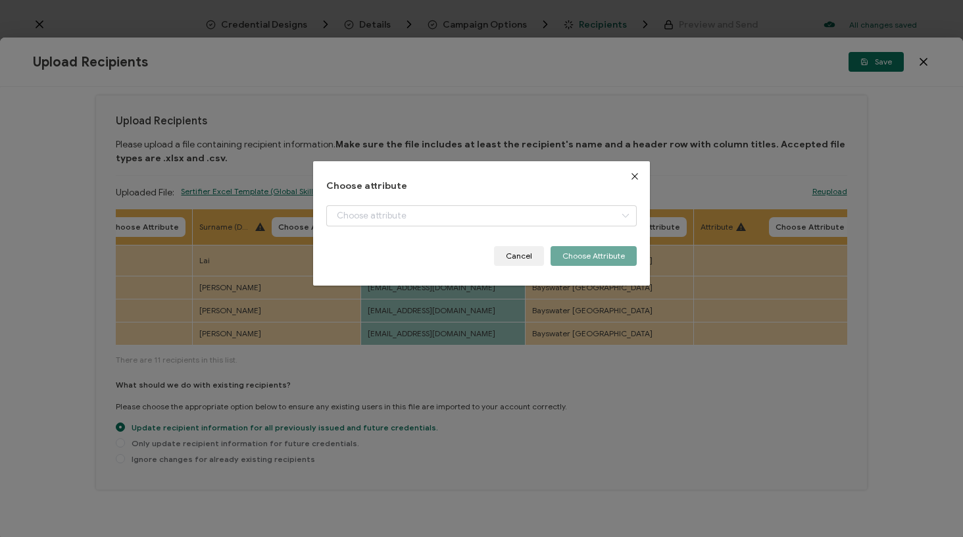
click at [583, 227] on div "dialog" at bounding box center [481, 225] width 310 height 41
click at [576, 220] on input "dialog" at bounding box center [481, 215] width 310 height 21
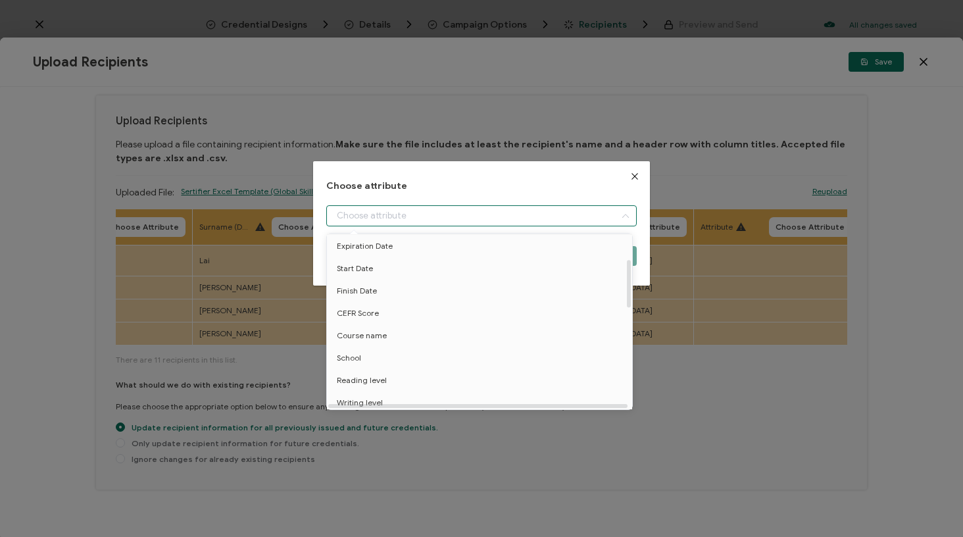
scroll to position [97, 0]
click at [391, 355] on li "School" at bounding box center [482, 353] width 316 height 22
type input "School"
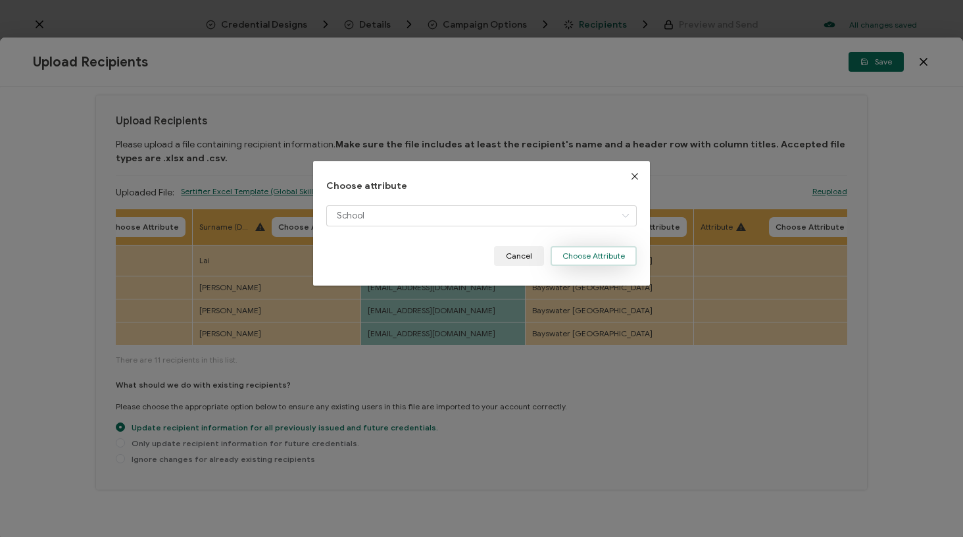
click at [586, 259] on button "Choose Attribute" at bounding box center [594, 256] width 86 height 20
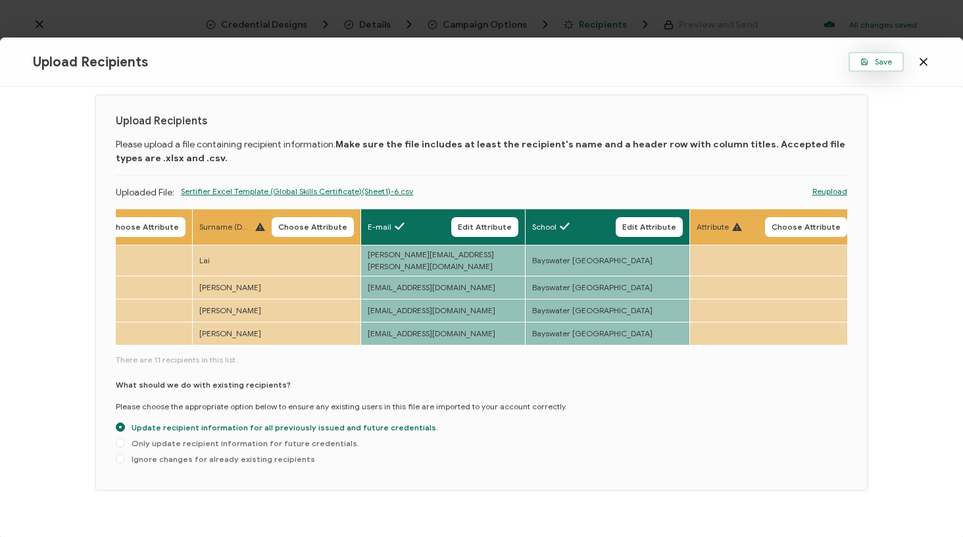
click at [864, 61] on icon "button" at bounding box center [863, 60] width 3 height 2
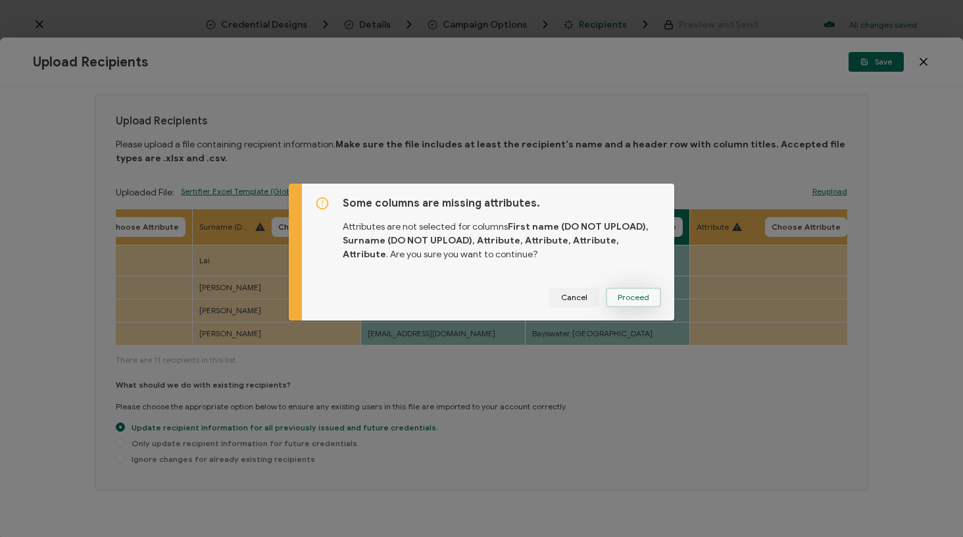
click at [624, 303] on button "Proceed" at bounding box center [633, 297] width 55 height 20
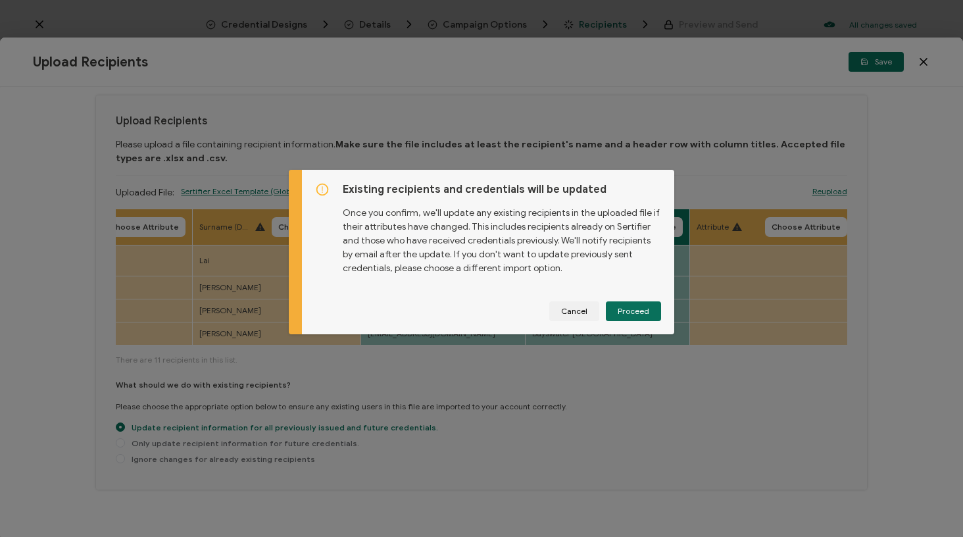
click at [0, 0] on button "Proceed" at bounding box center [0, 0] width 0 height 0
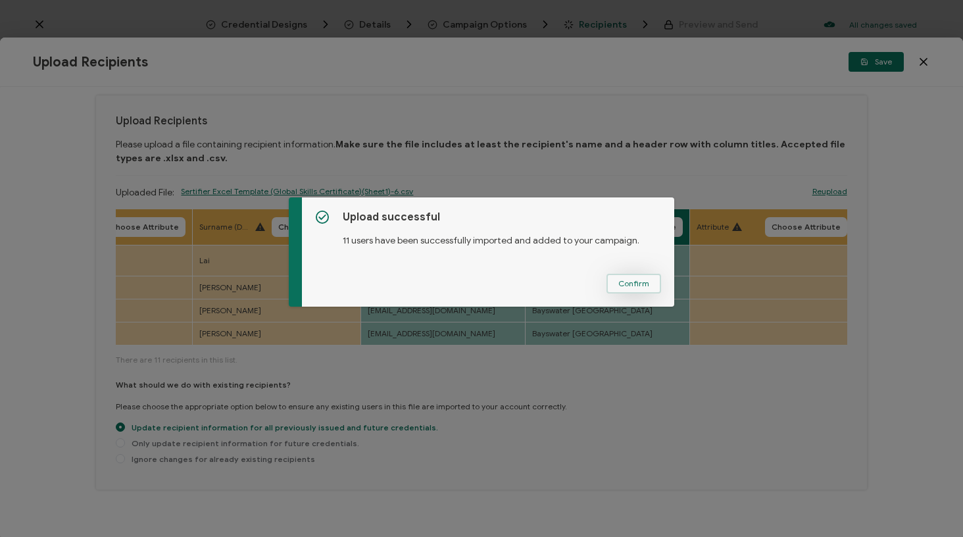
click at [624, 285] on span "Confirm" at bounding box center [633, 284] width 31 height 8
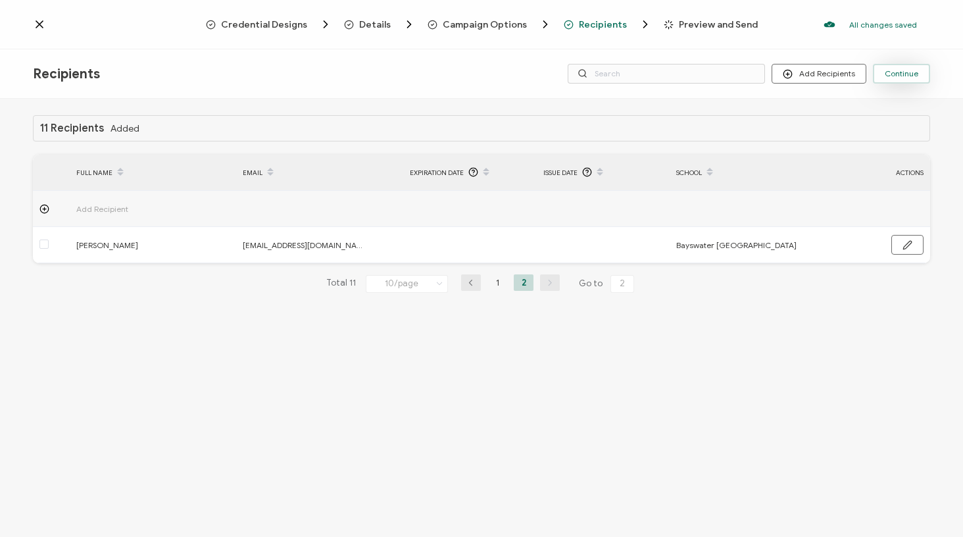
click at [914, 68] on button "Continue" at bounding box center [901, 74] width 57 height 20
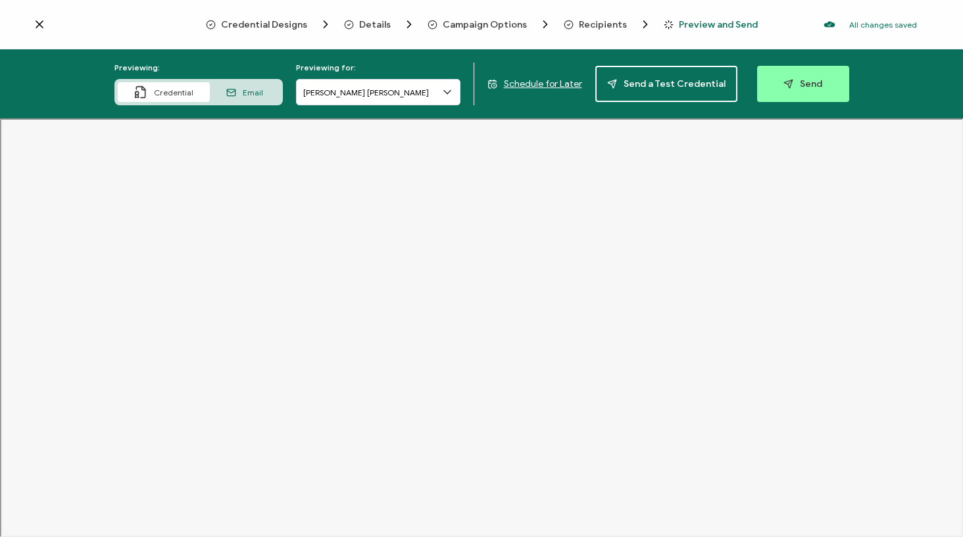
click at [293, 24] on span "Credential Designs" at bounding box center [264, 25] width 86 height 10
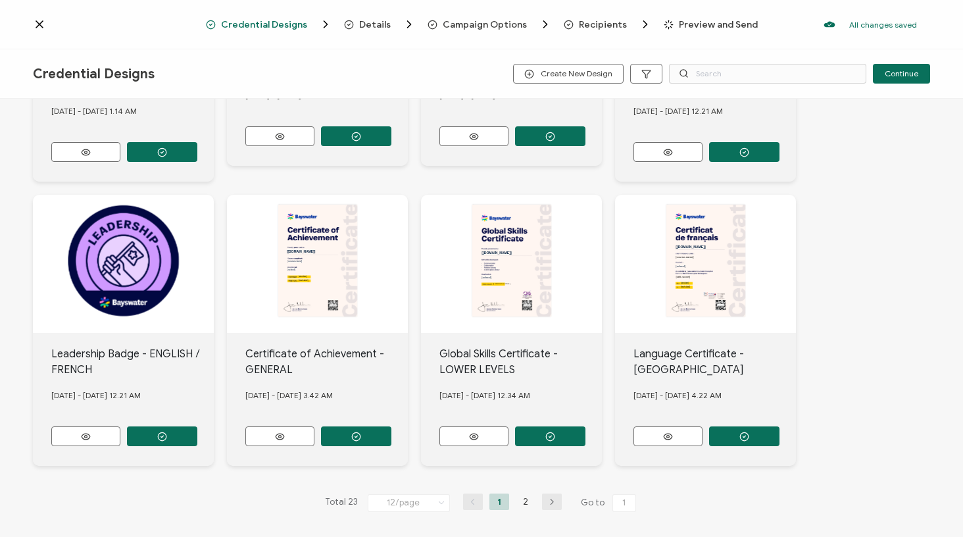
scroll to position [575, 0]
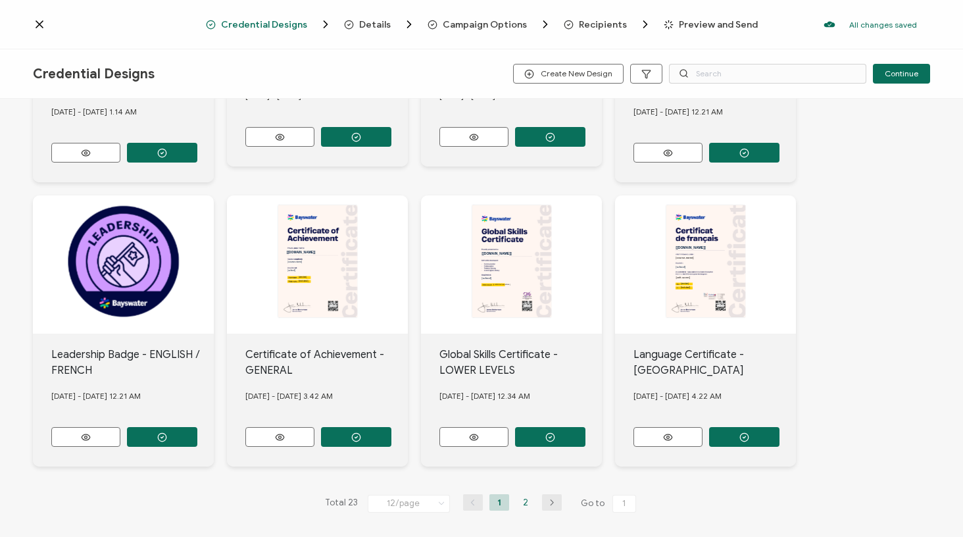
click at [522, 495] on li "2" at bounding box center [526, 502] width 20 height 16
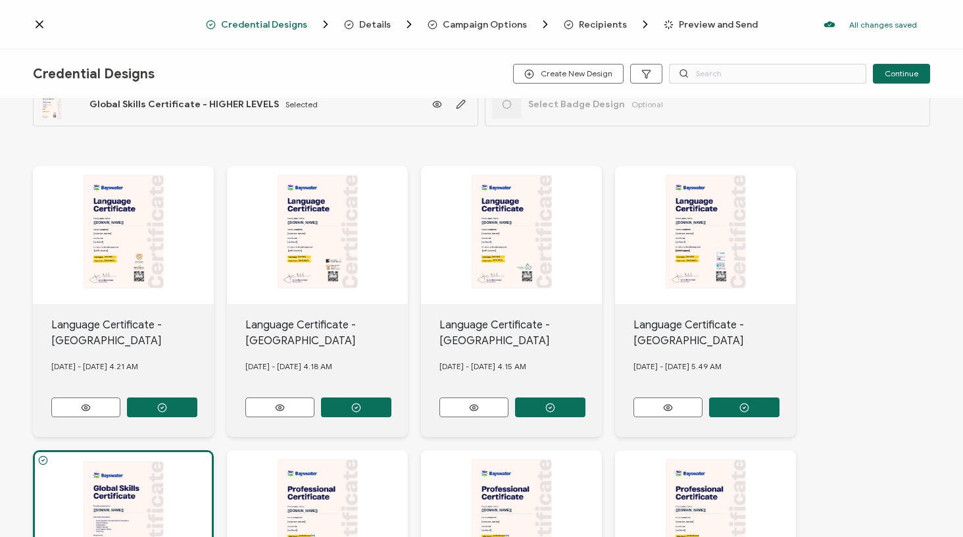
scroll to position [315, 0]
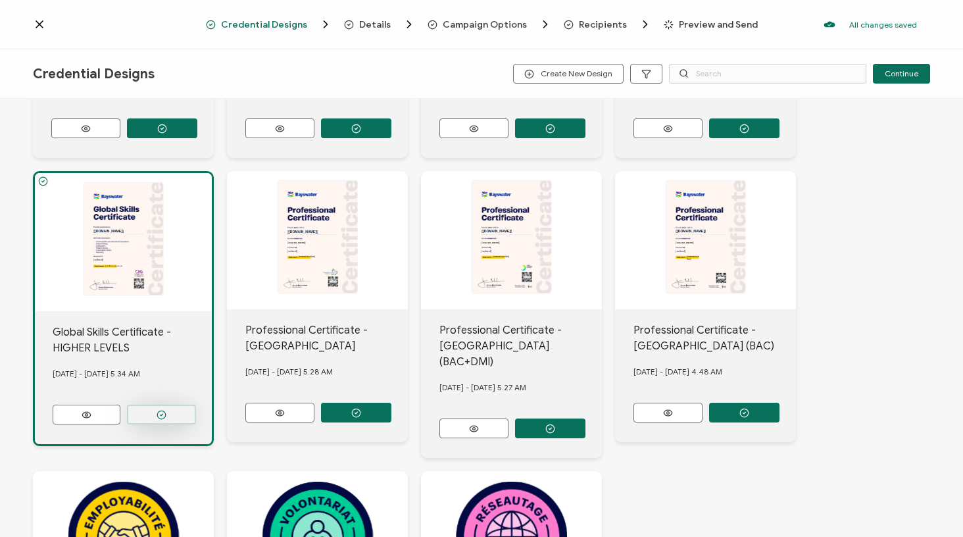
click at [155, 411] on button "button" at bounding box center [161, 415] width 69 height 20
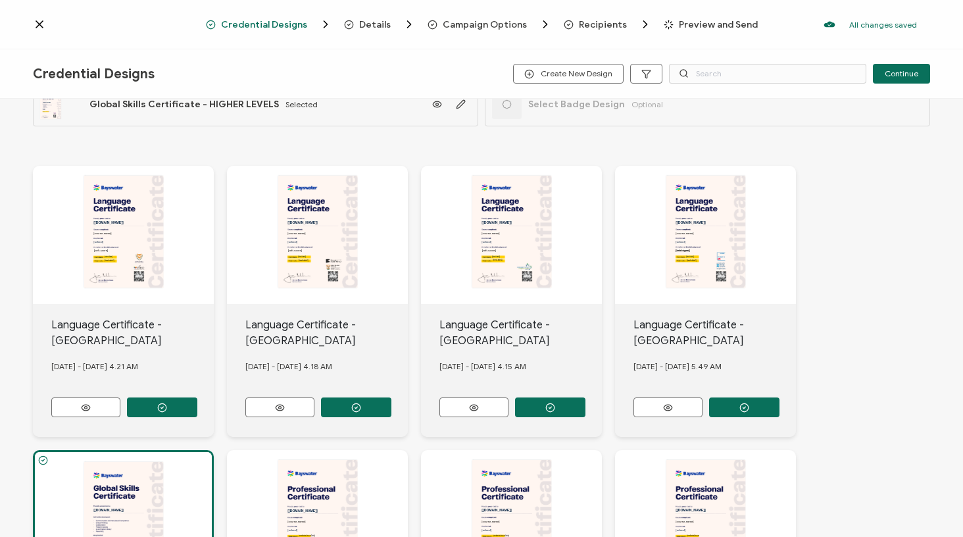
click at [689, 26] on span "Preview and Send" at bounding box center [718, 25] width 79 height 10
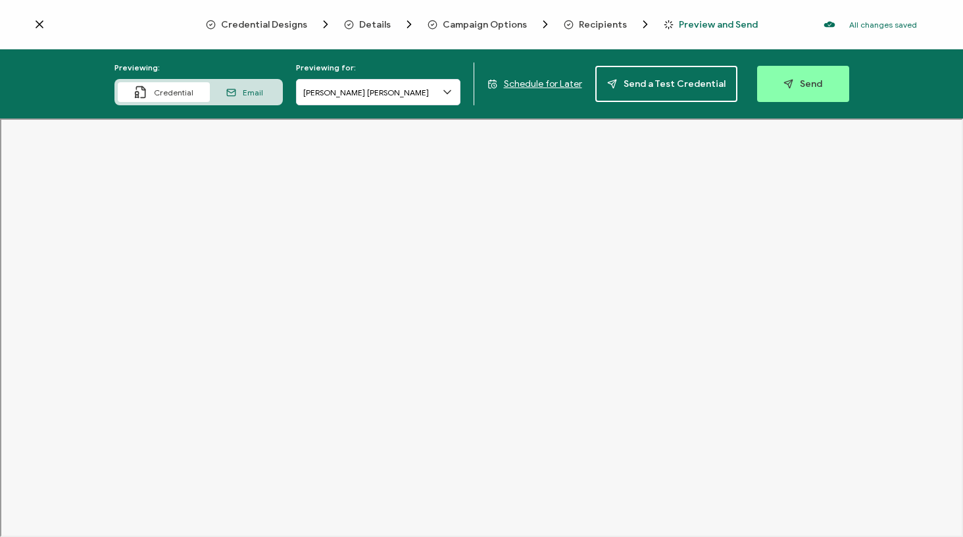
click at [550, 84] on span "Schedule for Later" at bounding box center [543, 83] width 78 height 11
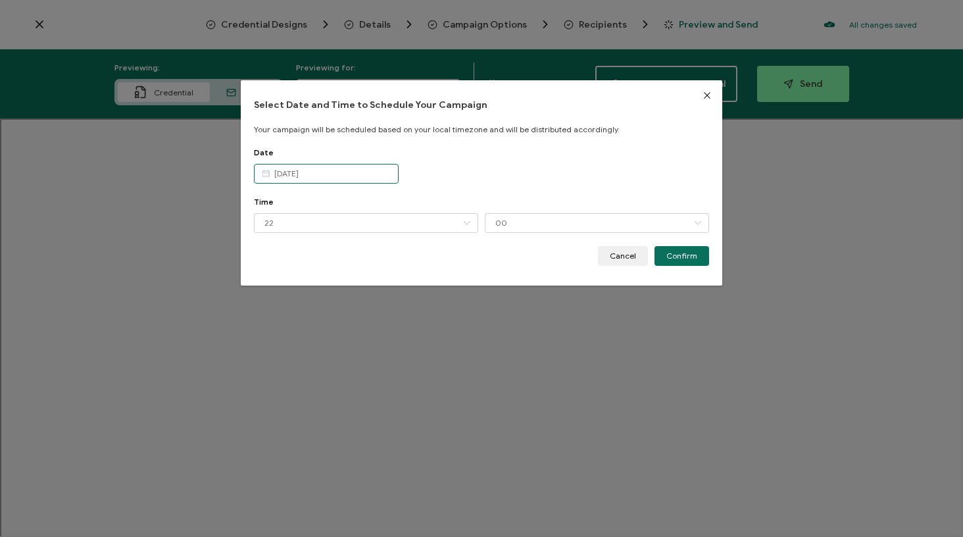
click at [345, 173] on input "[DATE]" at bounding box center [326, 174] width 145 height 20
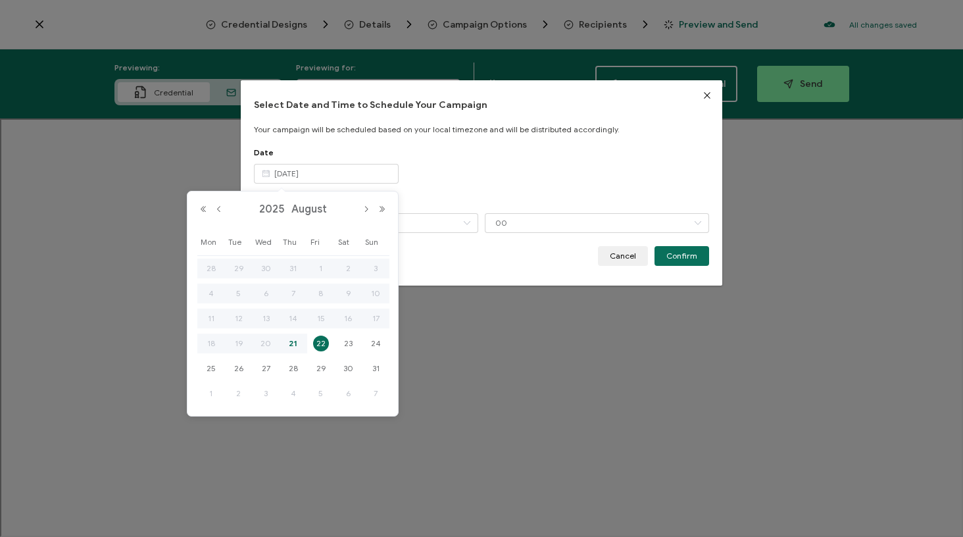
drag, startPoint x: 318, startPoint y: 343, endPoint x: 341, endPoint y: 329, distance: 26.8
click at [318, 343] on span "22" at bounding box center [321, 343] width 16 height 16
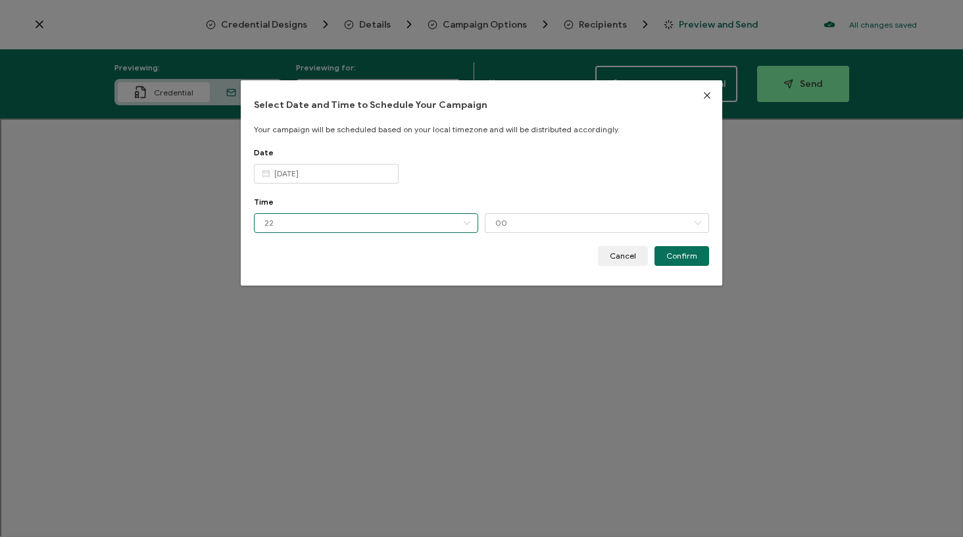
click at [381, 226] on input "22" at bounding box center [366, 223] width 224 height 20
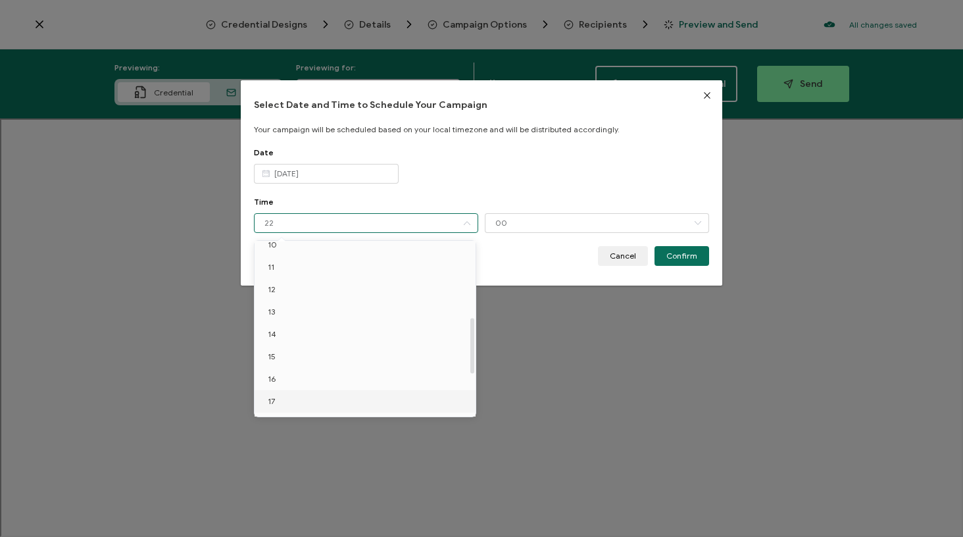
scroll to position [233, 0]
click at [319, 269] on li "11" at bounding box center [368, 269] width 226 height 22
type input "11"
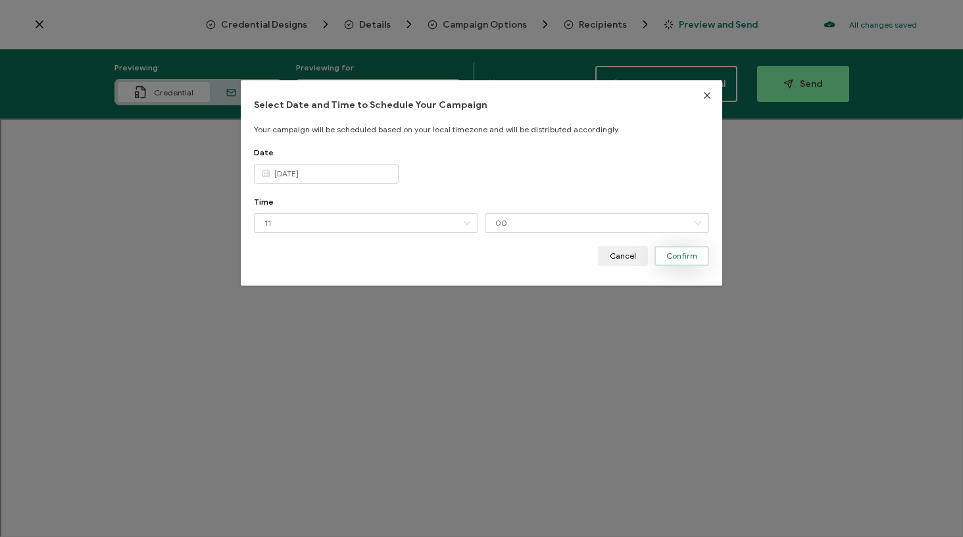
click at [673, 255] on span "Confirm" at bounding box center [681, 256] width 31 height 8
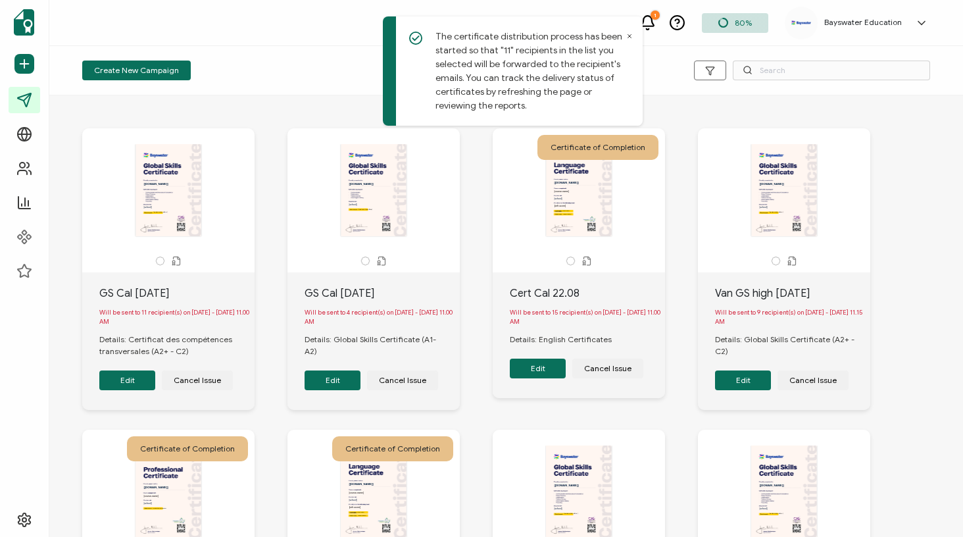
click at [622, 34] on p "The certificate distribution process has been started so that "11" recipients i…" at bounding box center [528, 71] width 187 height 83
click at [628, 36] on icon at bounding box center [629, 36] width 7 height 7
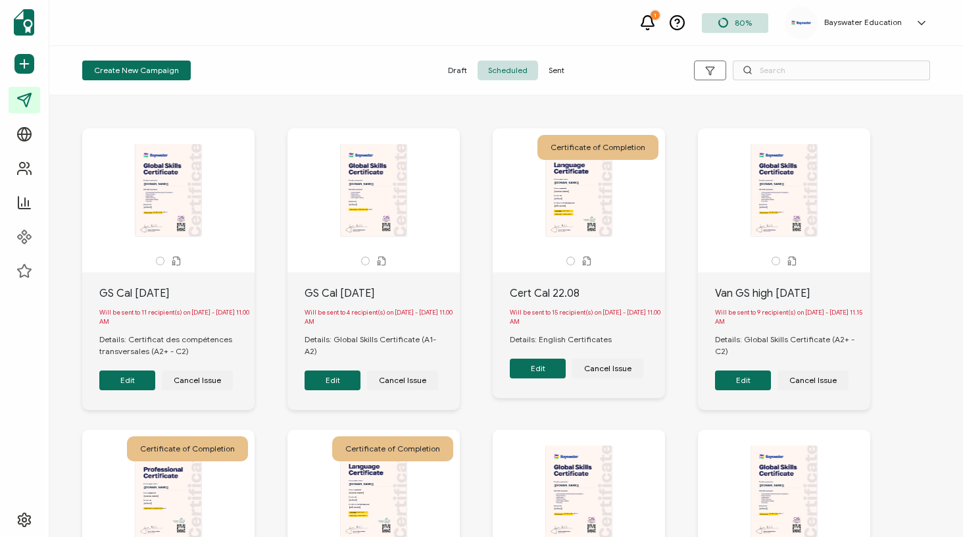
click at [675, 139] on div "Certificate of Completion The recipient’s full name, which will be automaticall…" at bounding box center [595, 263] width 205 height 270
click at [748, 22] on span "80%" at bounding box center [743, 23] width 17 height 10
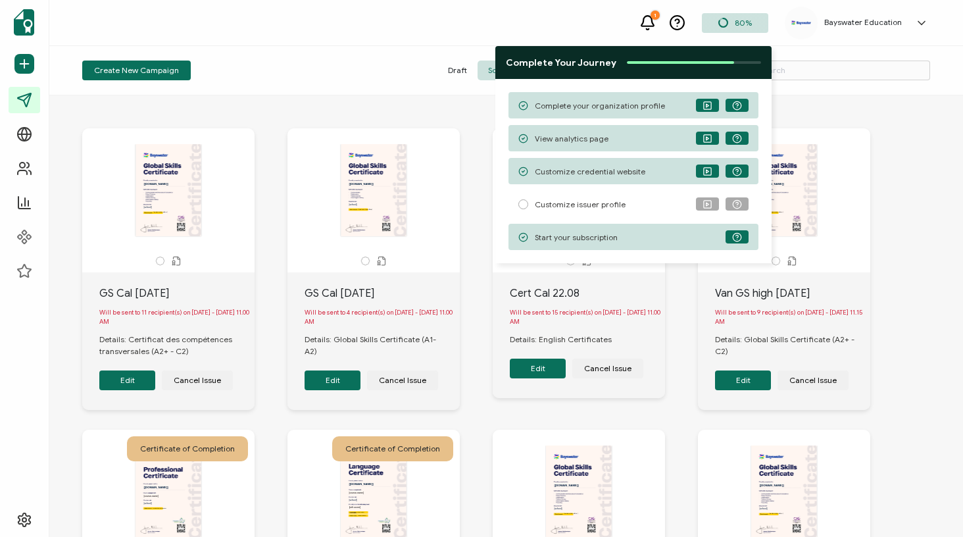
click at [925, 97] on div at bounding box center [506, 98] width 874 height 7
